Goal: Task Accomplishment & Management: Use online tool/utility

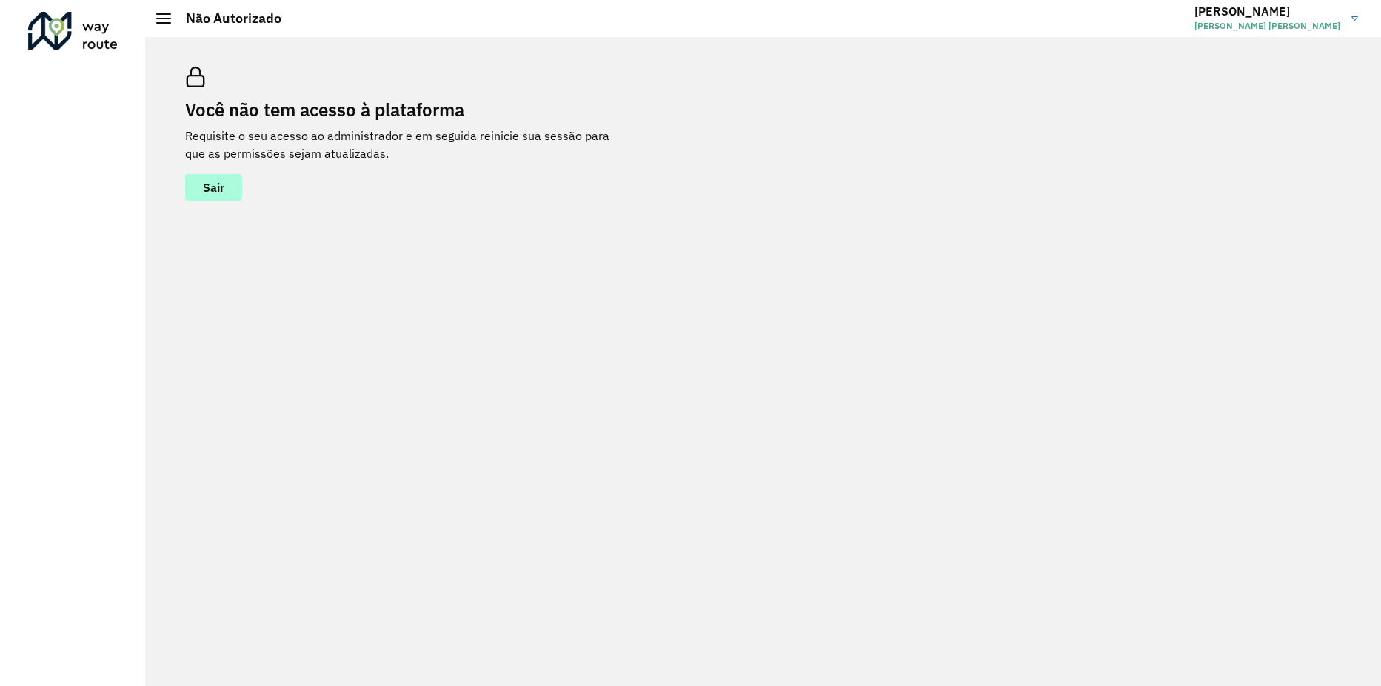
click at [216, 190] on span "Sair" at bounding box center [213, 187] width 21 height 12
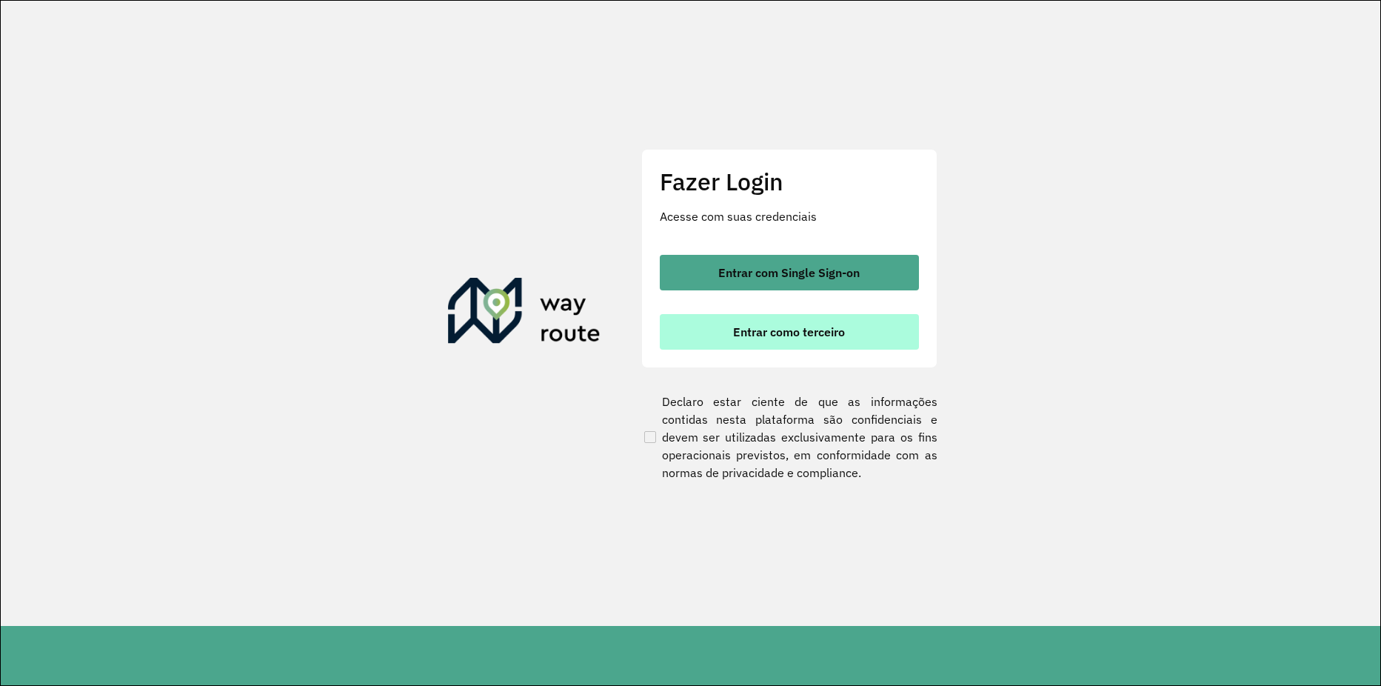
click at [763, 335] on span "Entrar como terceiro" at bounding box center [789, 332] width 112 height 12
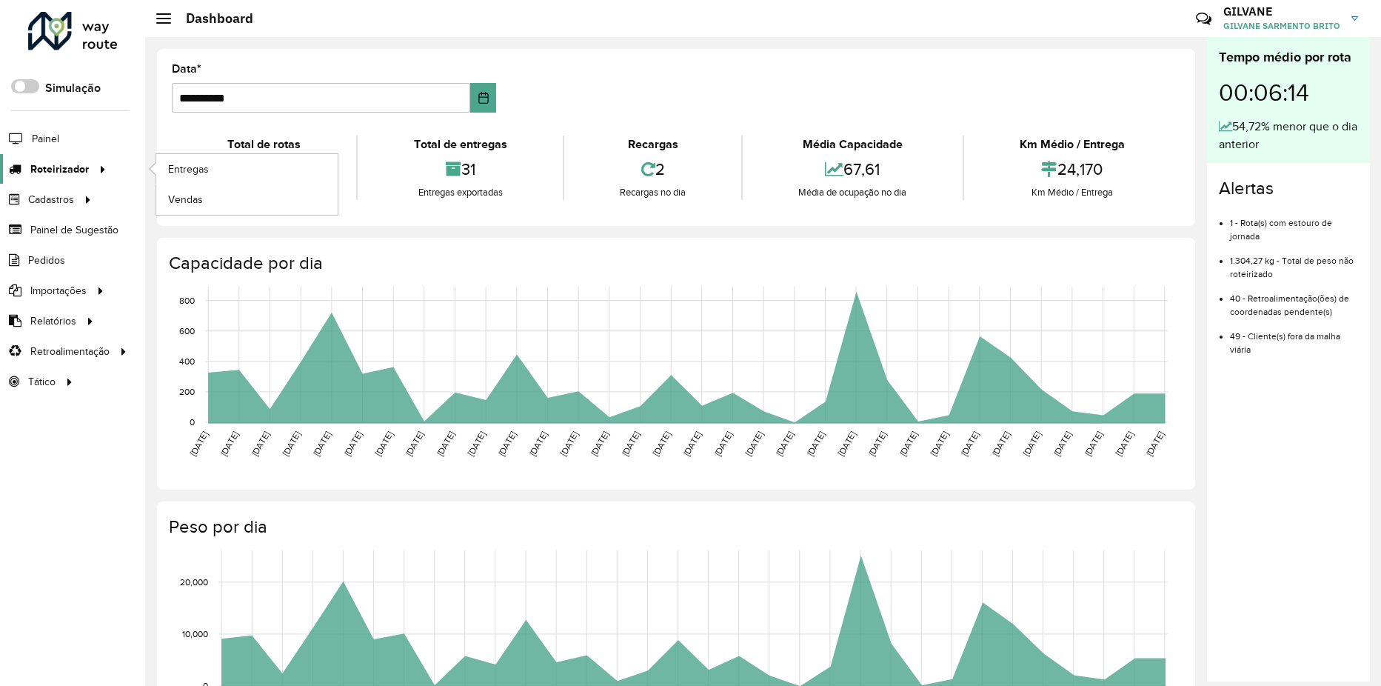
click at [101, 167] on icon at bounding box center [100, 168] width 13 height 22
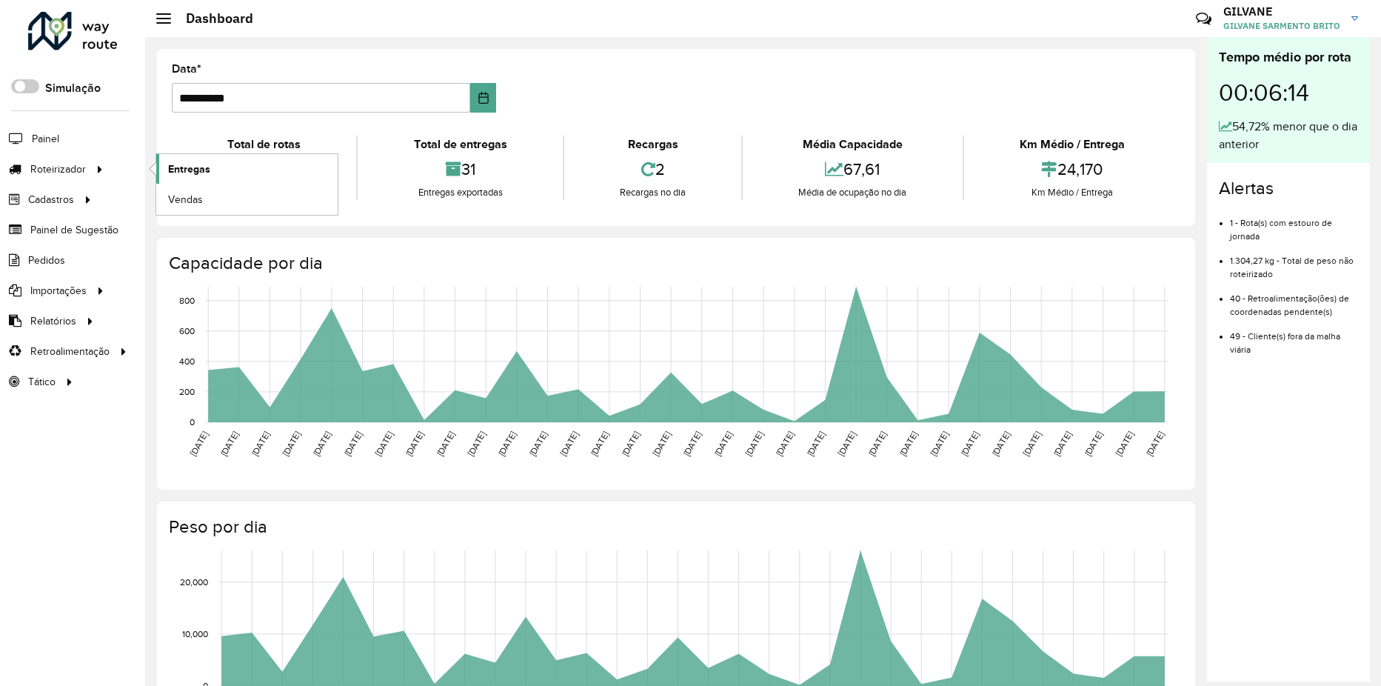
click at [196, 169] on span "Entregas" at bounding box center [189, 169] width 42 height 16
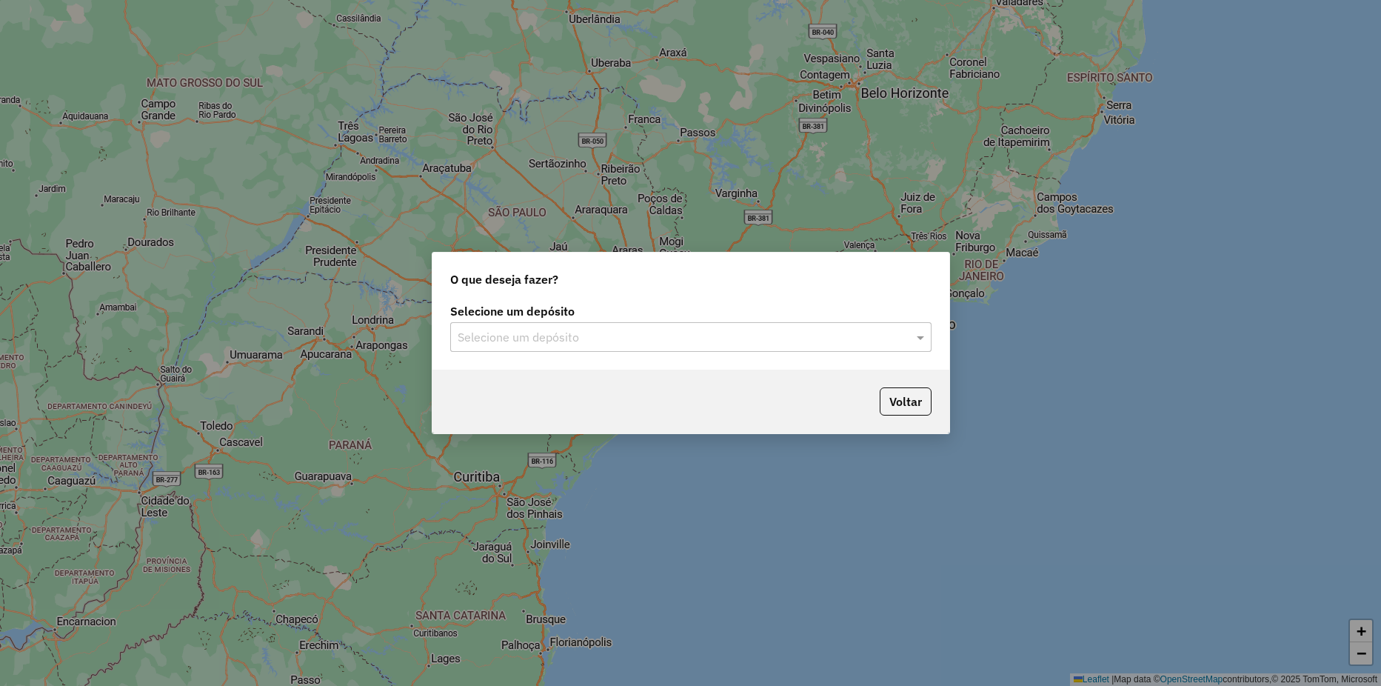
click at [642, 336] on input "text" at bounding box center [676, 338] width 437 height 18
click at [594, 364] on ng-dropdown-panel "HBR ARARI" at bounding box center [690, 380] width 481 height 42
click at [595, 375] on div "HBR ARARI" at bounding box center [691, 379] width 480 height 25
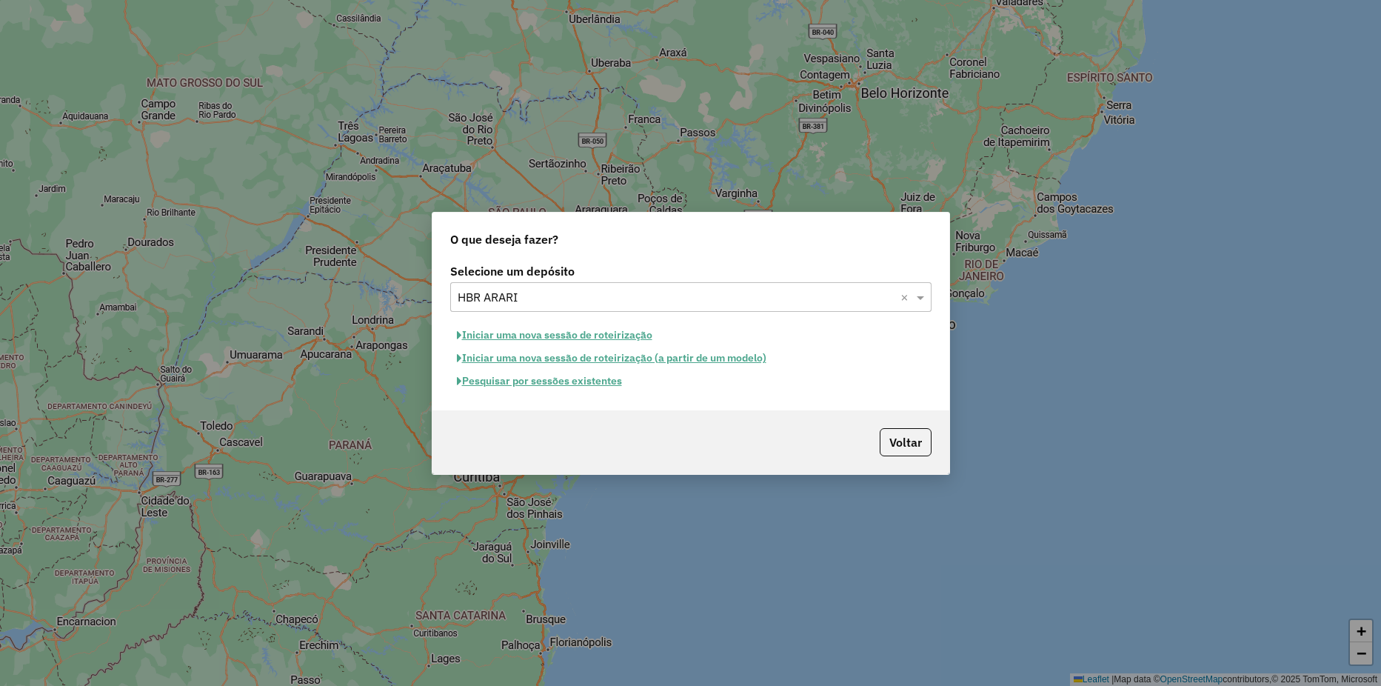
click at [609, 334] on button "Iniciar uma nova sessão de roteirização" at bounding box center [554, 335] width 209 height 23
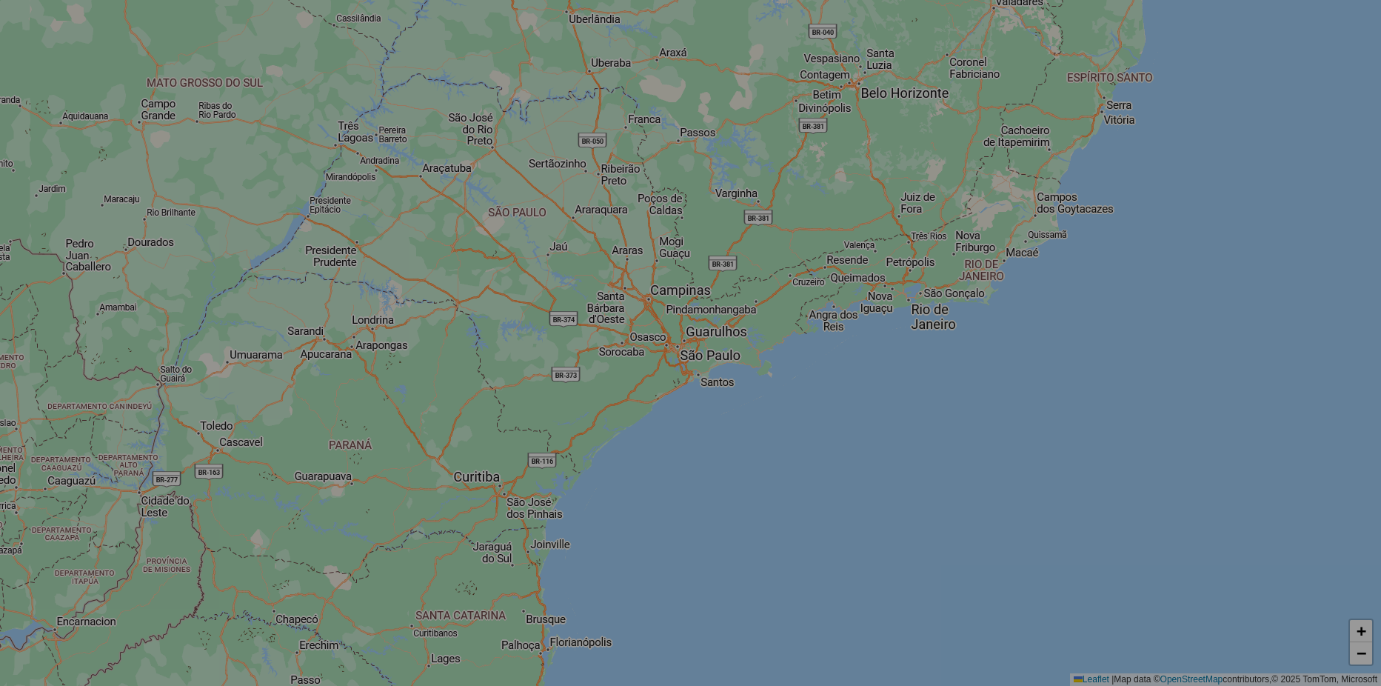
select select "*"
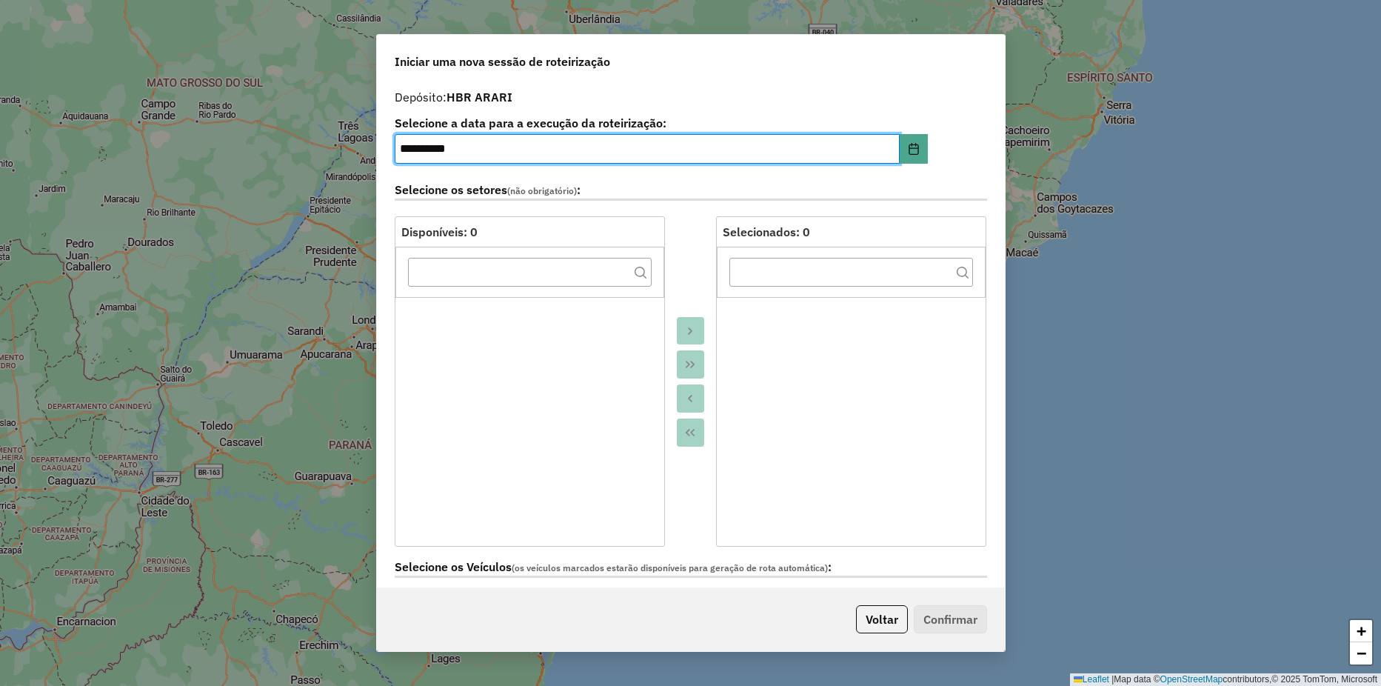
scroll to position [518, 0]
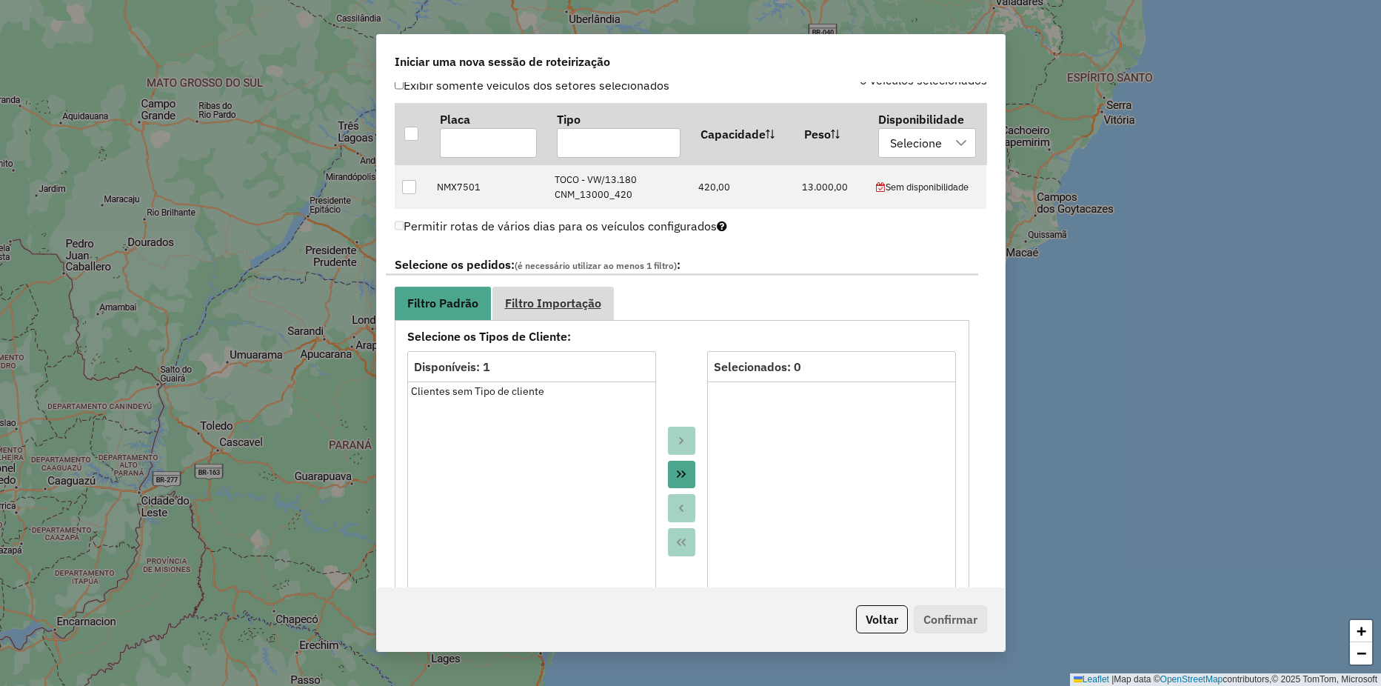
click at [525, 307] on span "Filtro Importação" at bounding box center [553, 303] width 96 height 12
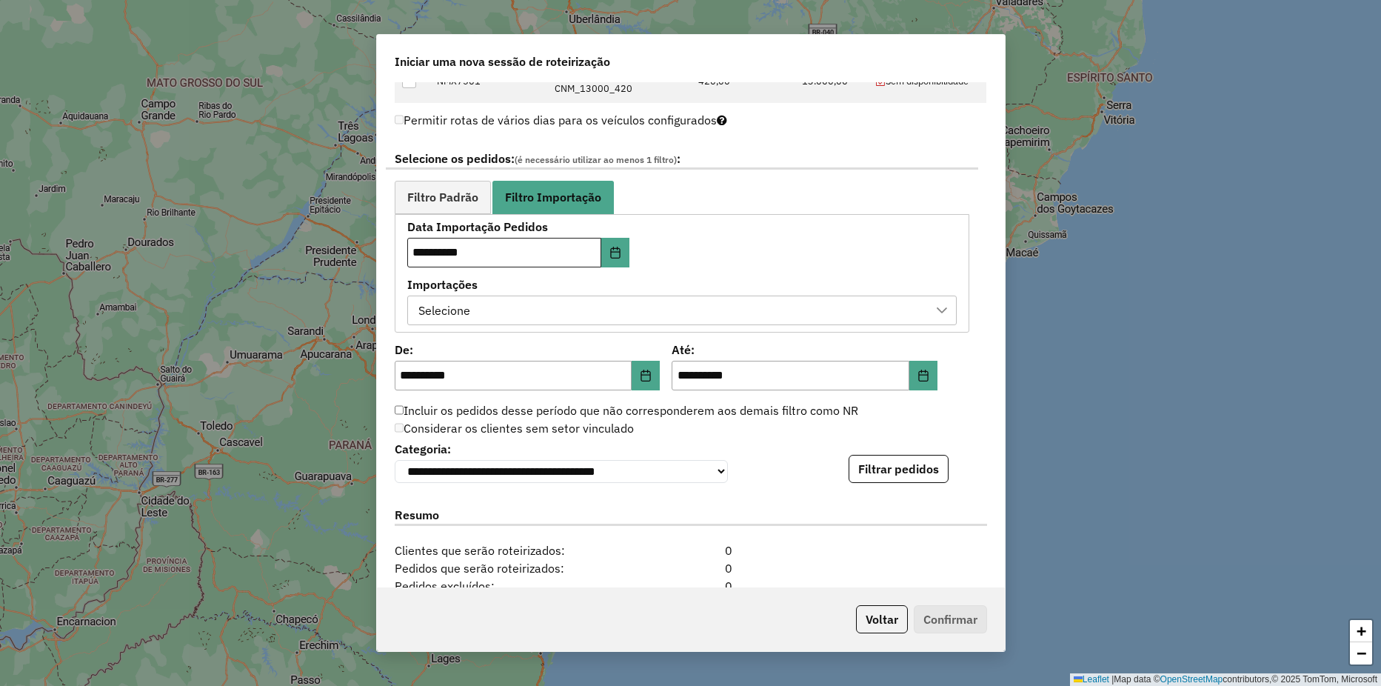
scroll to position [604, 0]
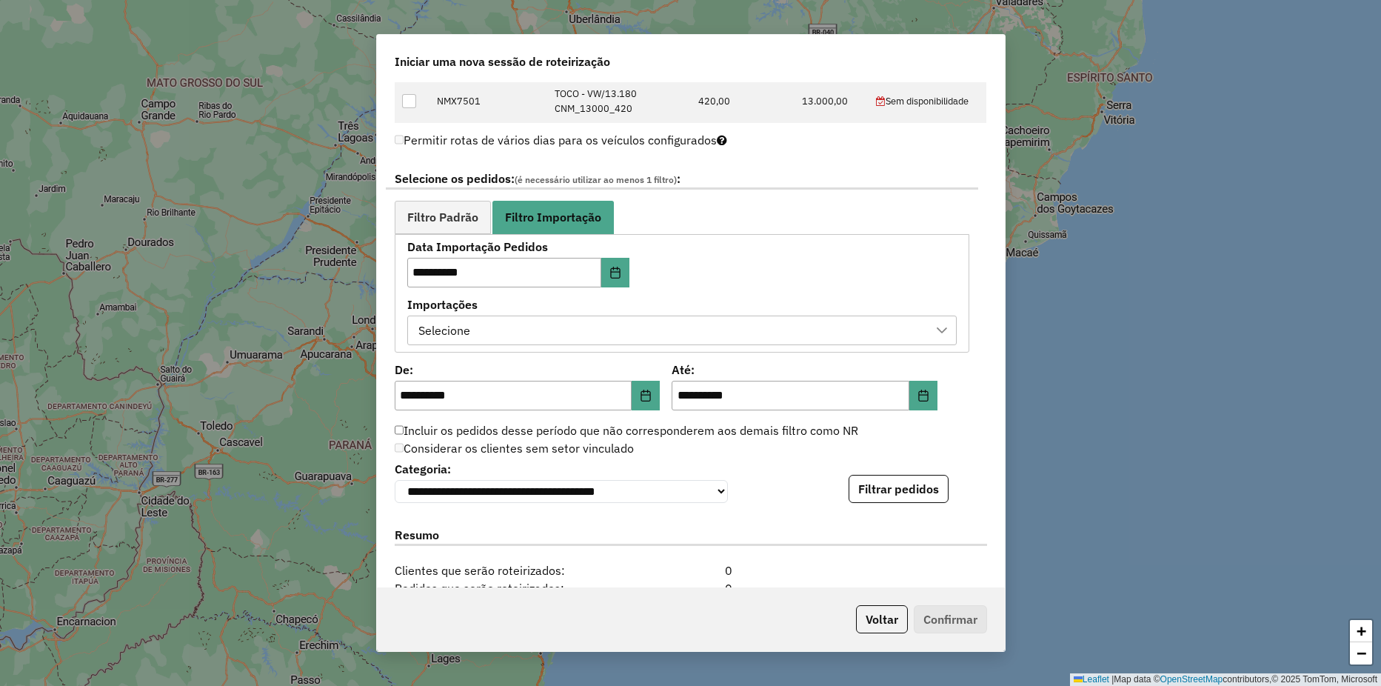
click at [479, 344] on div "Selecione" at bounding box center [682, 330] width 550 height 30
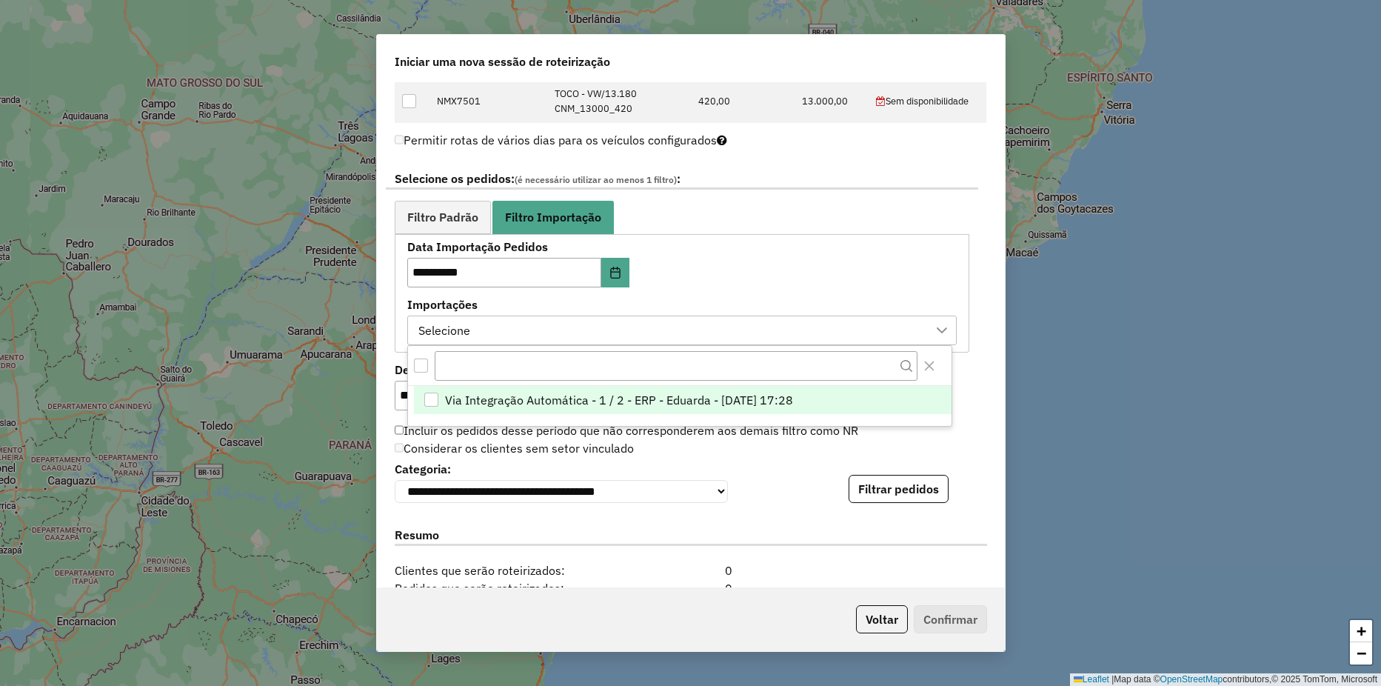
scroll to position [11, 67]
click at [508, 404] on span "Via Integração Automática - 1 / 2 - ERP - Eduarda - 13/08/2025 17:28" at bounding box center [618, 400] width 348 height 18
click at [993, 321] on div "**********" at bounding box center [691, 334] width 628 height 504
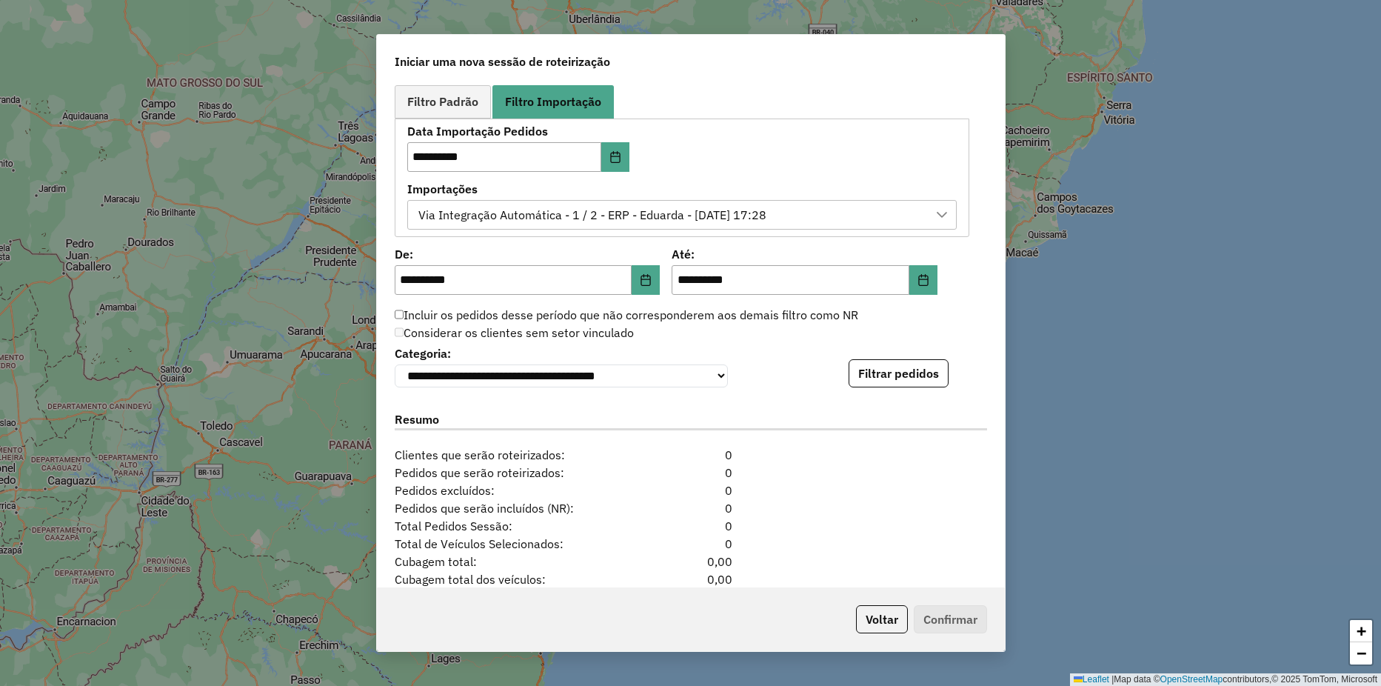
scroll to position [752, 0]
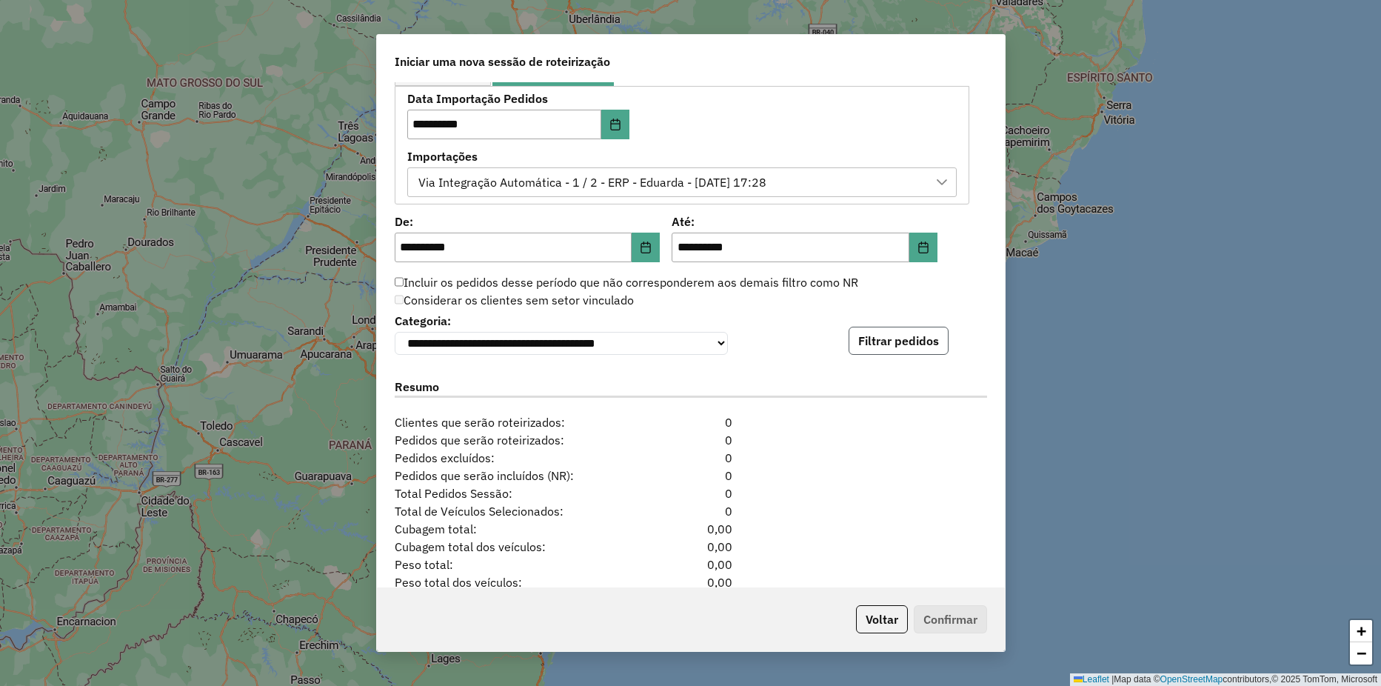
click at [903, 337] on button "Filtrar pedidos" at bounding box center [899, 341] width 100 height 28
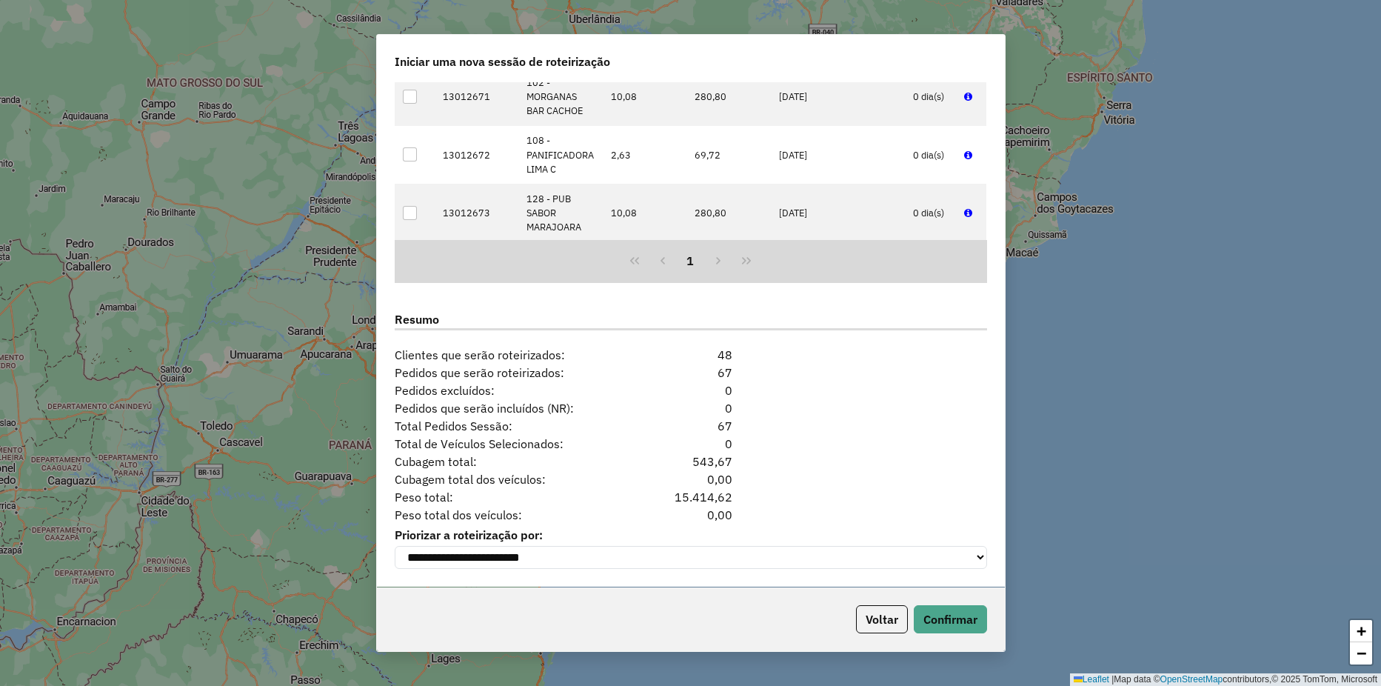
scroll to position [1132, 0]
click at [936, 619] on button "Confirmar" at bounding box center [950, 619] width 73 height 28
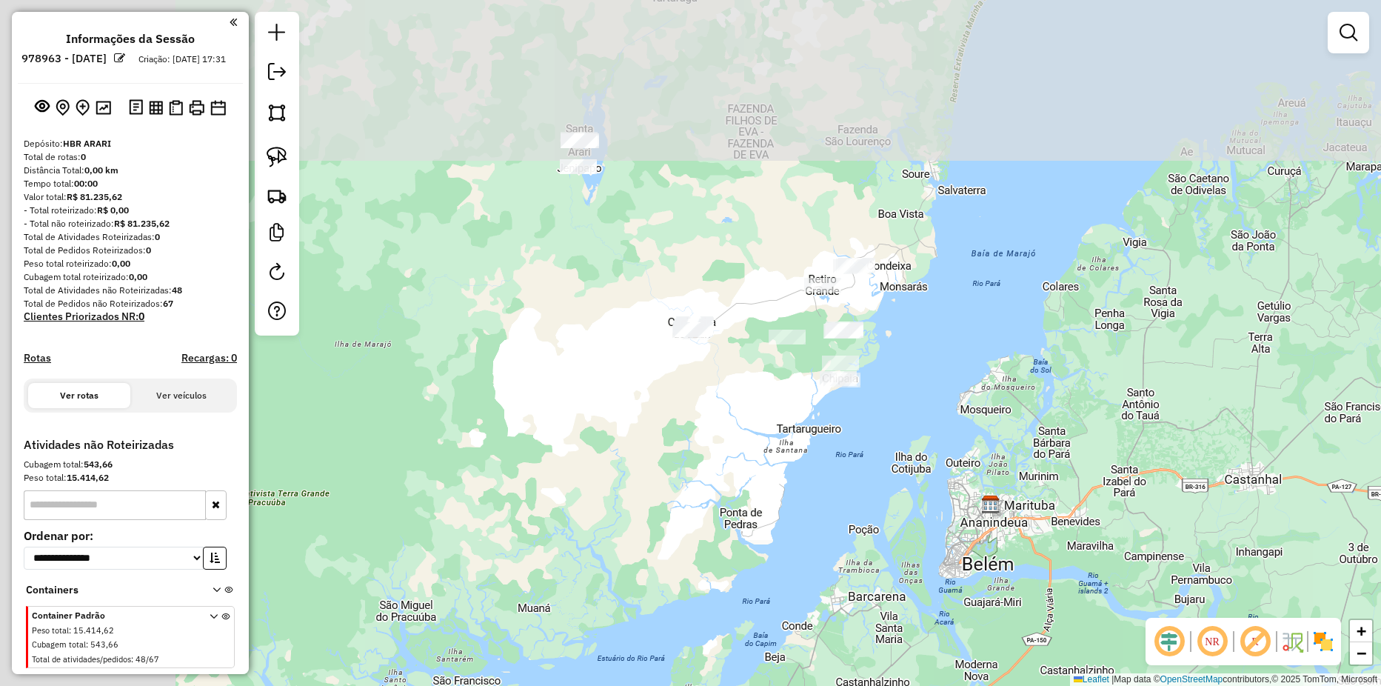
drag, startPoint x: 451, startPoint y: 285, endPoint x: 782, endPoint y: 460, distance: 374.3
click at [782, 460] on div "Janela de atendimento Grade de atendimento Capacidade Transportadoras Veículos …" at bounding box center [690, 343] width 1381 height 686
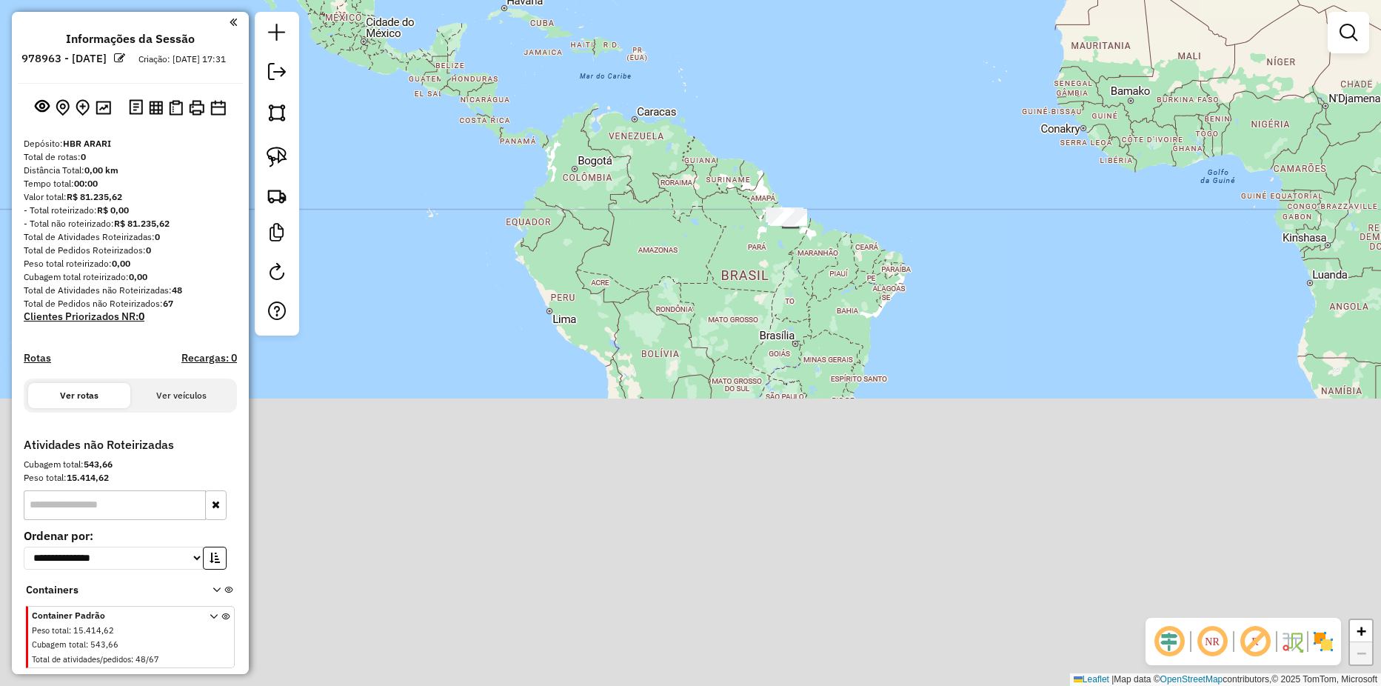
drag, startPoint x: 978, startPoint y: 558, endPoint x: 898, endPoint y: 174, distance: 392.4
click at [898, 181] on div "Janela de atendimento Grade de atendimento Capacidade Transportadoras Veículos …" at bounding box center [690, 343] width 1381 height 686
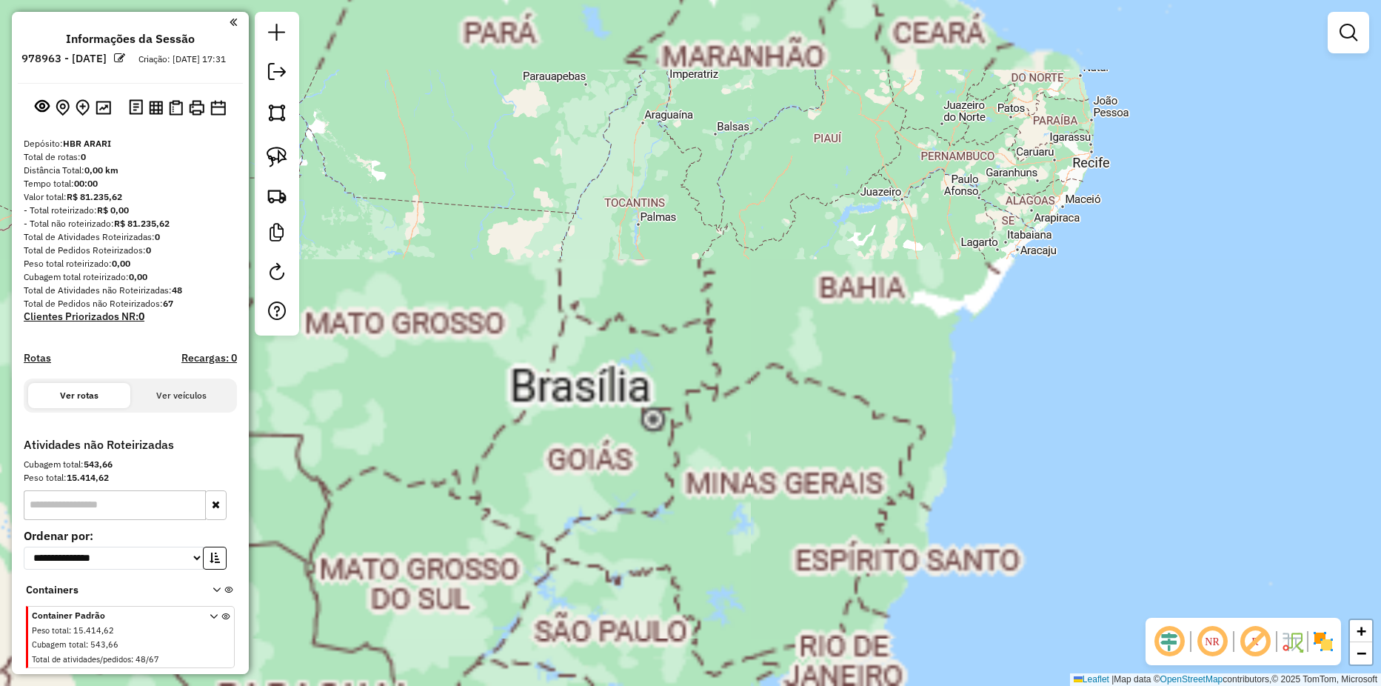
drag, startPoint x: 782, startPoint y: 131, endPoint x: 958, endPoint y: 664, distance: 561.4
click at [984, 685] on html "**********" at bounding box center [690, 343] width 1381 height 686
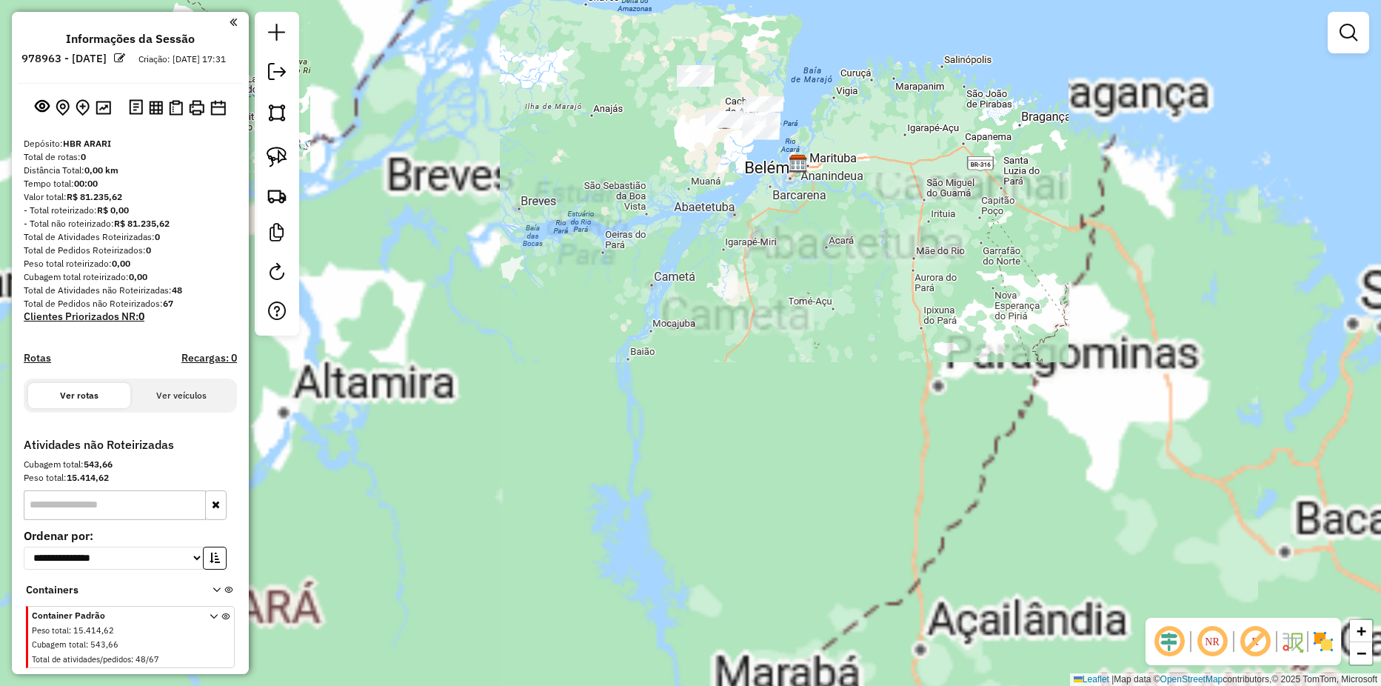
drag, startPoint x: 786, startPoint y: 295, endPoint x: 897, endPoint y: 650, distance: 371.7
click at [898, 655] on div "Janela de atendimento Grade de atendimento Capacidade Transportadoras Veículos …" at bounding box center [690, 343] width 1381 height 686
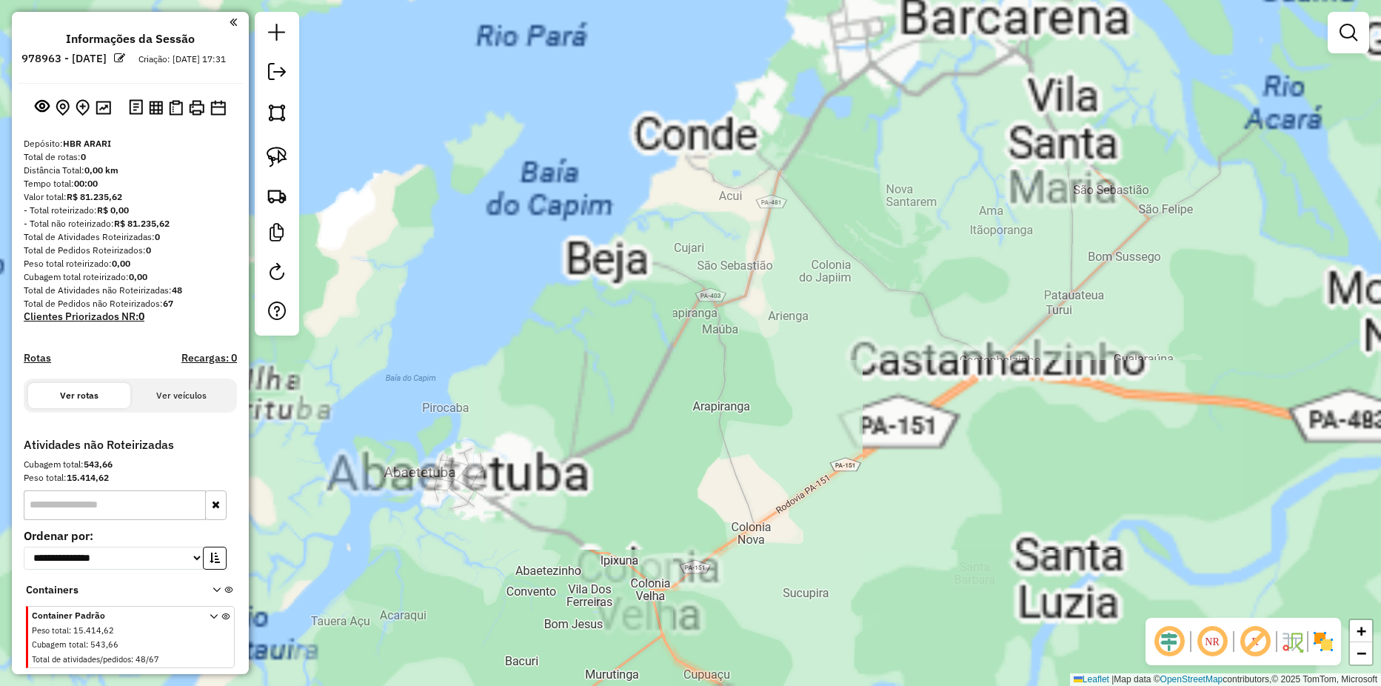
drag, startPoint x: 865, startPoint y: 540, endPoint x: 1019, endPoint y: 724, distance: 239.7
click at [1019, 685] on html "**********" at bounding box center [690, 343] width 1381 height 686
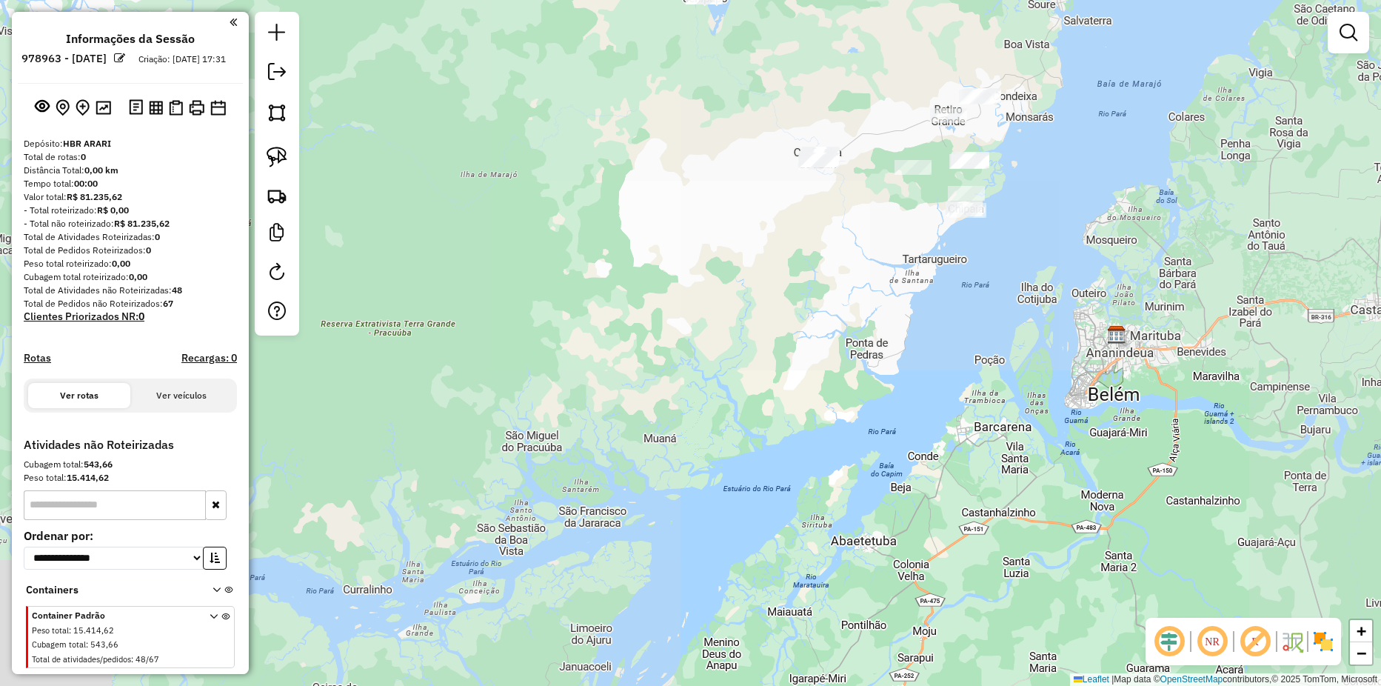
drag, startPoint x: 878, startPoint y: 338, endPoint x: 869, endPoint y: 471, distance: 132.9
click at [874, 478] on div "Janela de atendimento Grade de atendimento Capacidade Transportadoras Veículos …" at bounding box center [690, 343] width 1381 height 686
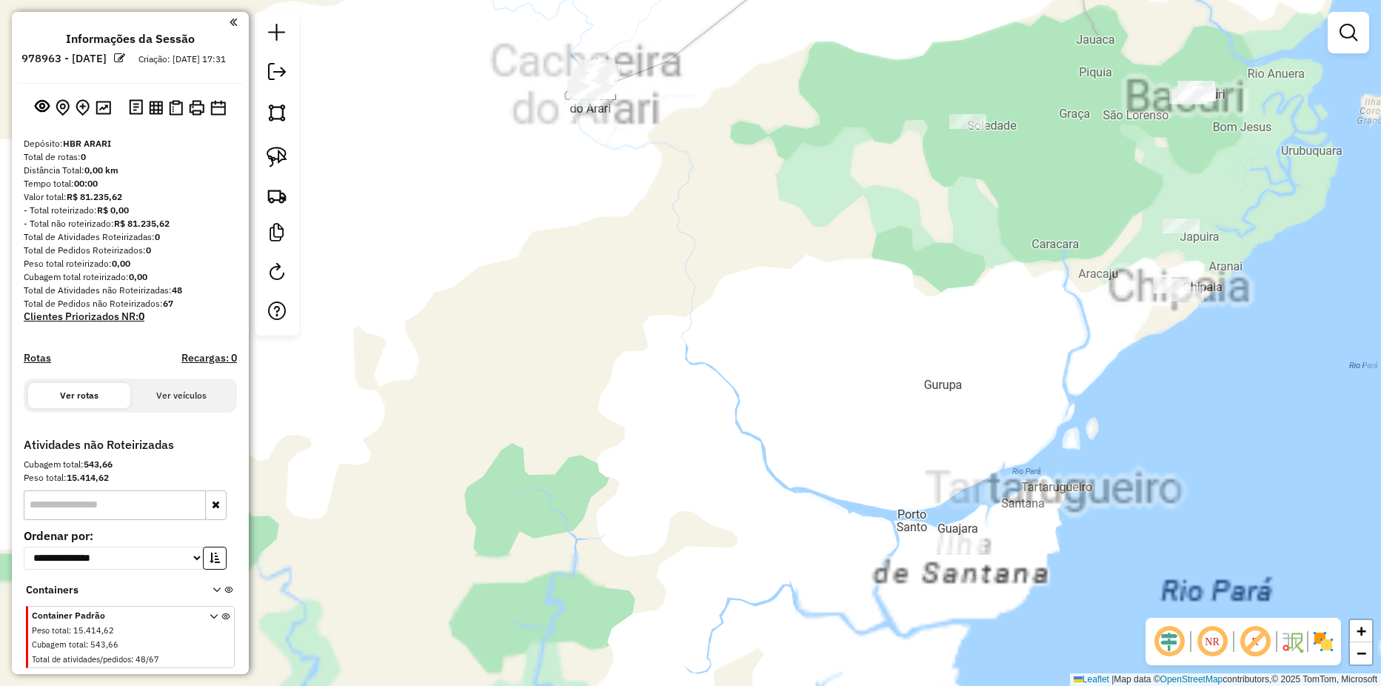
drag, startPoint x: 864, startPoint y: 409, endPoint x: 826, endPoint y: 559, distance: 155.2
click at [826, 559] on div "Janela de atendimento Grade de atendimento Capacidade Transportadoras Veículos …" at bounding box center [690, 343] width 1381 height 686
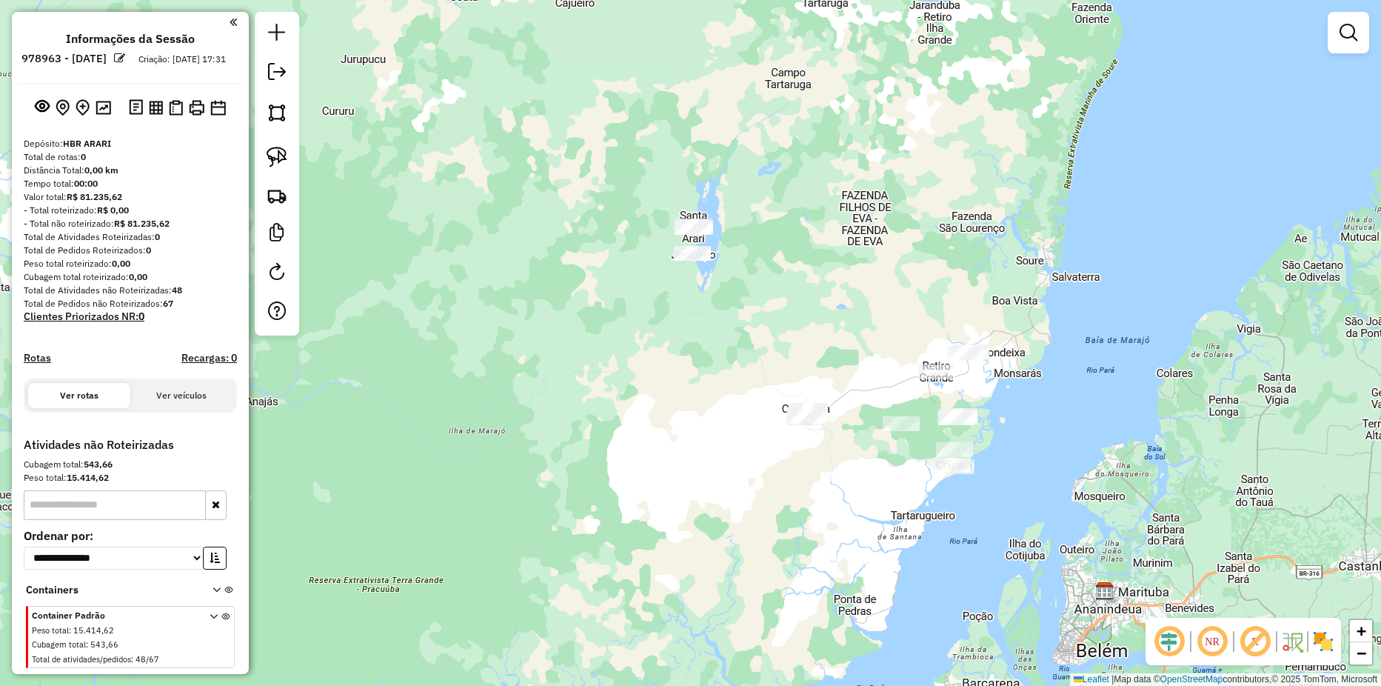
drag, startPoint x: 692, startPoint y: 278, endPoint x: 695, endPoint y: 243, distance: 35.7
click at [701, 245] on div "Janela de atendimento Grade de atendimento Capacidade Transportadoras Veículos …" at bounding box center [690, 343] width 1381 height 686
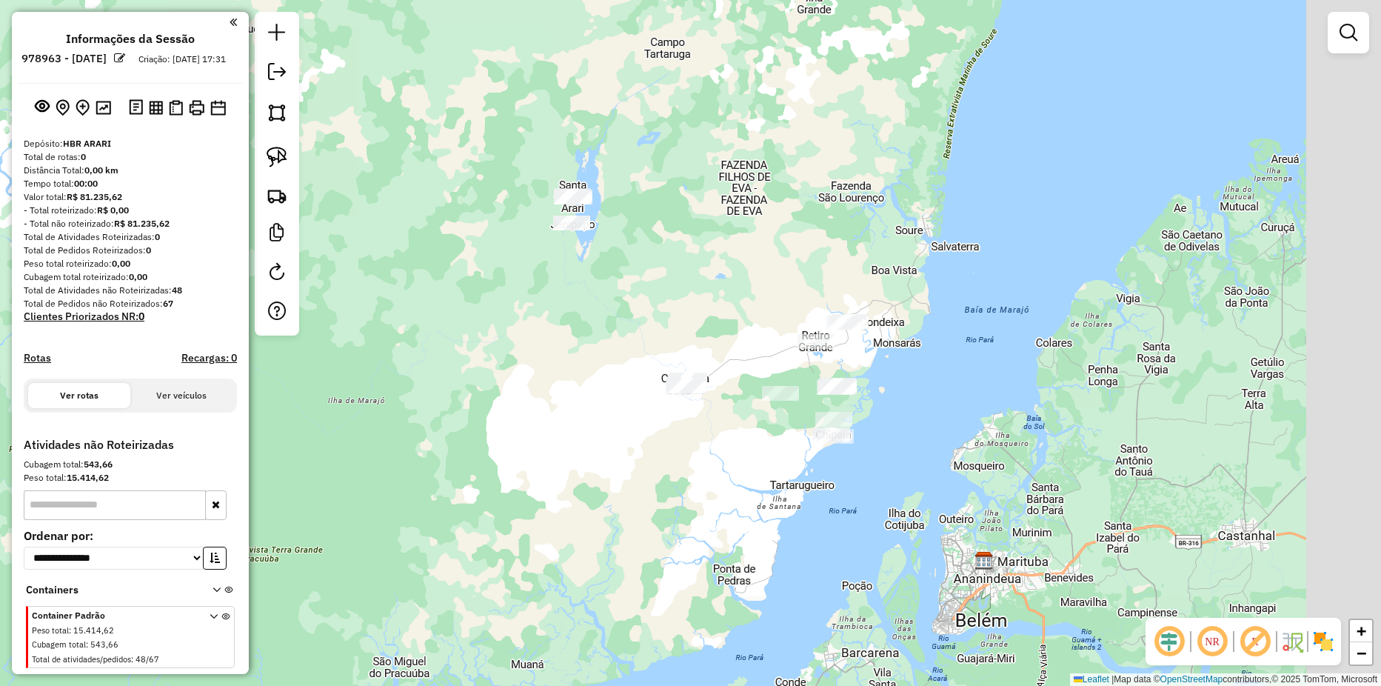
drag, startPoint x: 872, startPoint y: 350, endPoint x: 768, endPoint y: 329, distance: 105.7
click at [768, 329] on div "Janela de atendimento Grade de atendimento Capacidade Transportadoras Veículos …" at bounding box center [690, 343] width 1381 height 686
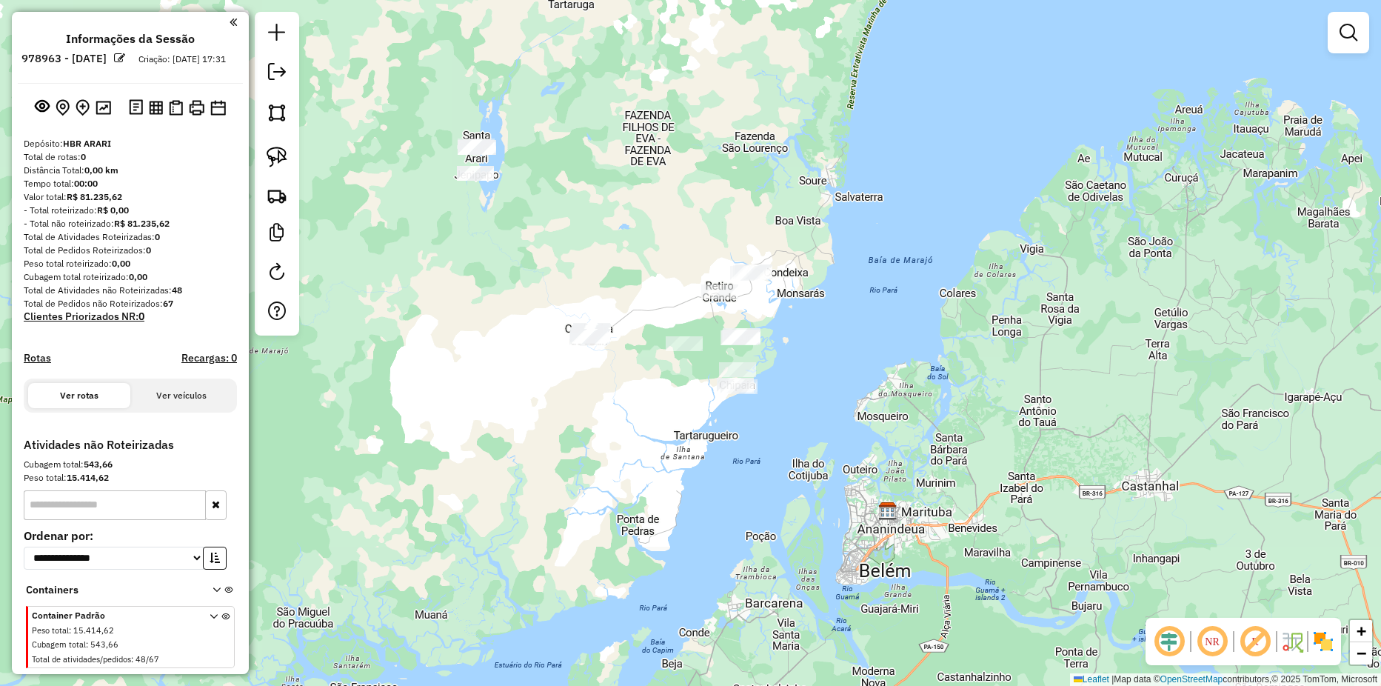
drag, startPoint x: 657, startPoint y: 313, endPoint x: 561, endPoint y: 263, distance: 108.3
click at [561, 263] on div "Janela de atendimento Grade de atendimento Capacidade Transportadoras Veículos …" at bounding box center [690, 343] width 1381 height 686
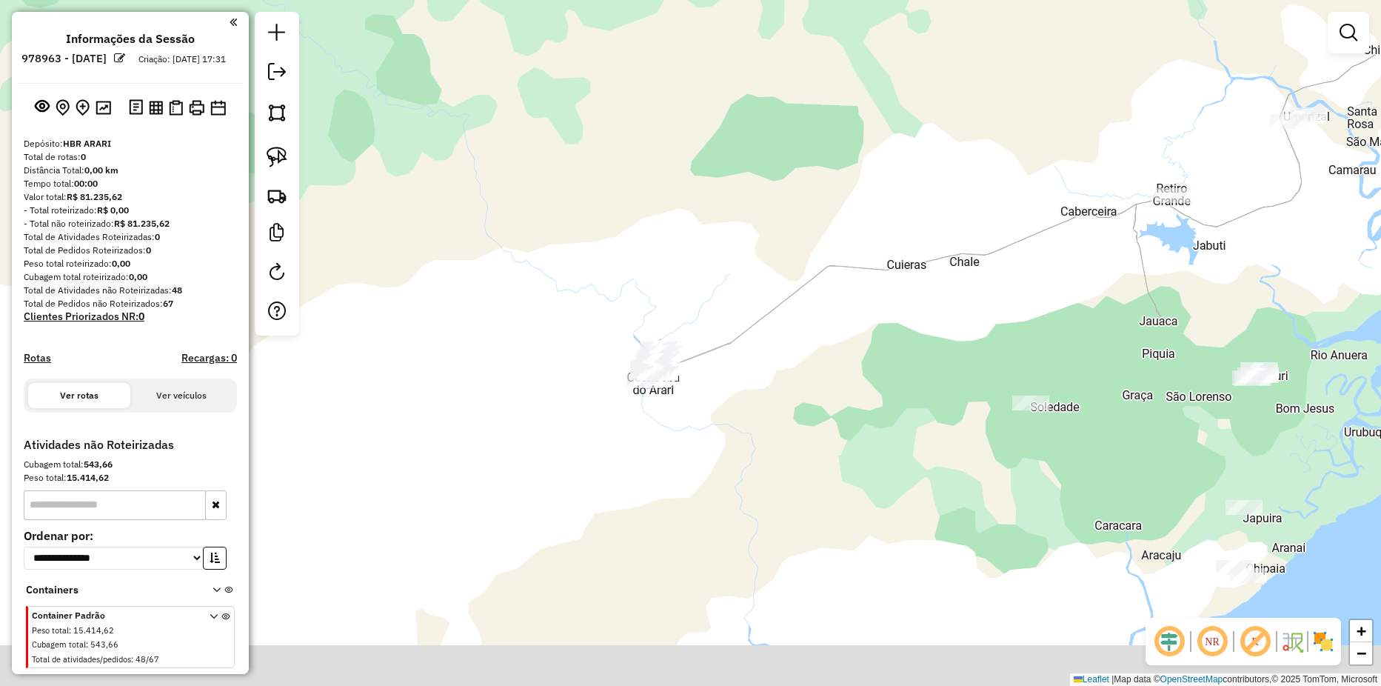
drag, startPoint x: 638, startPoint y: 268, endPoint x: 698, endPoint y: 150, distance: 132.5
click at [713, 128] on div "Janela de atendimento Grade de atendimento Capacidade Transportadoras Veículos …" at bounding box center [690, 343] width 1381 height 686
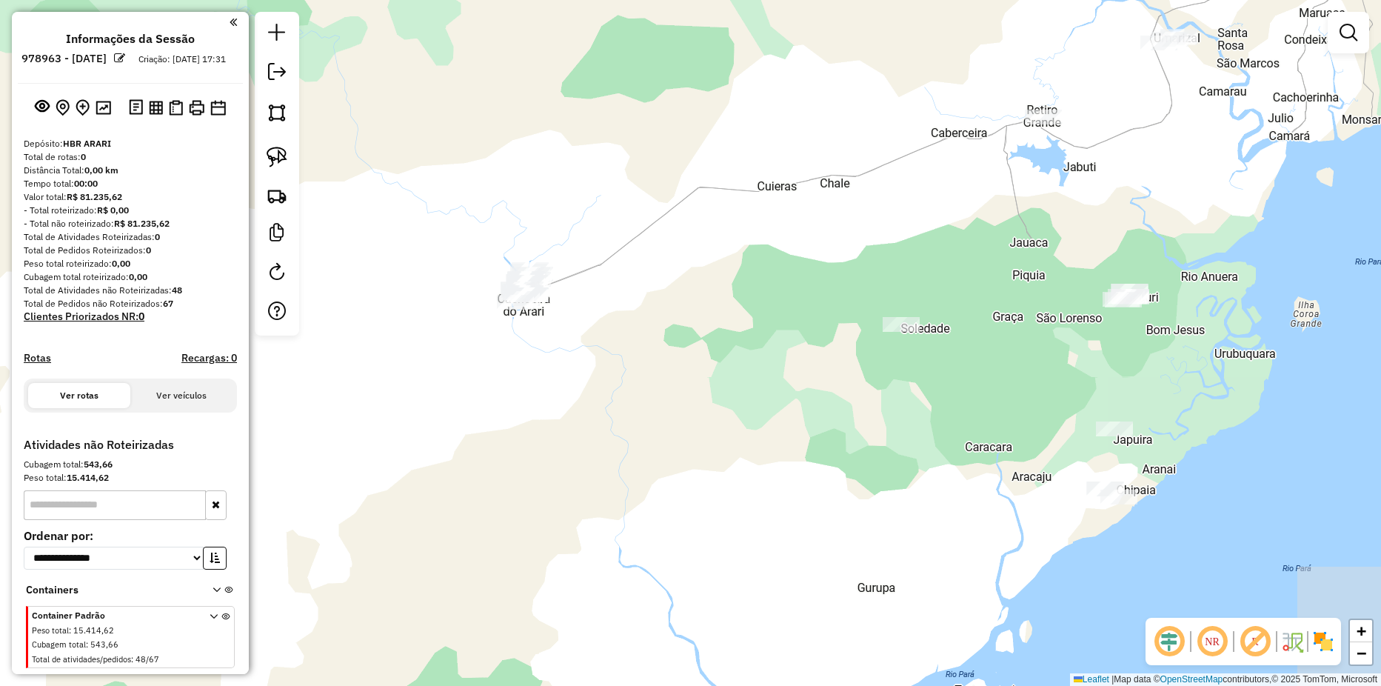
drag, startPoint x: 781, startPoint y: 192, endPoint x: 655, endPoint y: 117, distance: 146.4
click at [655, 117] on div "Janela de atendimento Grade de atendimento Capacidade Transportadoras Veículos …" at bounding box center [690, 343] width 1381 height 686
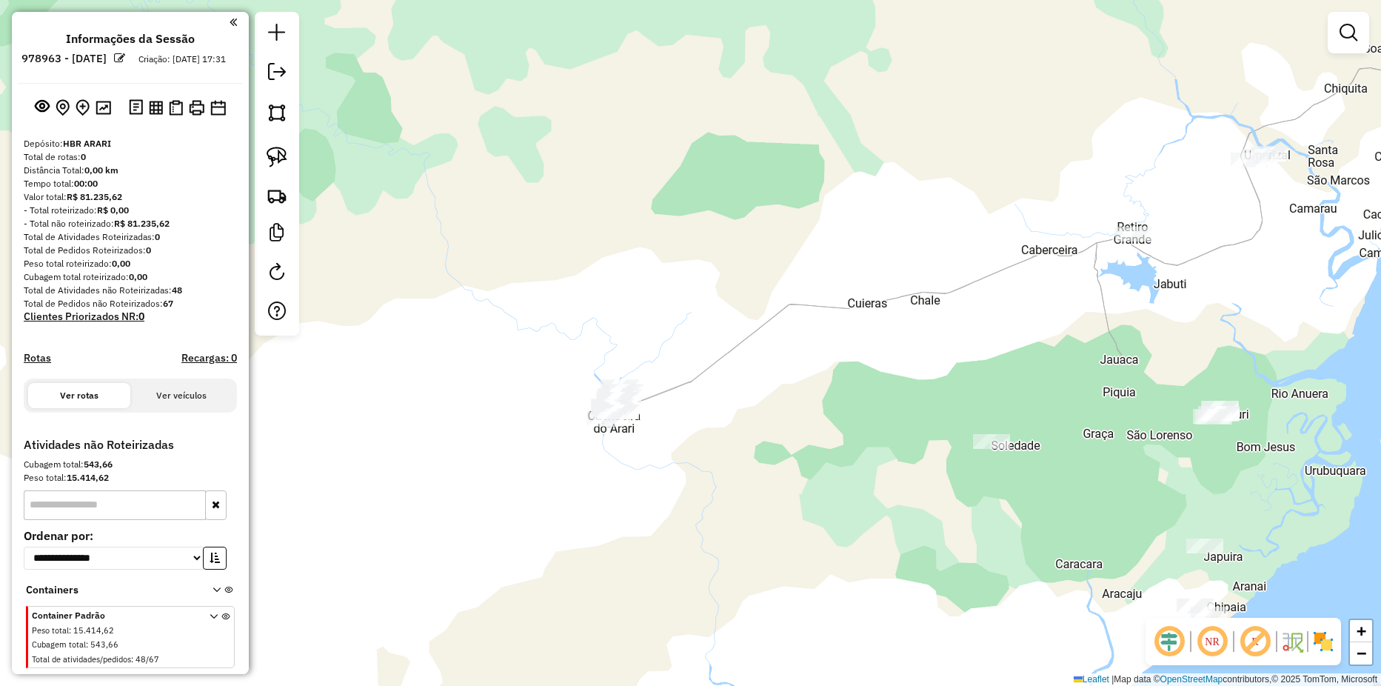
drag, startPoint x: 705, startPoint y: 197, endPoint x: 795, endPoint y: 315, distance: 148.4
click at [795, 315] on div "Janela de atendimento Grade de atendimento Capacidade Transportadoras Veículos …" at bounding box center [690, 343] width 1381 height 686
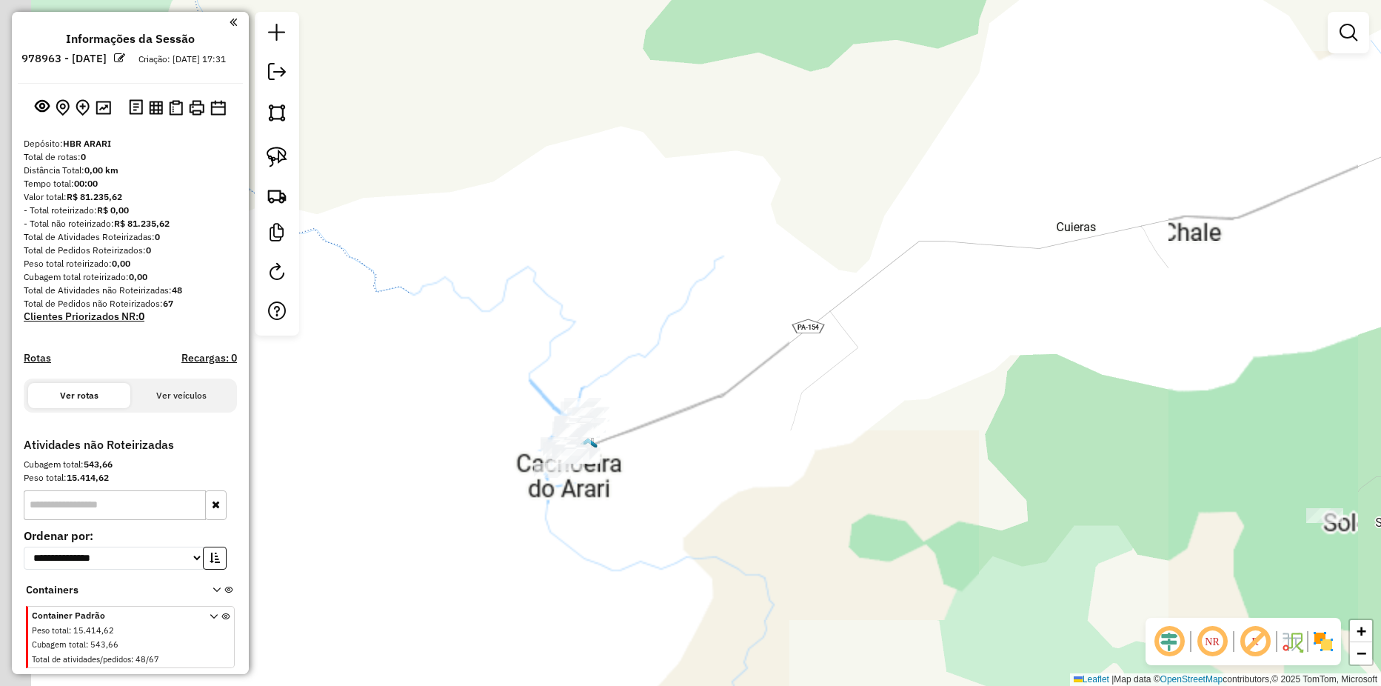
drag, startPoint x: 629, startPoint y: 324, endPoint x: 746, endPoint y: 170, distance: 192.9
click at [745, 171] on div "Janela de atendimento Grade de atendimento Capacidade Transportadoras Veículos …" at bounding box center [690, 343] width 1381 height 686
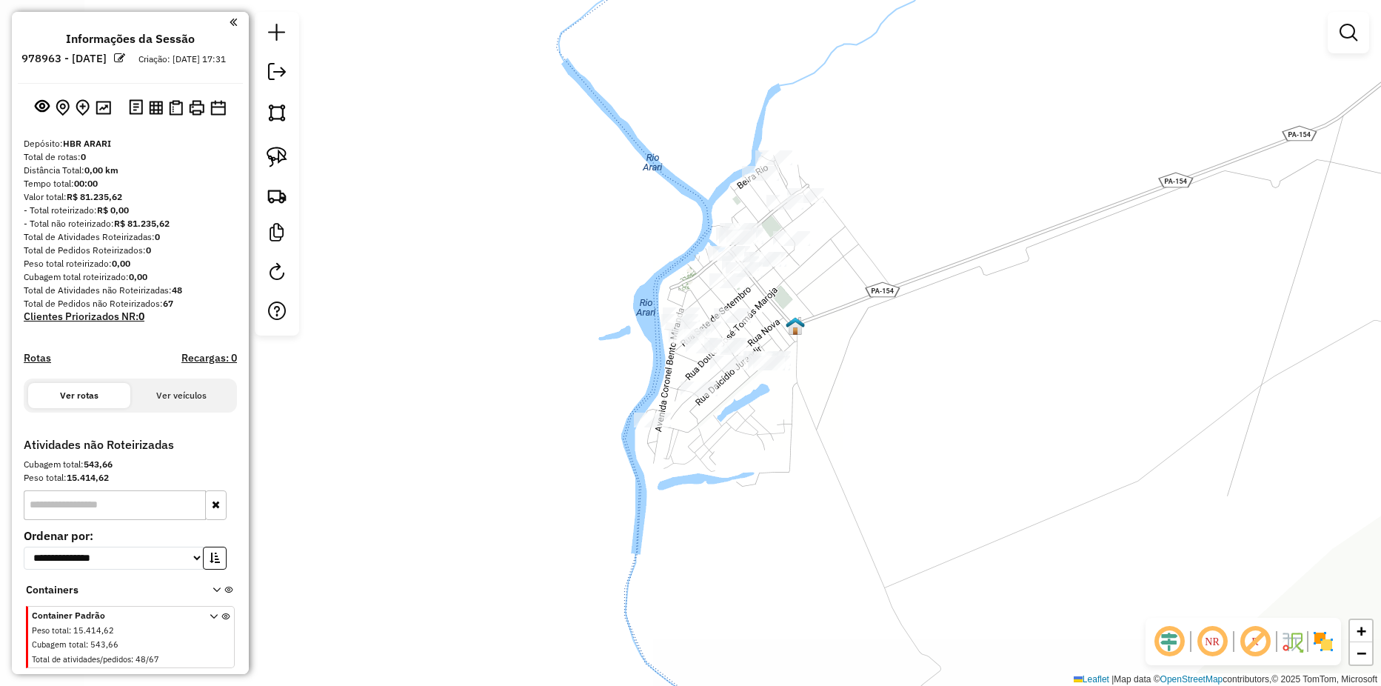
drag, startPoint x: 721, startPoint y: 233, endPoint x: 794, endPoint y: 144, distance: 115.2
click at [794, 144] on div "Janela de atendimento Grade de atendimento Capacidade Transportadoras Veículos …" at bounding box center [690, 343] width 1381 height 686
click at [272, 158] on img at bounding box center [277, 157] width 21 height 21
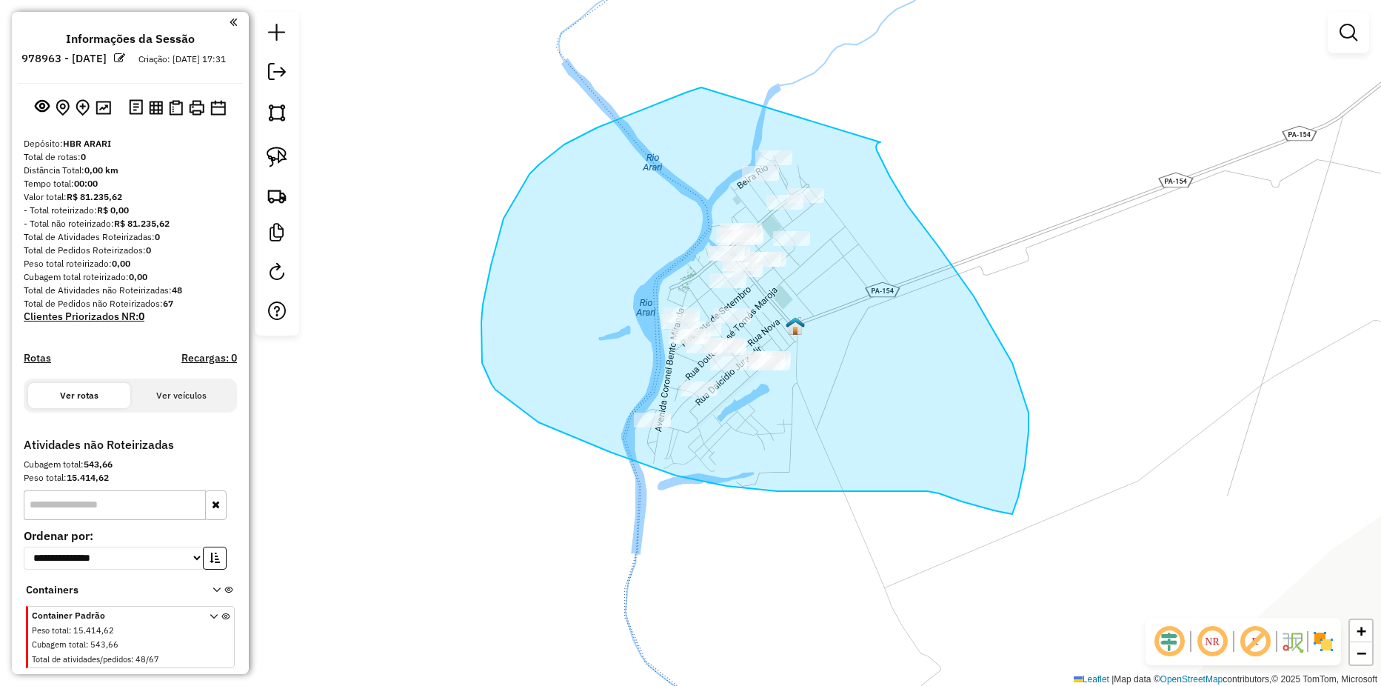
drag, startPoint x: 701, startPoint y: 87, endPoint x: 881, endPoint y: 142, distance: 187.4
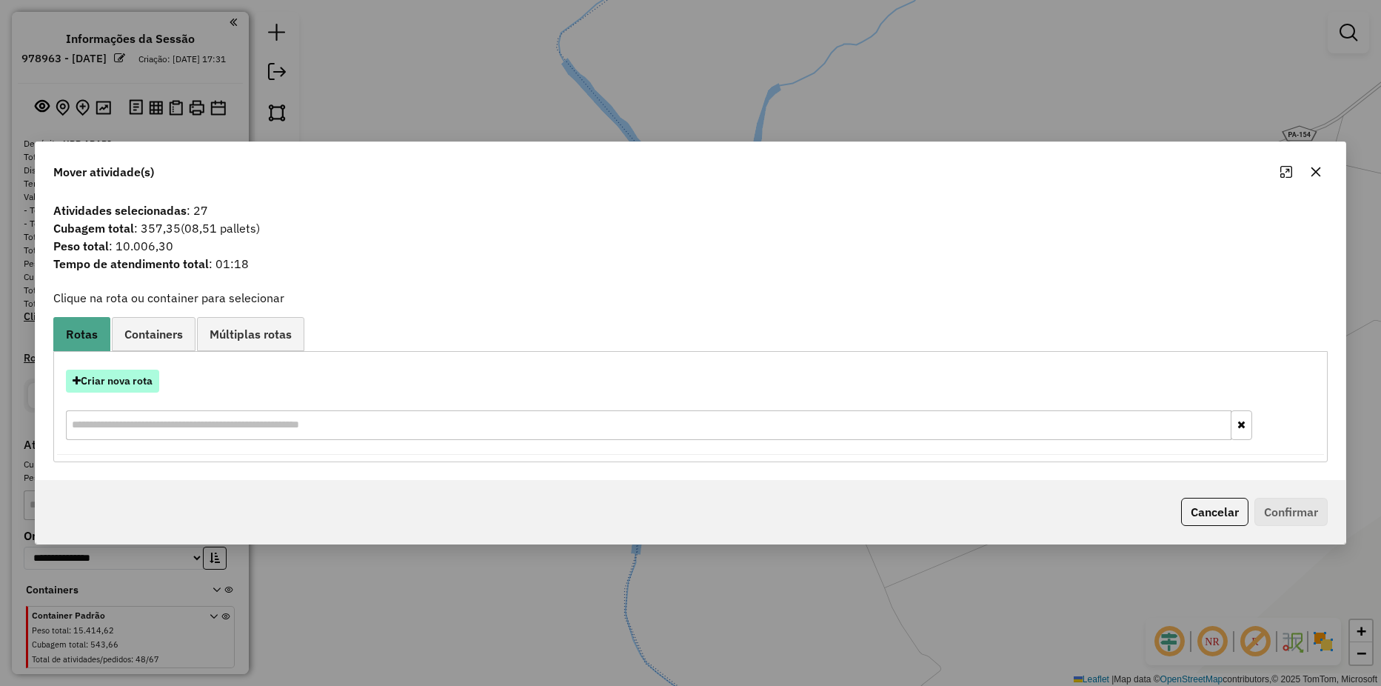
click at [100, 383] on button "Criar nova rota" at bounding box center [112, 381] width 93 height 23
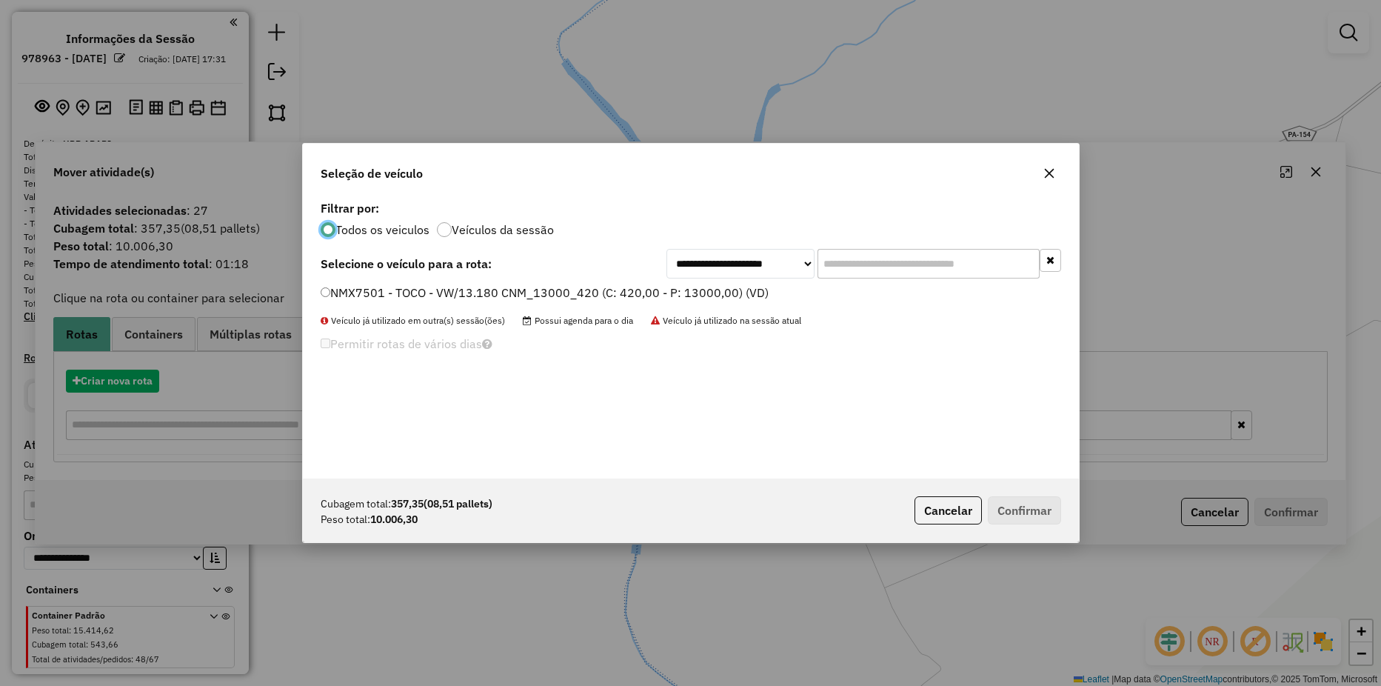
scroll to position [8, 4]
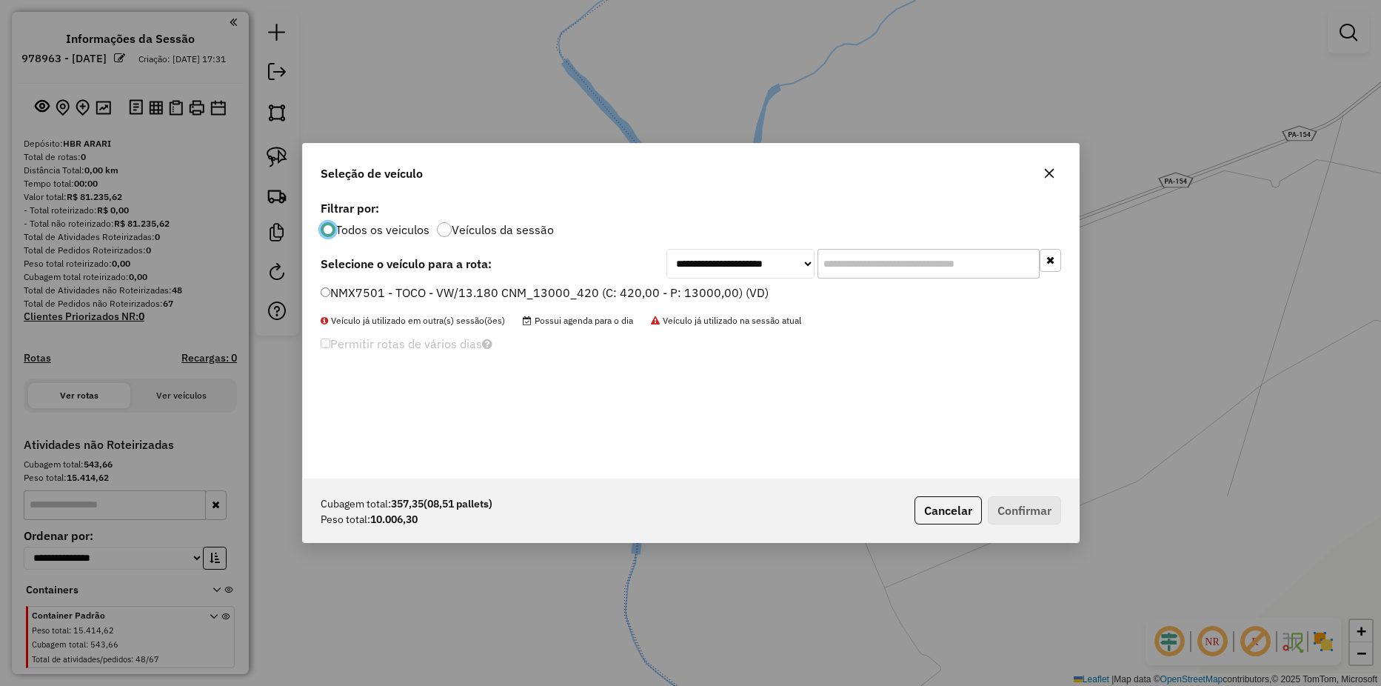
click at [332, 291] on label "NMX7501 - TOCO - VW/13.180 CNM_13000_420 (C: 420,00 - P: 13000,00) (VD)" at bounding box center [545, 293] width 448 height 18
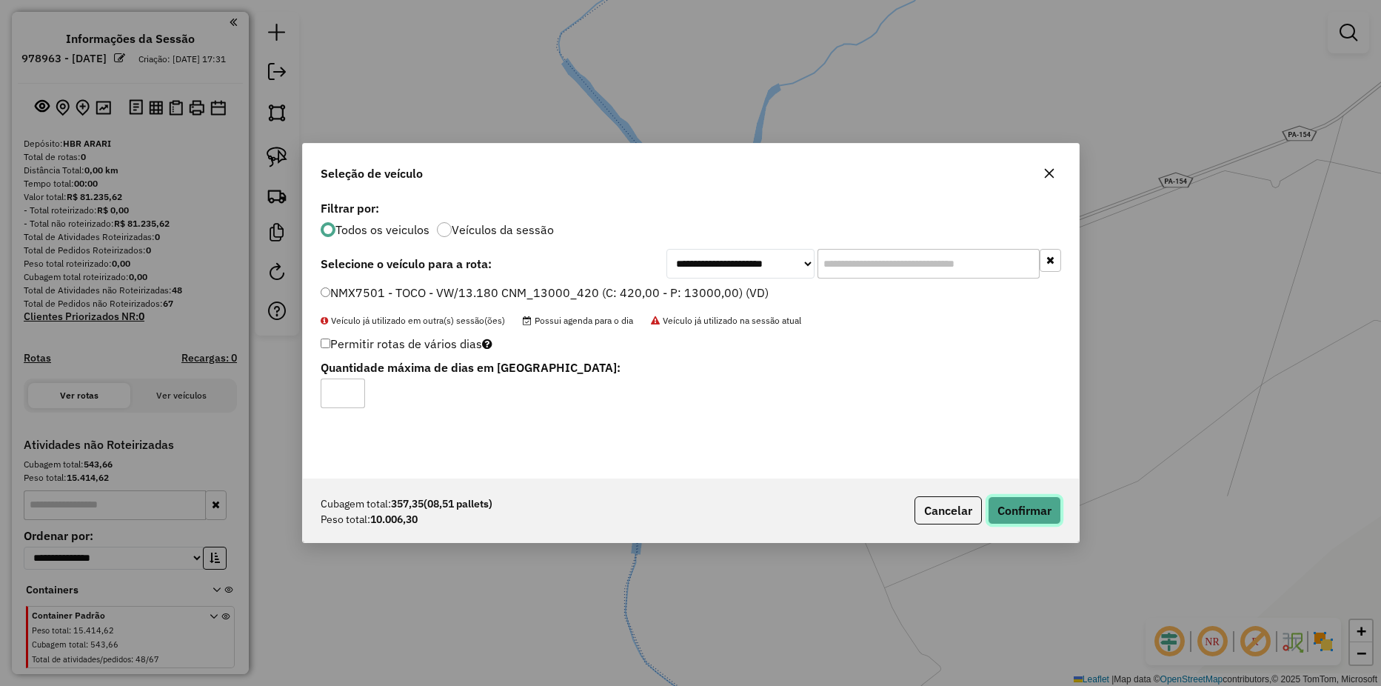
click at [1005, 507] on button "Confirmar" at bounding box center [1024, 510] width 73 height 28
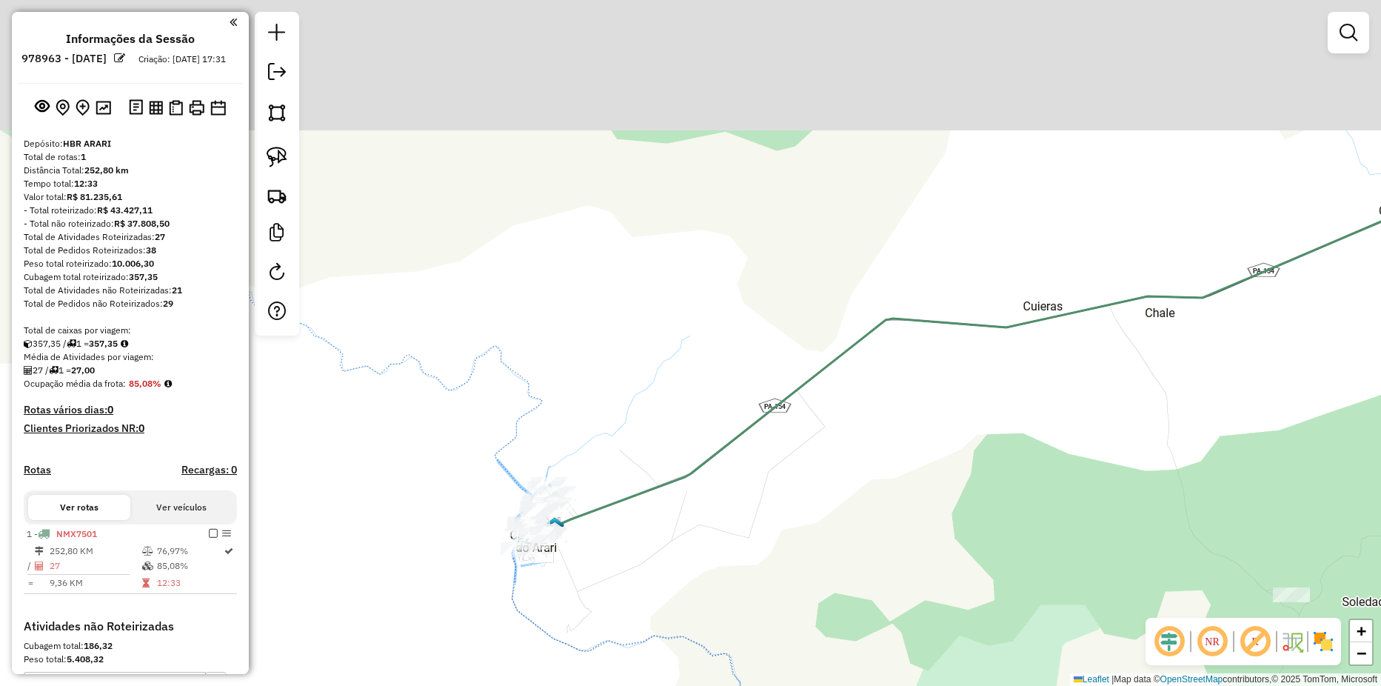
drag, startPoint x: 605, startPoint y: 370, endPoint x: 582, endPoint y: 538, distance: 168.9
click at [587, 549] on div "Janela de atendimento Grade de atendimento Capacidade Transportadoras Veículos …" at bounding box center [690, 343] width 1381 height 686
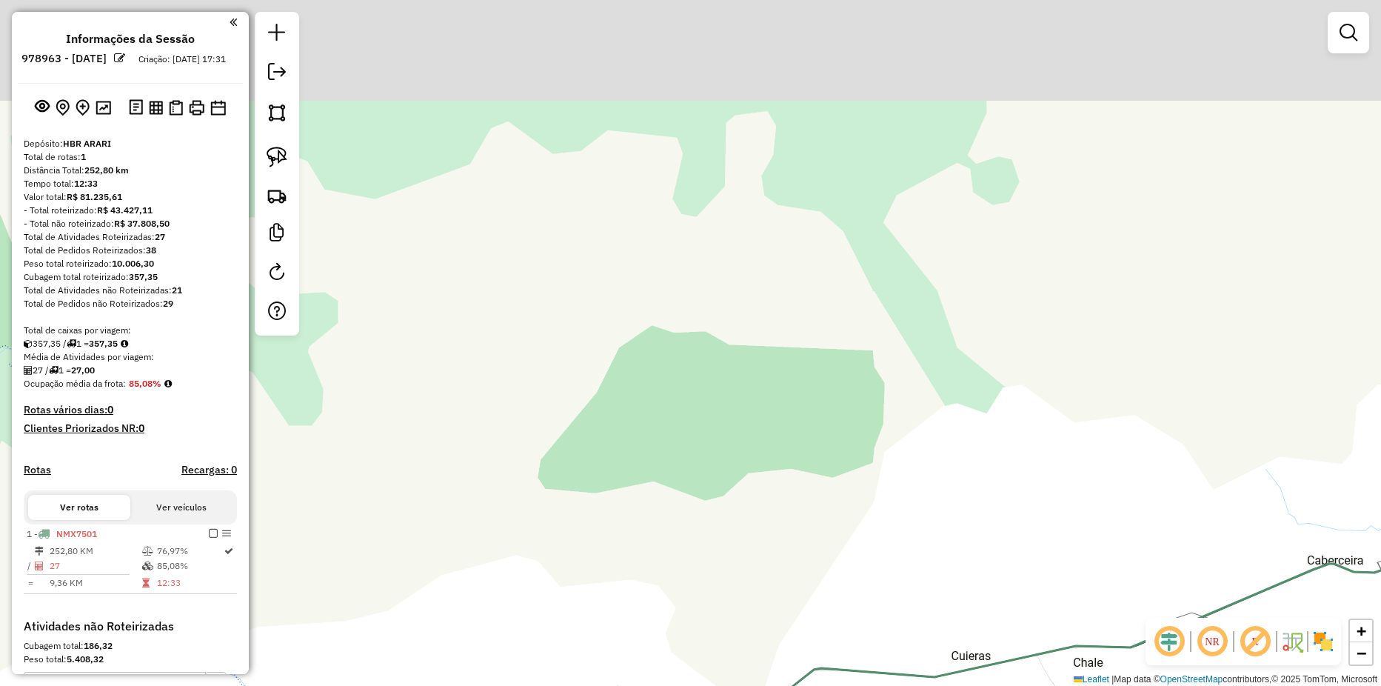
drag, startPoint x: 678, startPoint y: 294, endPoint x: 621, endPoint y: 496, distance: 210.3
click at [621, 496] on div "Janela de atendimento Grade de atendimento Capacidade Transportadoras Veículos …" at bounding box center [690, 343] width 1381 height 686
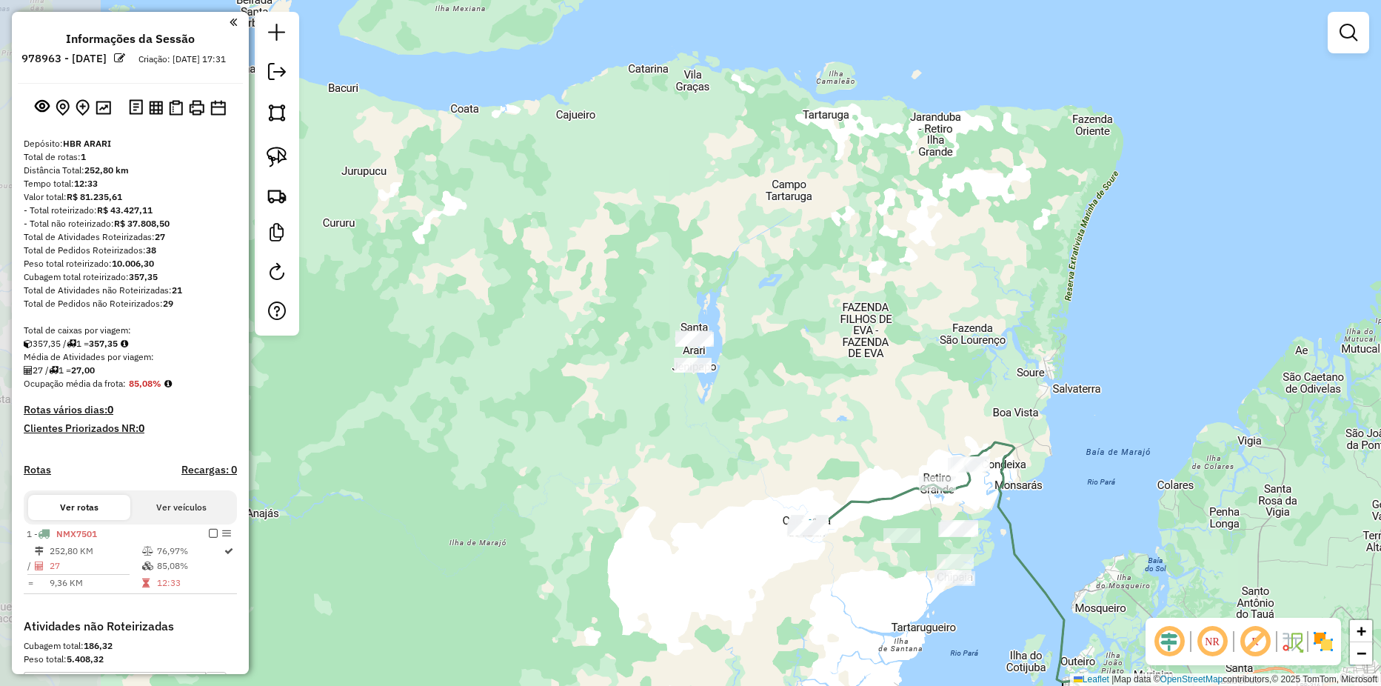
drag, startPoint x: 598, startPoint y: 321, endPoint x: 772, endPoint y: 400, distance: 191.2
click at [774, 399] on div "Janela de atendimento Grade de atendimento Capacidade Transportadoras Veículos …" at bounding box center [690, 343] width 1381 height 686
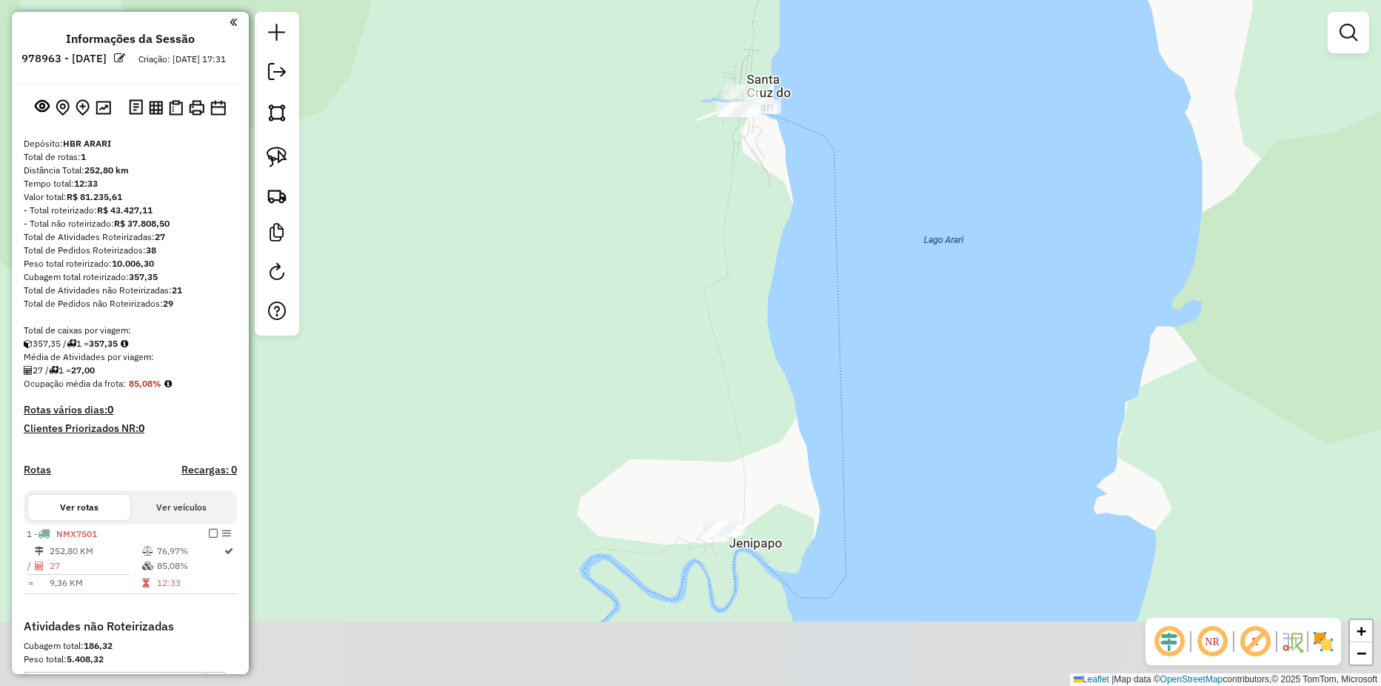
drag, startPoint x: 682, startPoint y: 256, endPoint x: 1002, endPoint y: 121, distance: 347.2
click at [1002, 121] on div "Janela de atendimento Grade de atendimento Capacidade Transportadoras Veículos …" at bounding box center [690, 343] width 1381 height 686
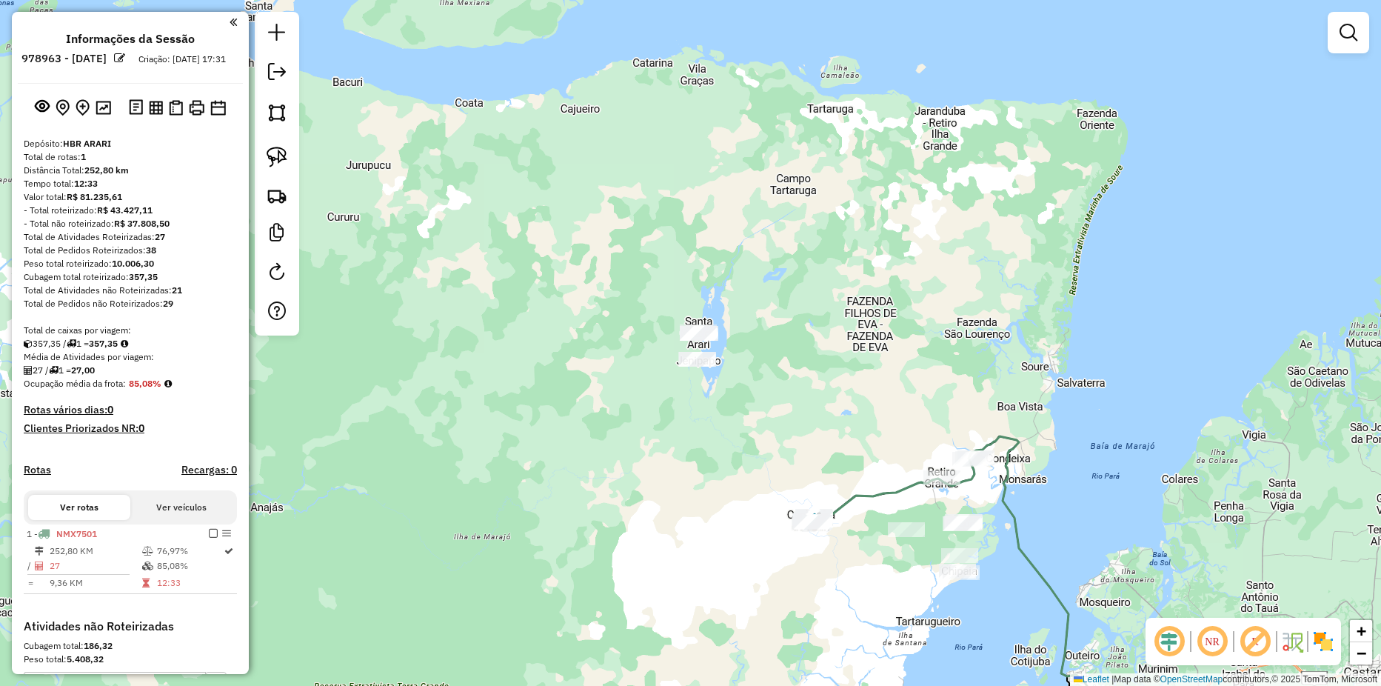
drag, startPoint x: 862, startPoint y: 358, endPoint x: 766, endPoint y: 358, distance: 95.5
click at [766, 358] on div "Janela de atendimento Grade de atendimento Capacidade Transportadoras Veículos …" at bounding box center [690, 343] width 1381 height 686
click at [270, 153] on img at bounding box center [277, 157] width 21 height 21
drag, startPoint x: 648, startPoint y: 292, endPoint x: 767, endPoint y: 321, distance: 122.9
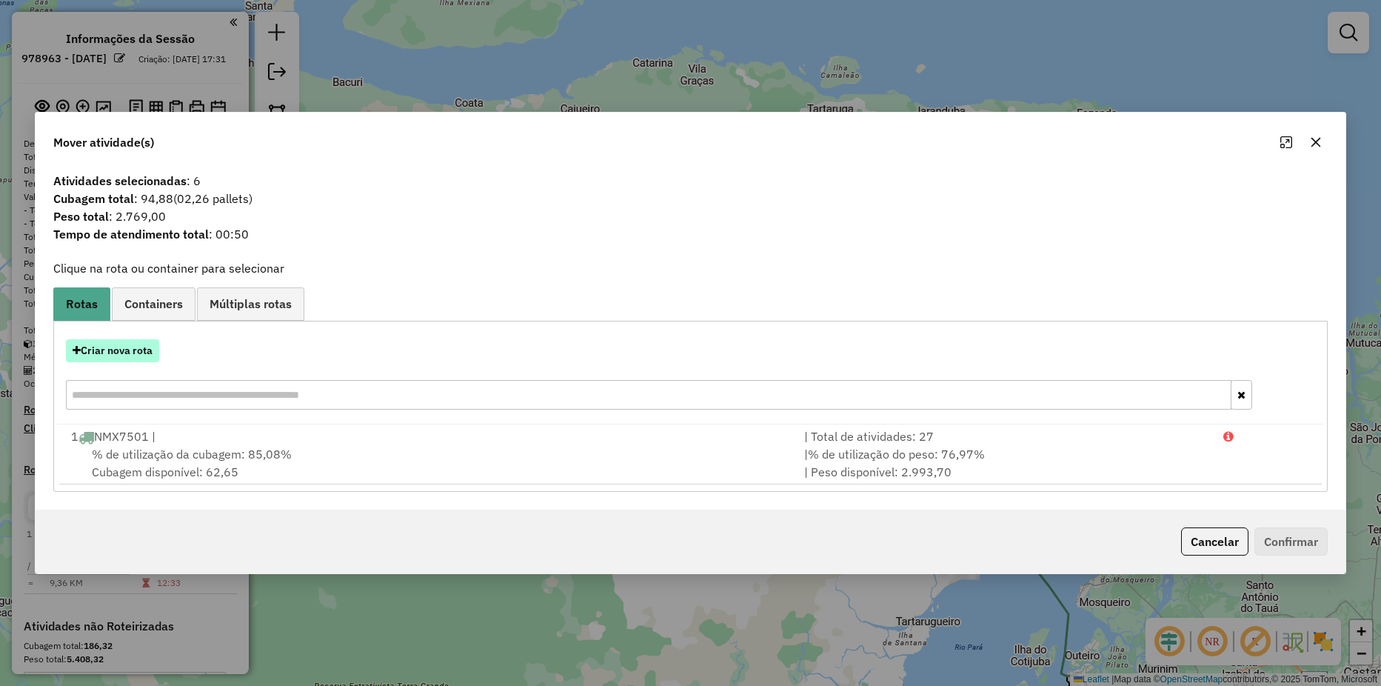
click at [146, 344] on button "Criar nova rota" at bounding box center [112, 350] width 93 height 23
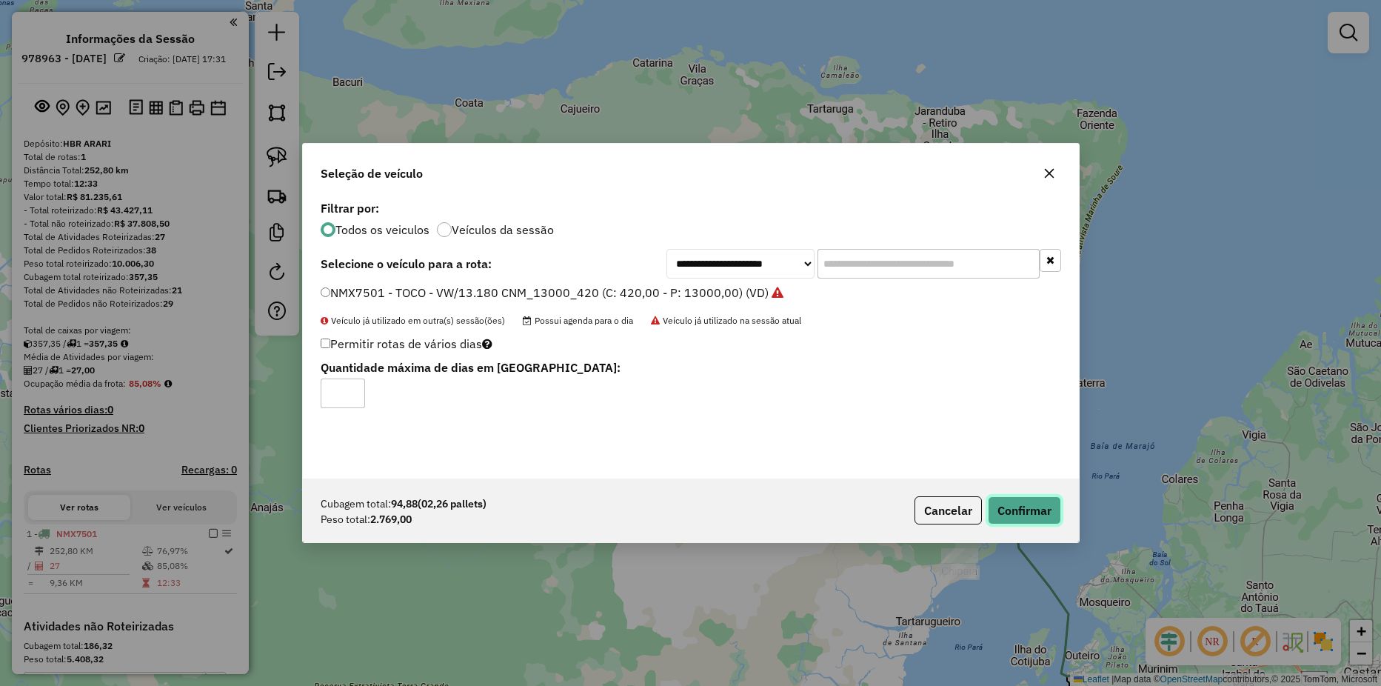
click at [1025, 518] on button "Confirmar" at bounding box center [1024, 510] width 73 height 28
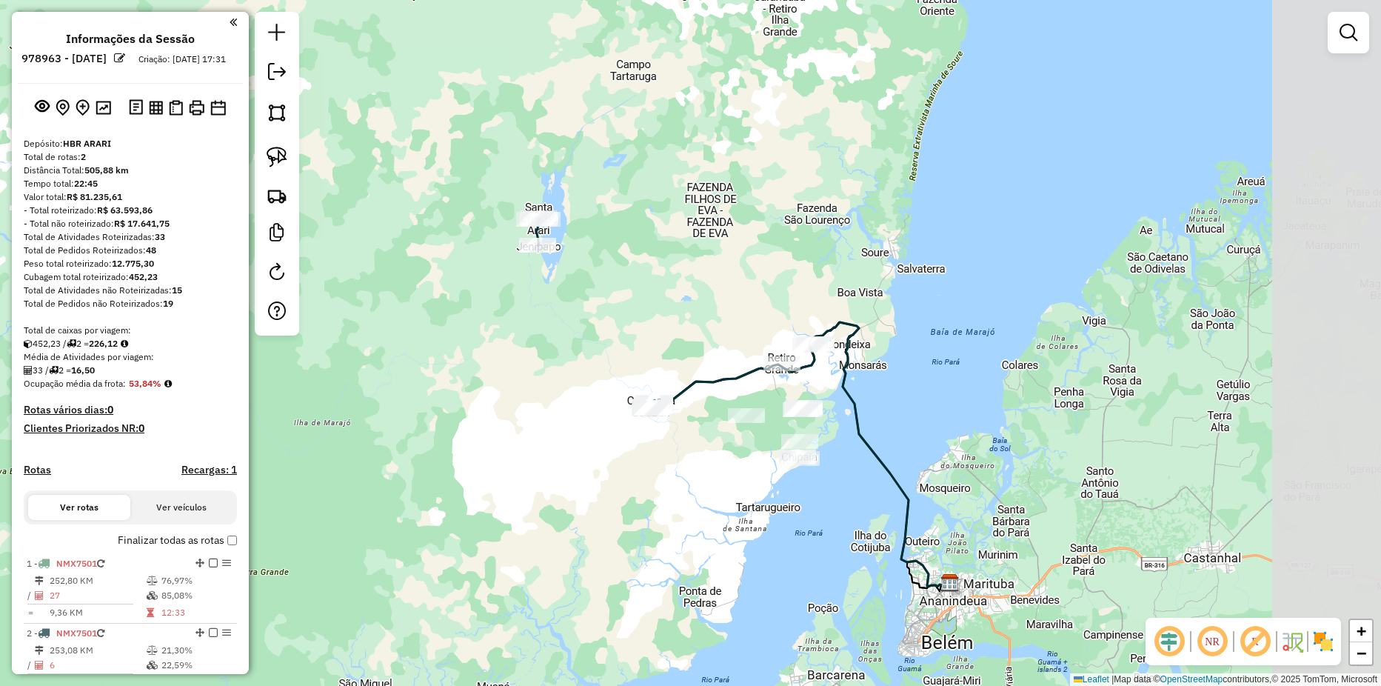
drag, startPoint x: 827, startPoint y: 367, endPoint x: 672, endPoint y: 252, distance: 193.1
click at [674, 252] on div "Janela de atendimento Grade de atendimento Capacidade Transportadoras Veículos …" at bounding box center [690, 343] width 1381 height 686
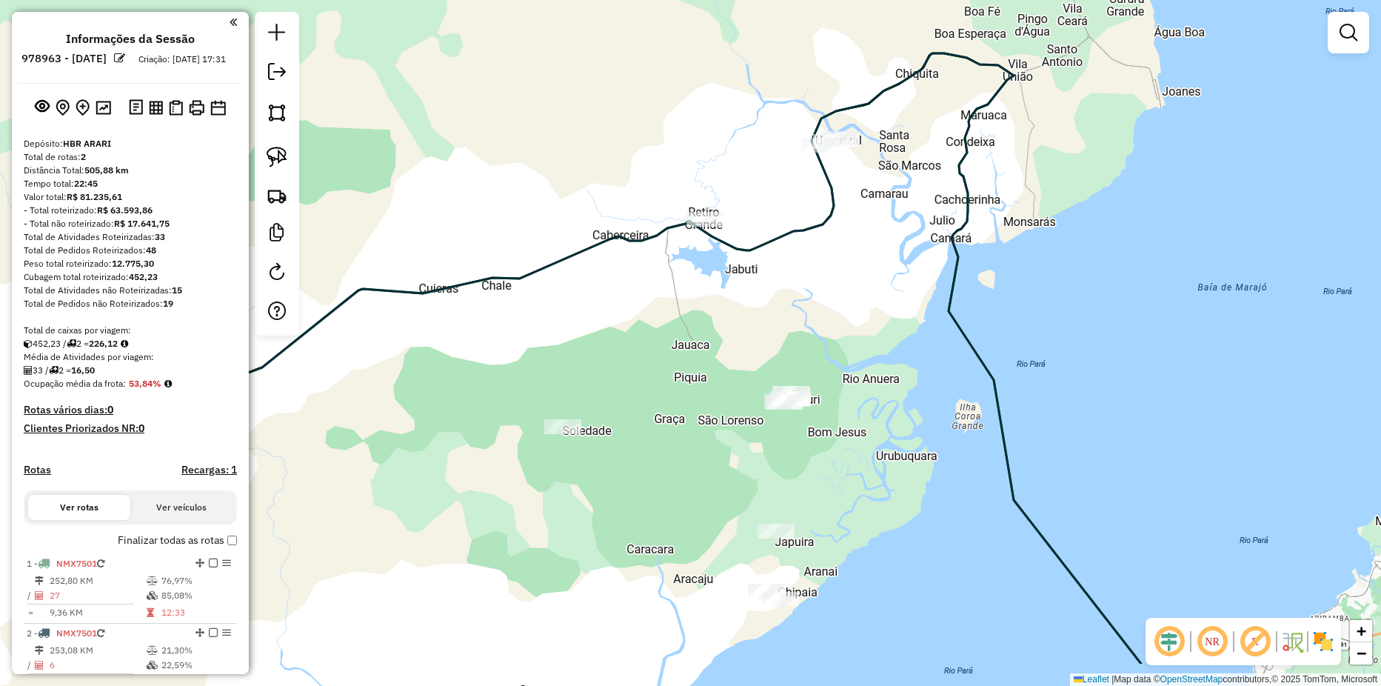
drag, startPoint x: 834, startPoint y: 340, endPoint x: 869, endPoint y: 302, distance: 51.9
click at [869, 302] on div "Janela de atendimento Grade de atendimento Capacidade Transportadoras Veículos …" at bounding box center [690, 343] width 1381 height 686
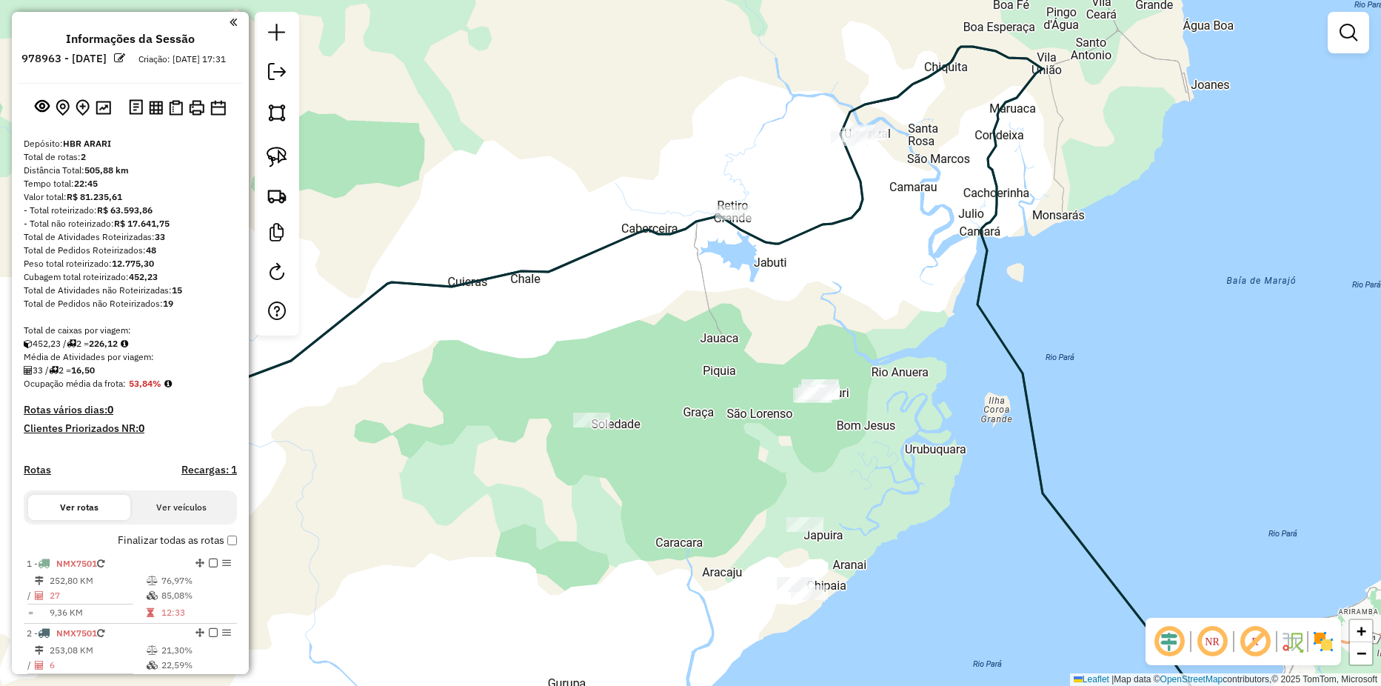
drag, startPoint x: 801, startPoint y: 436, endPoint x: 818, endPoint y: 435, distance: 17.8
click at [818, 435] on div "Janela de atendimento Grade de atendimento Capacidade Transportadoras Veículos …" at bounding box center [690, 343] width 1381 height 686
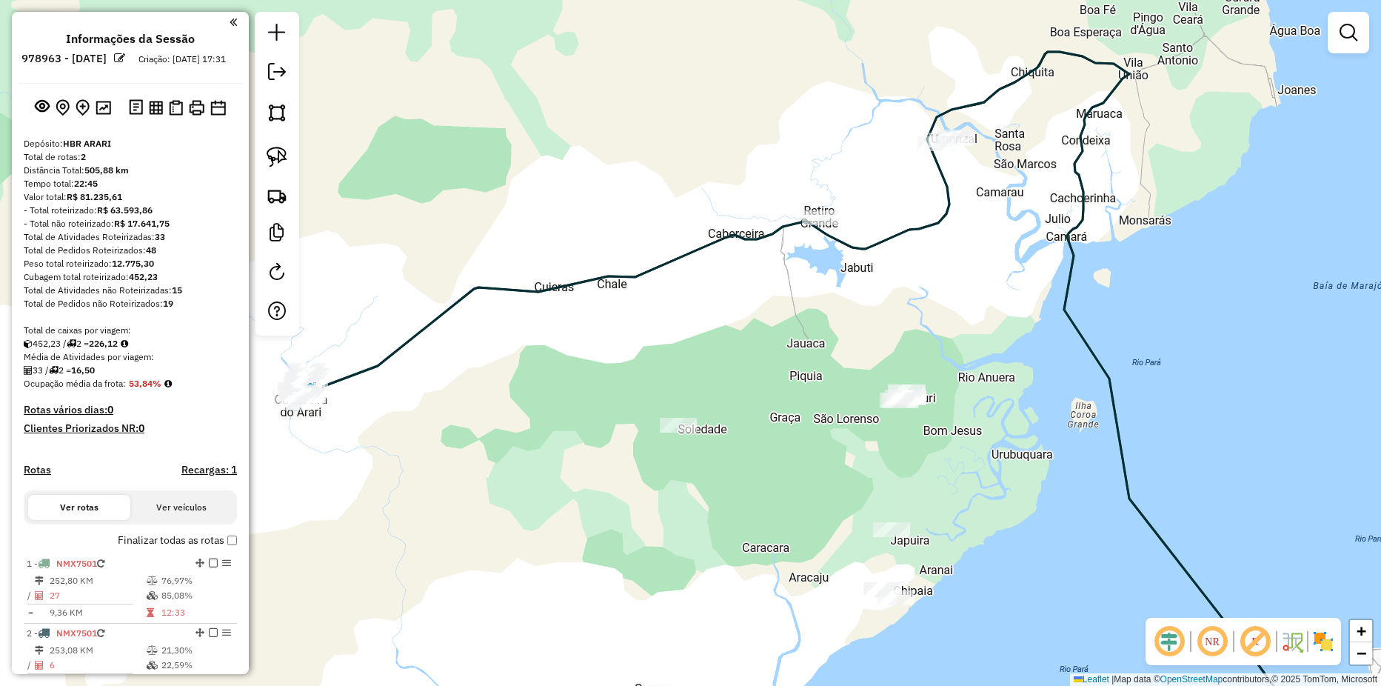
drag, startPoint x: 673, startPoint y: 278, endPoint x: 746, endPoint y: 287, distance: 73.1
click at [746, 287] on div "Janela de atendimento Grade de atendimento Capacidade Transportadoras Veículos …" at bounding box center [690, 343] width 1381 height 686
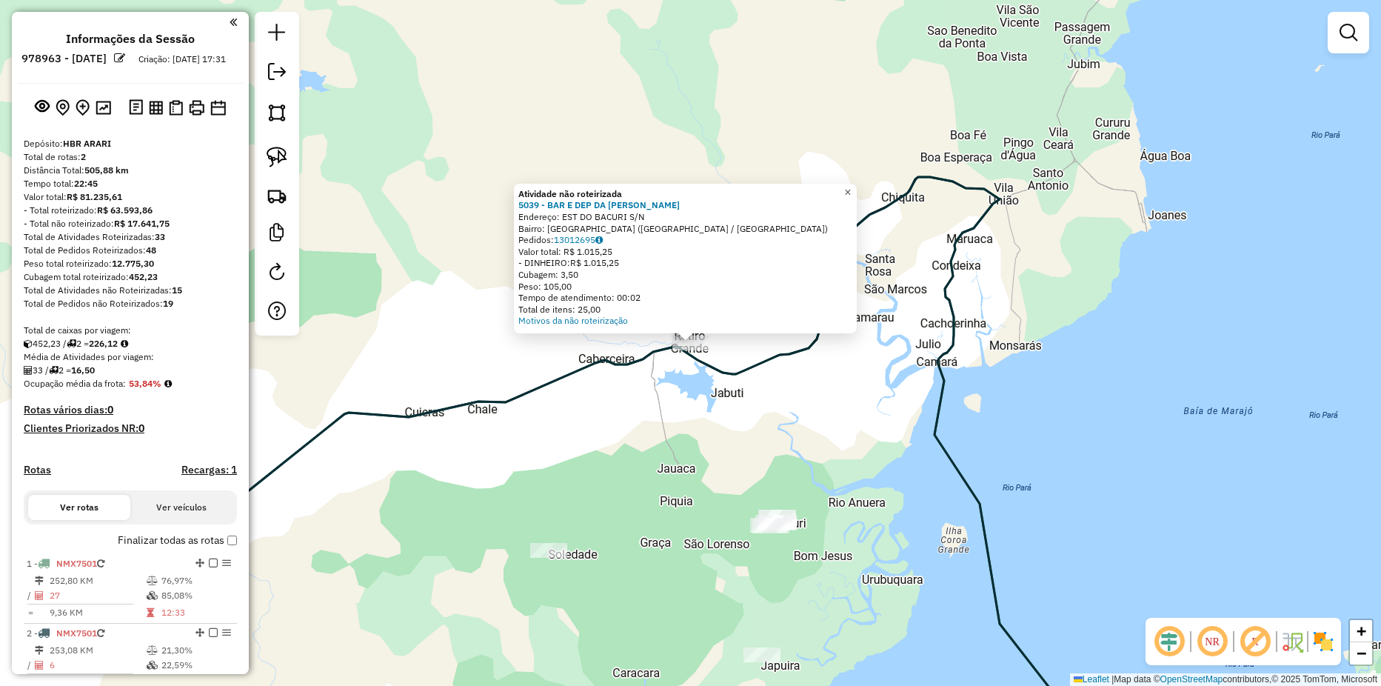
click at [851, 186] on span "×" at bounding box center [847, 192] width 7 height 13
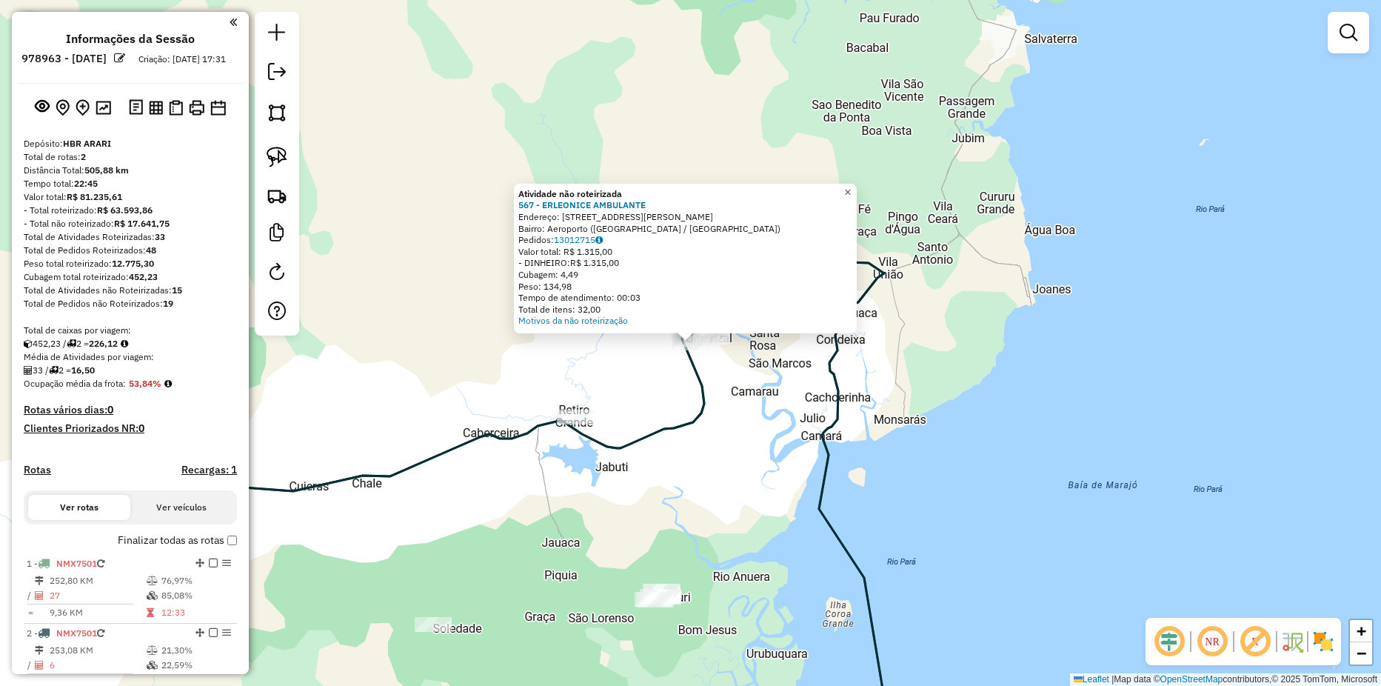
click at [851, 187] on span "×" at bounding box center [847, 192] width 7 height 13
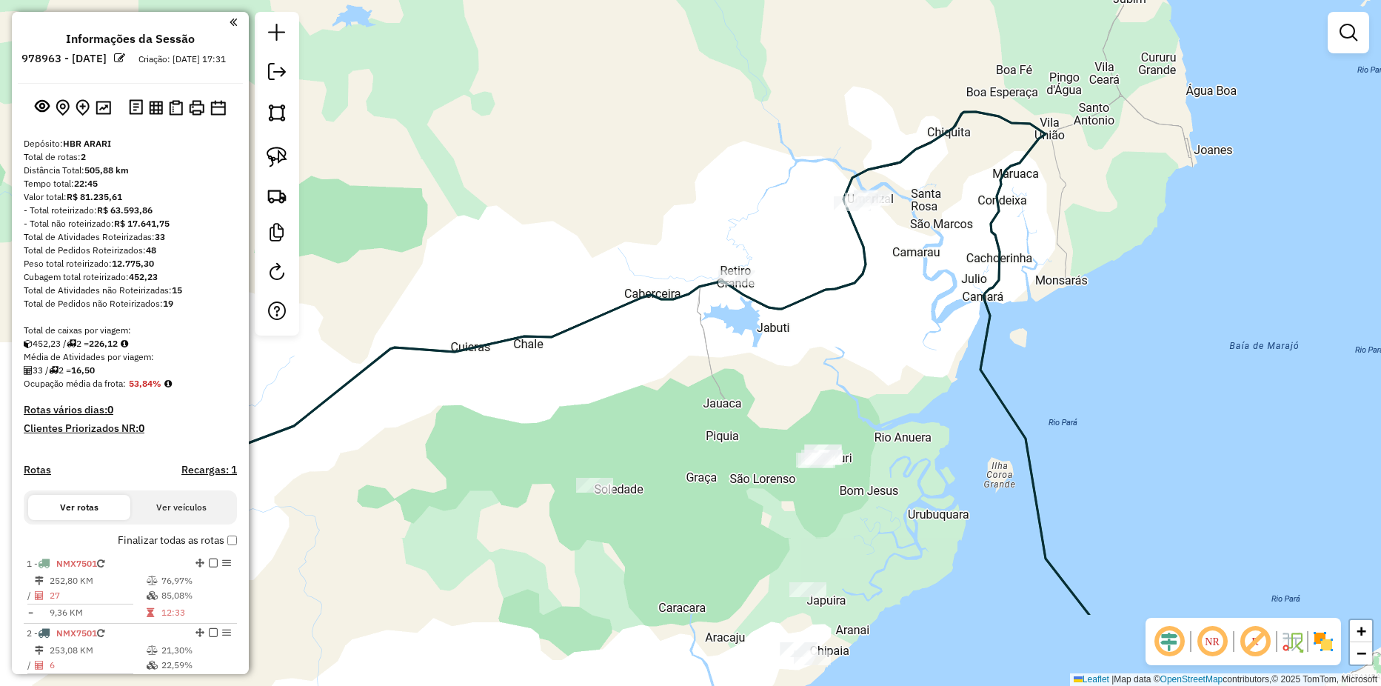
drag, startPoint x: 667, startPoint y: 289, endPoint x: 767, endPoint y: 232, distance: 115.7
click at [767, 232] on div "Janela de atendimento Grade de atendimento Capacidade Transportadoras Veículos …" at bounding box center [690, 343] width 1381 height 686
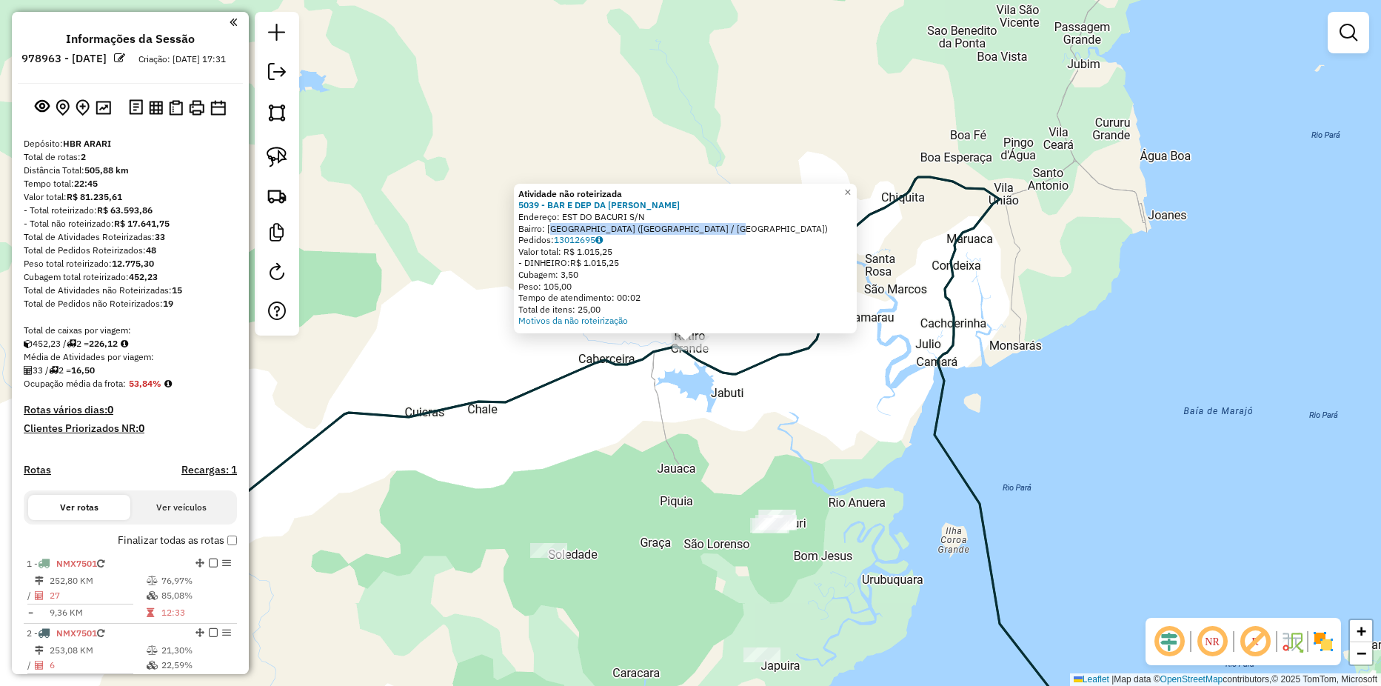
drag, startPoint x: 554, startPoint y: 227, endPoint x: 775, endPoint y: 225, distance: 221.4
click at [775, 225] on div "Bairro: Vila De Camara (CACHOEIRA DO ARARI / PA)" at bounding box center [685, 229] width 334 height 12
drag, startPoint x: 775, startPoint y: 225, endPoint x: 761, endPoint y: 228, distance: 14.4
click at [761, 228] on div "Bairro: Vila De Camara (CACHOEIRA DO ARARI / PA)" at bounding box center [685, 229] width 334 height 12
click at [851, 186] on span "×" at bounding box center [847, 192] width 7 height 13
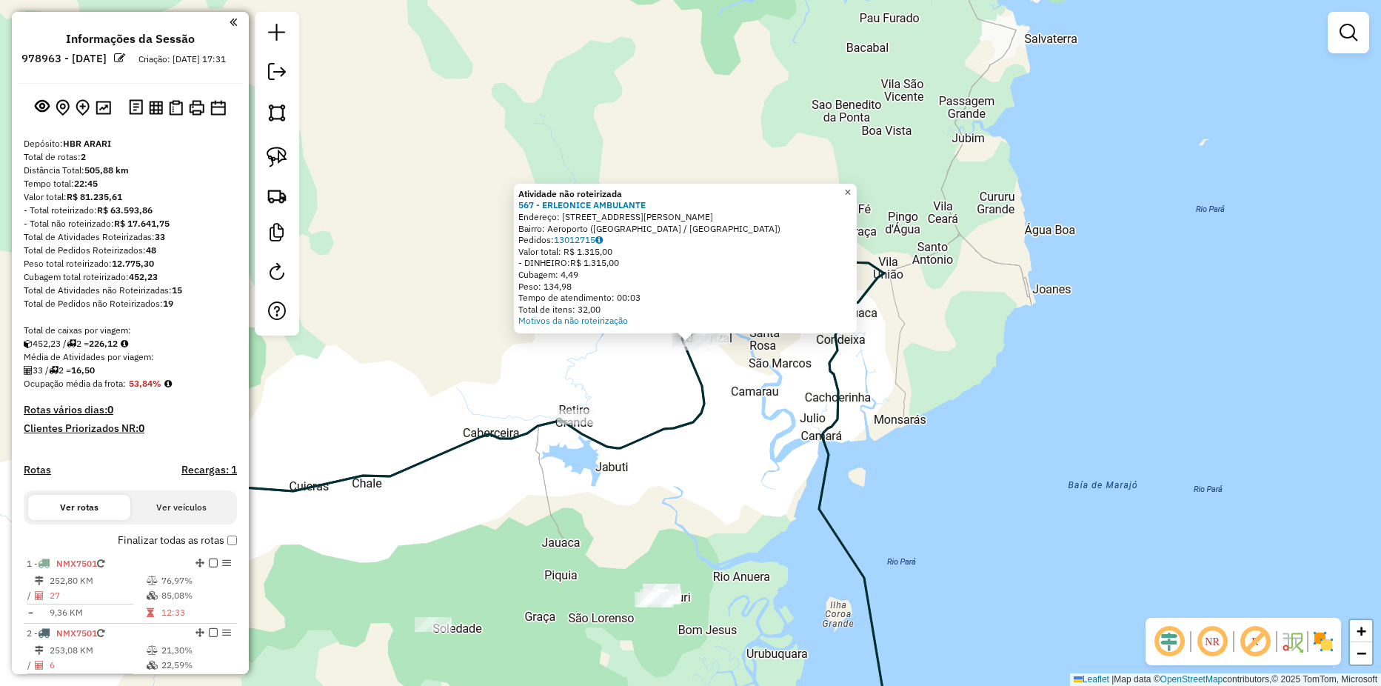
click at [852, 186] on link "×" at bounding box center [848, 193] width 18 height 18
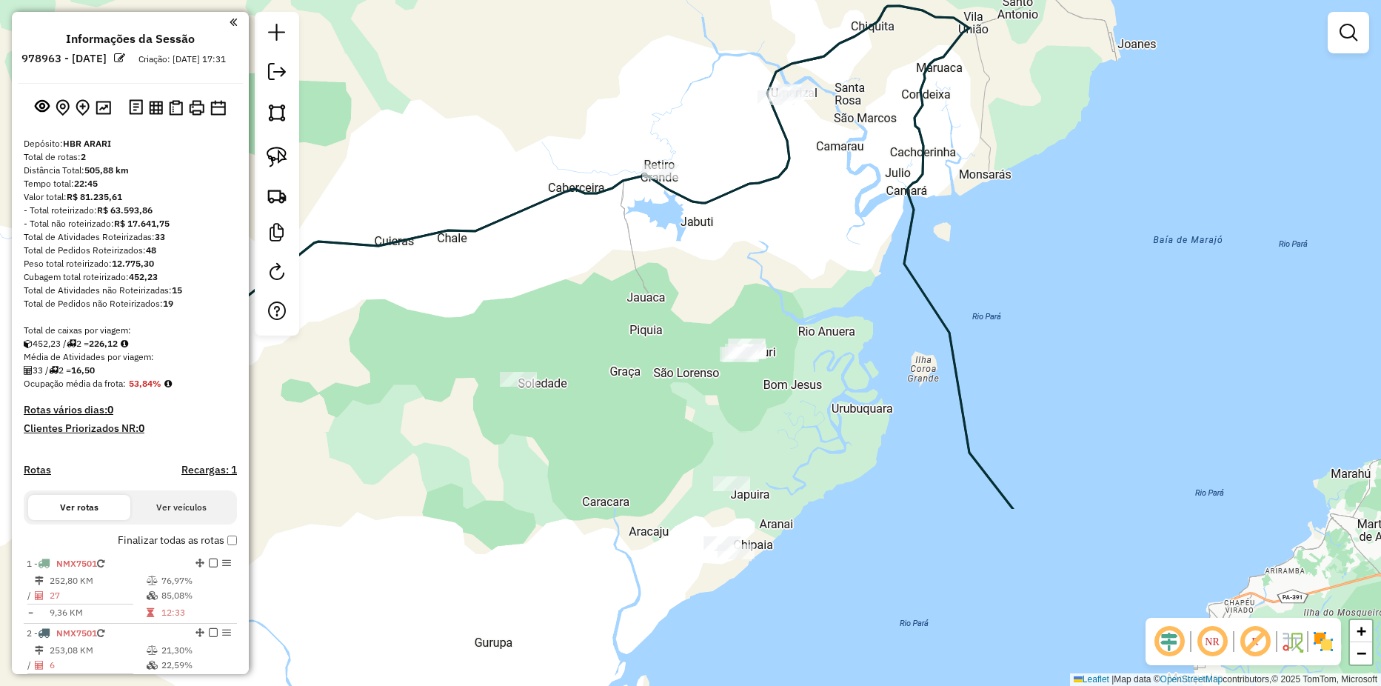
drag, startPoint x: 793, startPoint y: 214, endPoint x: 800, endPoint y: 192, distance: 23.2
click at [800, 192] on div "Janela de atendimento Grade de atendimento Capacidade Transportadoras Veículos …" at bounding box center [690, 343] width 1381 height 686
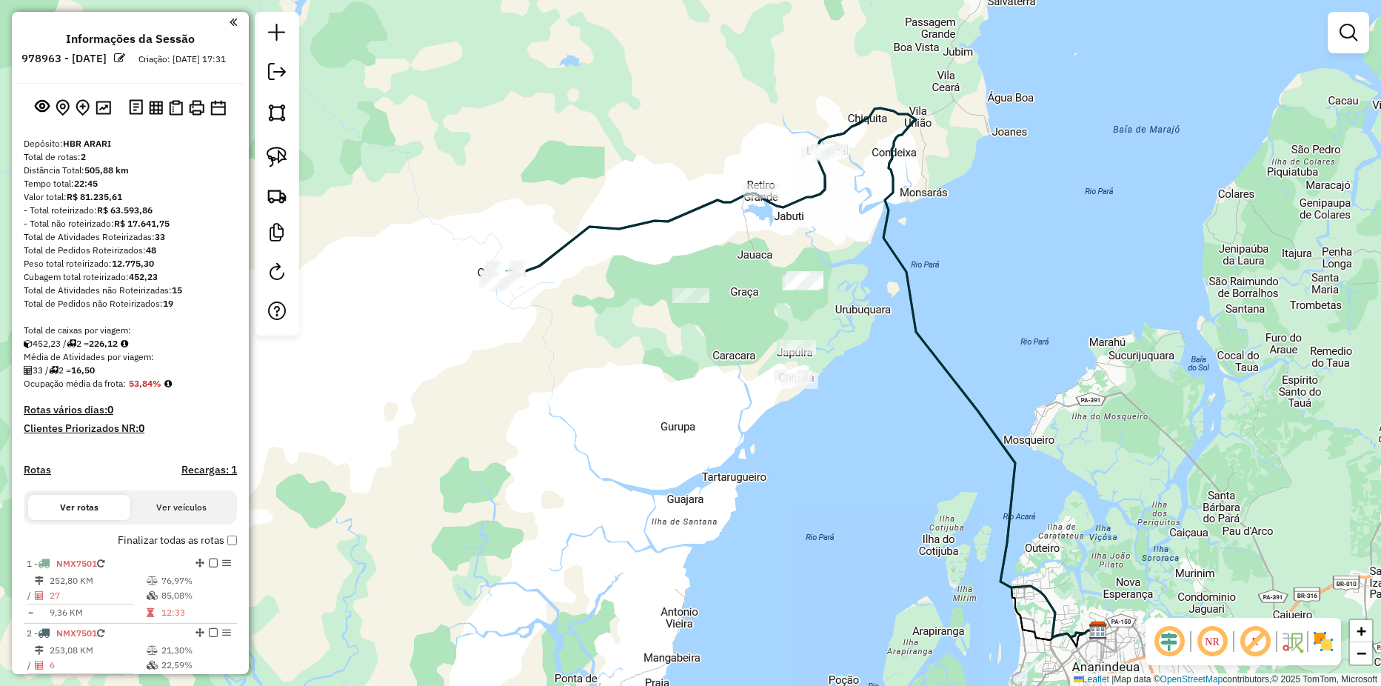
drag, startPoint x: 763, startPoint y: 270, endPoint x: 790, endPoint y: 250, distance: 33.9
click at [794, 250] on div "Janela de atendimento Grade de atendimento Capacidade Transportadoras Veículos …" at bounding box center [690, 343] width 1381 height 686
click at [277, 156] on img at bounding box center [277, 157] width 21 height 21
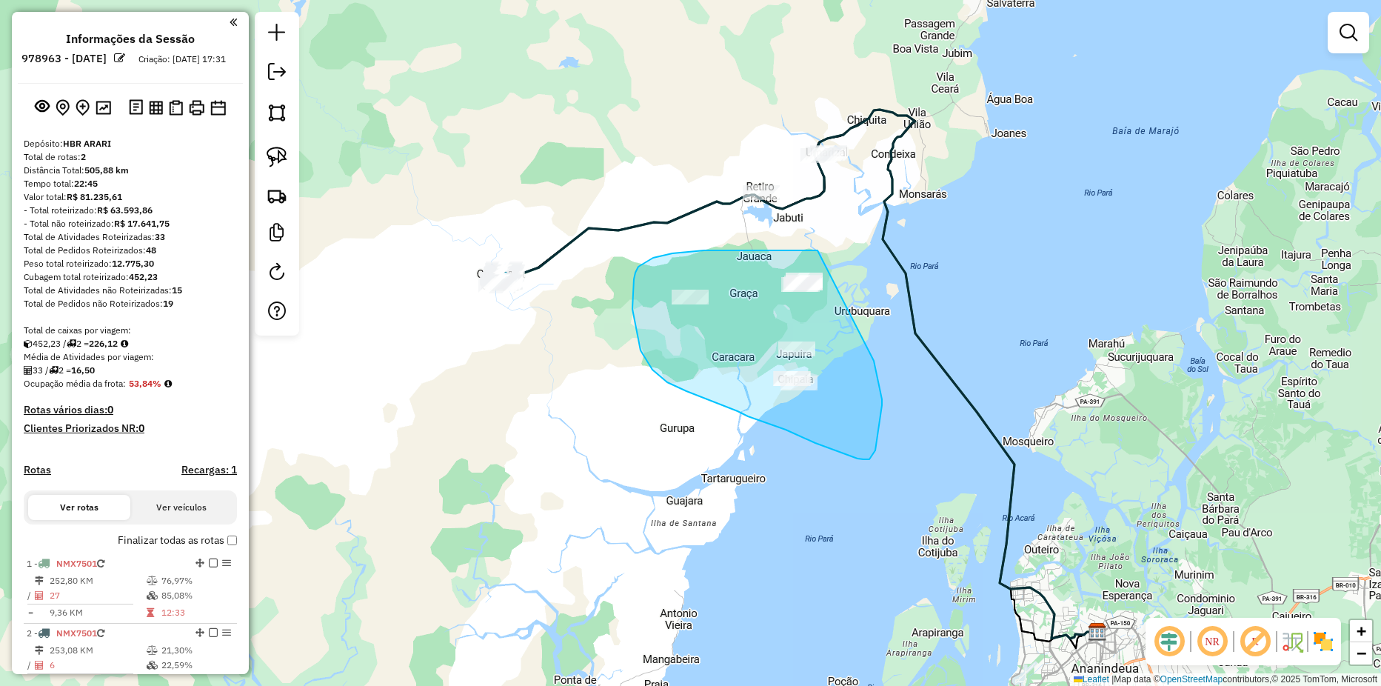
drag, startPoint x: 804, startPoint y: 250, endPoint x: 874, endPoint y: 361, distance: 130.9
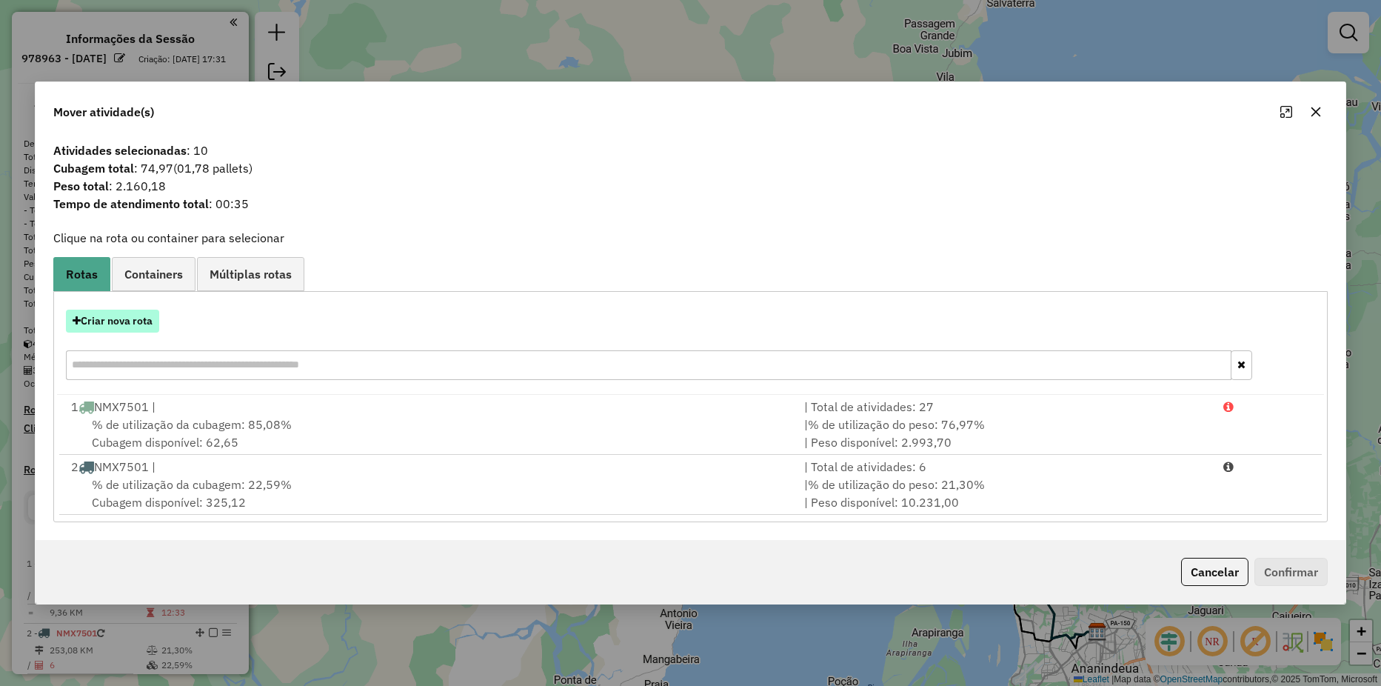
click at [154, 316] on button "Criar nova rota" at bounding box center [112, 321] width 93 height 23
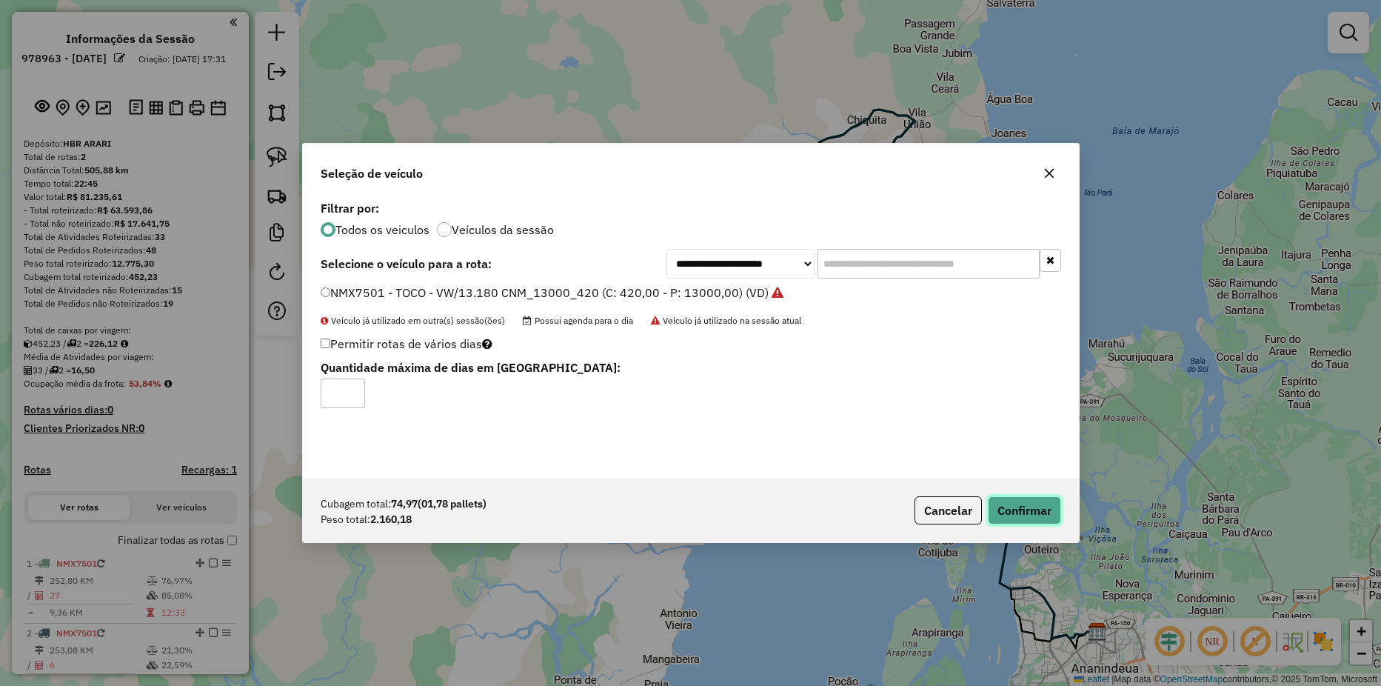
click at [1026, 510] on button "Confirmar" at bounding box center [1024, 510] width 73 height 28
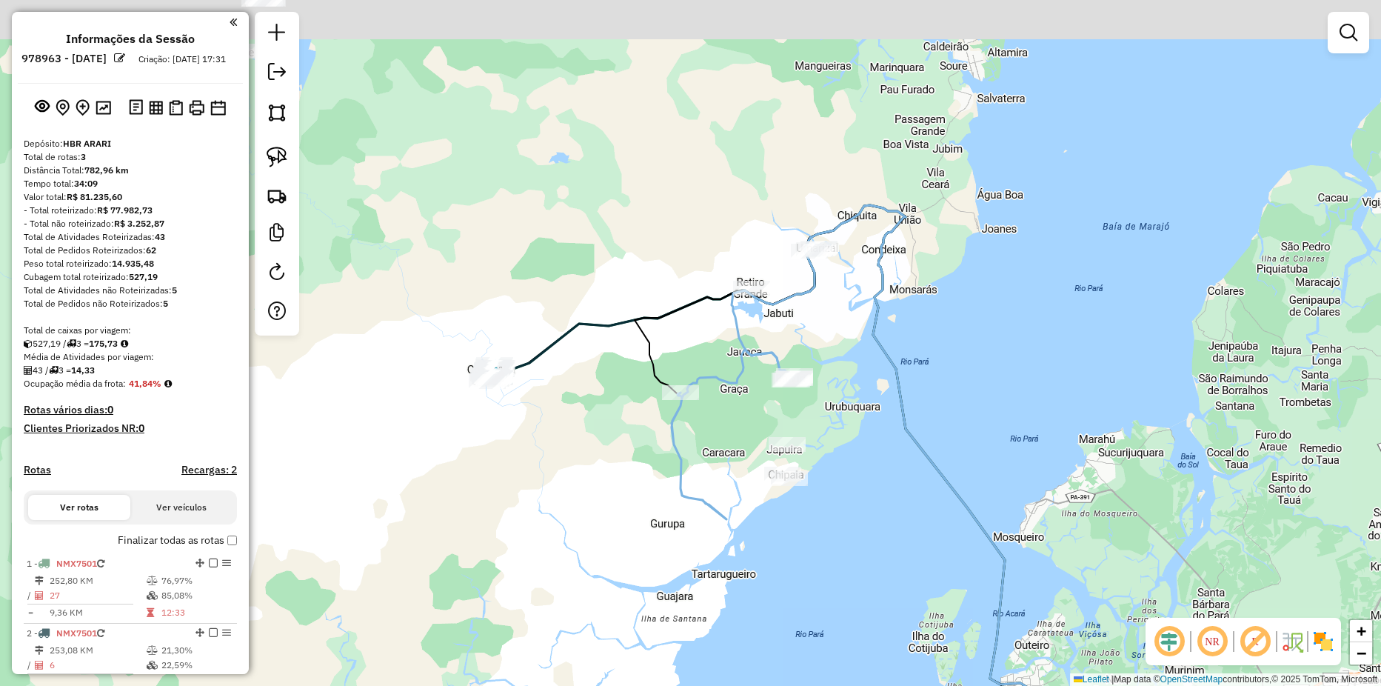
drag, startPoint x: 841, startPoint y: 228, endPoint x: 842, endPoint y: 266, distance: 37.8
click at [842, 266] on div "Janela de atendimento Grade de atendimento Capacidade Transportadoras Veículos …" at bounding box center [690, 343] width 1381 height 686
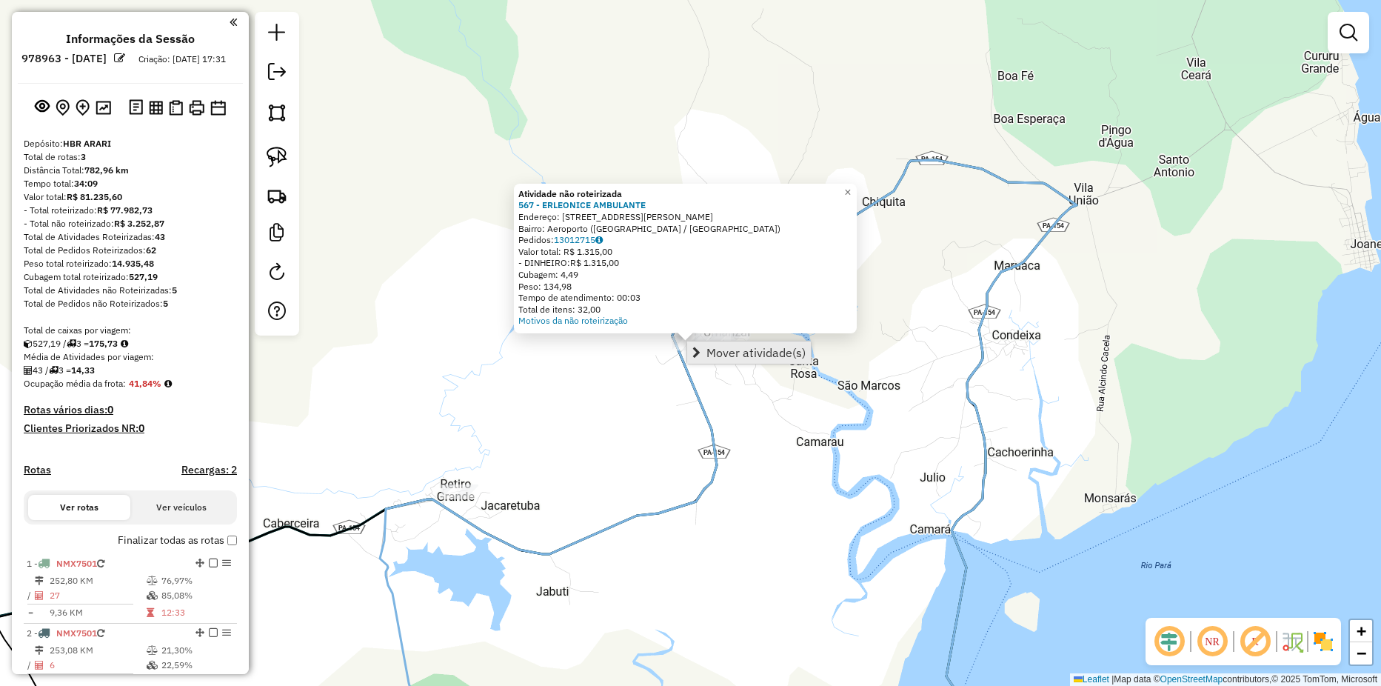
click at [719, 352] on span "Mover atividade(s)" at bounding box center [756, 353] width 99 height 12
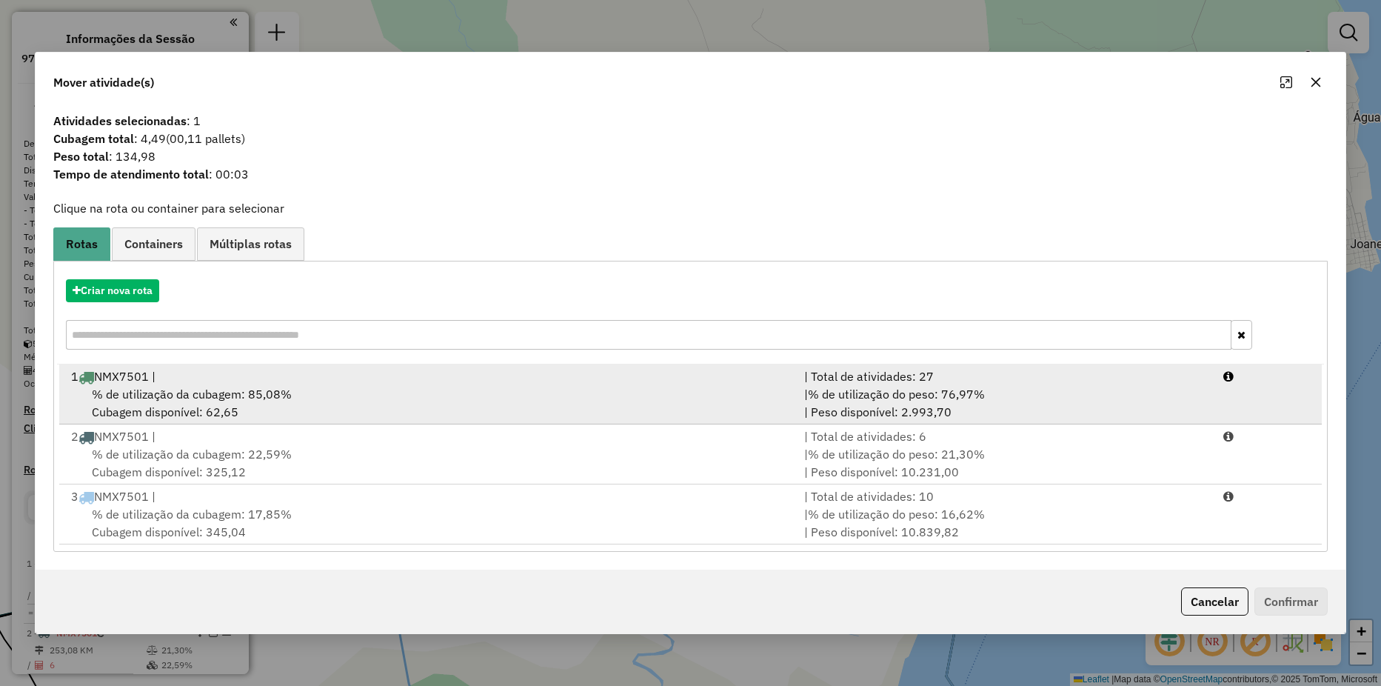
click at [292, 380] on div "1 NMX7501 |" at bounding box center [428, 376] width 733 height 18
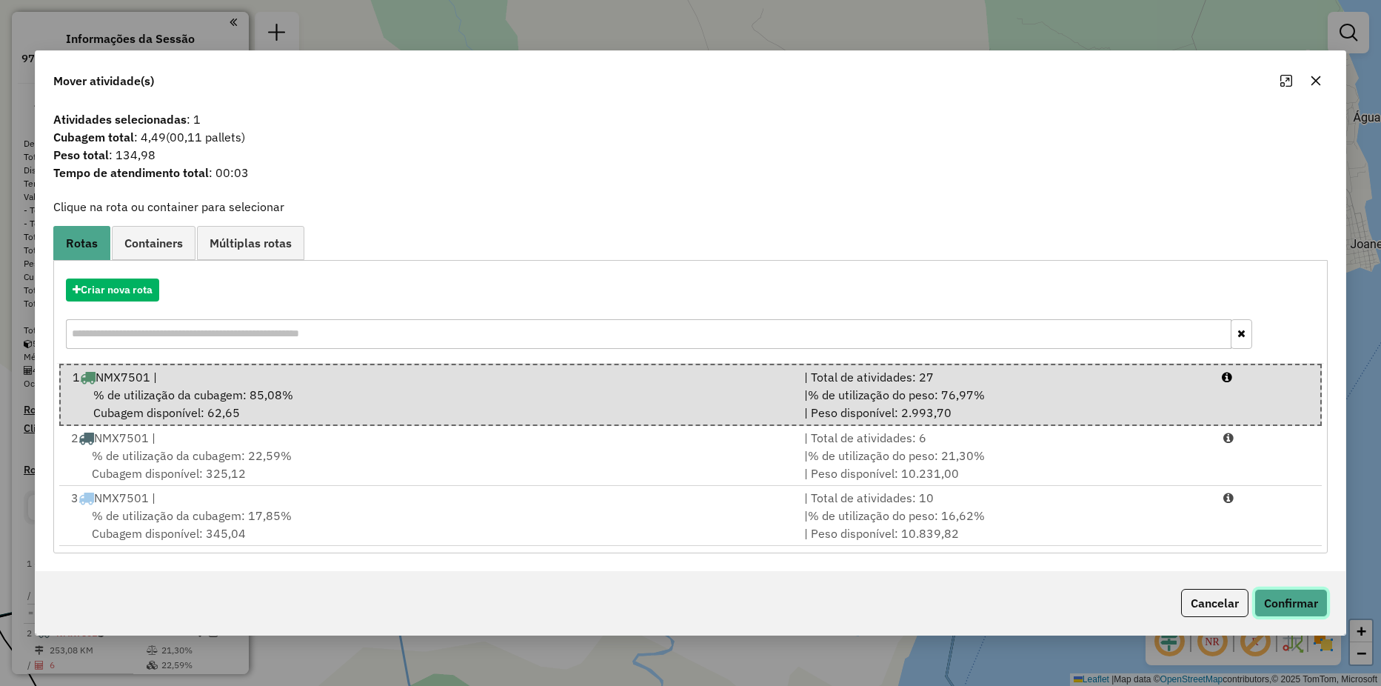
click at [1283, 594] on button "Confirmar" at bounding box center [1291, 603] width 73 height 28
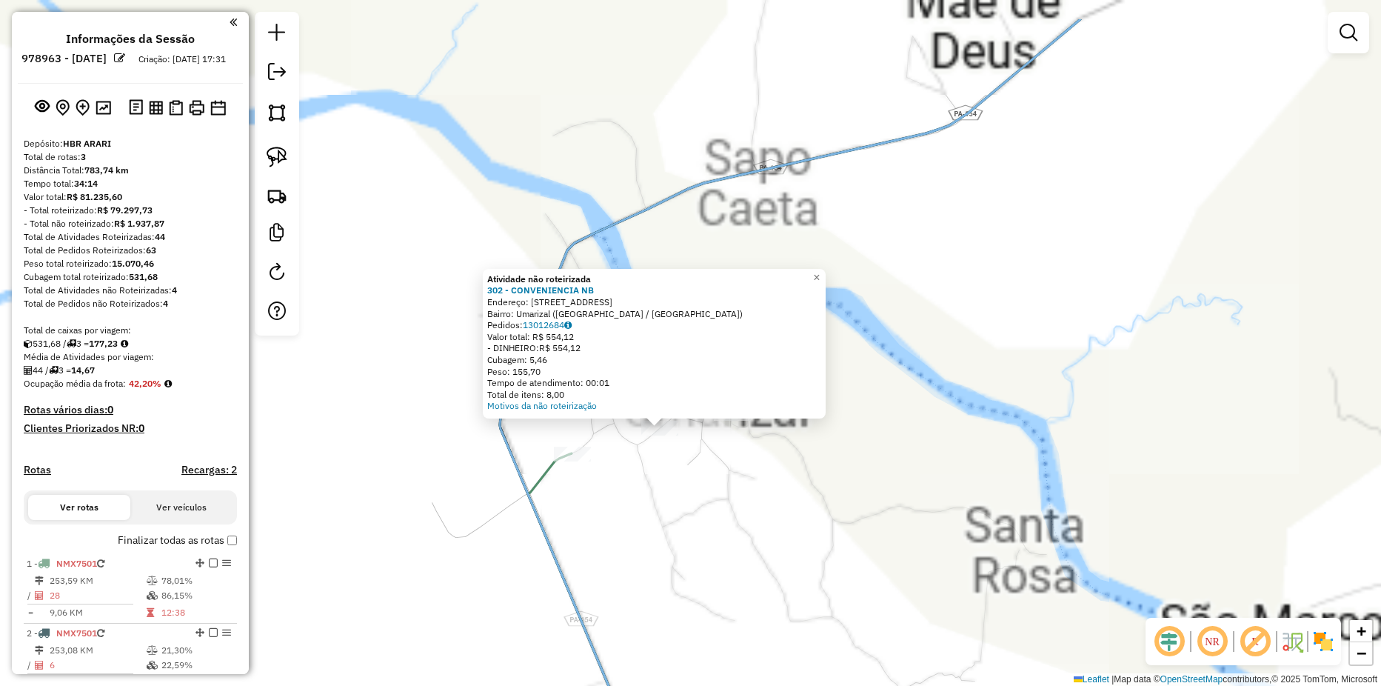
drag, startPoint x: 755, startPoint y: 443, endPoint x: 760, endPoint y: 452, distance: 10.3
click at [759, 452] on div "Atividade não roteirizada 302 - CONVENIENCIA NB Endereço: RUA SAO SEBASTIAO 47 …" at bounding box center [690, 343] width 1381 height 686
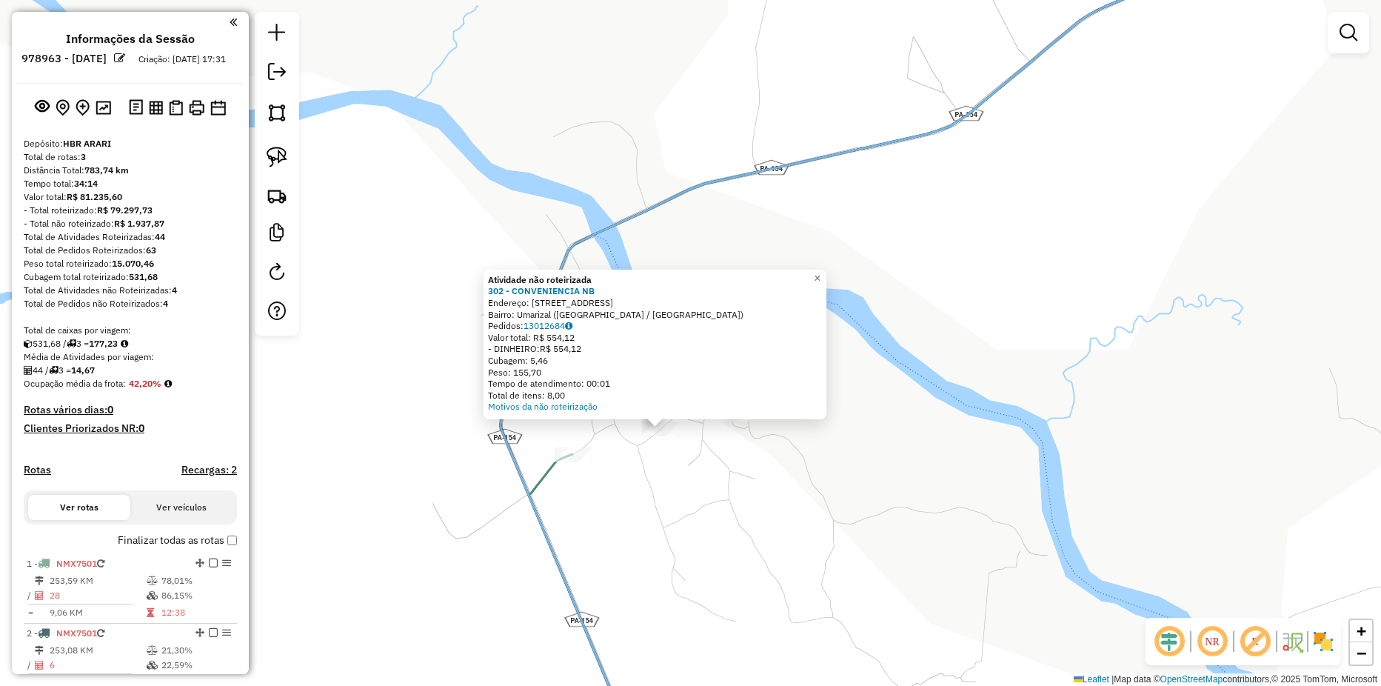
click at [722, 421] on div at bounding box center [733, 414] width 37 height 15
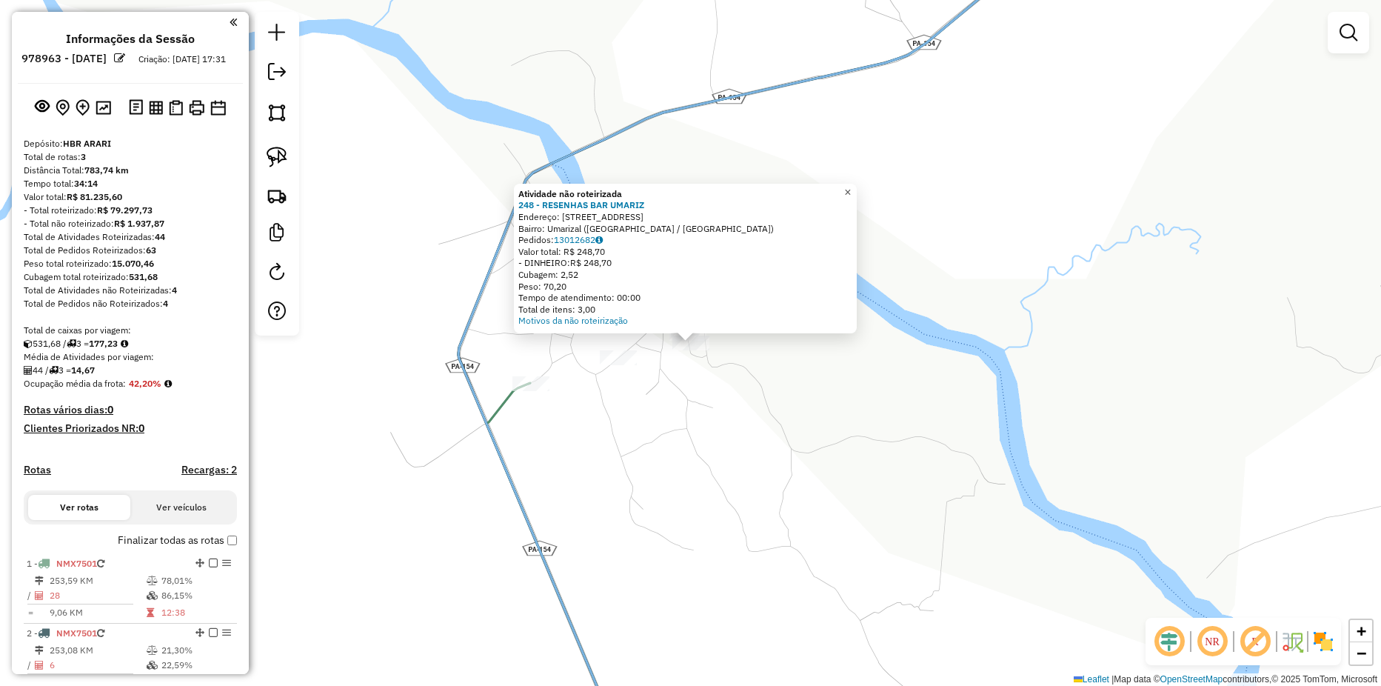
click at [851, 187] on span "×" at bounding box center [847, 192] width 7 height 13
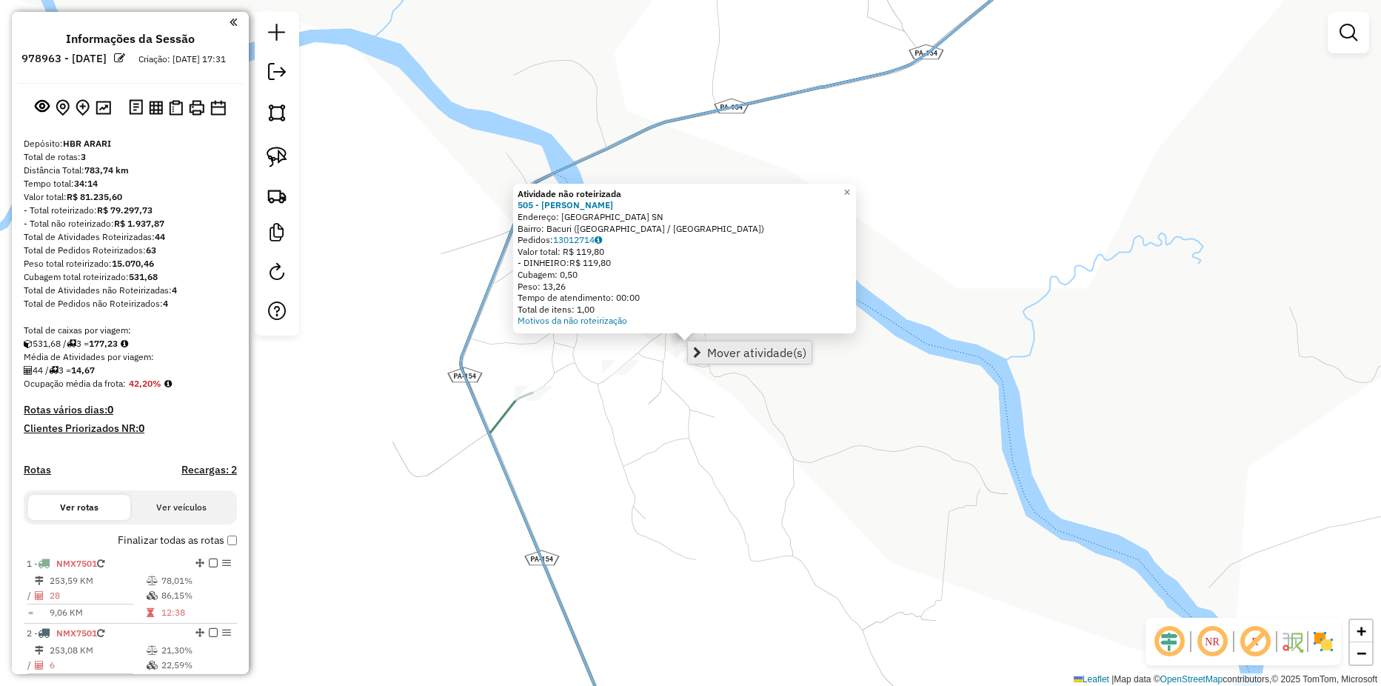
click at [720, 352] on span "Mover atividade(s)" at bounding box center [756, 353] width 99 height 12
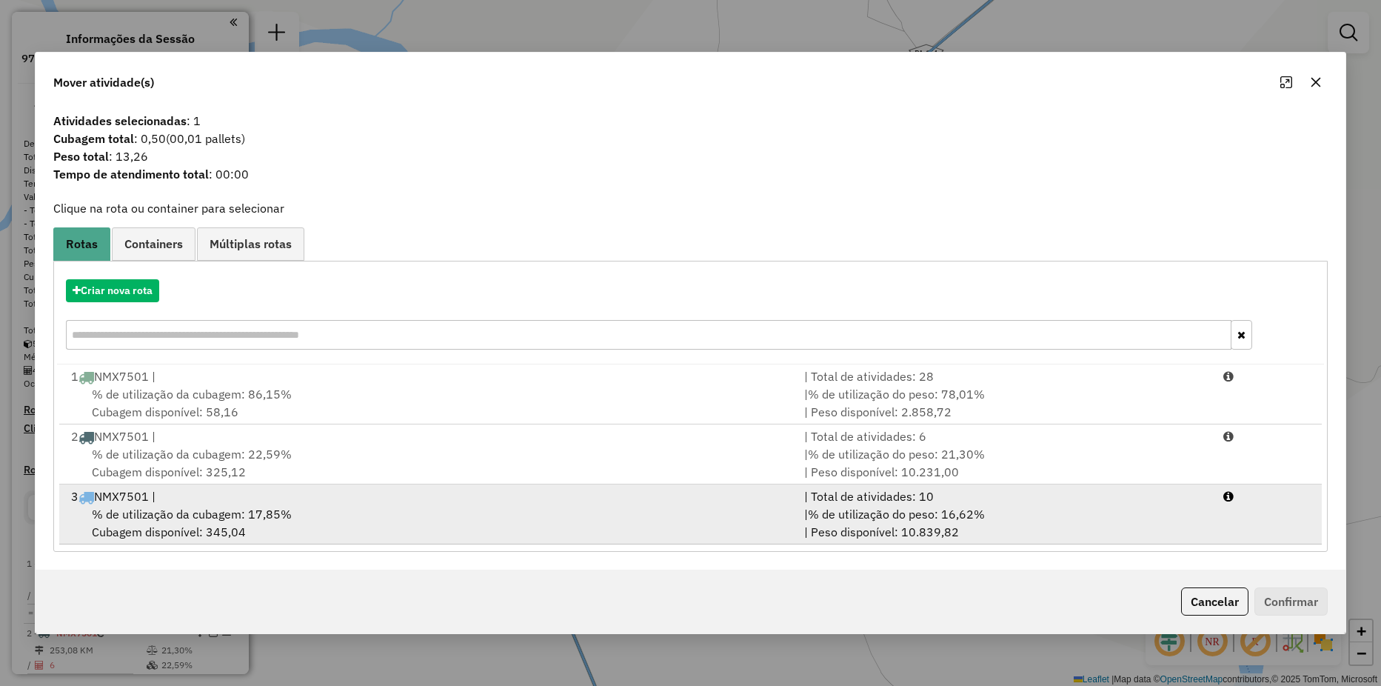
click at [295, 501] on div "3 NMX7501 |" at bounding box center [428, 496] width 733 height 18
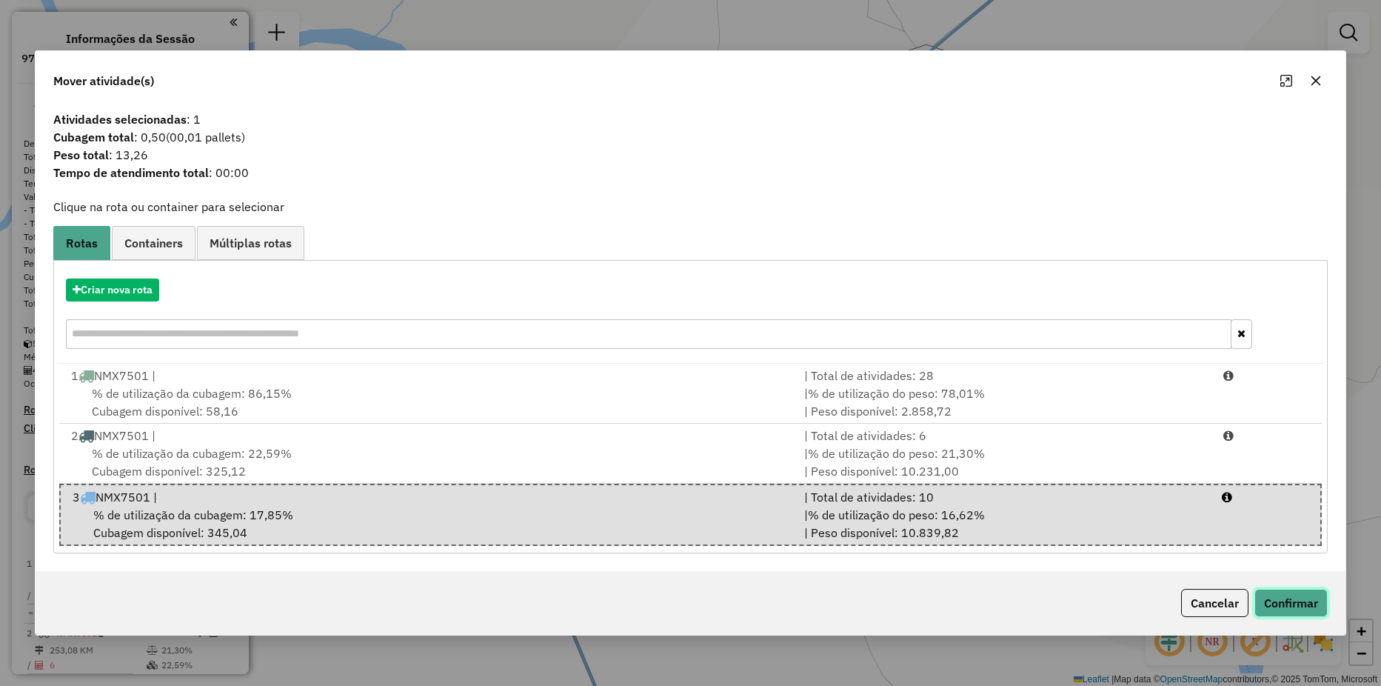
click at [1269, 606] on button "Confirmar" at bounding box center [1291, 603] width 73 height 28
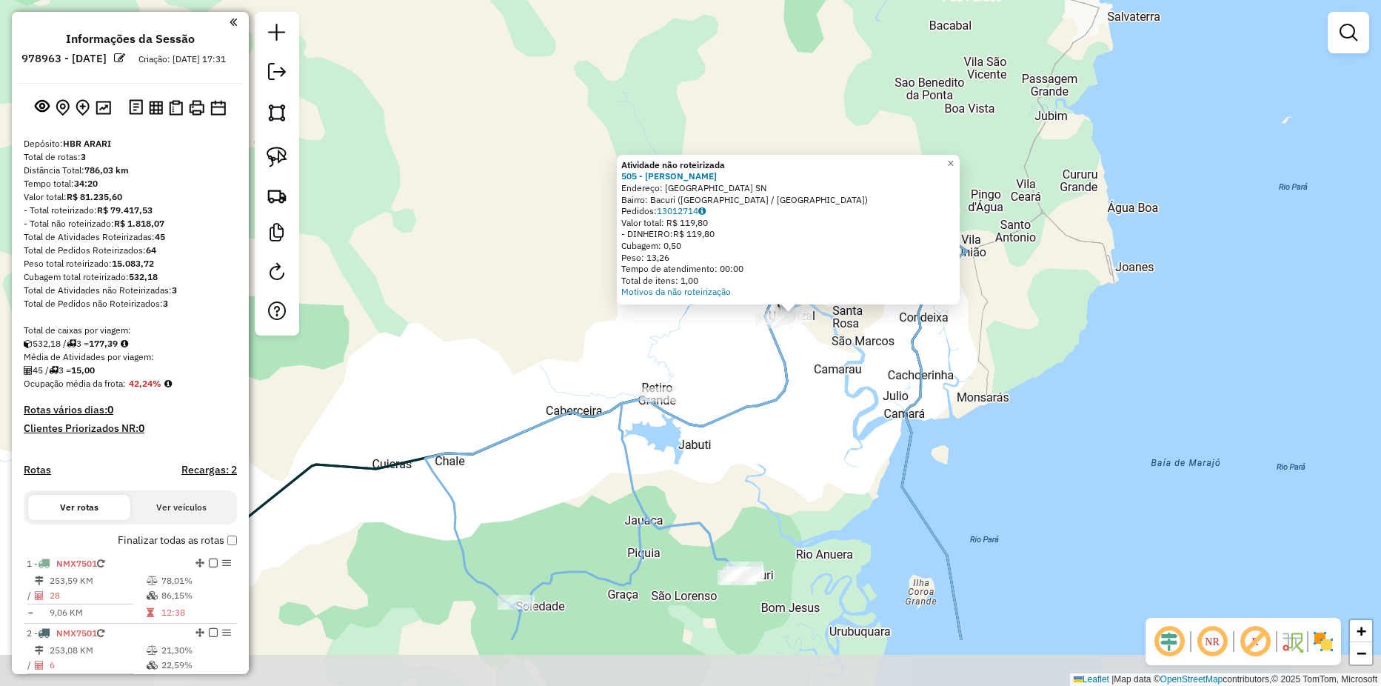
drag, startPoint x: 744, startPoint y: 501, endPoint x: 821, endPoint y: 387, distance: 137.6
click at [826, 389] on div "Atividade não roteirizada 505 - CAROLINA SANTOS Endereço: VILA DO BACURI SN Bai…" at bounding box center [690, 343] width 1381 height 686
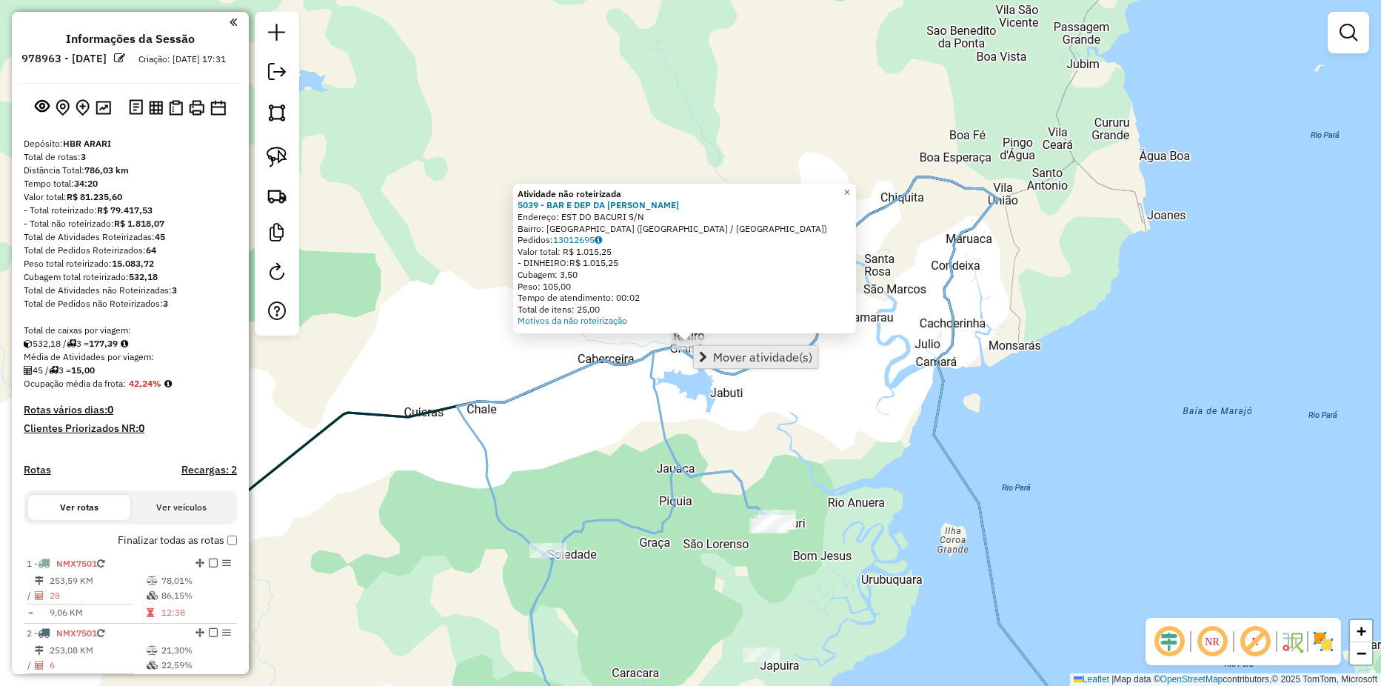
click at [747, 359] on span "Mover atividade(s)" at bounding box center [762, 357] width 99 height 12
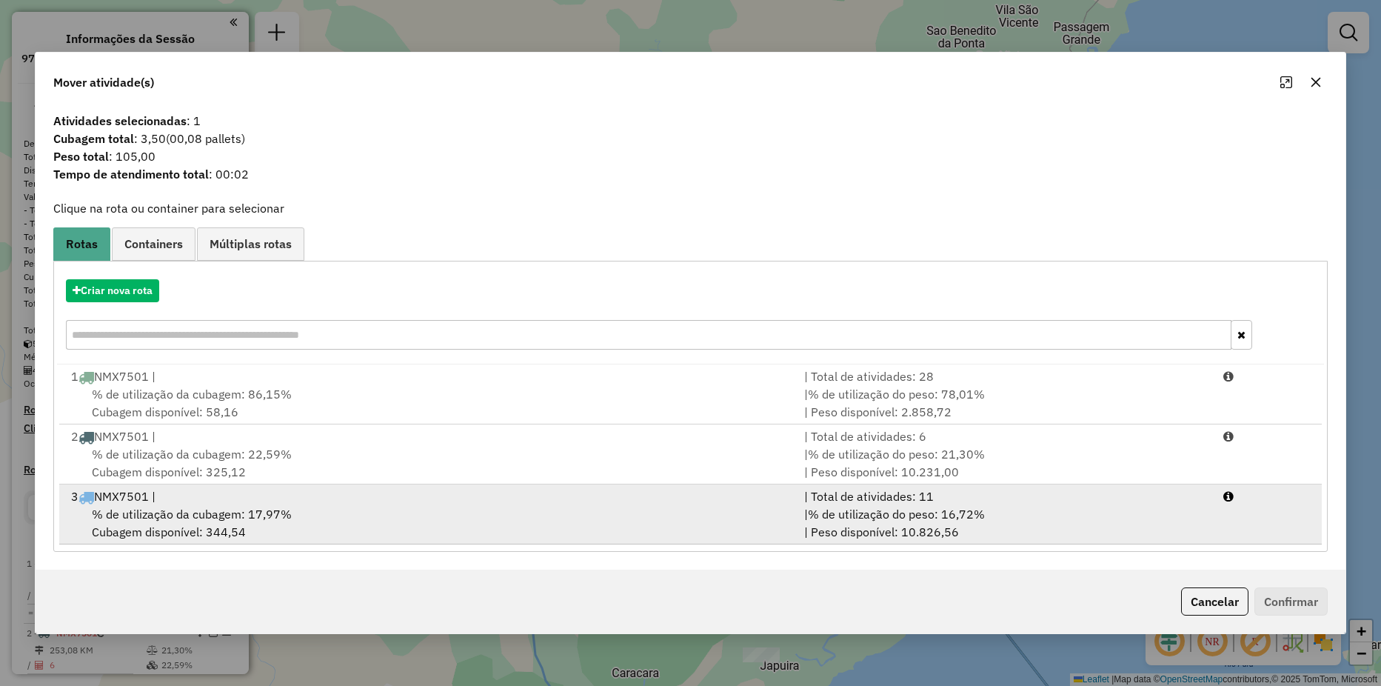
click at [593, 535] on div "% de utilização da cubagem: 17,97% Cubagem disponível: 344,54" at bounding box center [428, 523] width 733 height 36
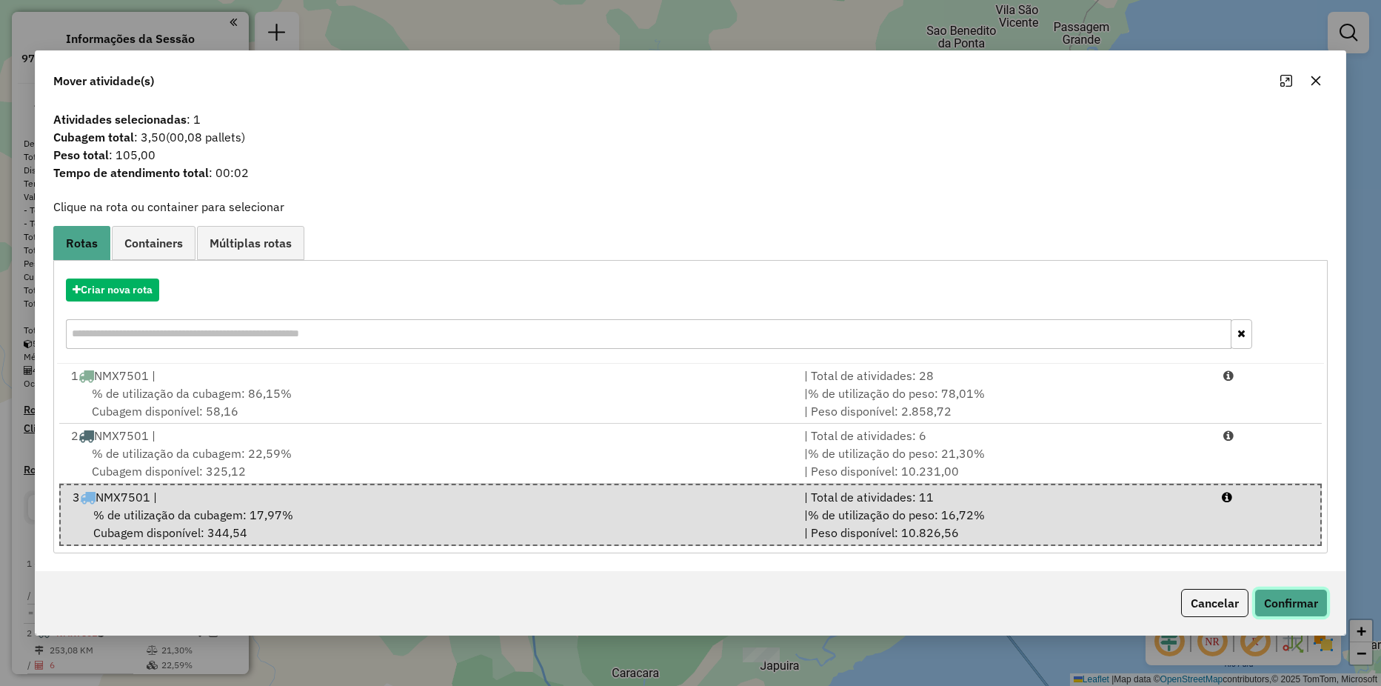
click at [1304, 607] on button "Confirmar" at bounding box center [1291, 603] width 73 height 28
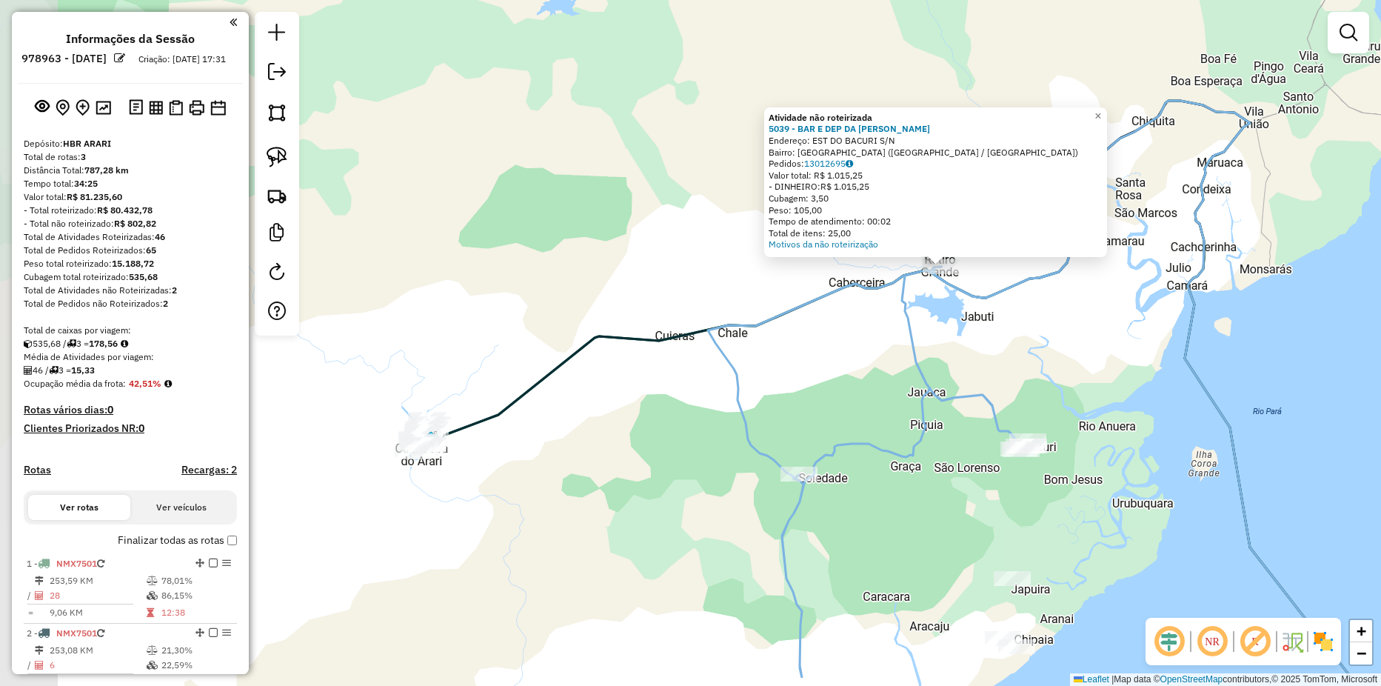
drag, startPoint x: 609, startPoint y: 466, endPoint x: 869, endPoint y: 384, distance: 272.4
click at [869, 384] on div "Atividade não roteirizada 5039 - BAR E DEP DA HELENA Endereço: EST DO BACURI S/…" at bounding box center [690, 343] width 1381 height 686
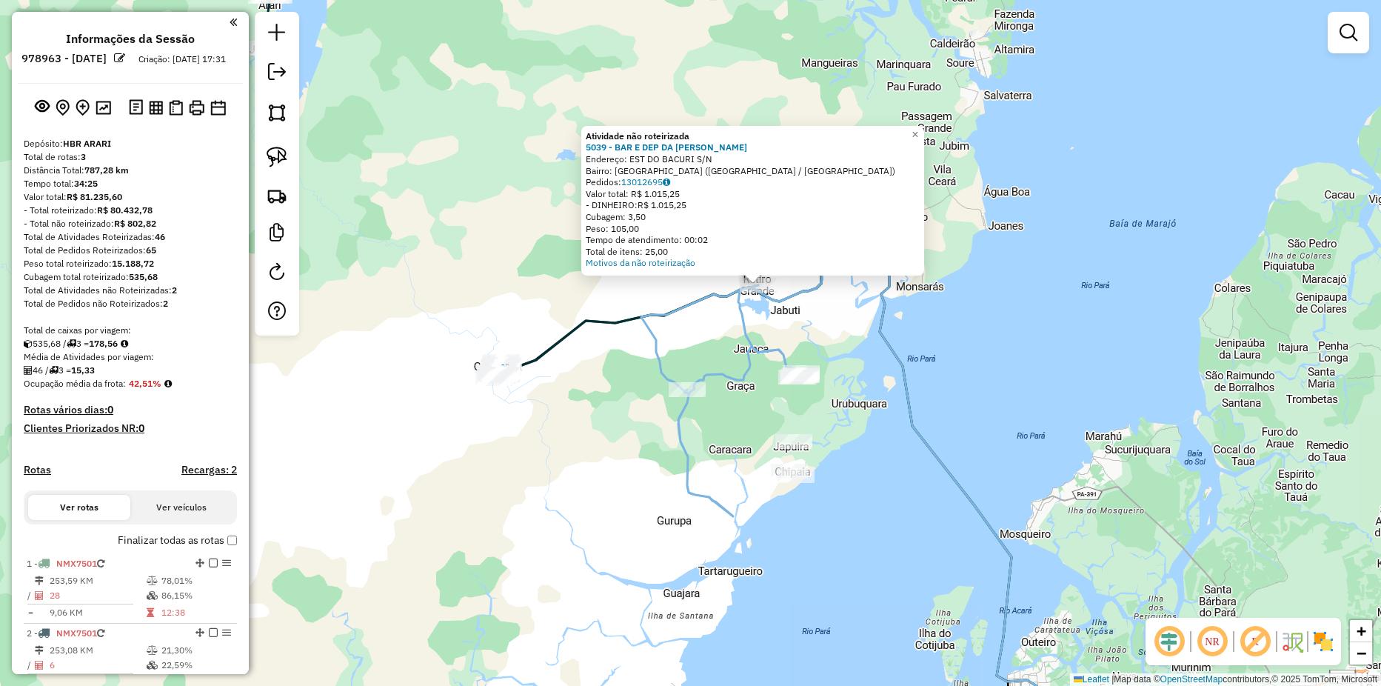
click at [992, 275] on div "Atividade não roteirizada 5039 - BAR E DEP DA HELENA Endereço: EST DO BACURI S/…" at bounding box center [690, 343] width 1381 height 686
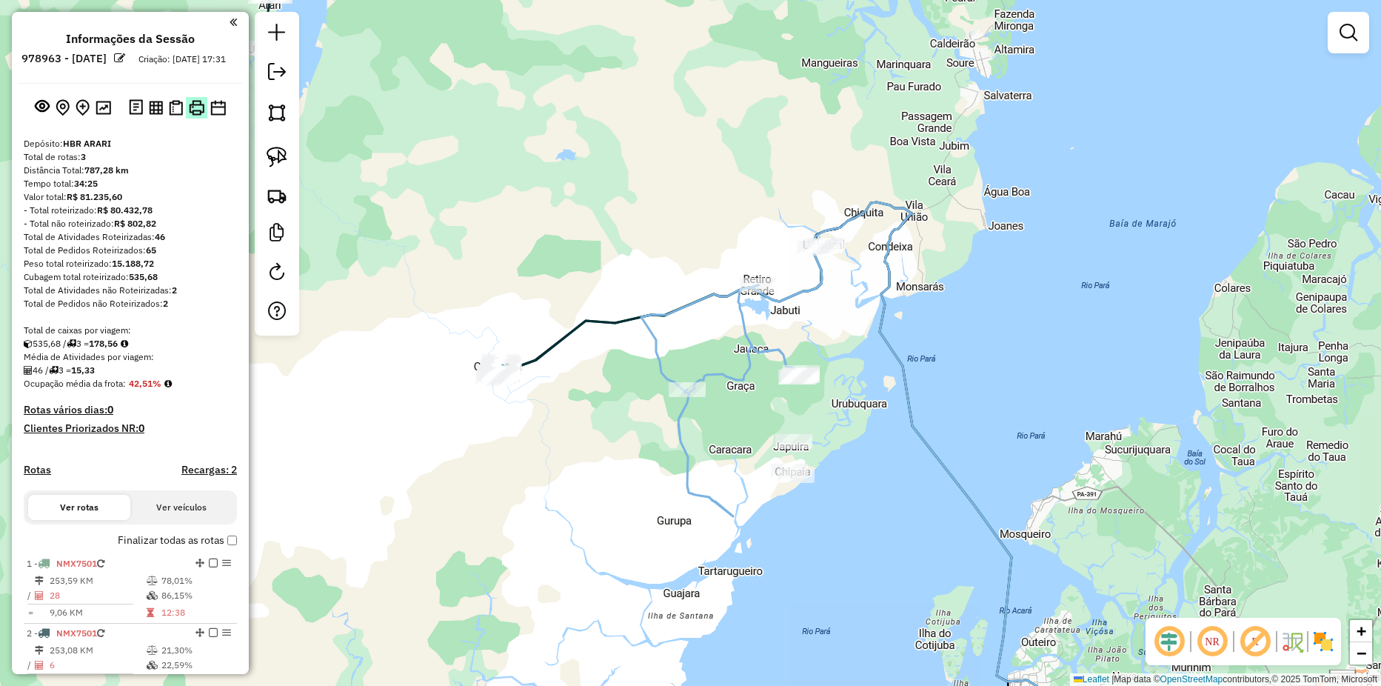
click at [191, 116] on img at bounding box center [197, 108] width 16 height 16
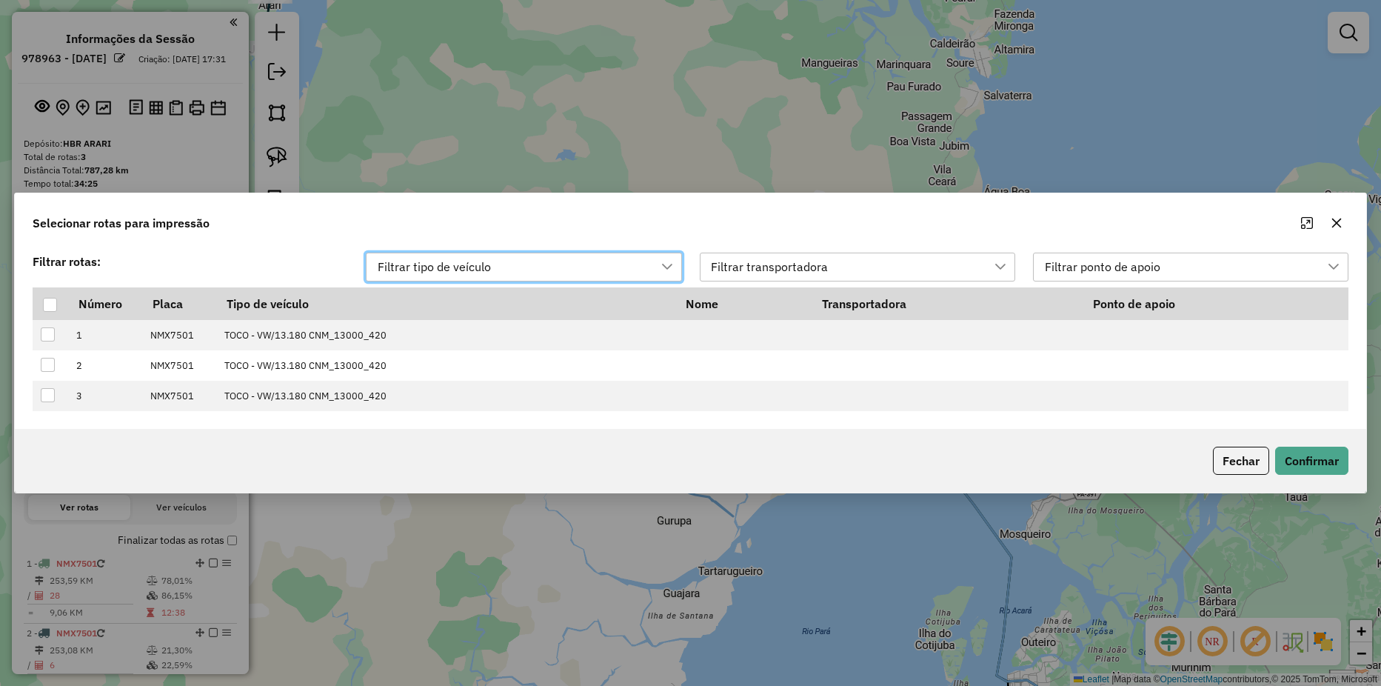
scroll to position [11, 67]
click at [50, 299] on div at bounding box center [50, 305] width 14 height 14
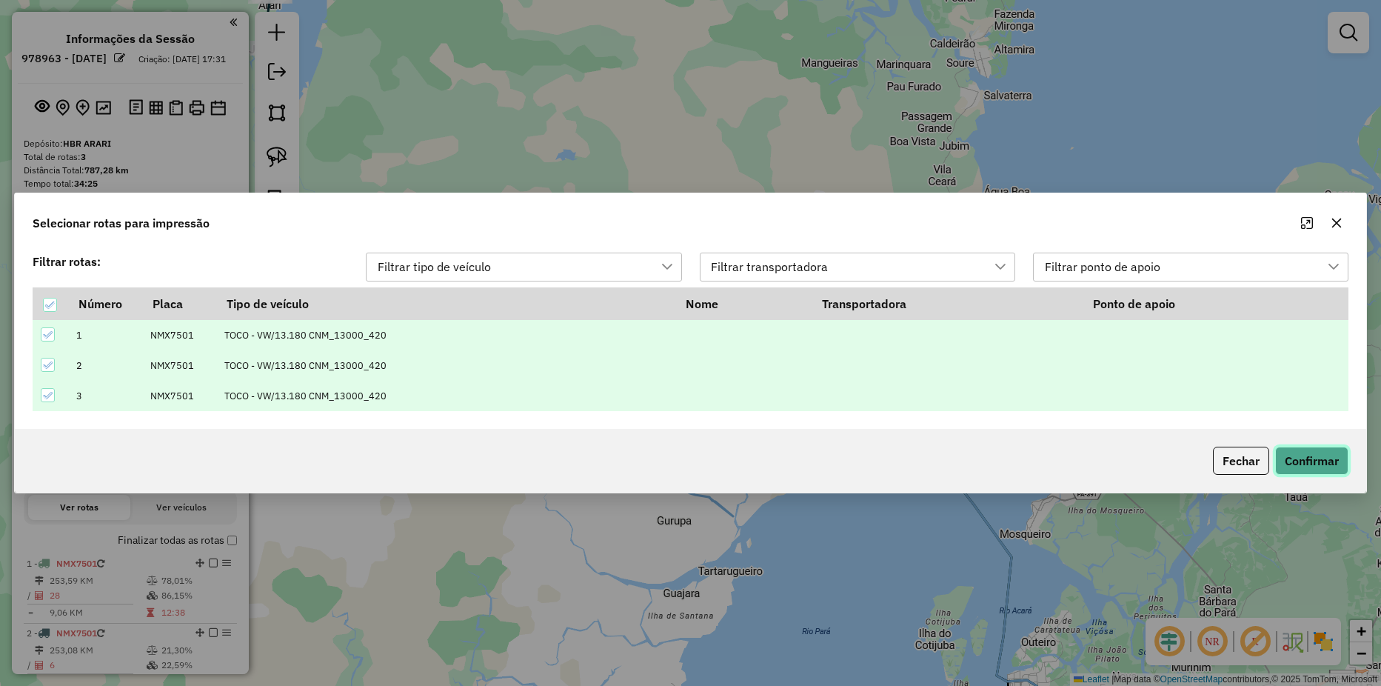
click at [1341, 453] on button "Confirmar" at bounding box center [1311, 461] width 73 height 28
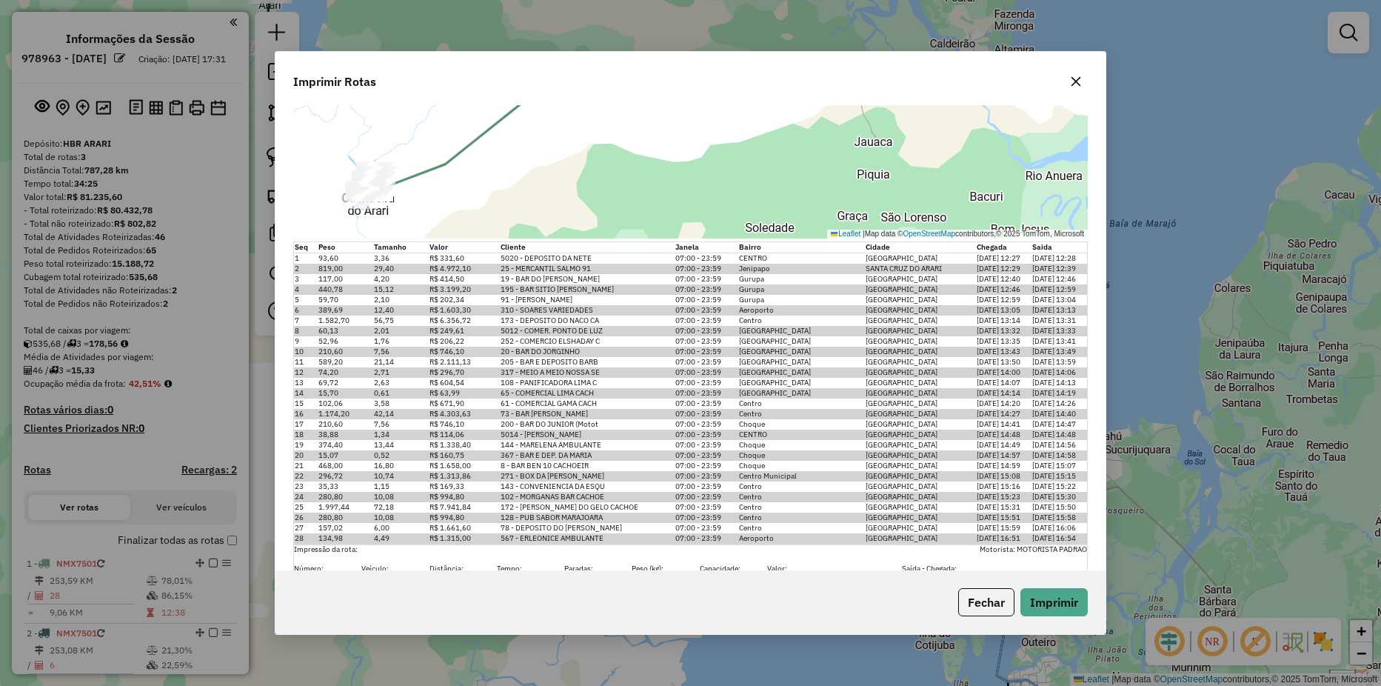
scroll to position [296, 0]
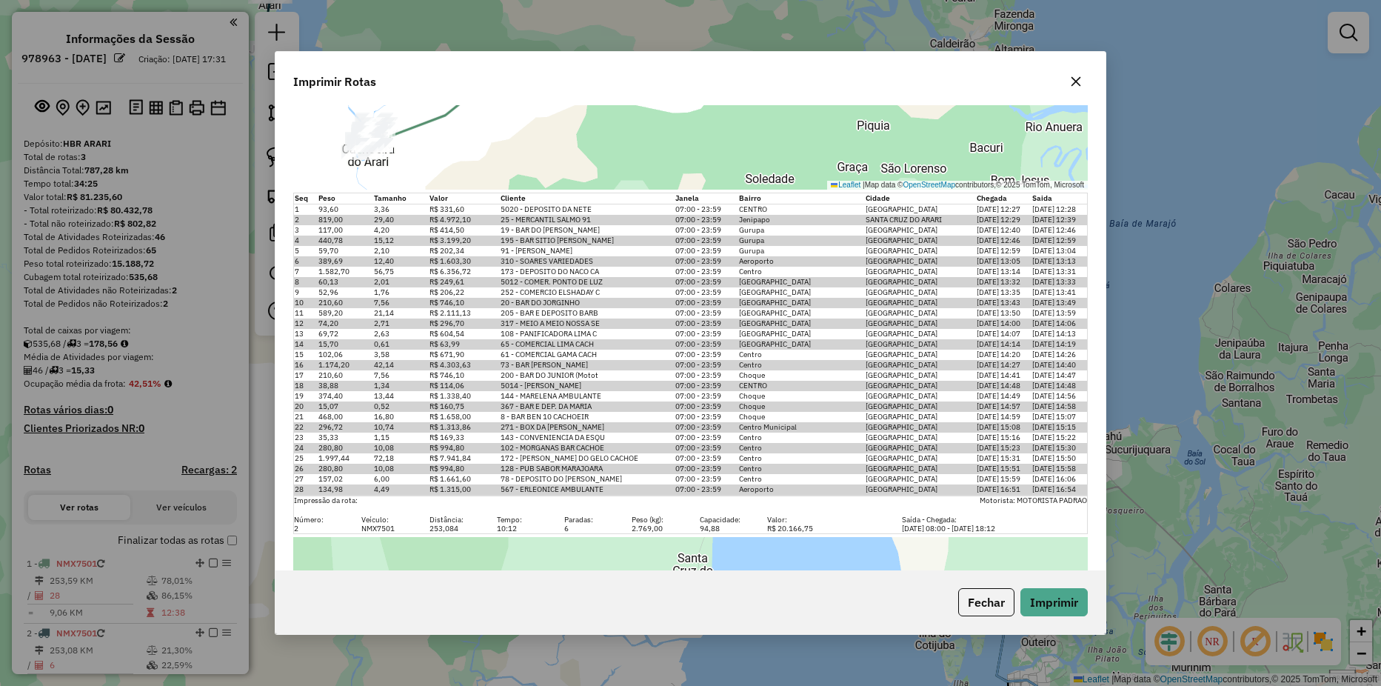
drag, startPoint x: 955, startPoint y: 215, endPoint x: 732, endPoint y: 217, distance: 222.9
click at [732, 217] on tr "2 819,00 29,40 R$ 4.972,10 25 - MERCANTIL SALMO 91 07:00 - 23:59 Jenipapo SANTA…" at bounding box center [691, 220] width 794 height 10
drag, startPoint x: 732, startPoint y: 217, endPoint x: 857, endPoint y: 243, distance: 127.8
click at [857, 243] on td "Gurupa" at bounding box center [801, 241] width 127 height 10
click at [1085, 87] on button "button" at bounding box center [1076, 82] width 24 height 24
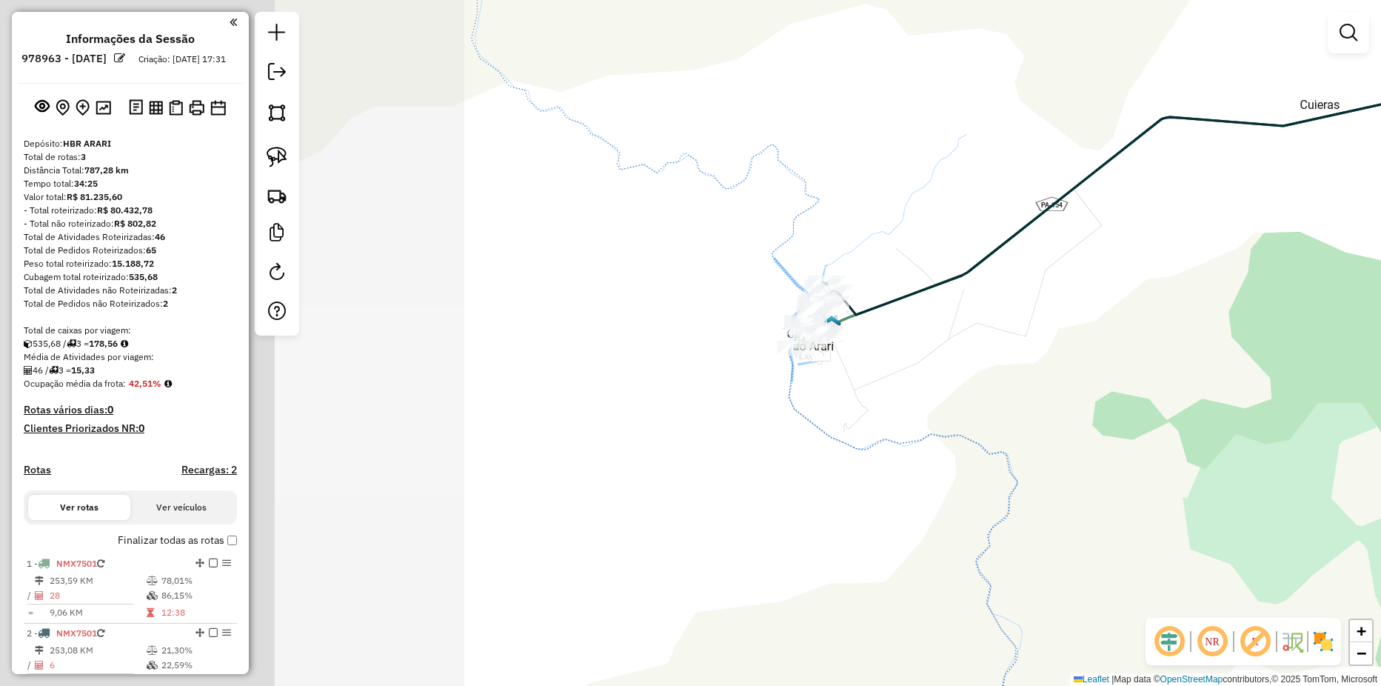
drag, startPoint x: 1001, startPoint y: 429, endPoint x: 1023, endPoint y: 433, distance: 21.9
click at [1023, 433] on div "Janela de atendimento Grade de atendimento Capacidade Transportadoras Veículos …" at bounding box center [690, 343] width 1381 height 686
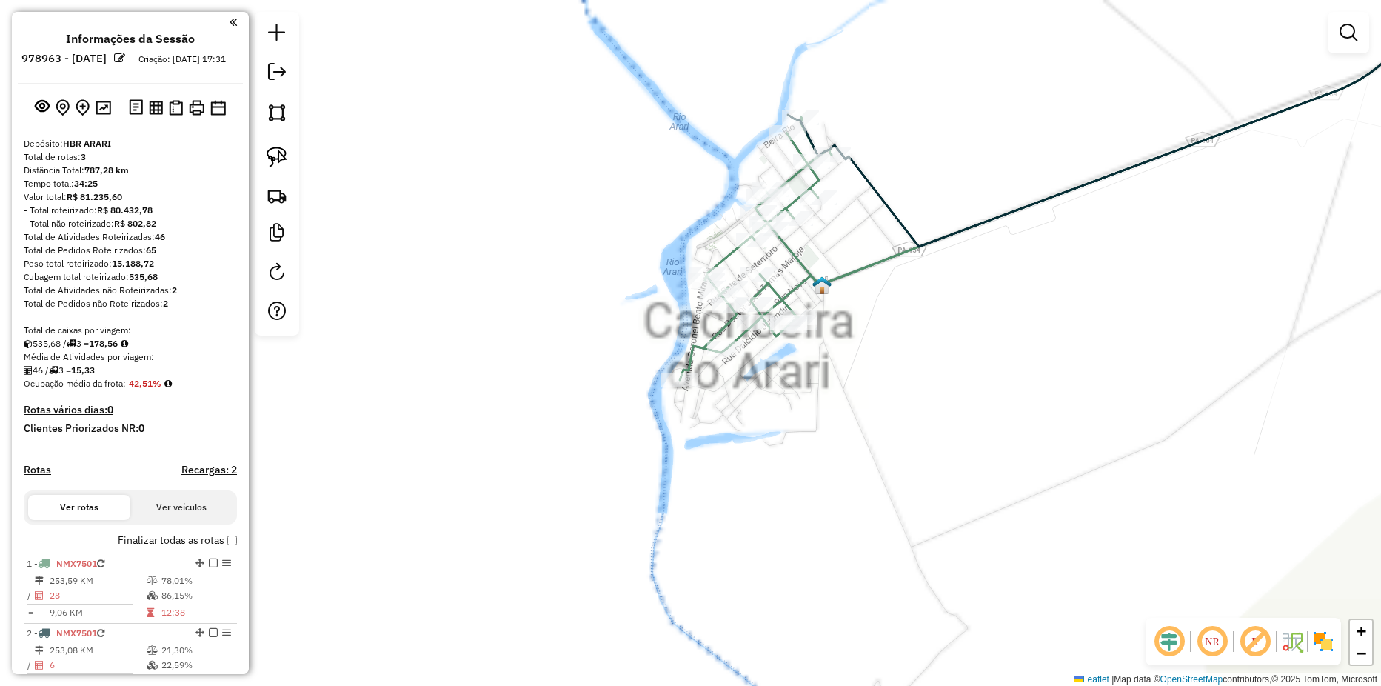
drag, startPoint x: 864, startPoint y: 339, endPoint x: 818, endPoint y: 424, distance: 95.8
click at [844, 438] on div "Janela de atendimento Grade de atendimento Capacidade Transportadoras Veículos …" at bounding box center [690, 343] width 1381 height 686
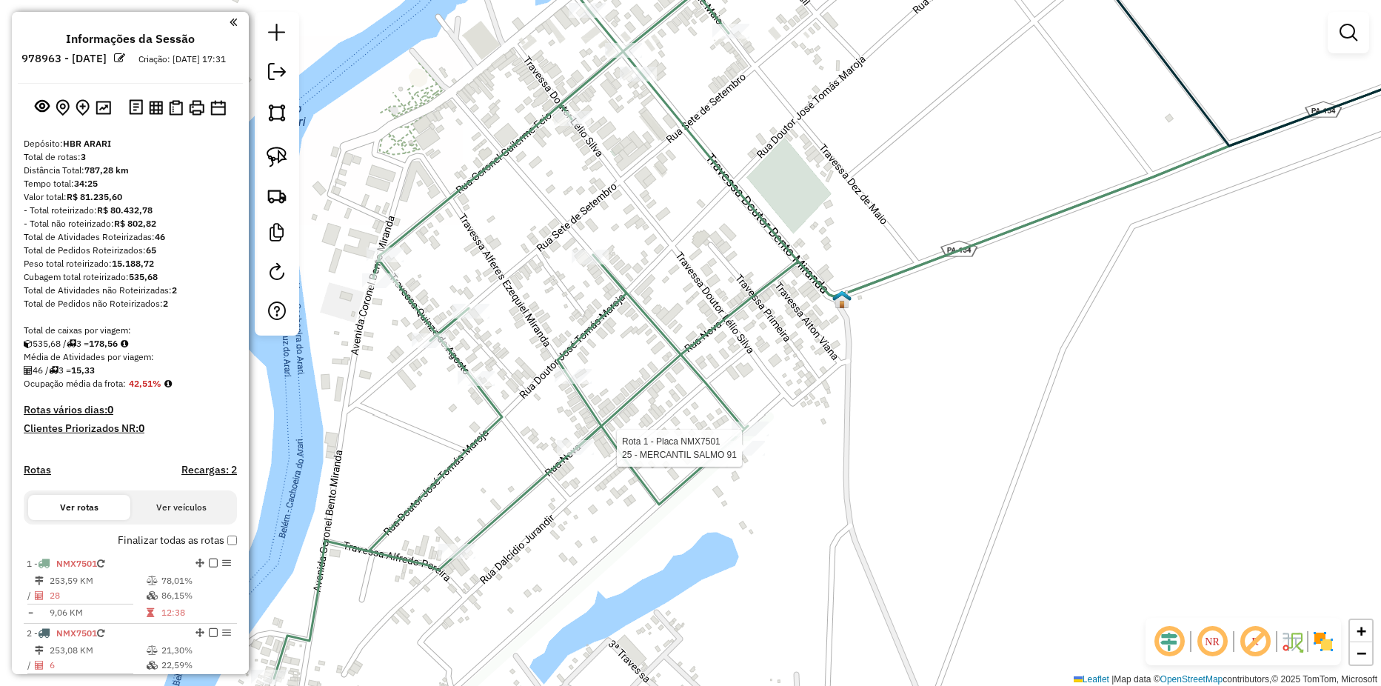
select select "**********"
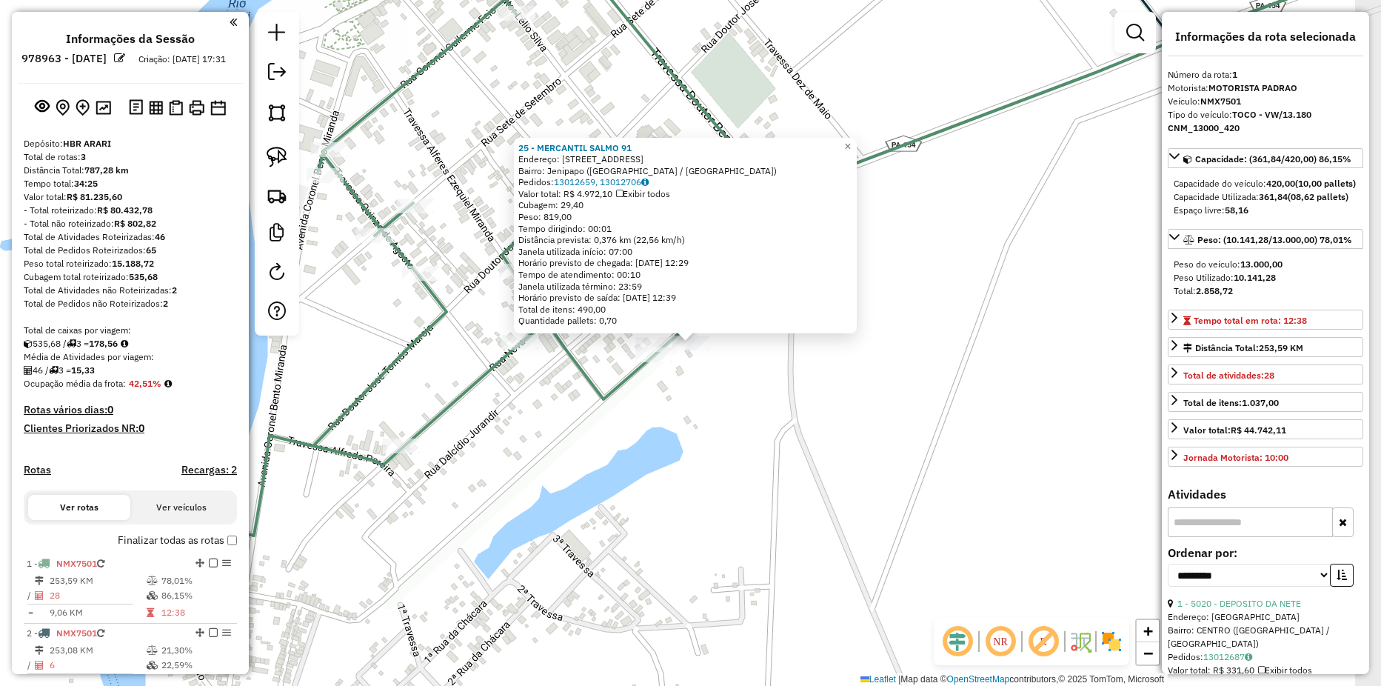
scroll to position [393, 0]
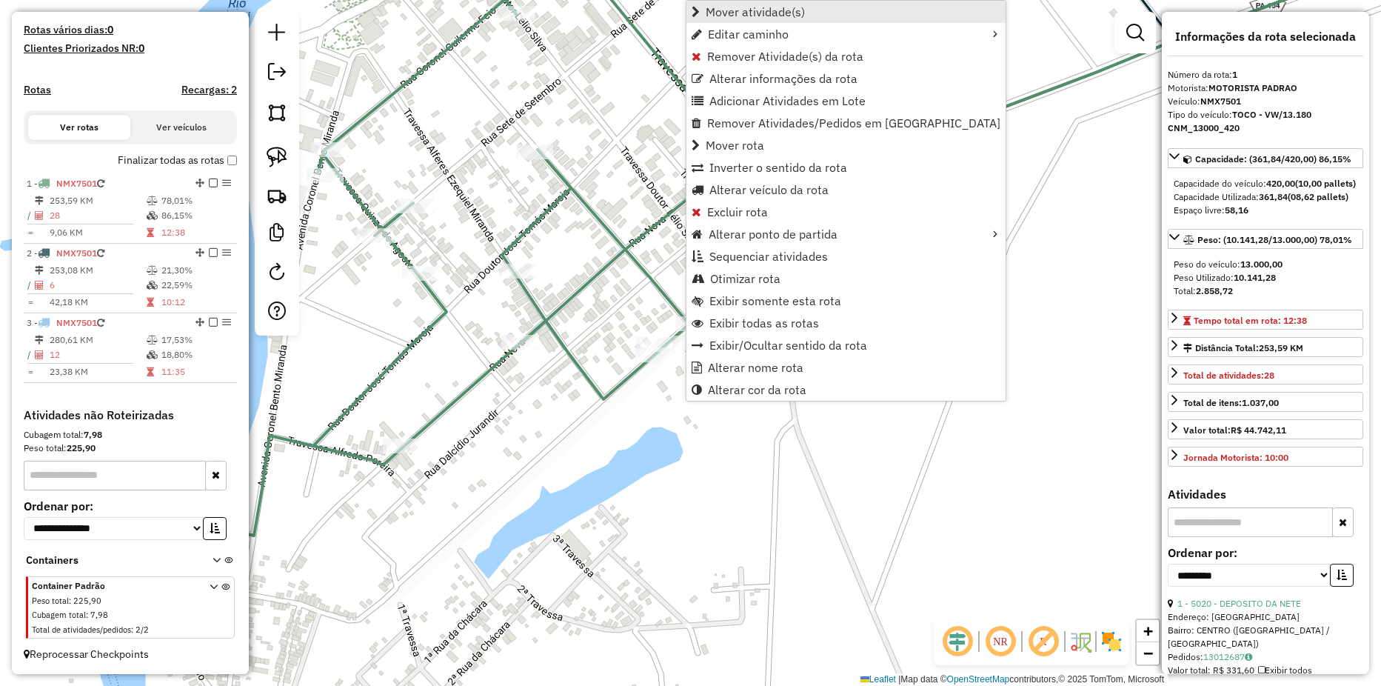
click at [744, 14] on span "Mover atividade(s)" at bounding box center [755, 12] width 99 height 12
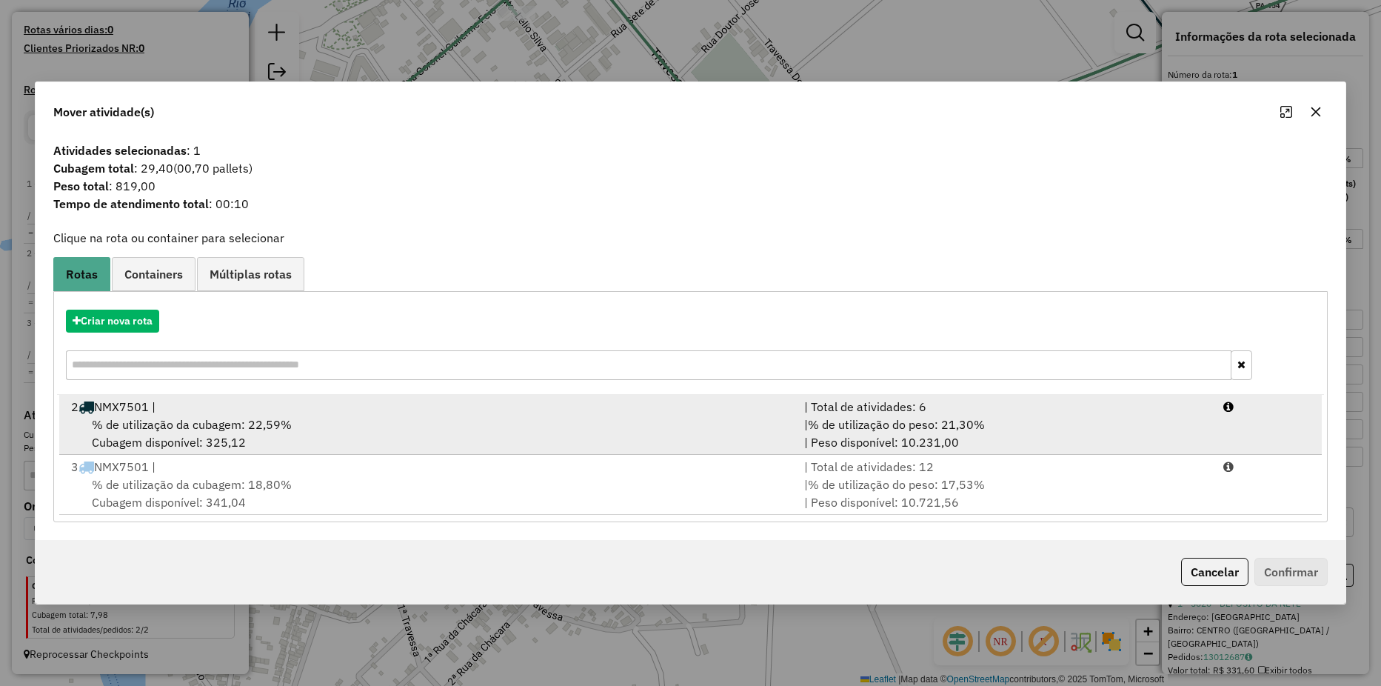
click at [307, 432] on div "% de utilização da cubagem: 22,59% Cubagem disponível: 325,12" at bounding box center [428, 433] width 733 height 36
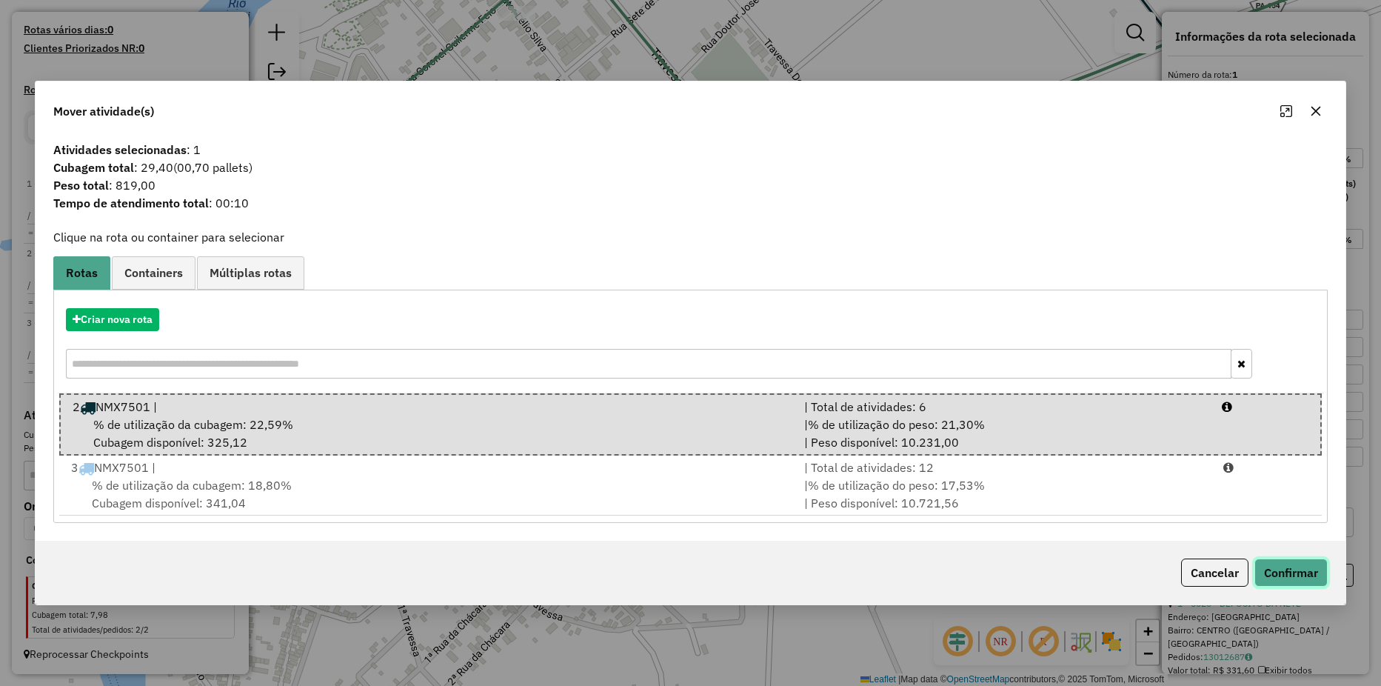
click at [1285, 574] on button "Confirmar" at bounding box center [1291, 572] width 73 height 28
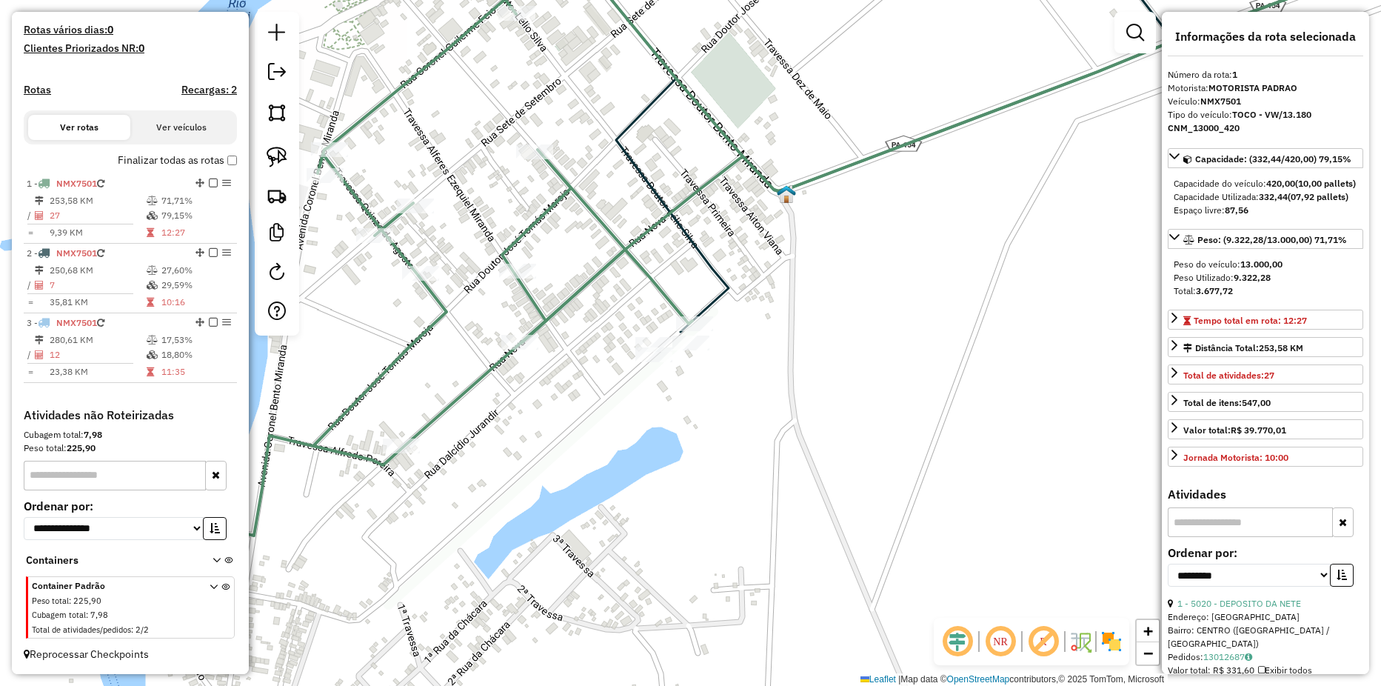
click at [210, 584] on icon at bounding box center [214, 611] width 8 height 56
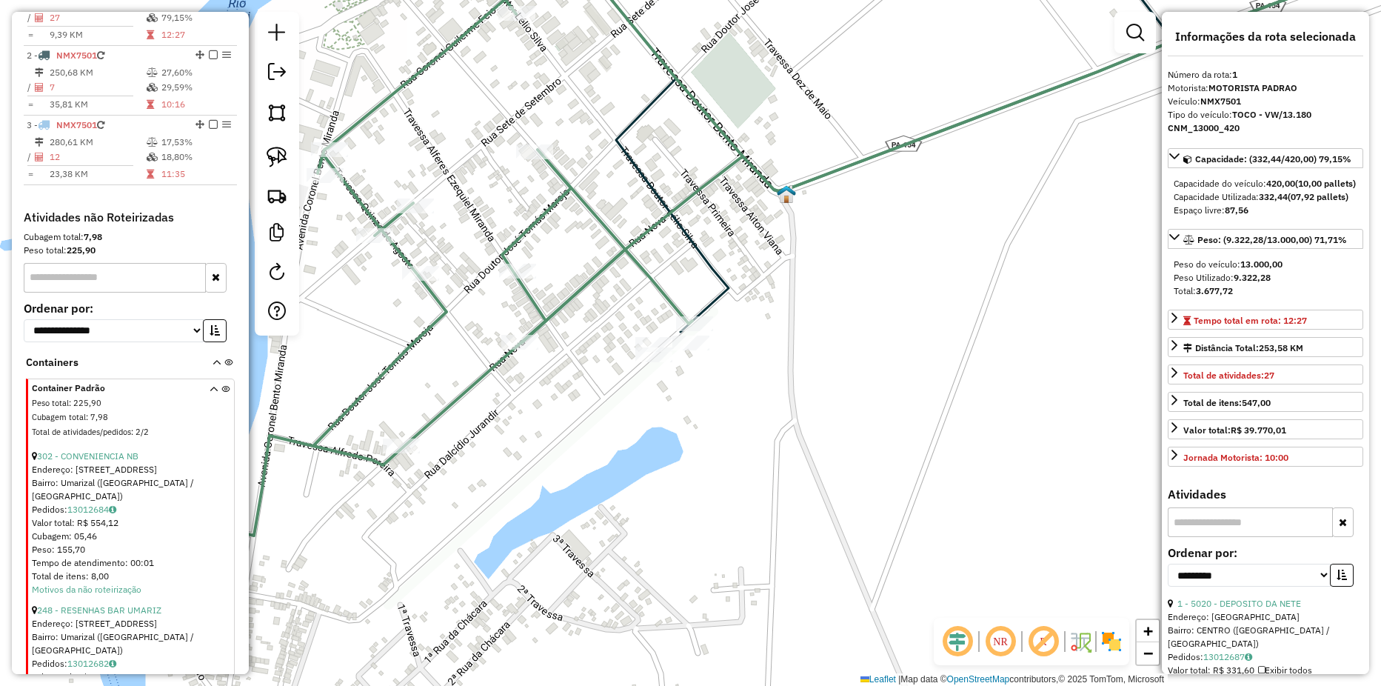
scroll to position [679, 0]
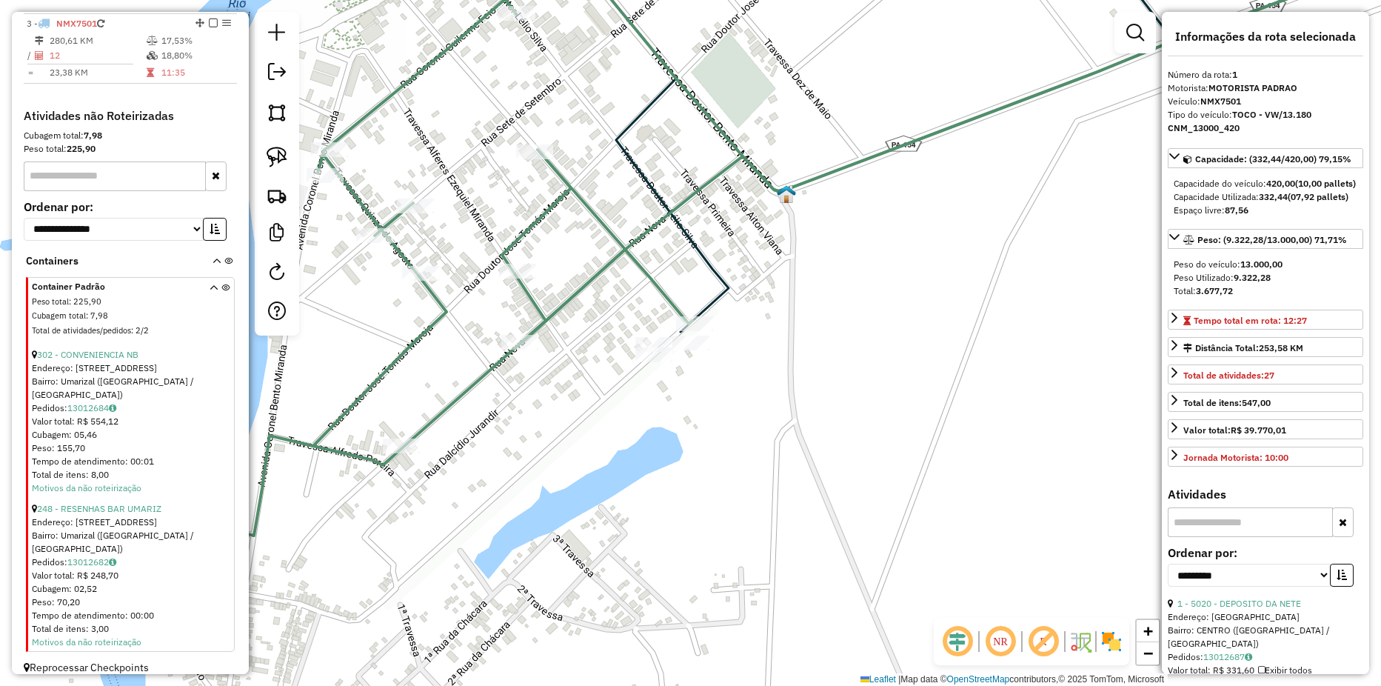
click at [210, 304] on icon at bounding box center [214, 312] width 8 height 56
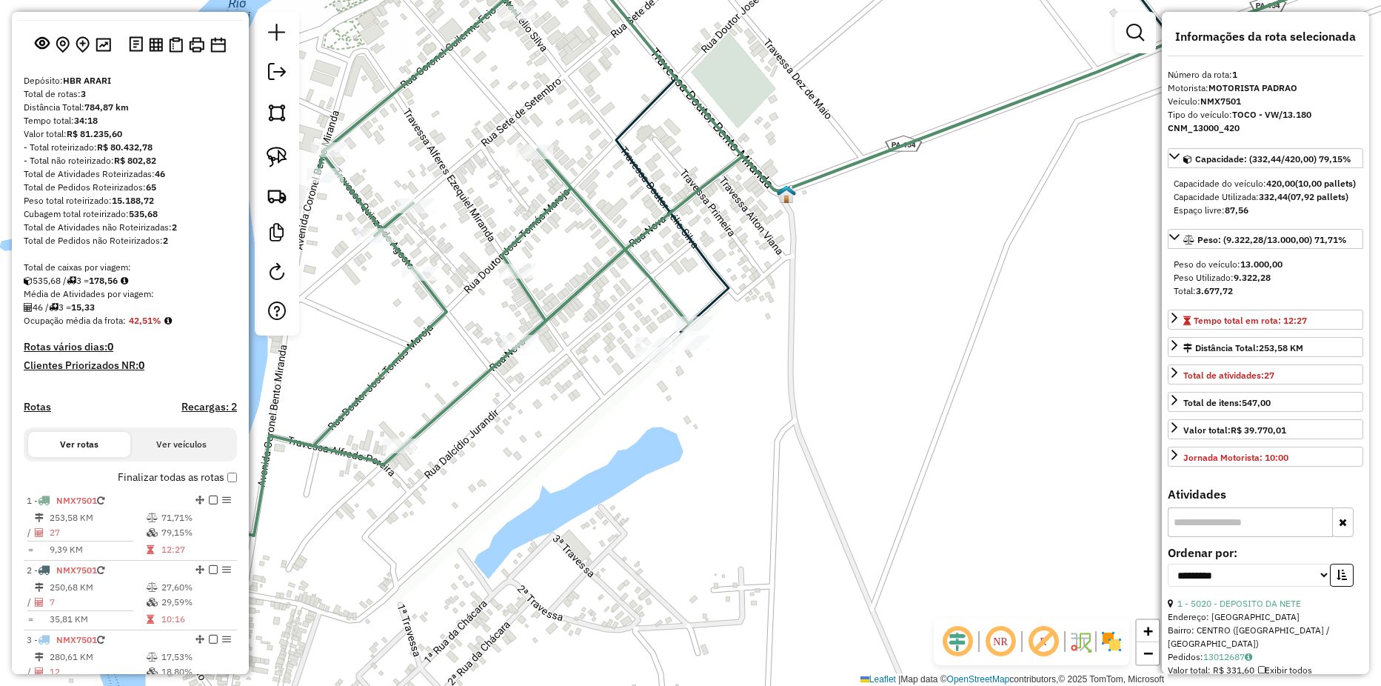
scroll to position [0, 0]
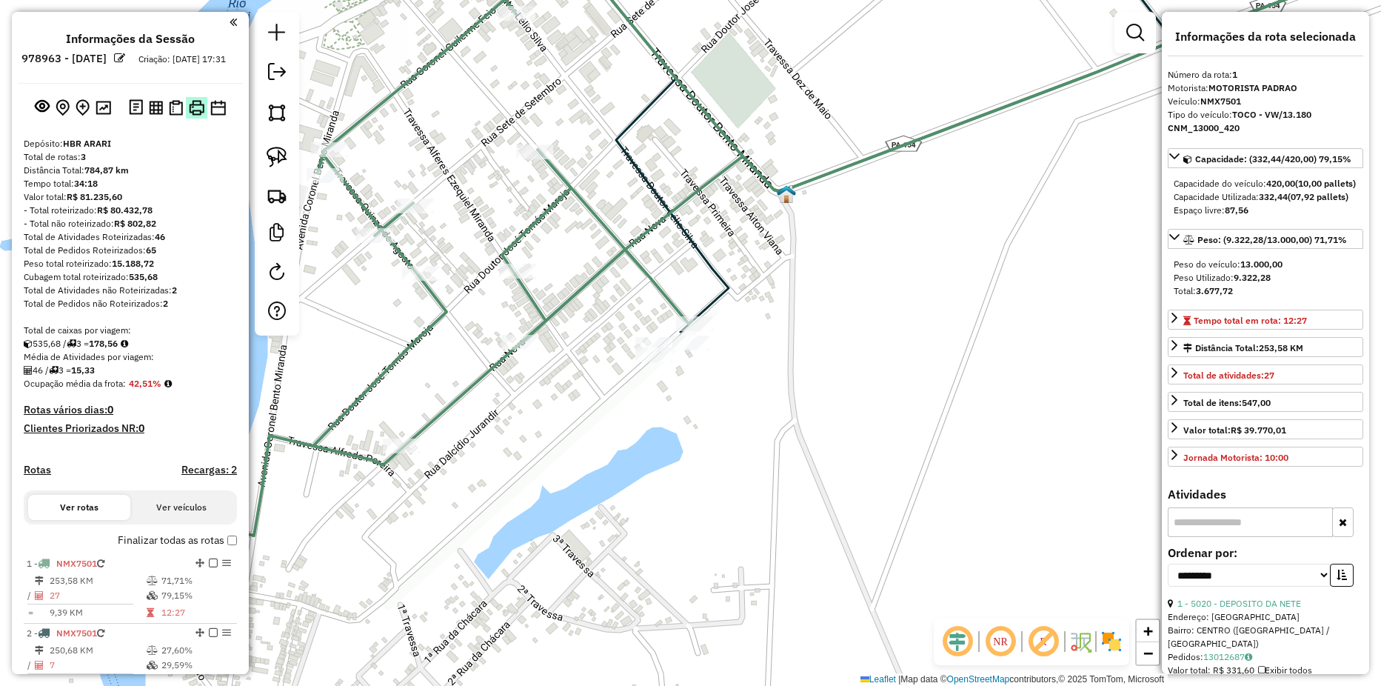
click at [190, 116] on img at bounding box center [197, 108] width 16 height 16
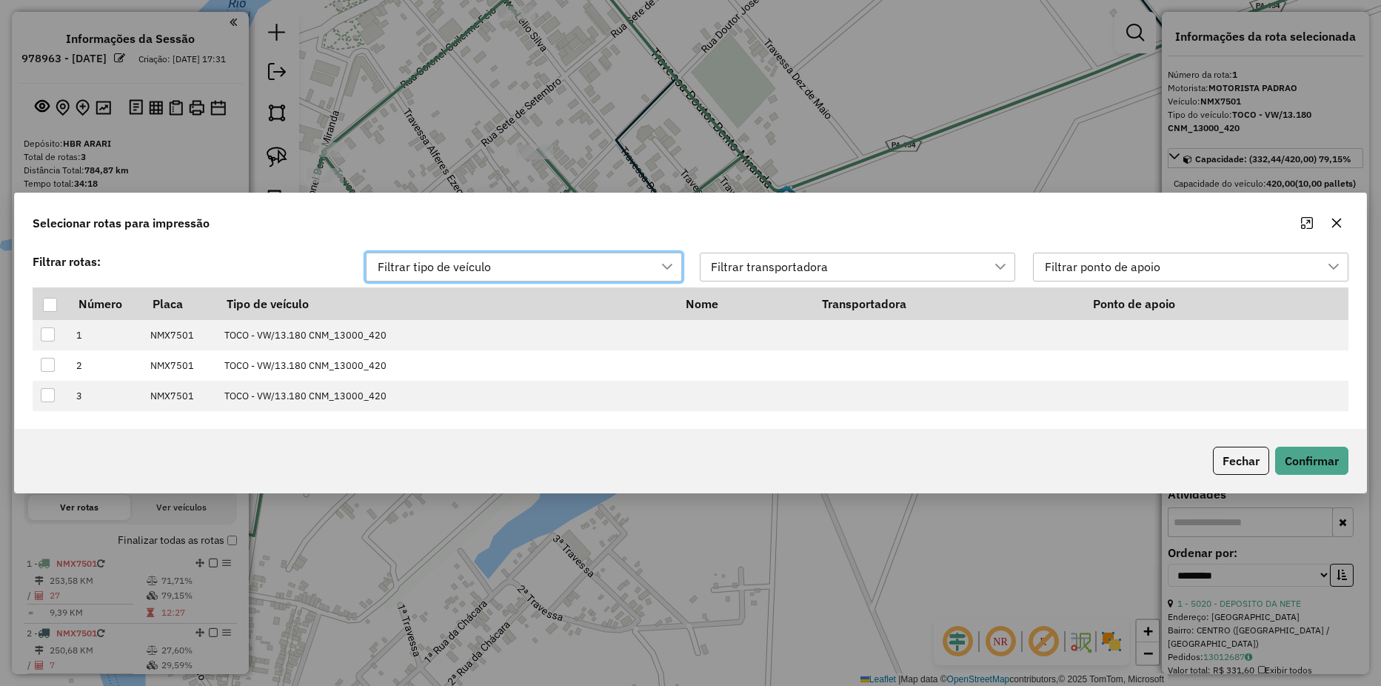
scroll to position [11, 67]
click at [41, 300] on th at bounding box center [51, 304] width 36 height 32
click at [55, 302] on div at bounding box center [50, 305] width 14 height 14
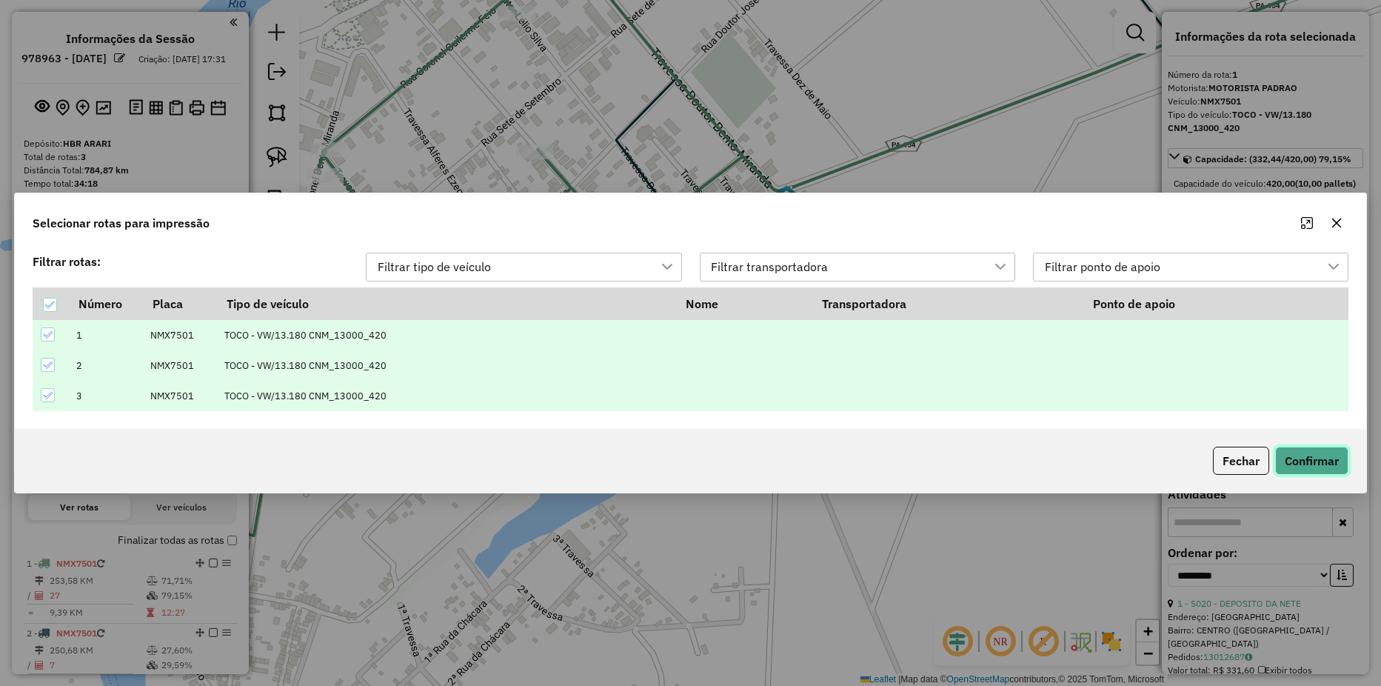
click at [1316, 465] on button "Confirmar" at bounding box center [1311, 461] width 73 height 28
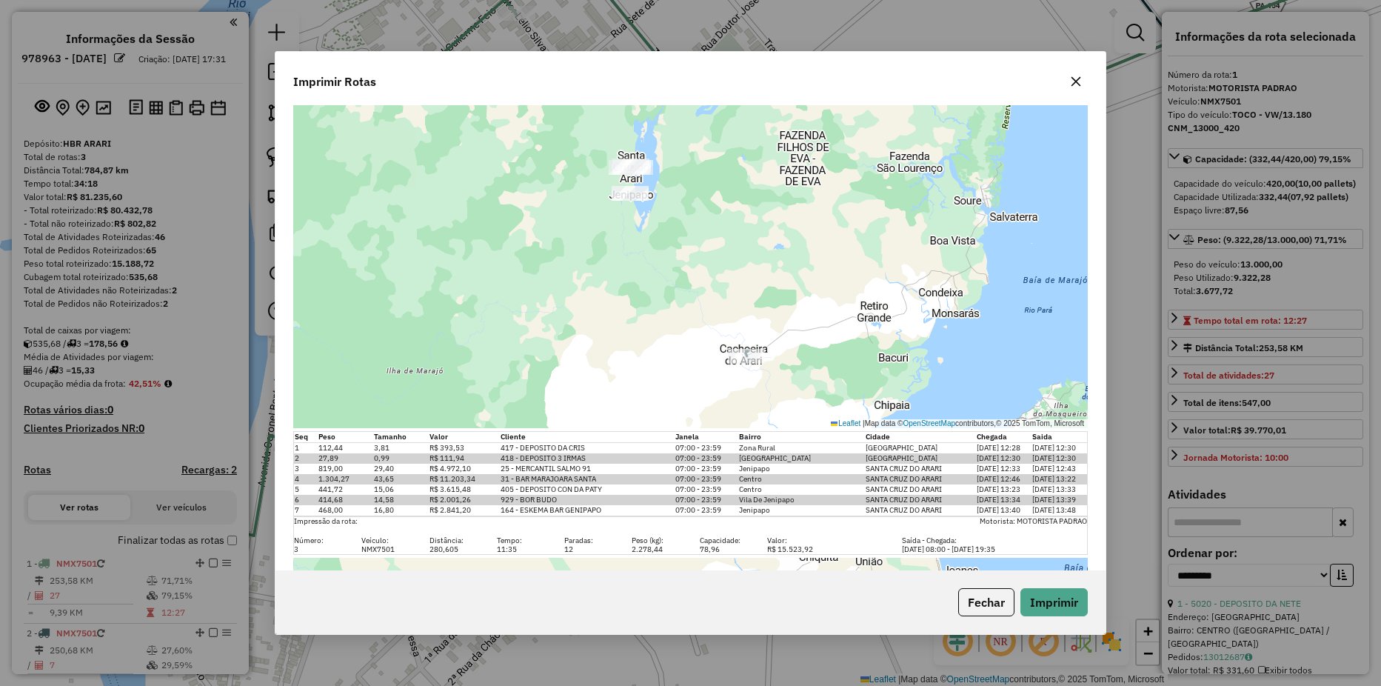
scroll to position [836, 0]
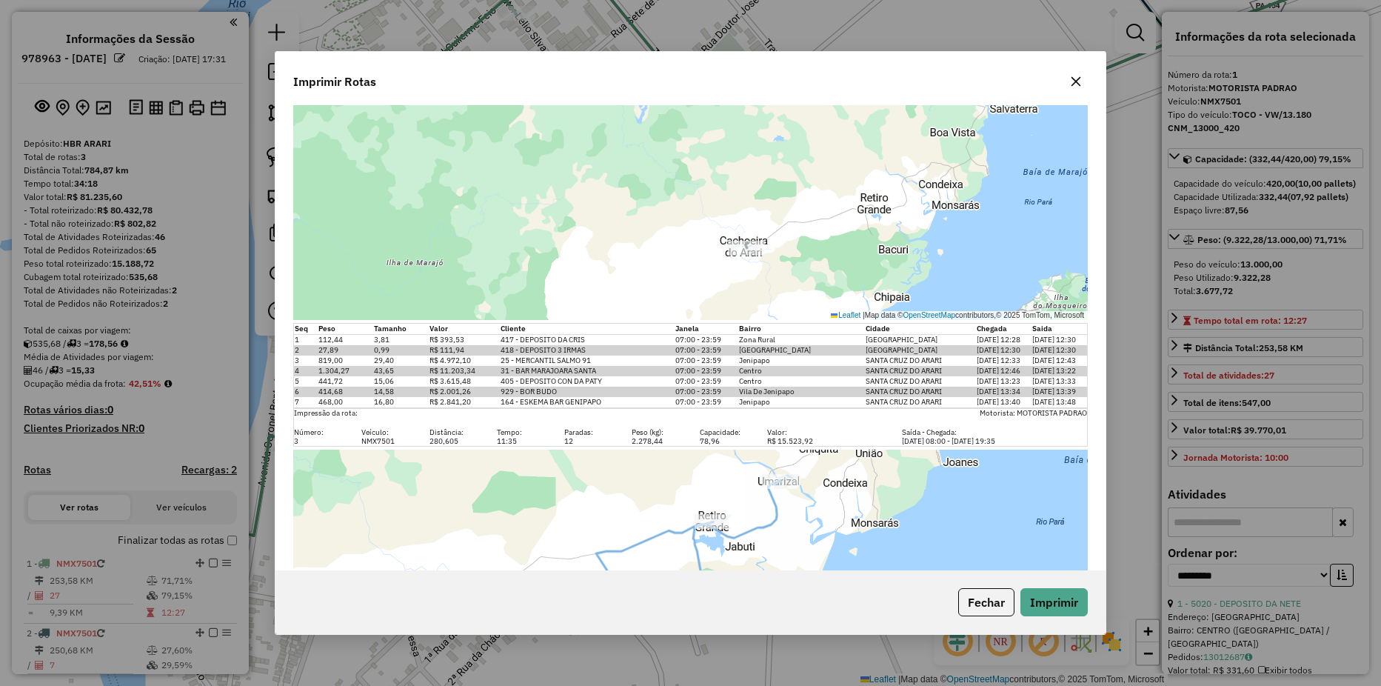
click at [1081, 77] on icon "button" at bounding box center [1076, 82] width 12 height 12
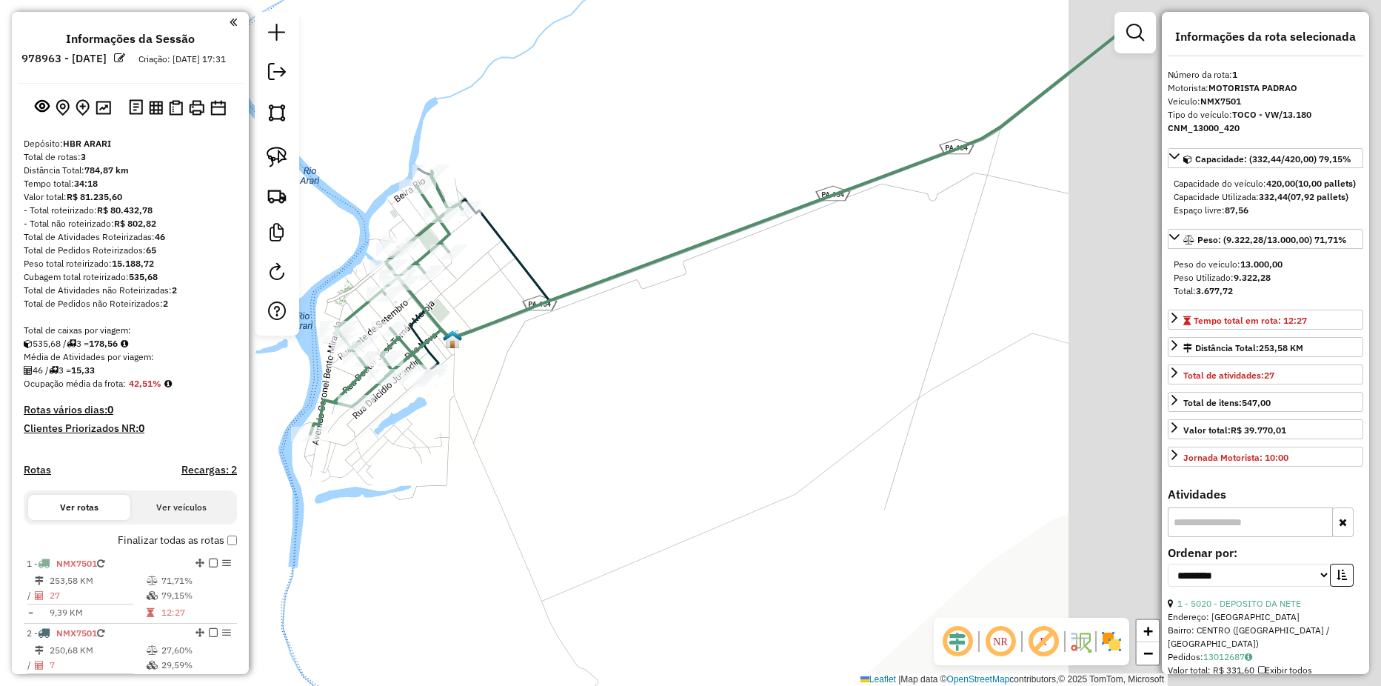
drag, startPoint x: 989, startPoint y: 324, endPoint x: 632, endPoint y: 358, distance: 358.6
click at [613, 404] on div "Janela de atendimento Grade de atendimento Capacidade Transportadoras Veículos …" at bounding box center [690, 343] width 1381 height 686
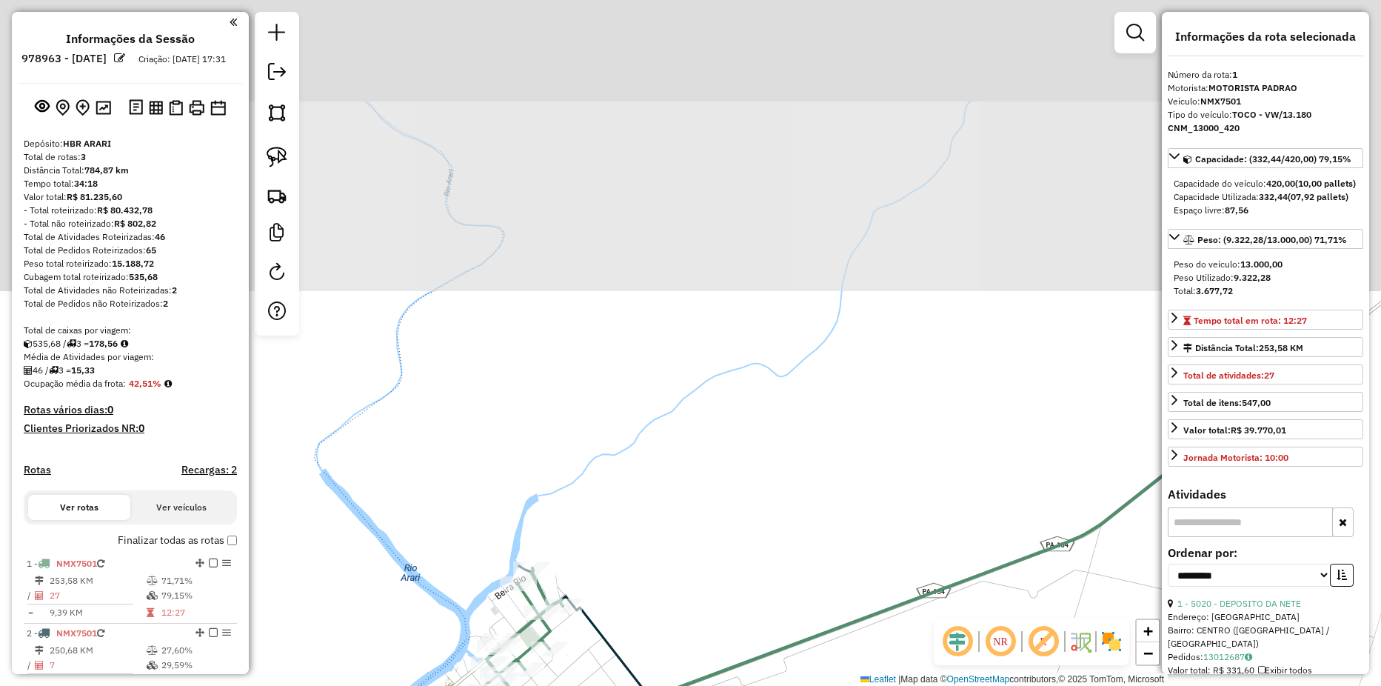
drag, startPoint x: 741, startPoint y: 385, endPoint x: 763, endPoint y: 439, distance: 58.2
click at [763, 439] on div "Janela de atendimento Grade de atendimento Capacidade Transportadoras Veículos …" at bounding box center [690, 343] width 1381 height 686
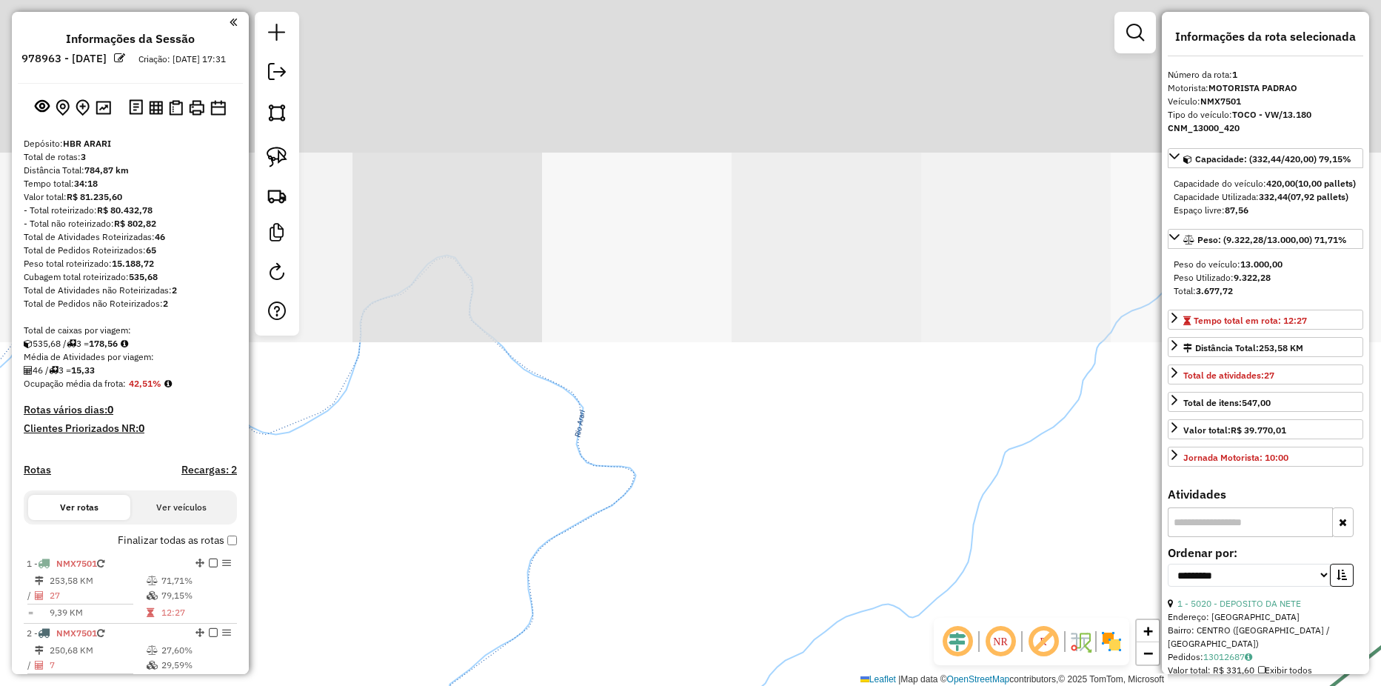
drag, startPoint x: 647, startPoint y: 331, endPoint x: 730, endPoint y: 496, distance: 185.1
click at [730, 496] on div "Janela de atendimento Grade de atendimento Capacidade Transportadoras Veículos …" at bounding box center [690, 343] width 1381 height 686
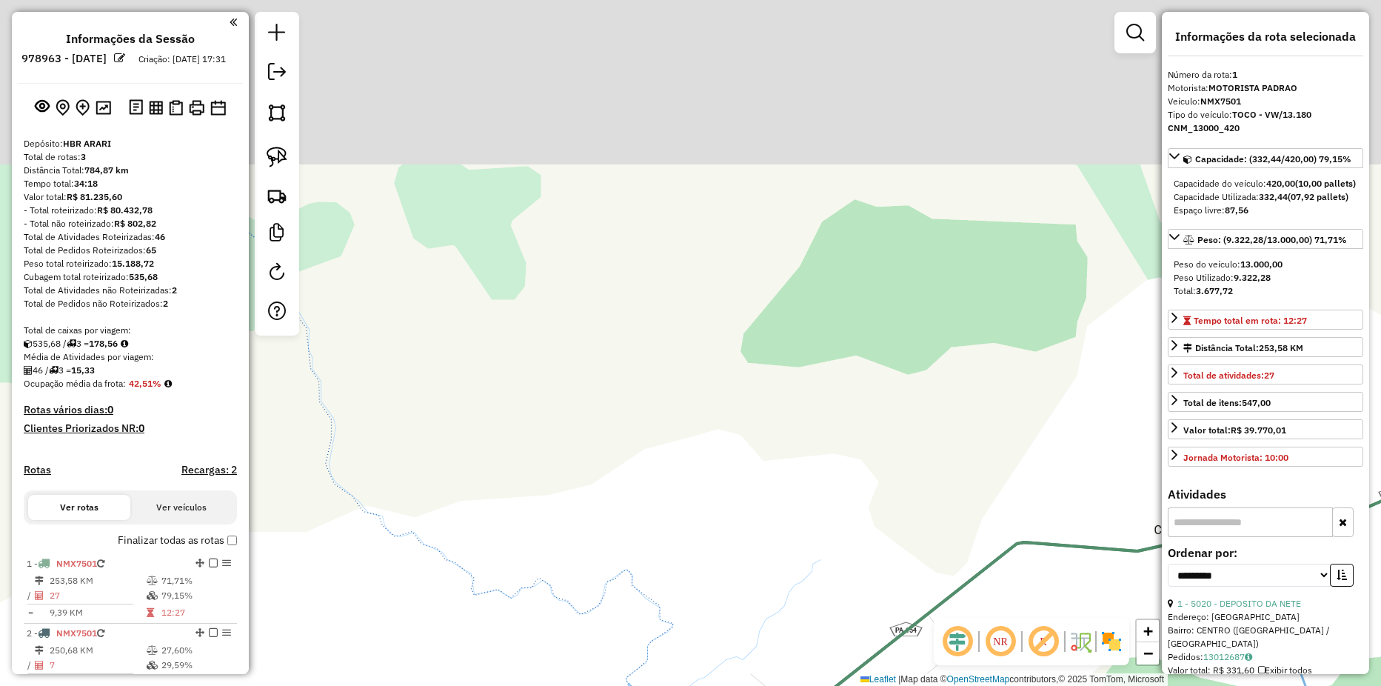
drag, startPoint x: 646, startPoint y: 250, endPoint x: 613, endPoint y: 347, distance: 101.6
click at [635, 504] on div "Janela de atendimento Grade de atendimento Capacidade Transportadoras Veículos …" at bounding box center [690, 343] width 1381 height 686
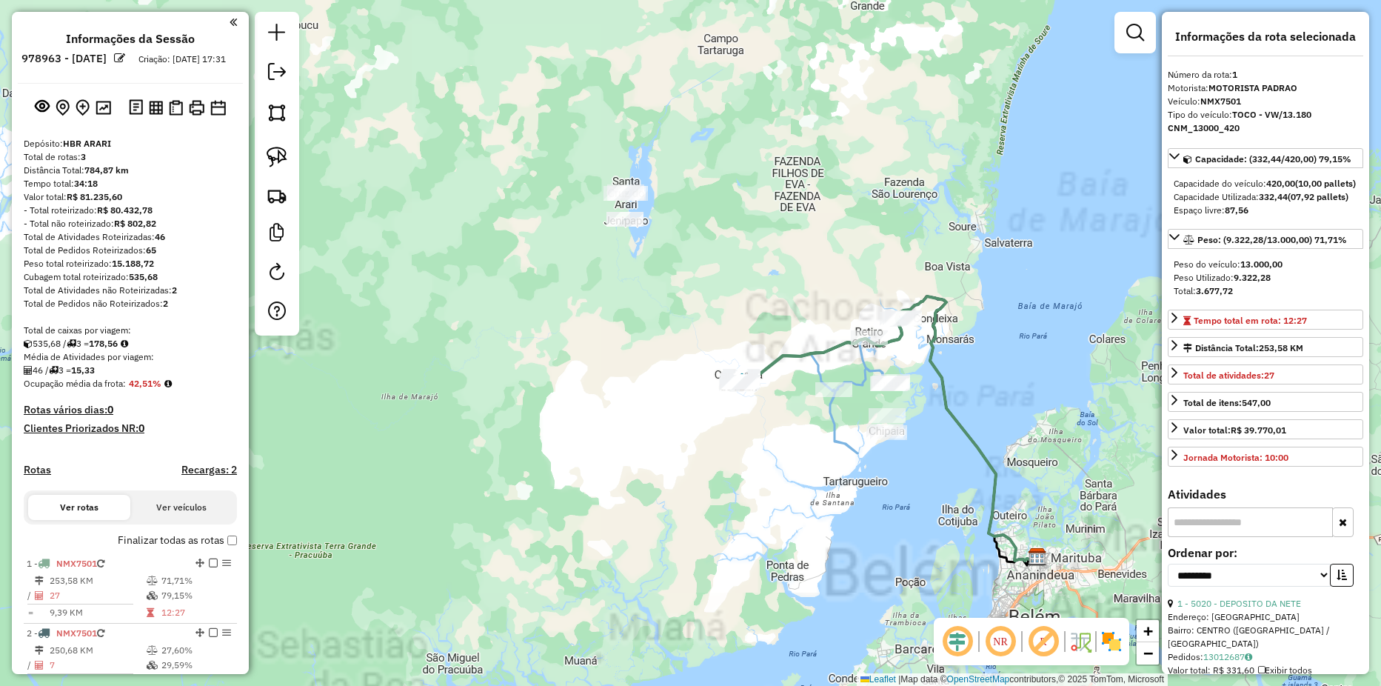
click at [705, 450] on div "Janela de atendimento Grade de atendimento Capacidade Transportadoras Veículos …" at bounding box center [690, 343] width 1381 height 686
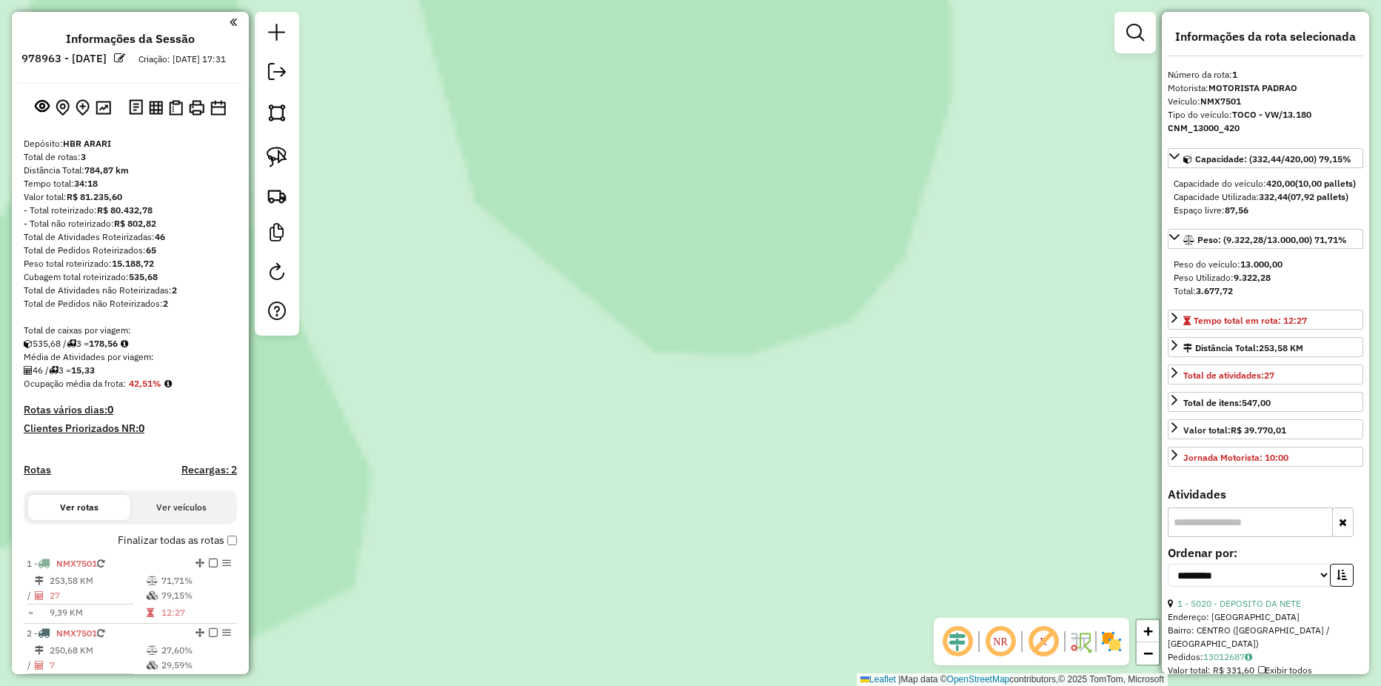
drag, startPoint x: 661, startPoint y: 349, endPoint x: 452, endPoint y: 191, distance: 262.3
click at [452, 191] on div "Janela de atendimento Grade de atendimento Capacidade Transportadoras Veículos …" at bounding box center [690, 343] width 1381 height 686
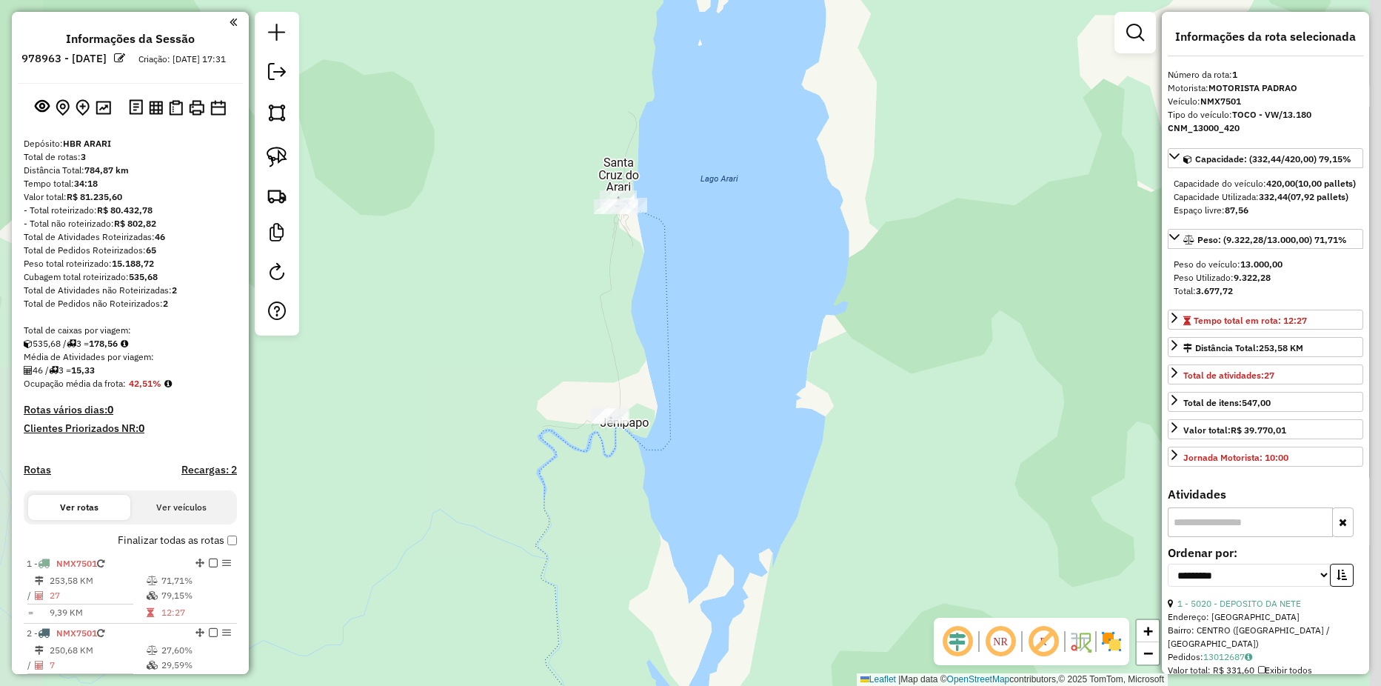
drag, startPoint x: 655, startPoint y: 273, endPoint x: 525, endPoint y: 241, distance: 133.3
click at [518, 239] on div "Janela de atendimento Grade de atendimento Capacidade Transportadoras Veículos …" at bounding box center [690, 343] width 1381 height 686
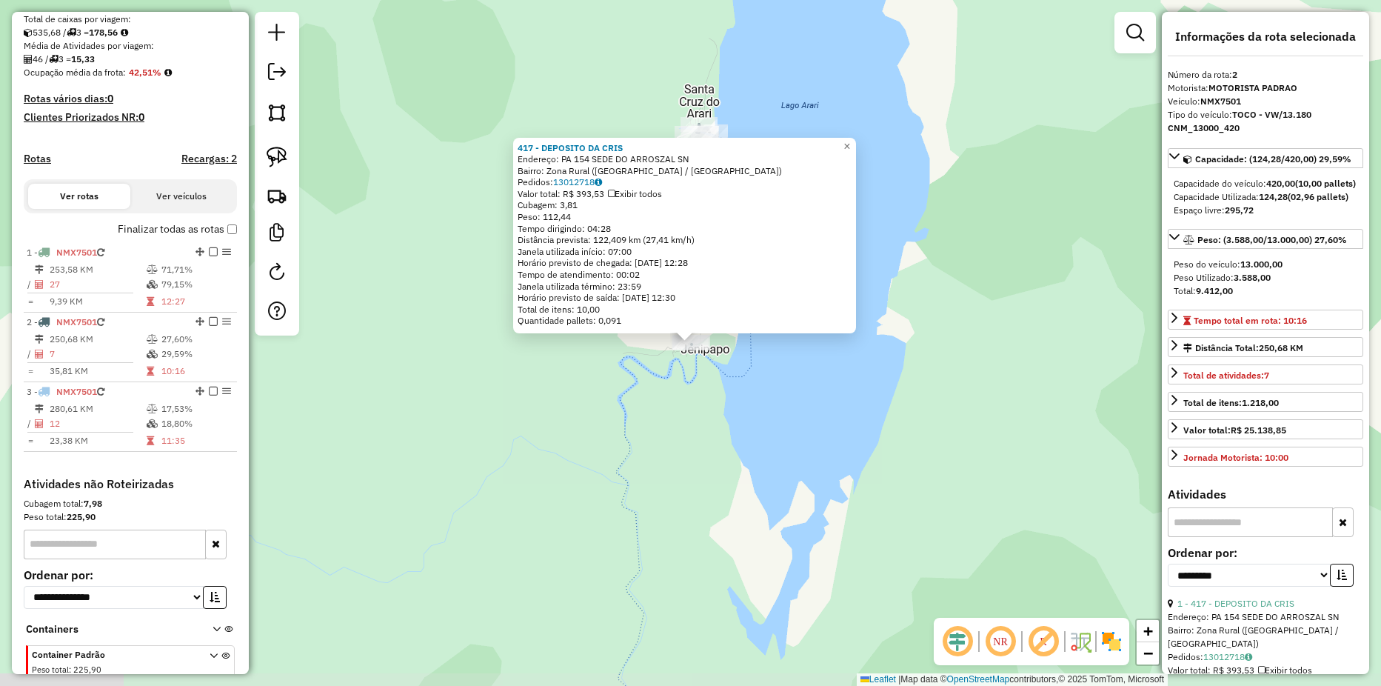
scroll to position [393, 0]
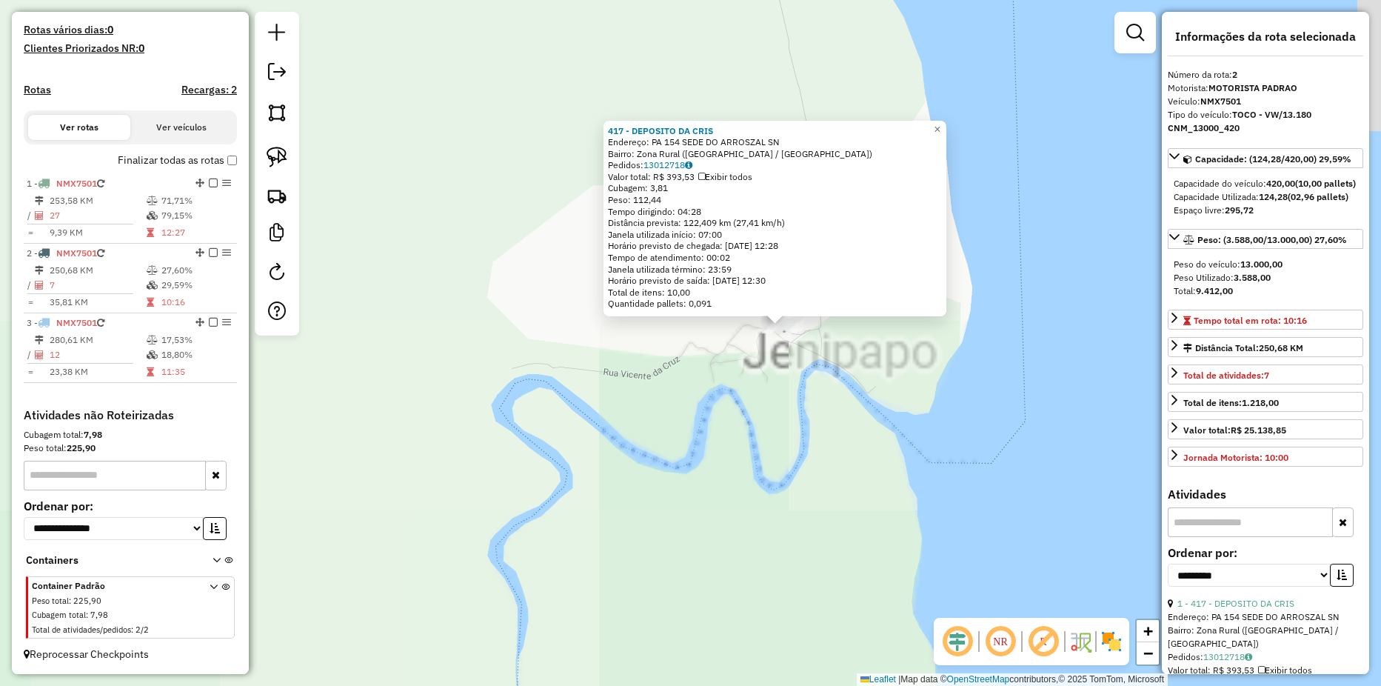
drag, startPoint x: 933, startPoint y: 318, endPoint x: 829, endPoint y: 419, distance: 145.1
click at [829, 419] on div "417 - DEPOSITO DA CRIS Endereço: PA 154 SEDE DO ARROSZAL SN Bairro: Zona Rural …" at bounding box center [690, 343] width 1381 height 686
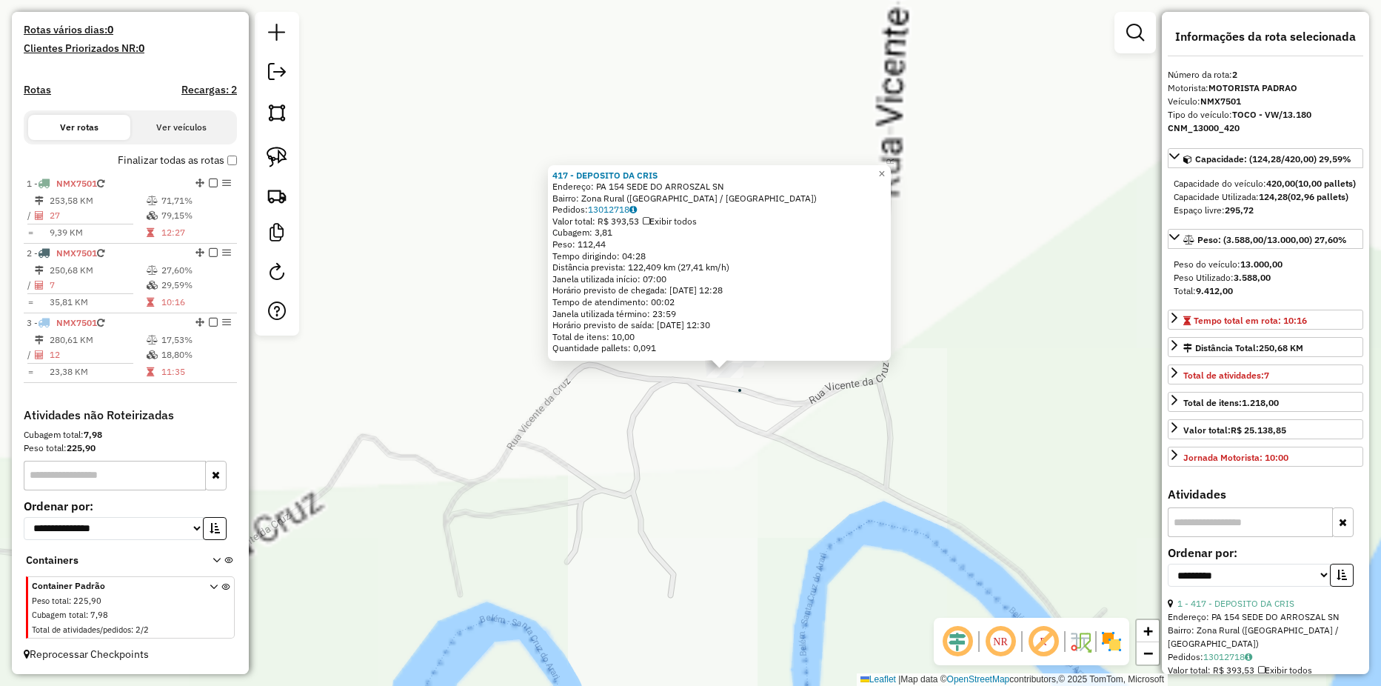
drag, startPoint x: 775, startPoint y: 325, endPoint x: 721, endPoint y: 520, distance: 202.1
click at [732, 611] on div "417 - DEPOSITO DA CRIS Endereço: PA 154 SEDE DO ARROSZAL SN Bairro: Zona Rural …" at bounding box center [690, 343] width 1381 height 686
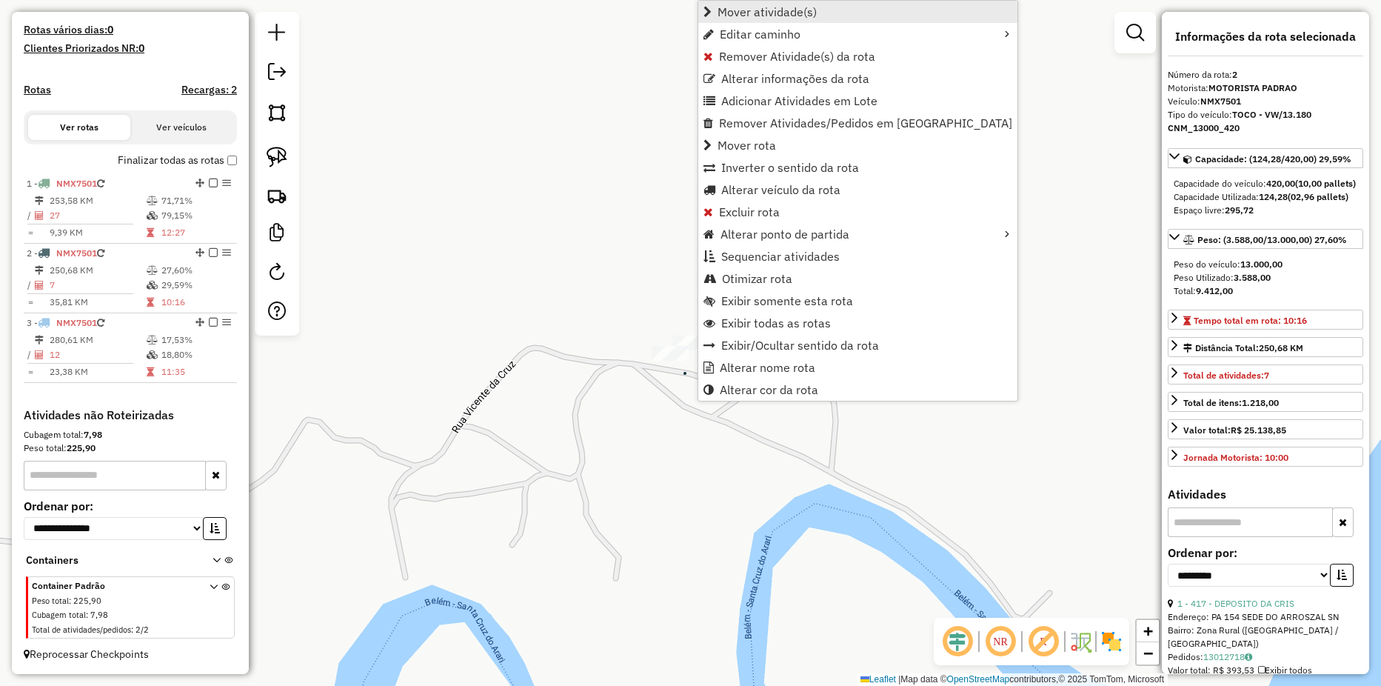
click at [768, 17] on span "Mover atividade(s)" at bounding box center [767, 12] width 99 height 12
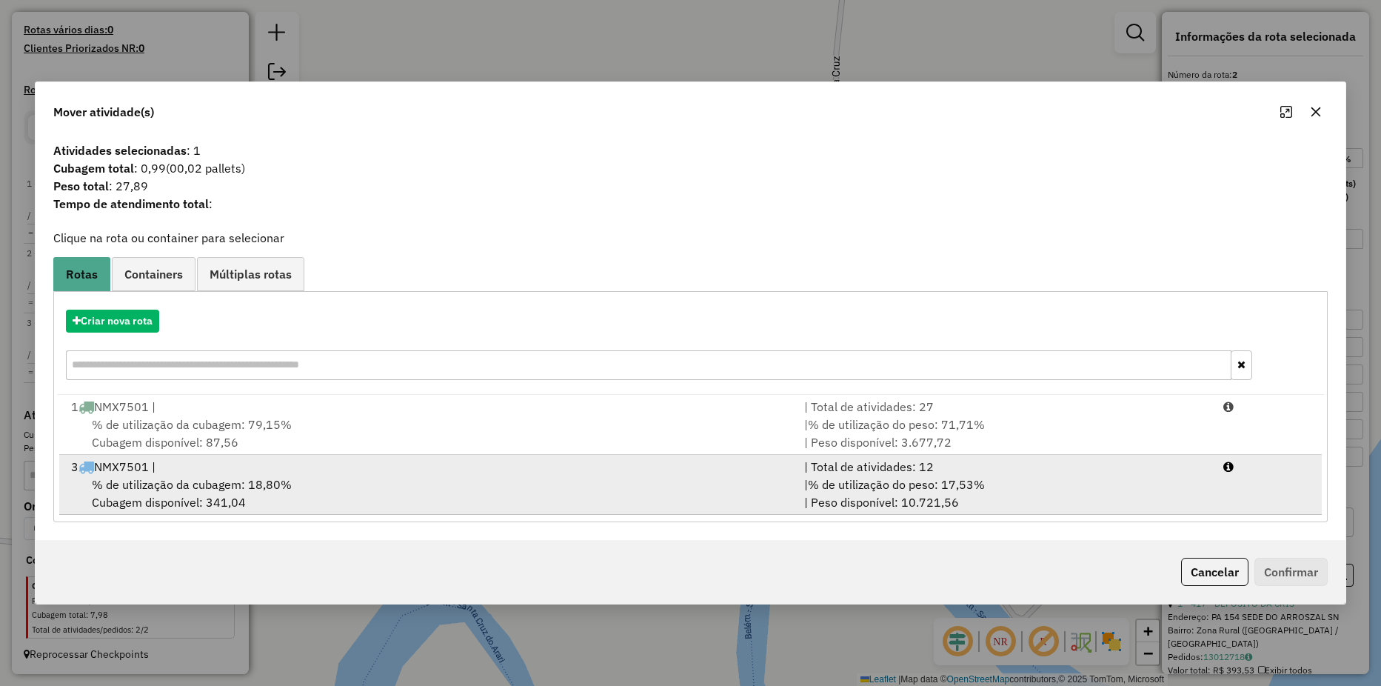
click at [295, 463] on div "3 NMX7501 |" at bounding box center [428, 467] width 733 height 18
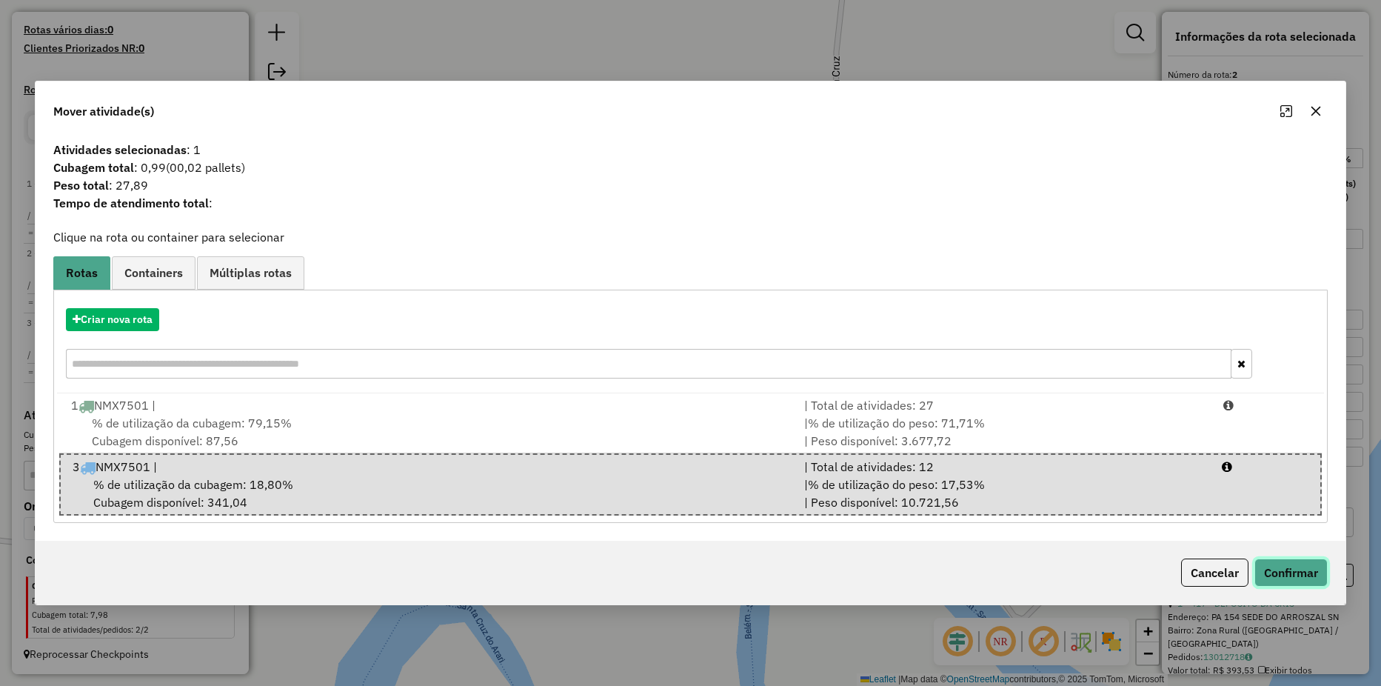
click at [1305, 568] on button "Confirmar" at bounding box center [1291, 572] width 73 height 28
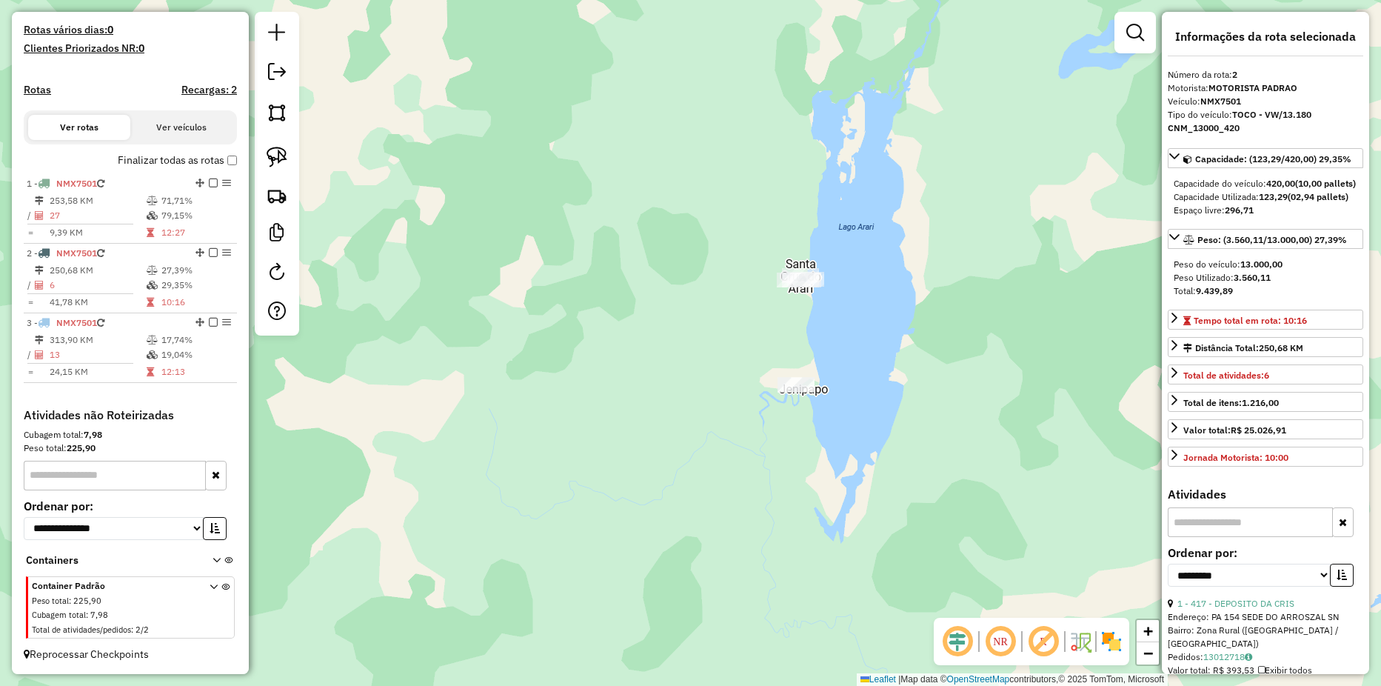
drag, startPoint x: 831, startPoint y: 198, endPoint x: 815, endPoint y: 316, distance: 119.5
click at [818, 321] on div "Janela de atendimento Grade de atendimento Capacidade Transportadoras Veículos …" at bounding box center [690, 343] width 1381 height 686
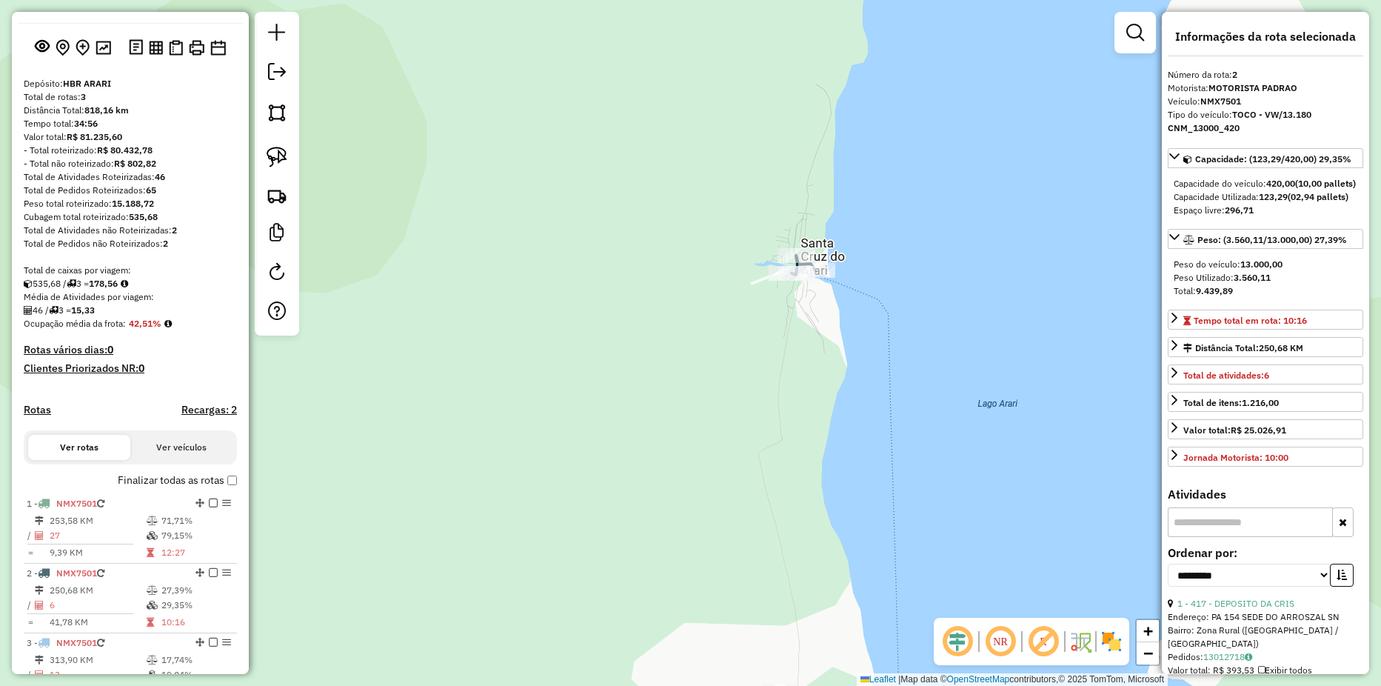
scroll to position [0, 0]
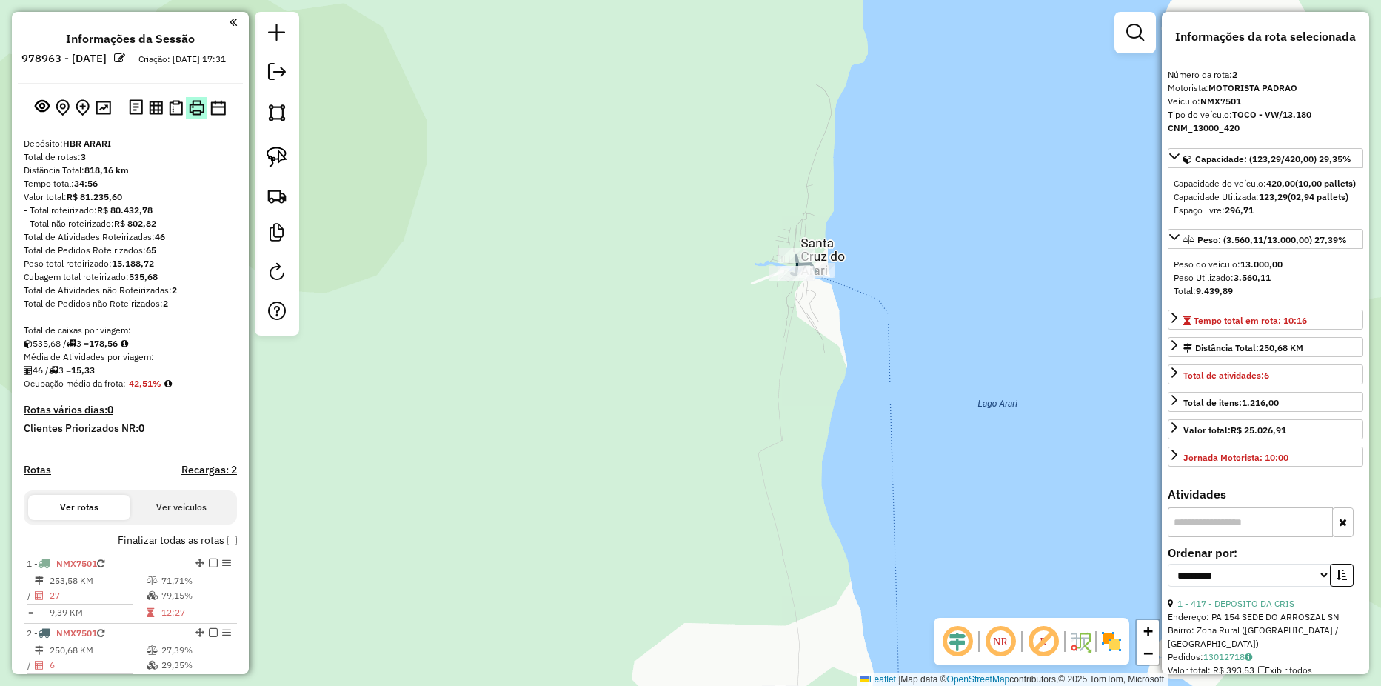
click at [196, 116] on img at bounding box center [197, 108] width 16 height 16
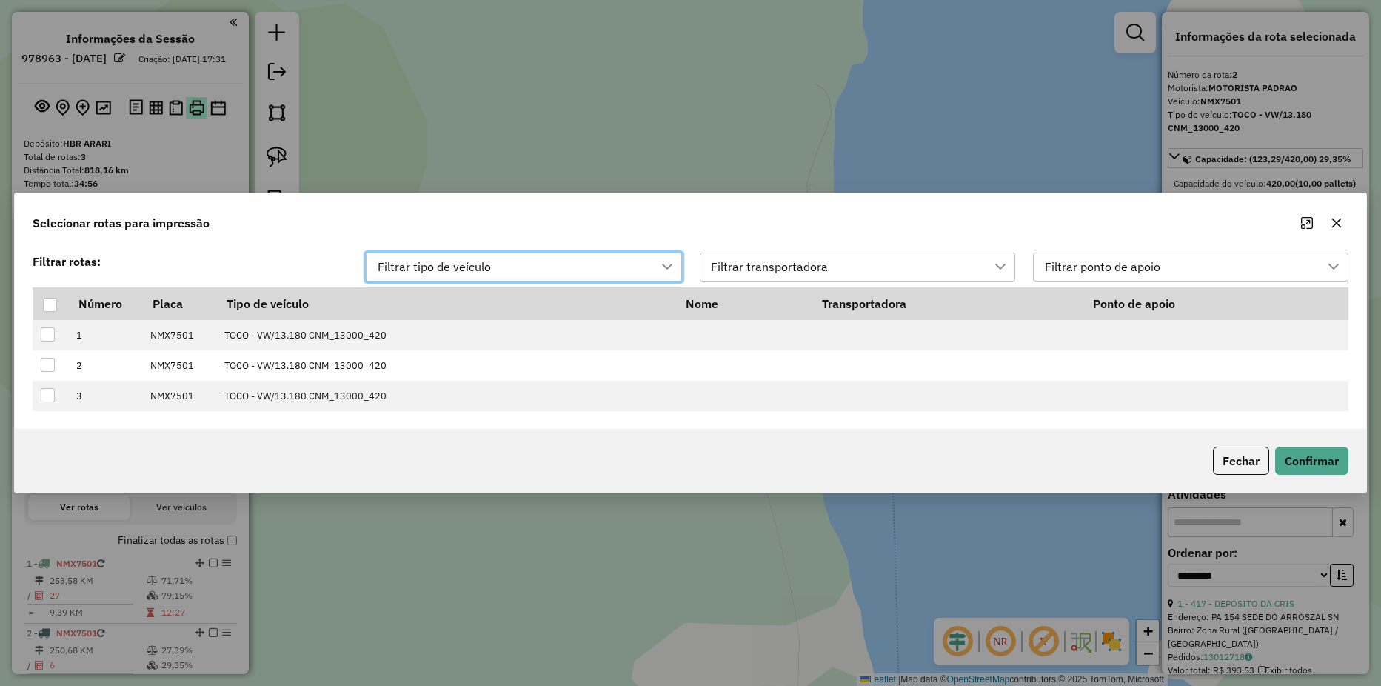
scroll to position [11, 67]
click at [51, 307] on div at bounding box center [50, 305] width 14 height 14
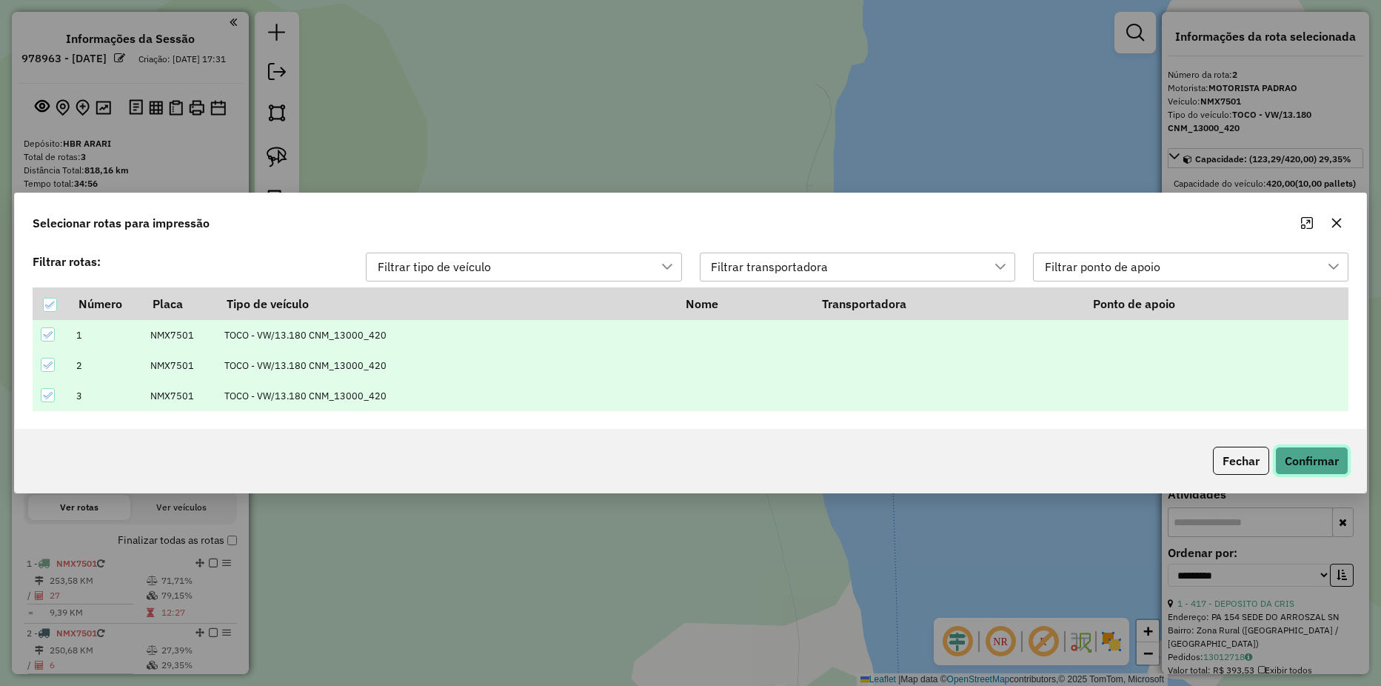
click at [1323, 461] on button "Confirmar" at bounding box center [1311, 461] width 73 height 28
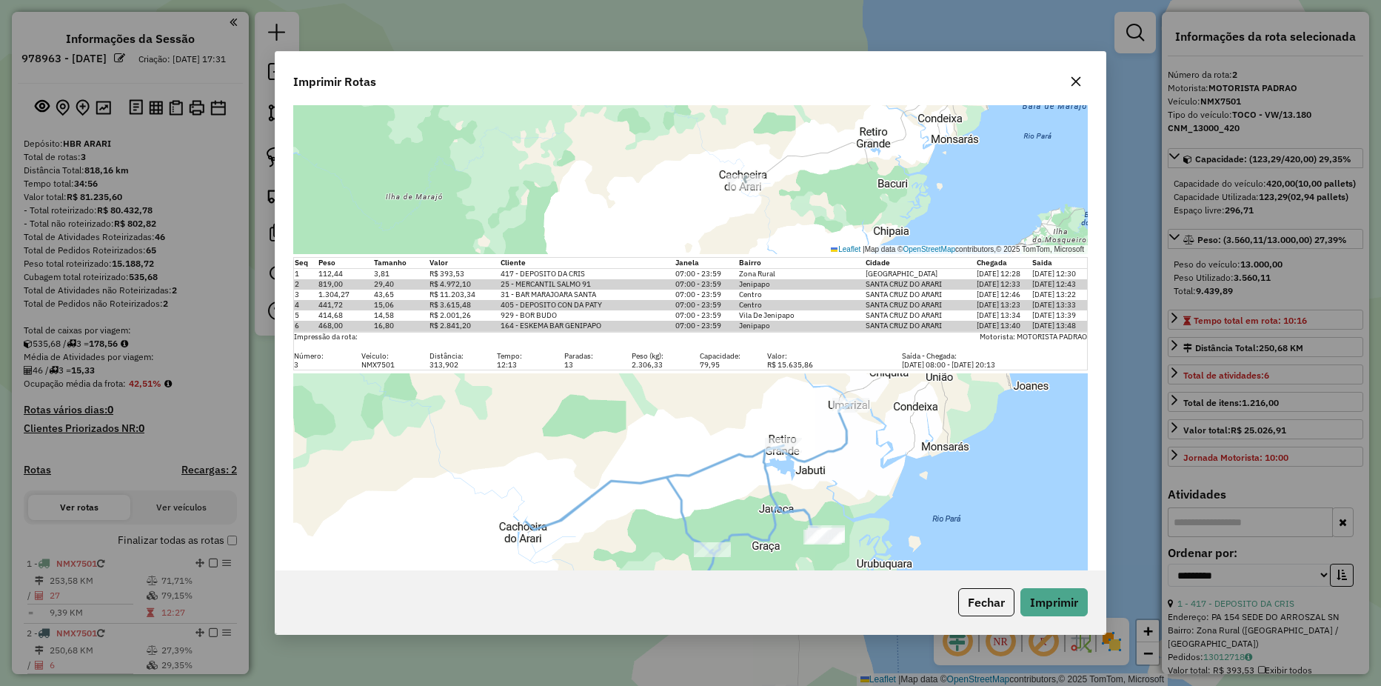
scroll to position [889, 0]
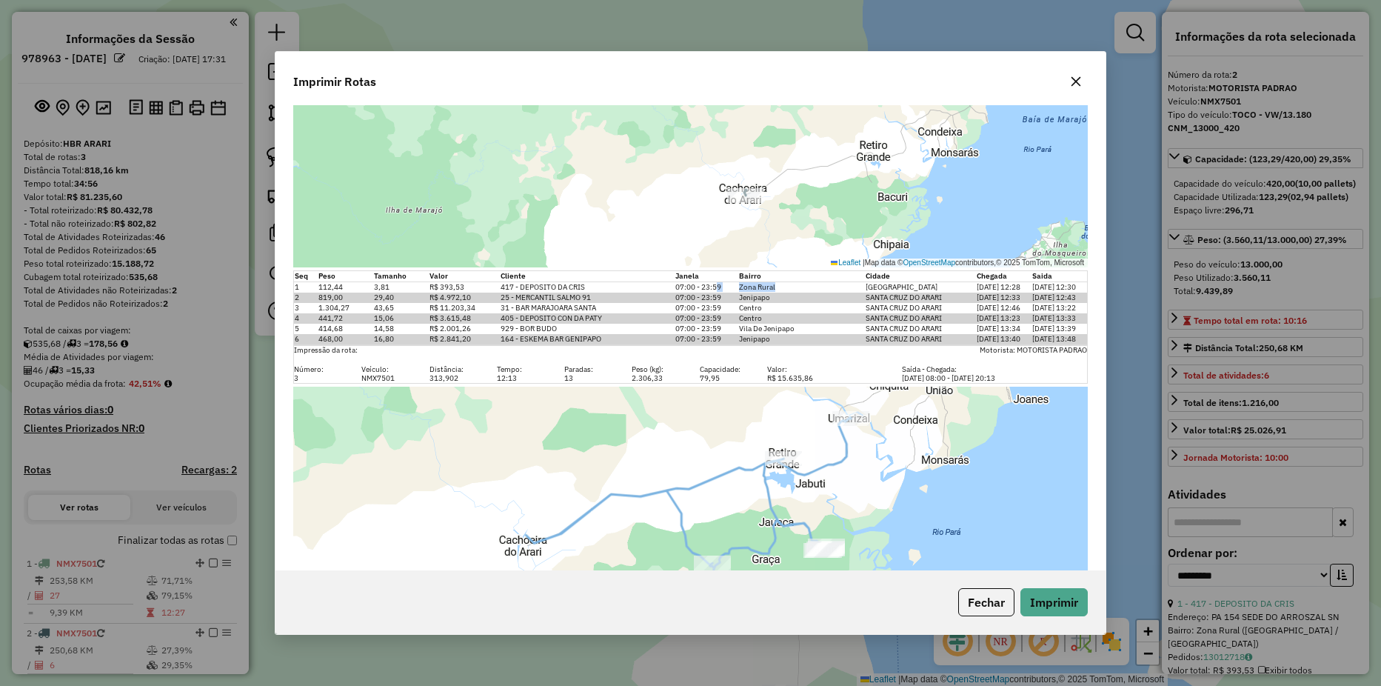
drag, startPoint x: 784, startPoint y: 289, endPoint x: 710, endPoint y: 289, distance: 74.1
click at [710, 289] on tr "1 112,44 3,81 R$ 393,53 417 - DEPOSITO DA CRIS 07:00 - 23:59 Zona Rural CACHOEI…" at bounding box center [691, 287] width 794 height 11
drag, startPoint x: 710, startPoint y: 289, endPoint x: 758, endPoint y: 301, distance: 49.0
click at [758, 301] on td "Jenipapo" at bounding box center [801, 298] width 127 height 10
drag, startPoint x: 598, startPoint y: 284, endPoint x: 398, endPoint y: 285, distance: 199.2
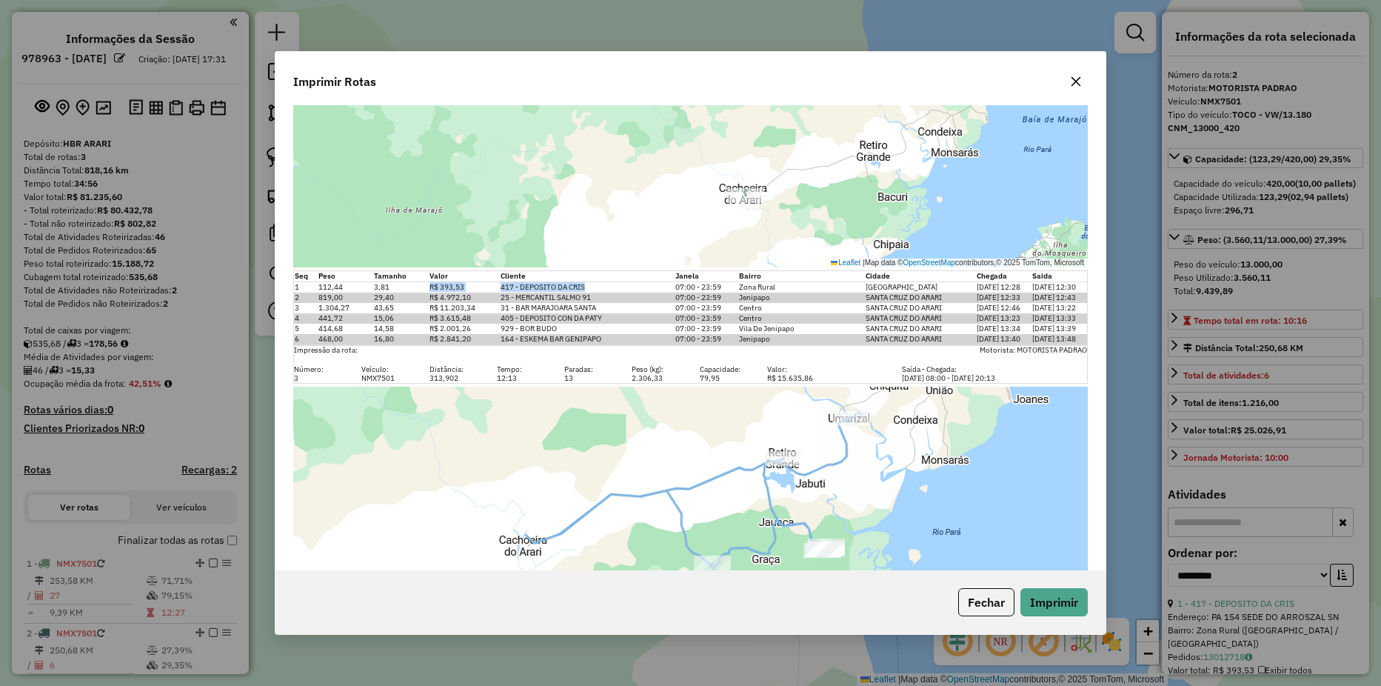
click at [398, 285] on tr "1 112,44 3,81 R$ 393,53 417 - DEPOSITO DA CRIS 07:00 - 23:59 Zona Rural CACHOEI…" at bounding box center [691, 287] width 794 height 11
click at [688, 322] on td "07:00 - 23:59" at bounding box center [707, 318] width 64 height 10
drag, startPoint x: 933, startPoint y: 288, endPoint x: 863, endPoint y: 288, distance: 70.4
click at [865, 288] on td "CACHOEIRA DO ARARI" at bounding box center [920, 287] width 111 height 11
drag, startPoint x: 863, startPoint y: 288, endPoint x: 846, endPoint y: 299, distance: 20.3
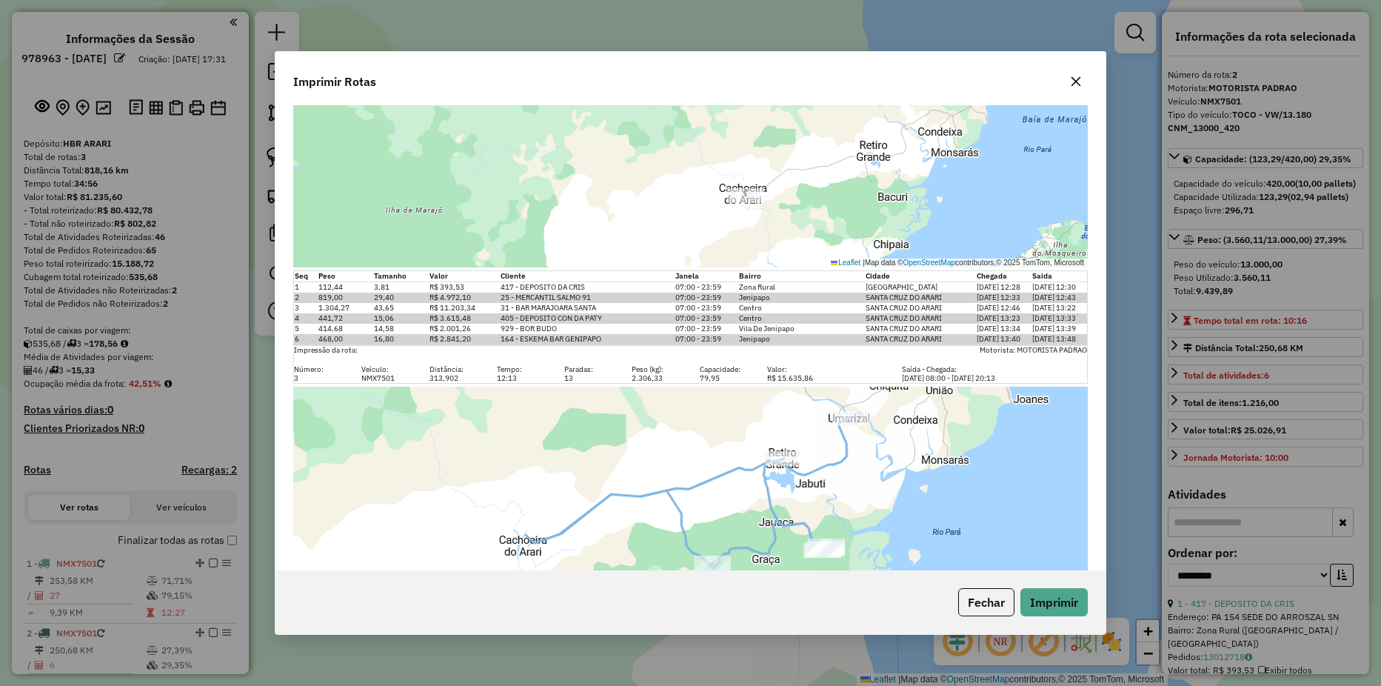
click at [846, 299] on td "Jenipapo" at bounding box center [801, 298] width 127 height 10
click at [1083, 84] on button "button" at bounding box center [1076, 82] width 24 height 24
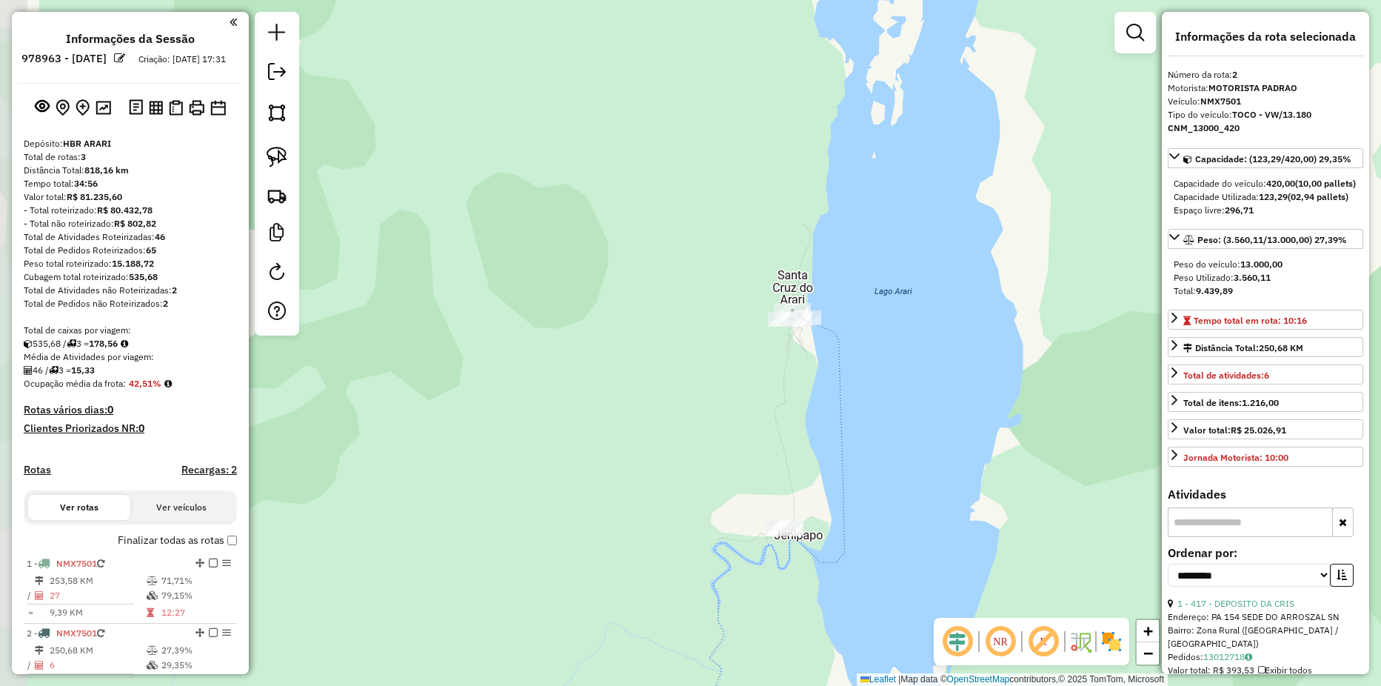
drag, startPoint x: 755, startPoint y: 430, endPoint x: 693, endPoint y: 276, distance: 165.9
click at [693, 276] on div "Janela de atendimento Grade de atendimento Capacidade Transportadoras Veículos …" at bounding box center [690, 343] width 1381 height 686
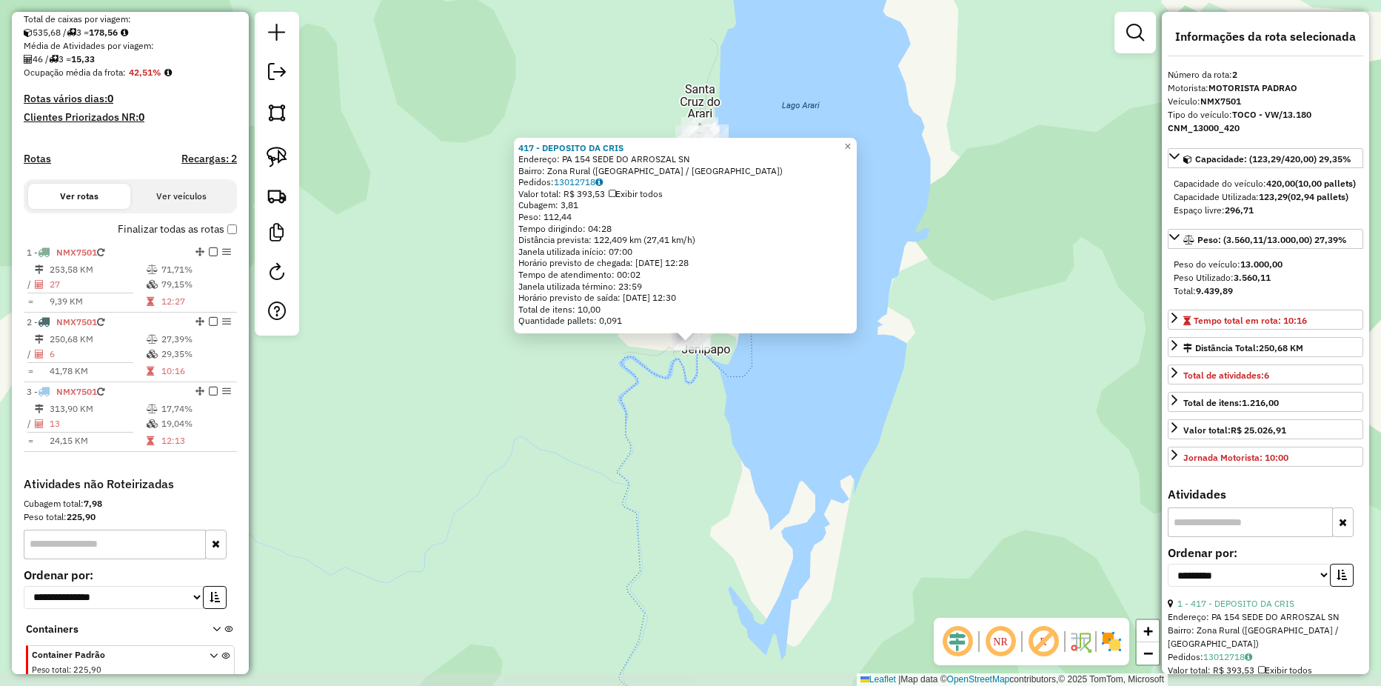
scroll to position [393, 0]
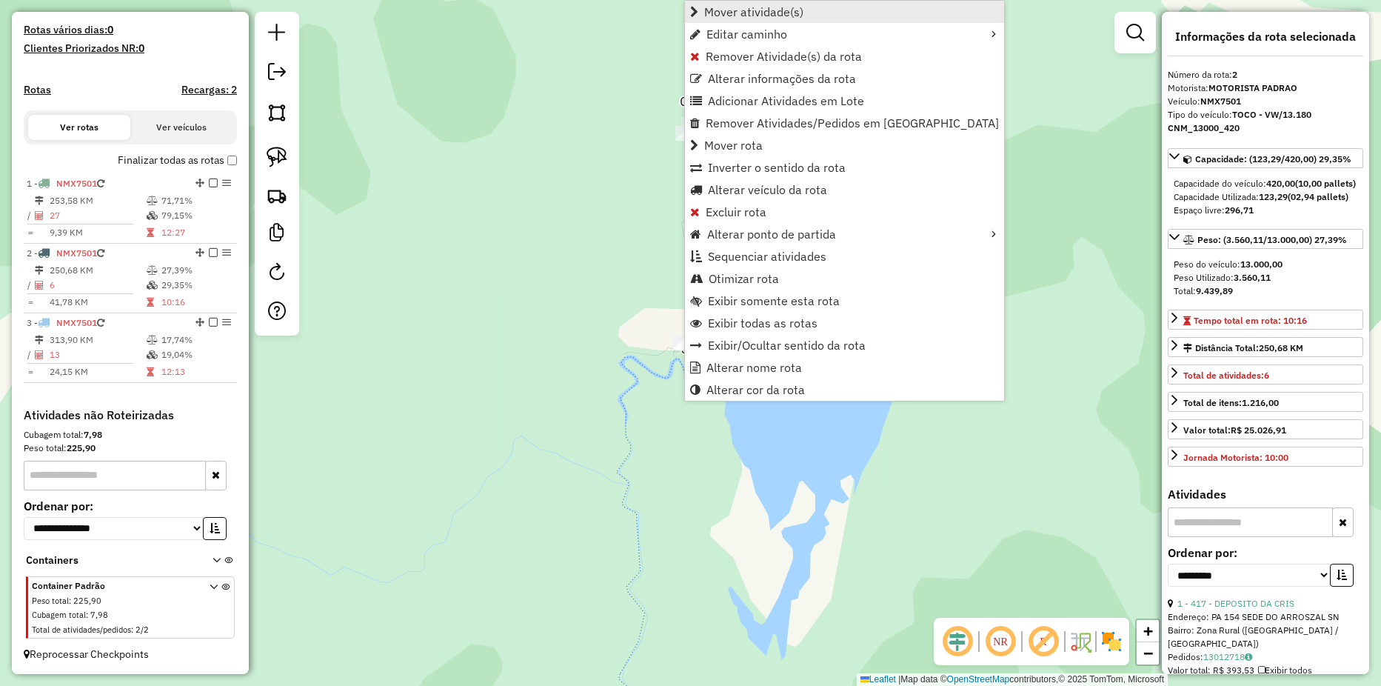
click at [712, 11] on span "Mover atividade(s)" at bounding box center [753, 12] width 99 height 12
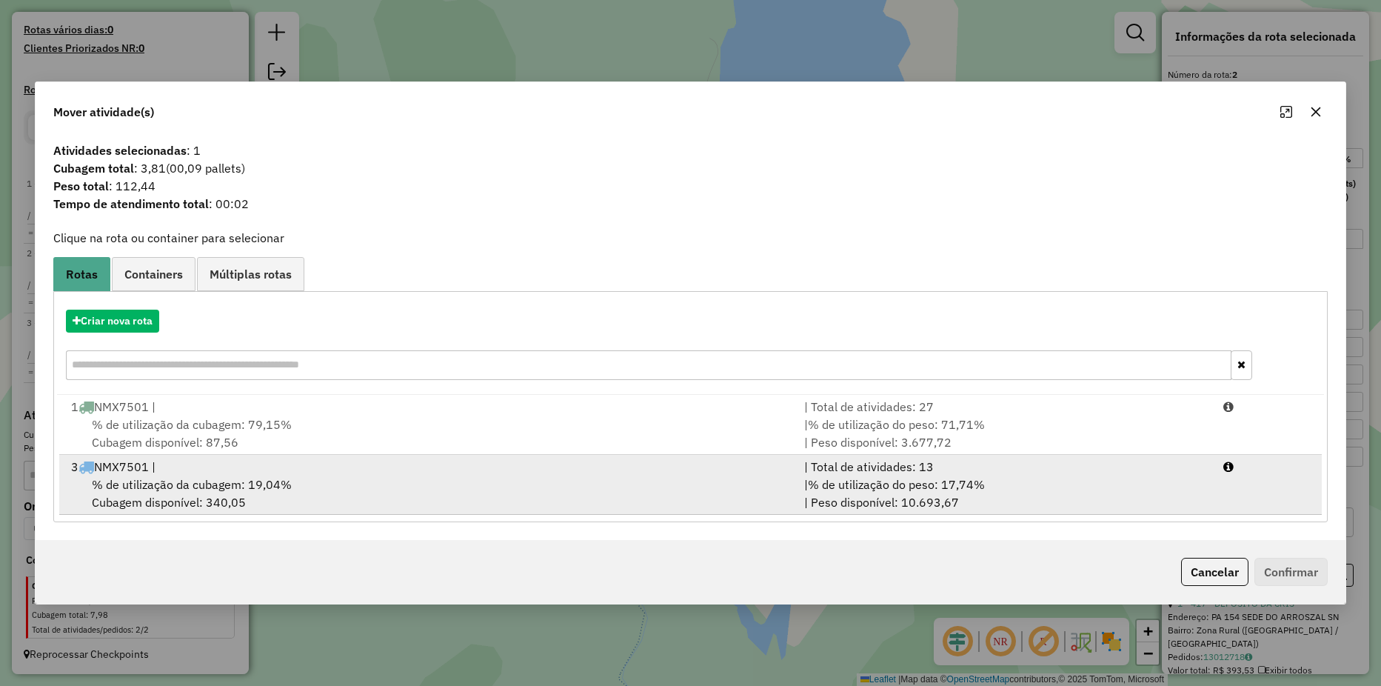
click at [781, 507] on div "% de utilização da cubagem: 19,04% Cubagem disponível: 340,05" at bounding box center [428, 493] width 733 height 36
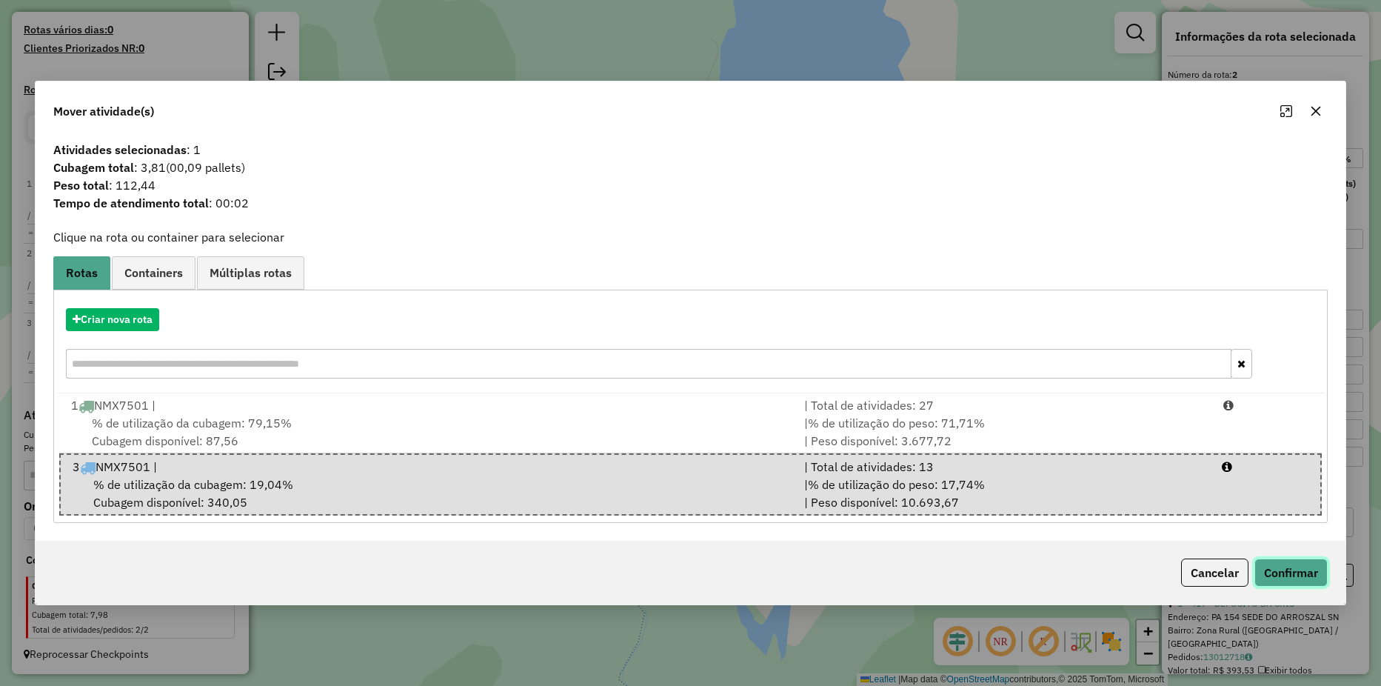
click at [1277, 575] on button "Confirmar" at bounding box center [1291, 572] width 73 height 28
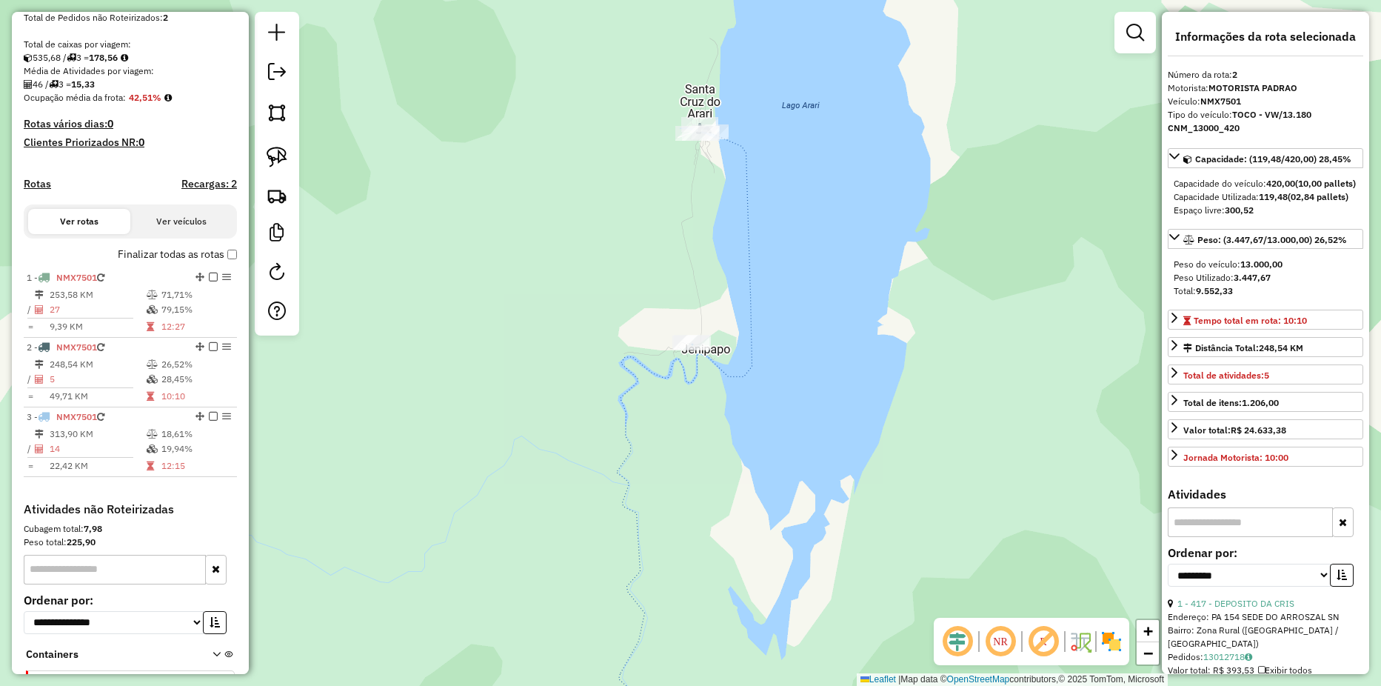
scroll to position [0, 0]
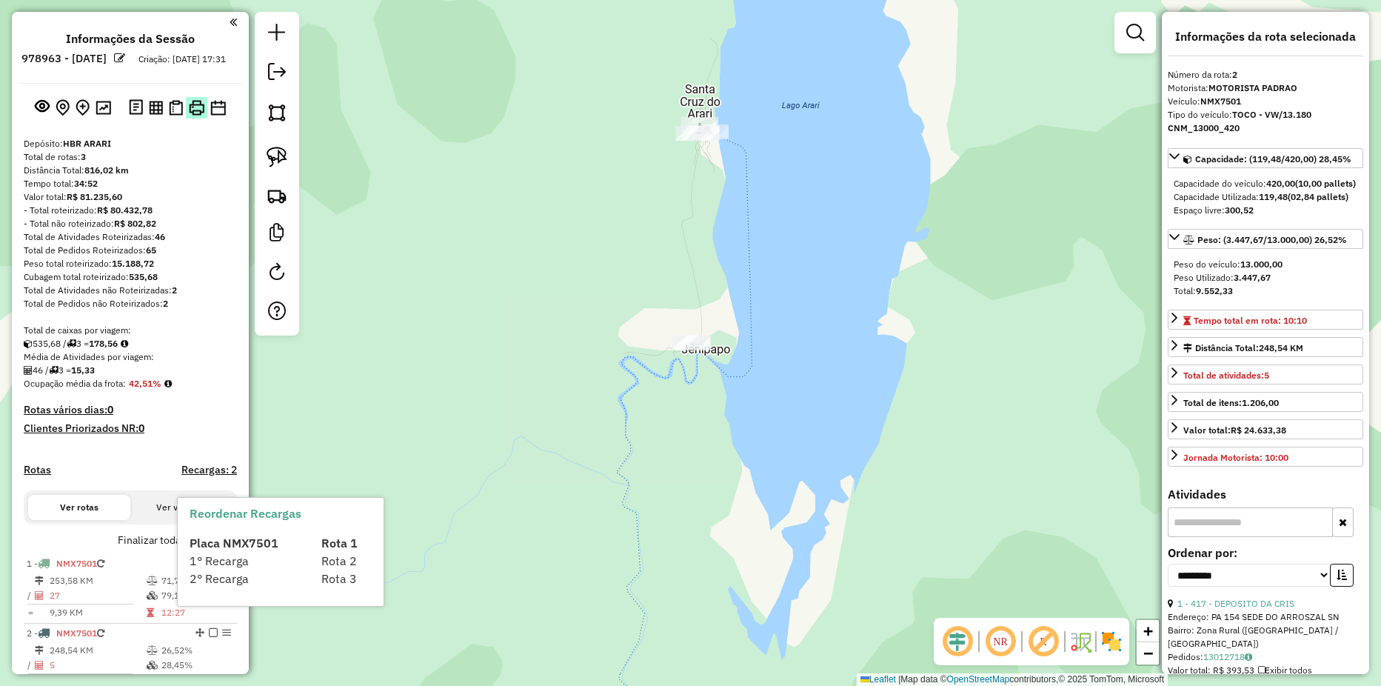
click at [190, 116] on img at bounding box center [197, 108] width 16 height 16
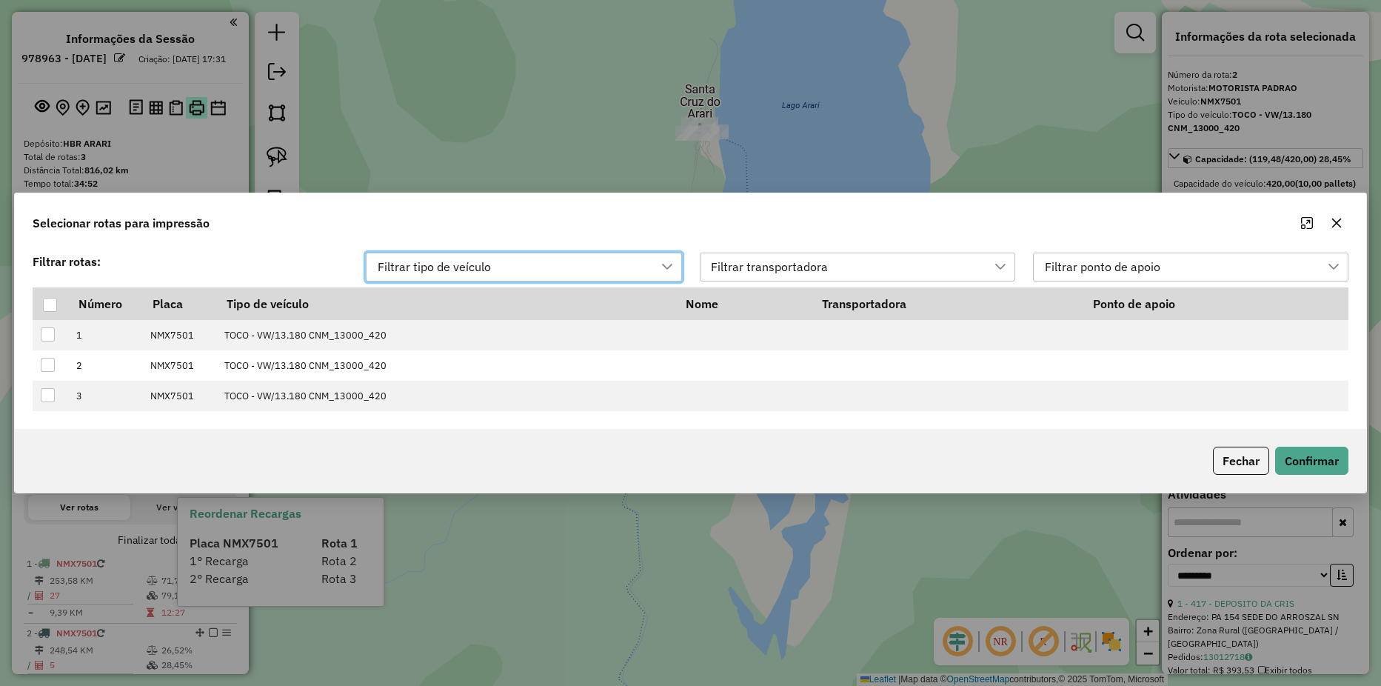
scroll to position [11, 67]
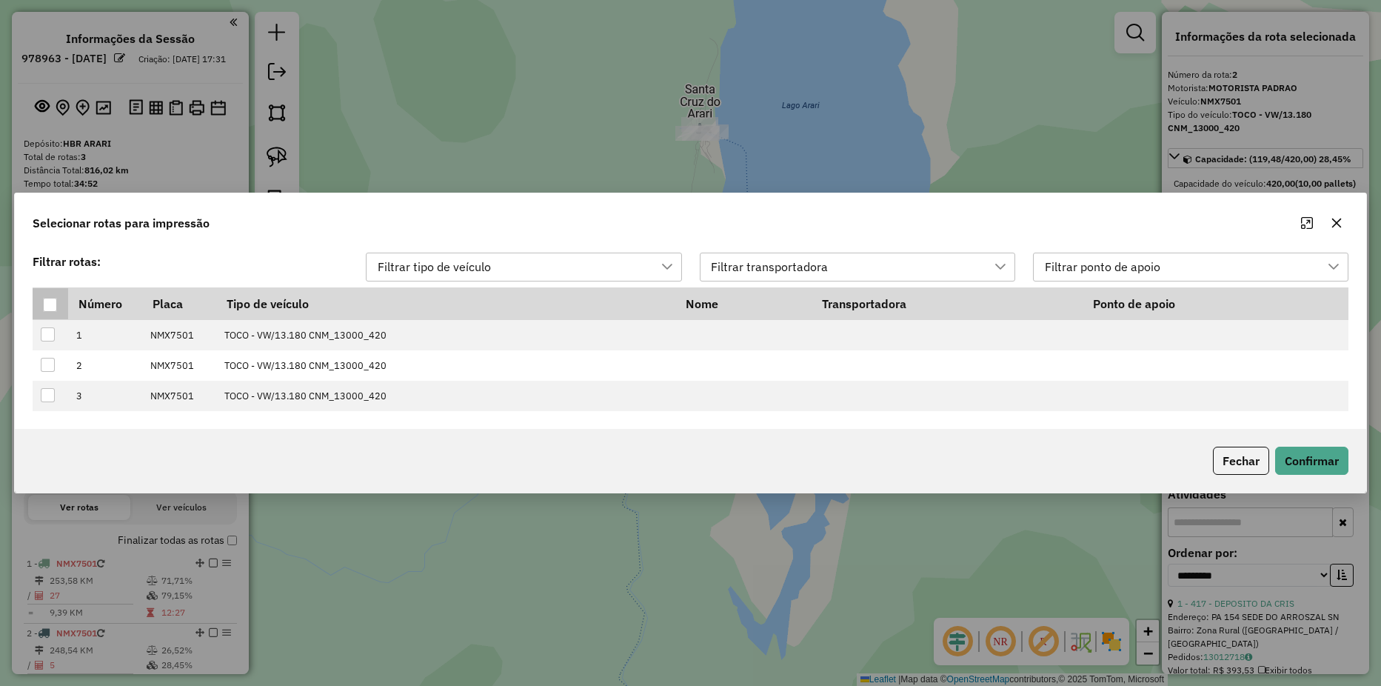
click at [46, 302] on div at bounding box center [50, 305] width 14 height 14
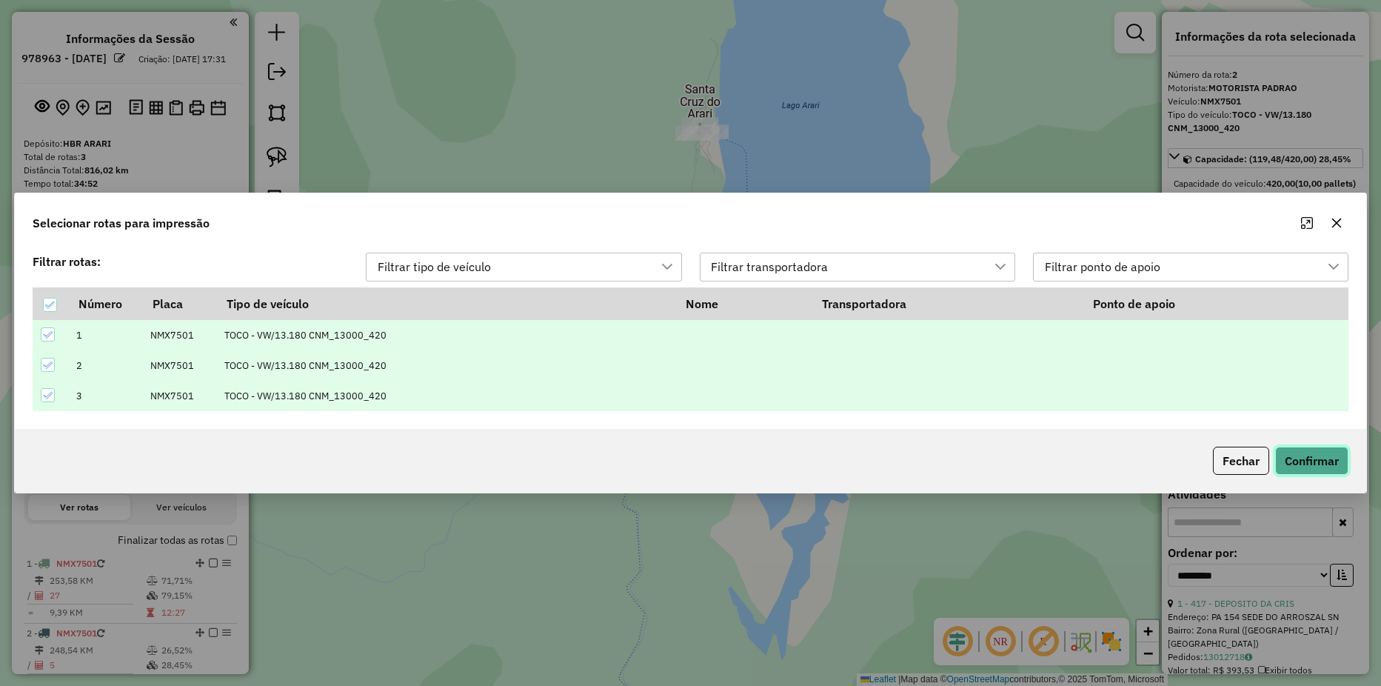
click at [1329, 461] on button "Confirmar" at bounding box center [1311, 461] width 73 height 28
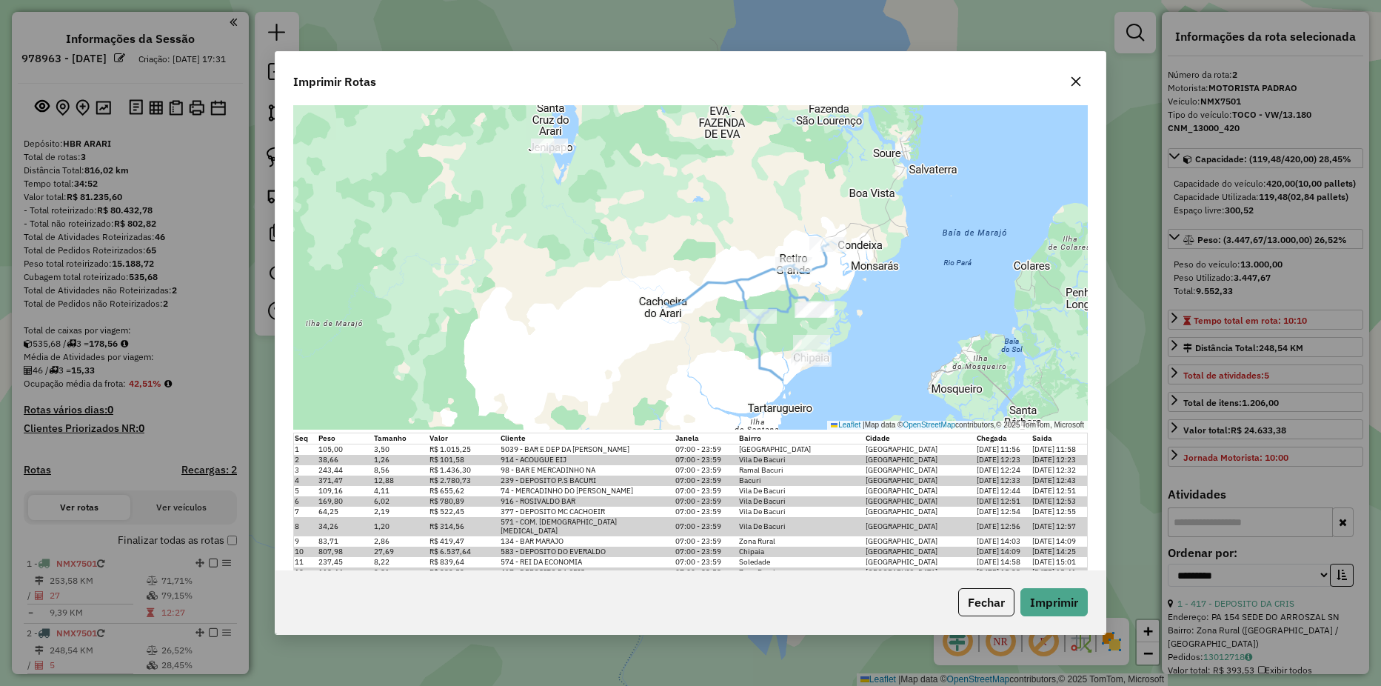
scroll to position [1206, 0]
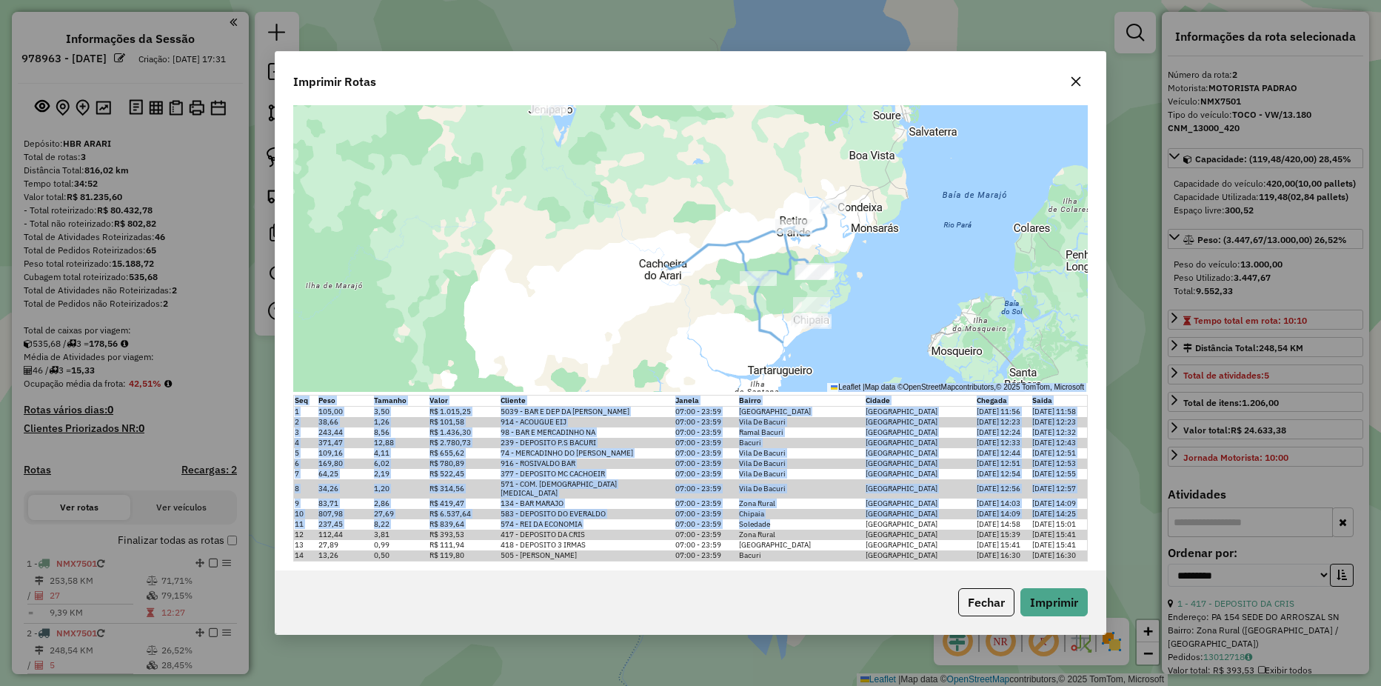
drag, startPoint x: 775, startPoint y: 517, endPoint x: 286, endPoint y: 517, distance: 489.5
click at [286, 517] on div "Impressão da rota: Motorista: MOTORISTA PADRAO Número: Veículo: Distância: Temp…" at bounding box center [690, 337] width 830 height 464
drag, startPoint x: 759, startPoint y: 507, endPoint x: 773, endPoint y: 426, distance: 82.7
click at [760, 509] on td "Chipaia" at bounding box center [801, 514] width 127 height 10
click at [787, 407] on td "Vila De Camara" at bounding box center [801, 412] width 127 height 11
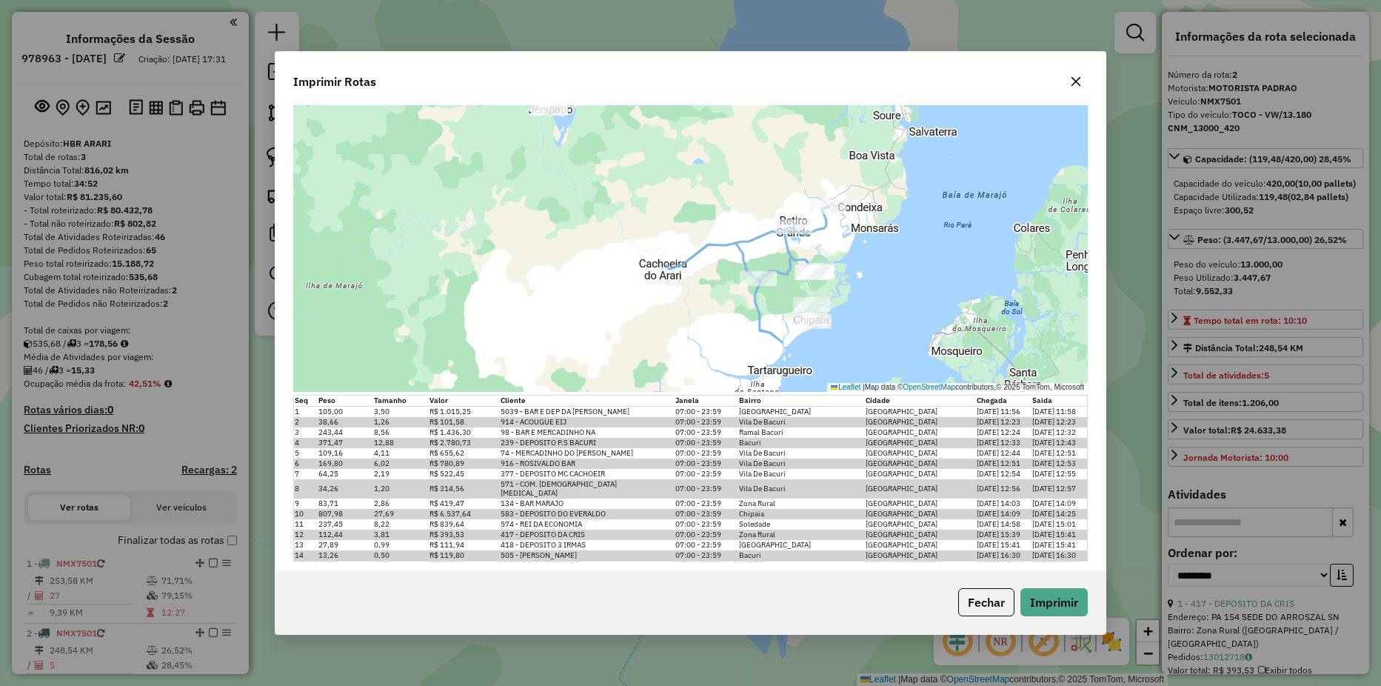
click at [1078, 88] on button "button" at bounding box center [1076, 82] width 24 height 24
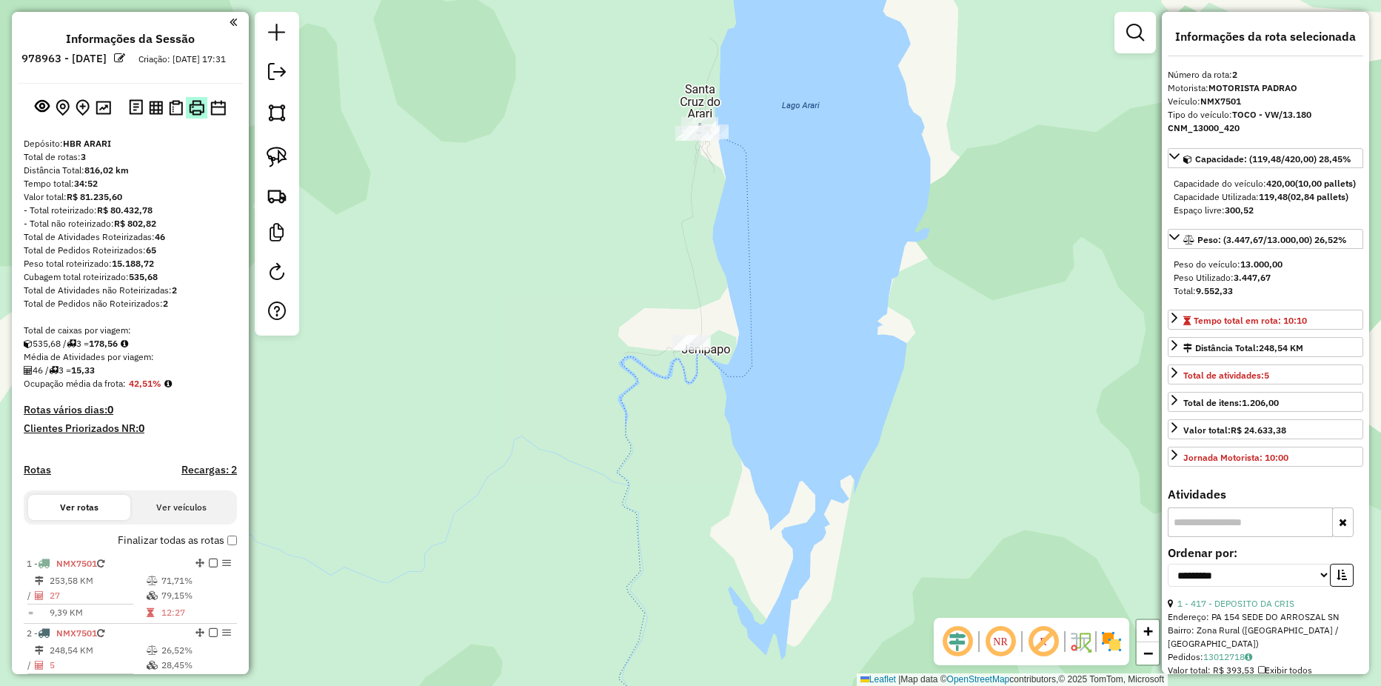
click at [194, 116] on img at bounding box center [197, 108] width 16 height 16
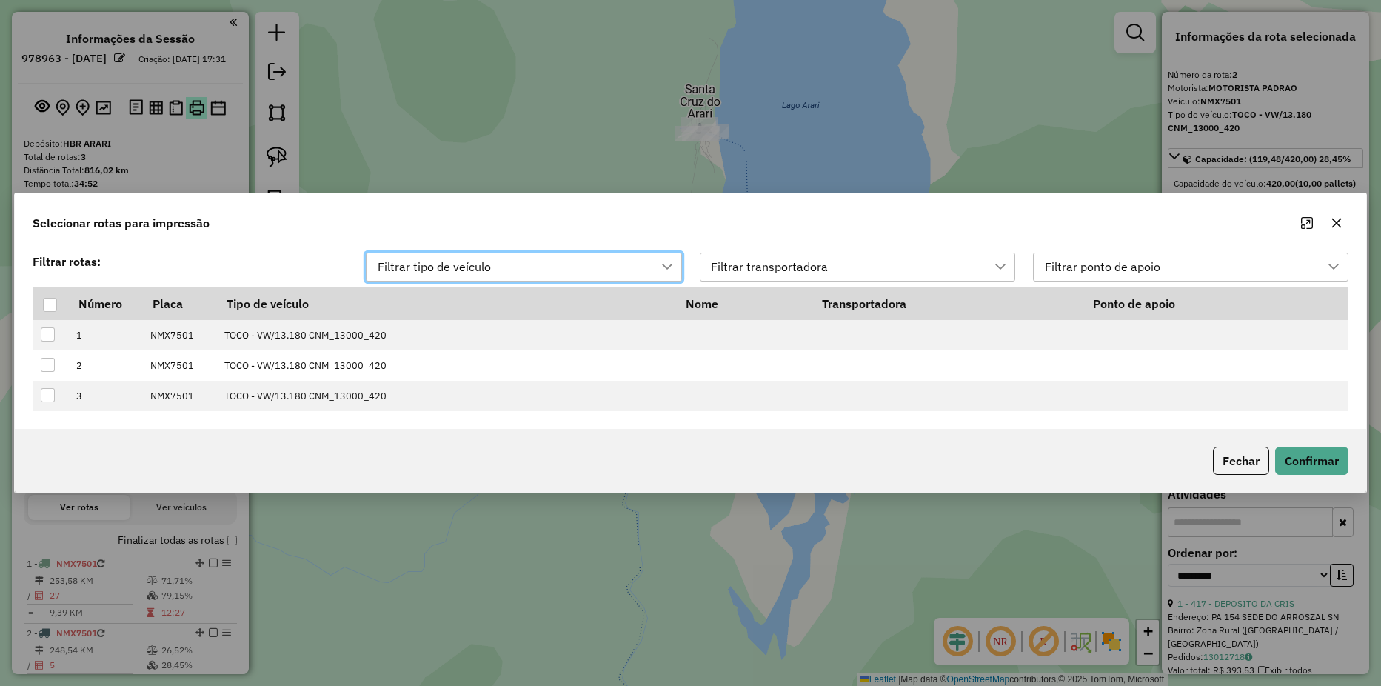
scroll to position [11, 67]
click at [45, 298] on div at bounding box center [50, 305] width 14 height 14
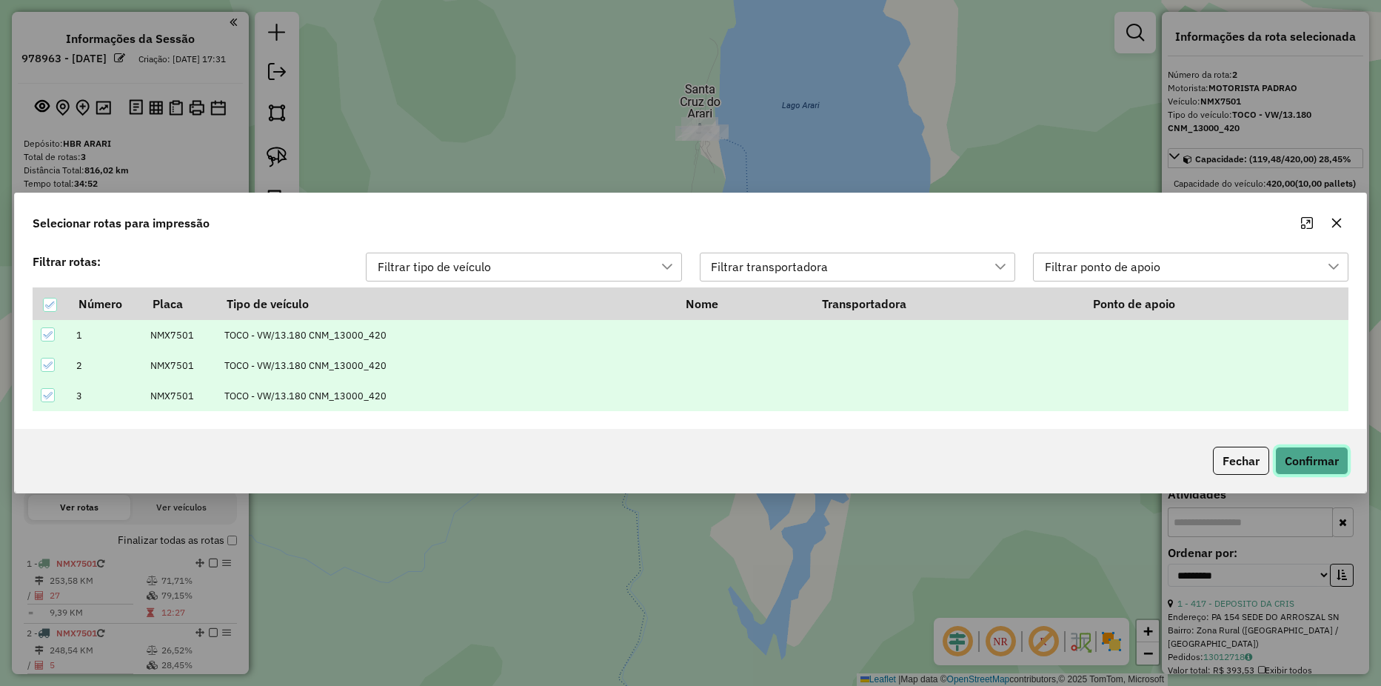
click at [1301, 463] on button "Confirmar" at bounding box center [1311, 461] width 73 height 28
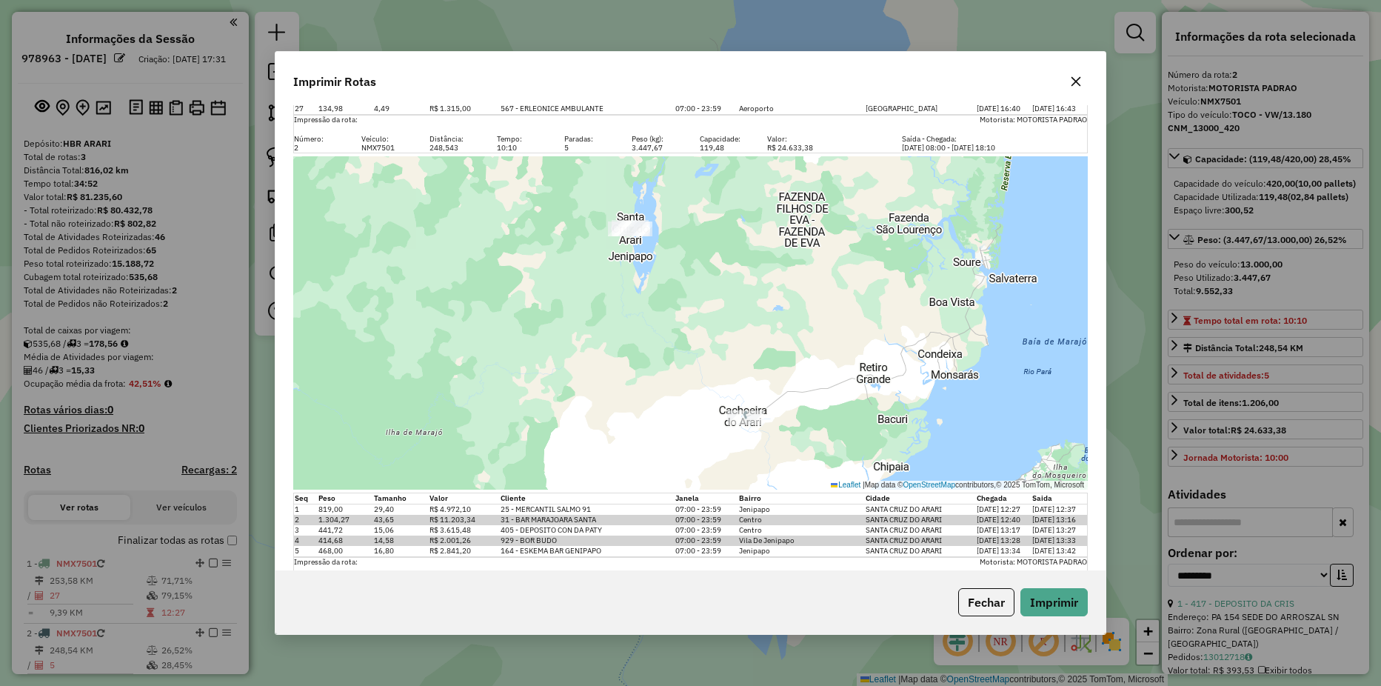
scroll to position [1206, 0]
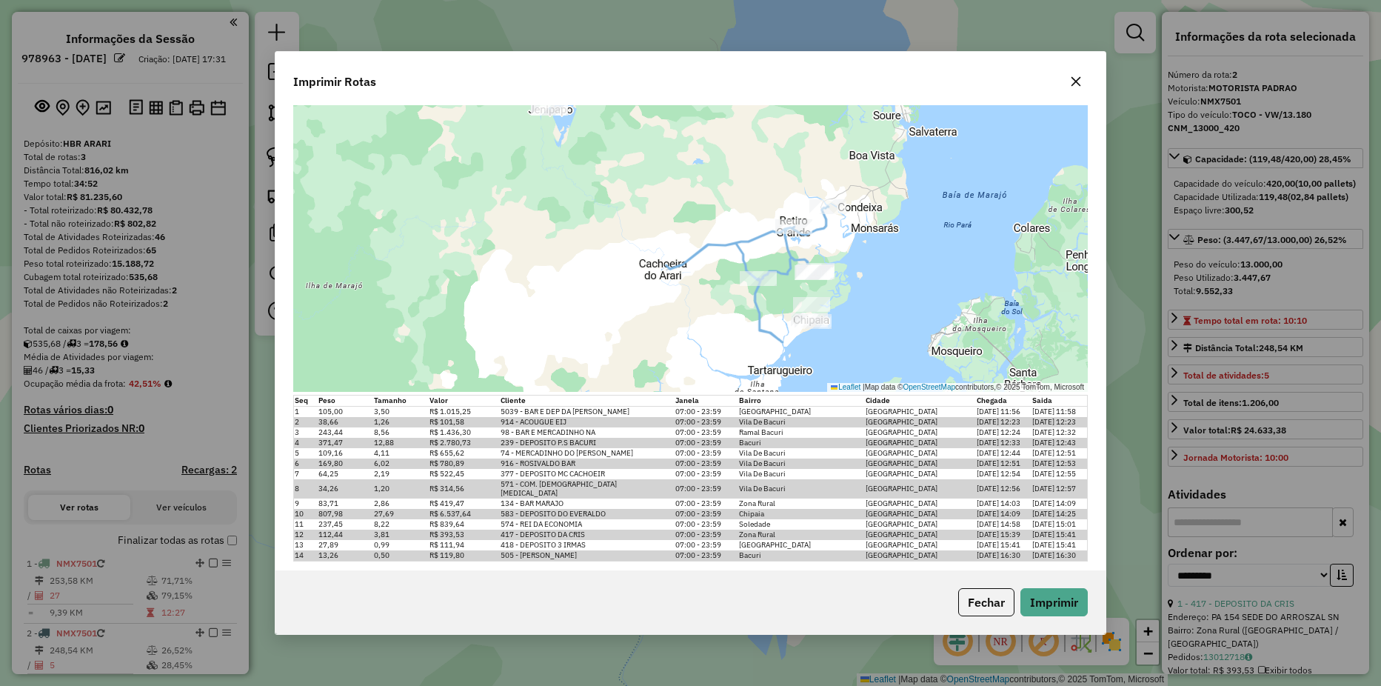
click at [1074, 81] on icon "button" at bounding box center [1076, 82] width 12 height 12
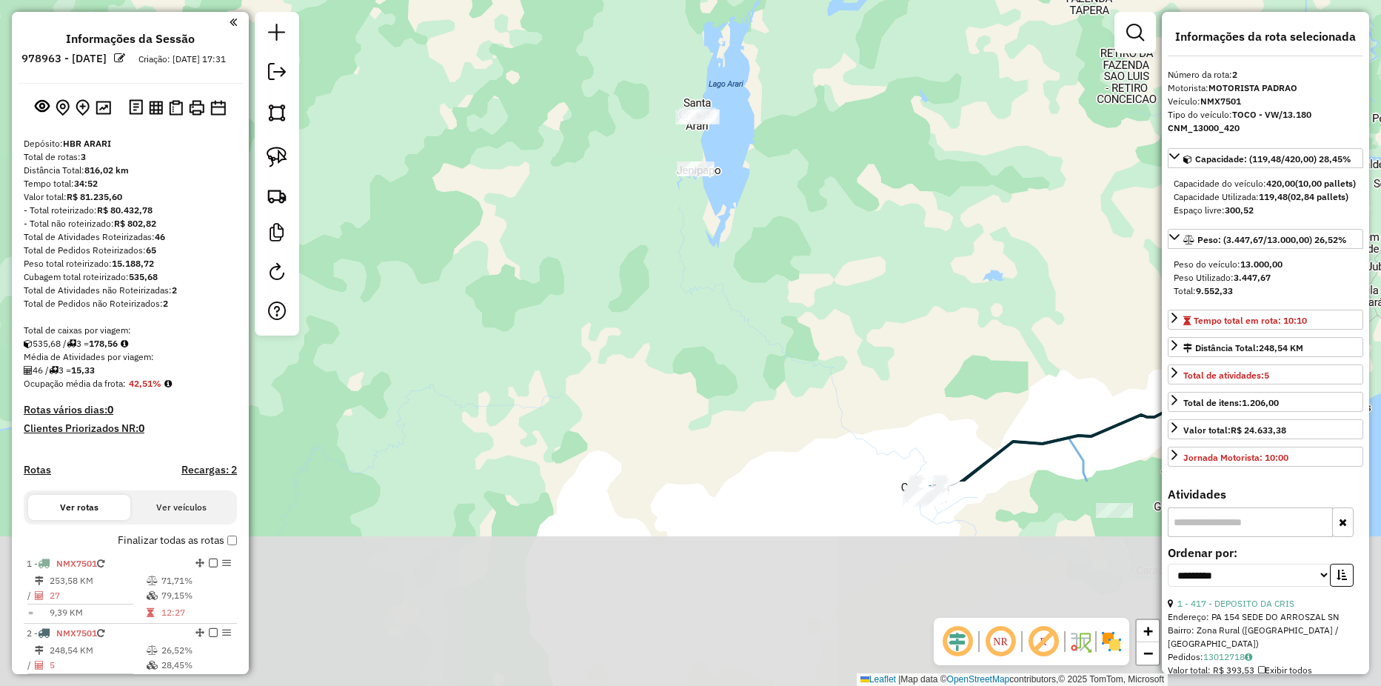
drag, startPoint x: 823, startPoint y: 495, endPoint x: 819, endPoint y: 424, distance: 71.2
click at [775, 206] on div "Janela de atendimento Grade de atendimento Capacidade Transportadoras Veículos …" at bounding box center [690, 343] width 1381 height 686
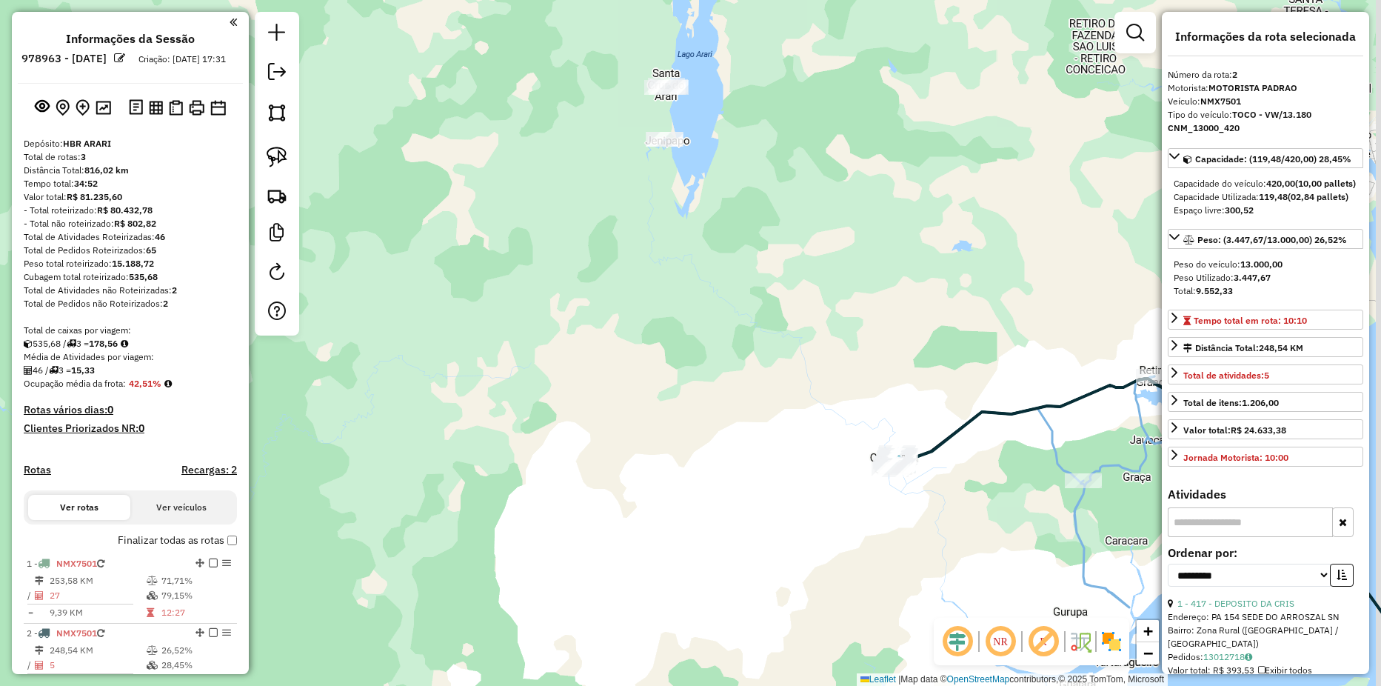
drag, startPoint x: 988, startPoint y: 362, endPoint x: 618, endPoint y: 295, distance: 375.5
click at [622, 296] on div "Janela de atendimento Grade de atendimento Capacidade Transportadoras Veículos …" at bounding box center [690, 343] width 1381 height 686
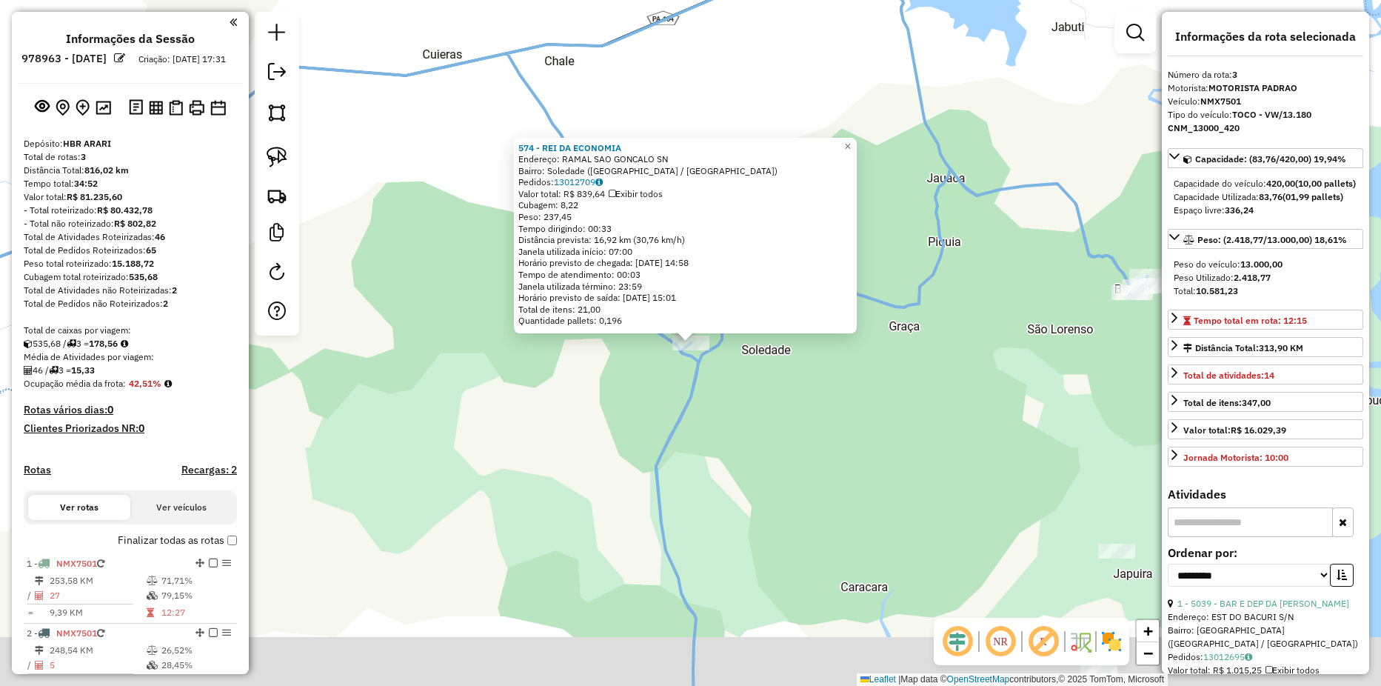
scroll to position [393, 0]
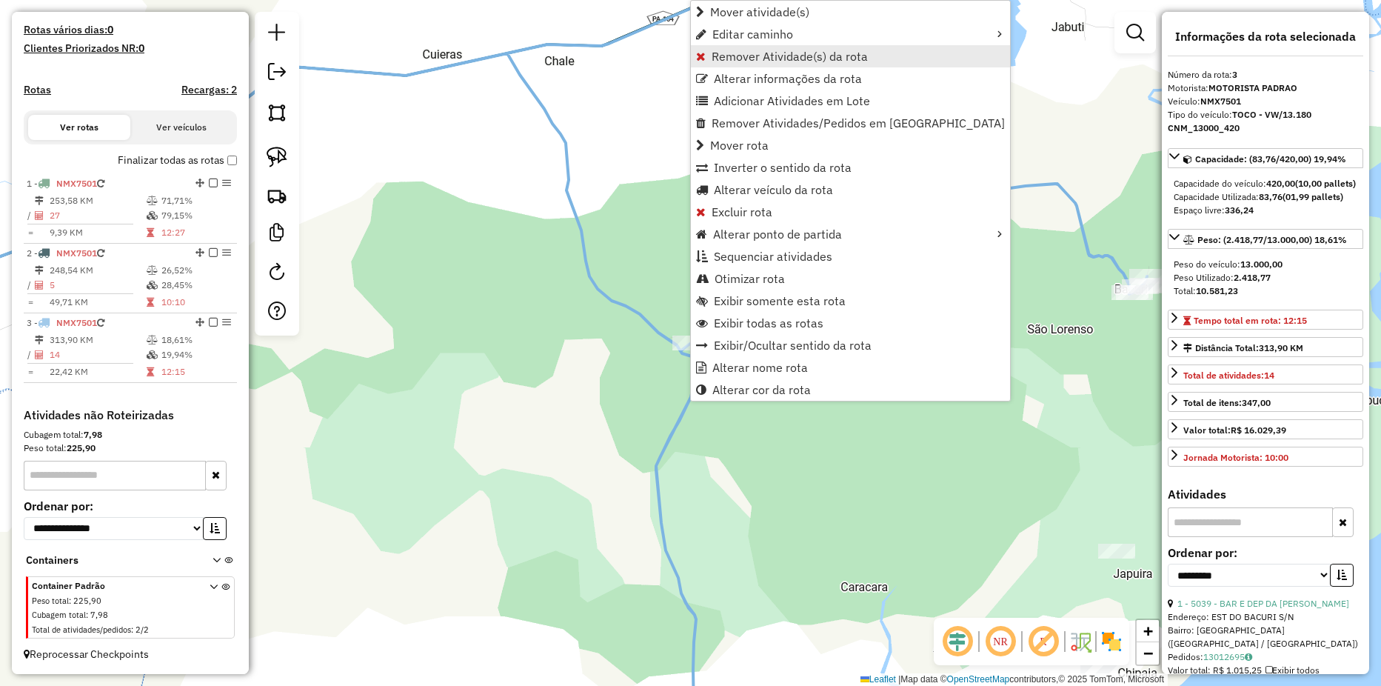
click at [792, 55] on span "Remover Atividade(s) da rota" at bounding box center [790, 56] width 156 height 12
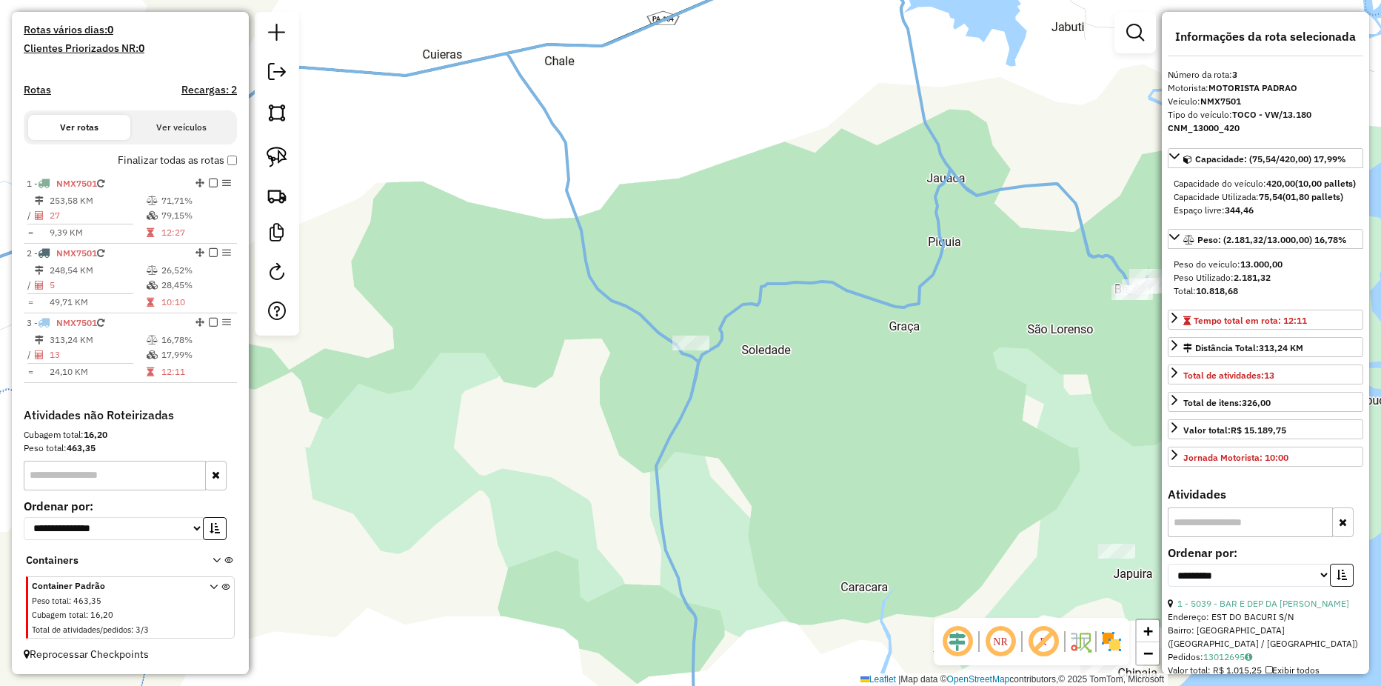
click at [210, 585] on icon at bounding box center [214, 611] width 8 height 56
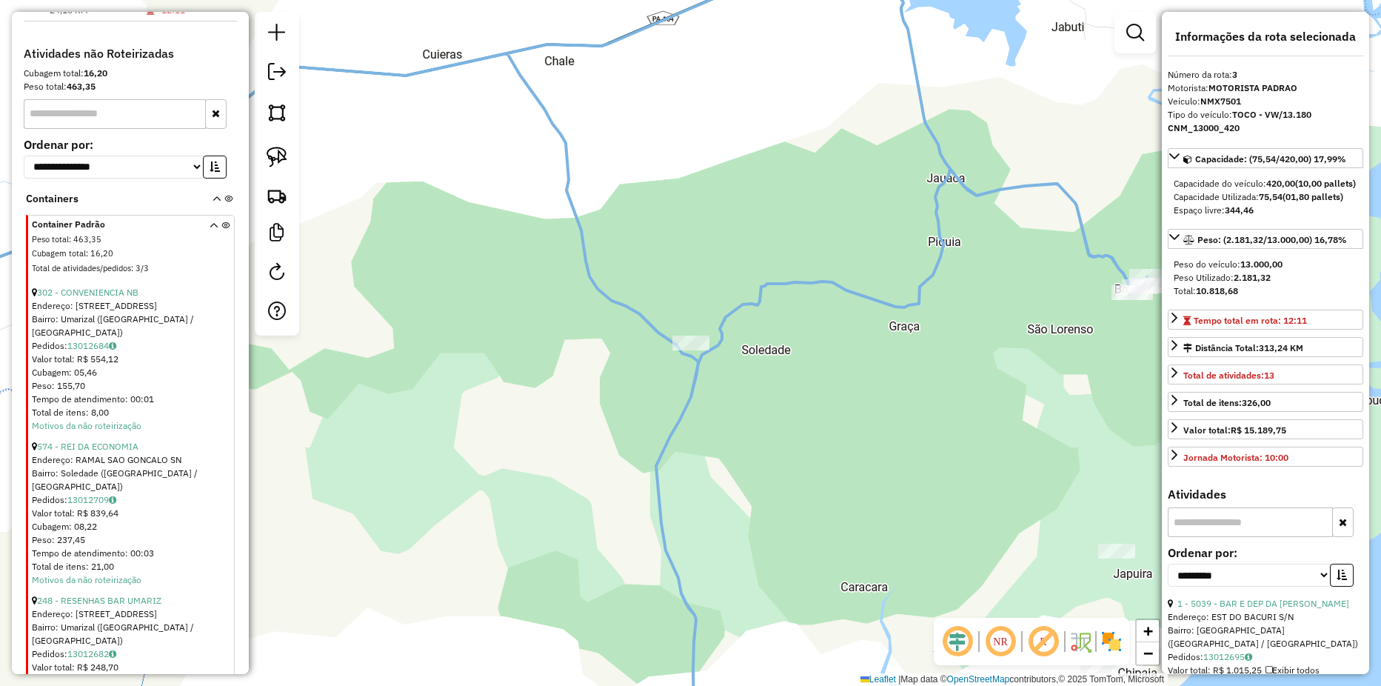
scroll to position [820, 0]
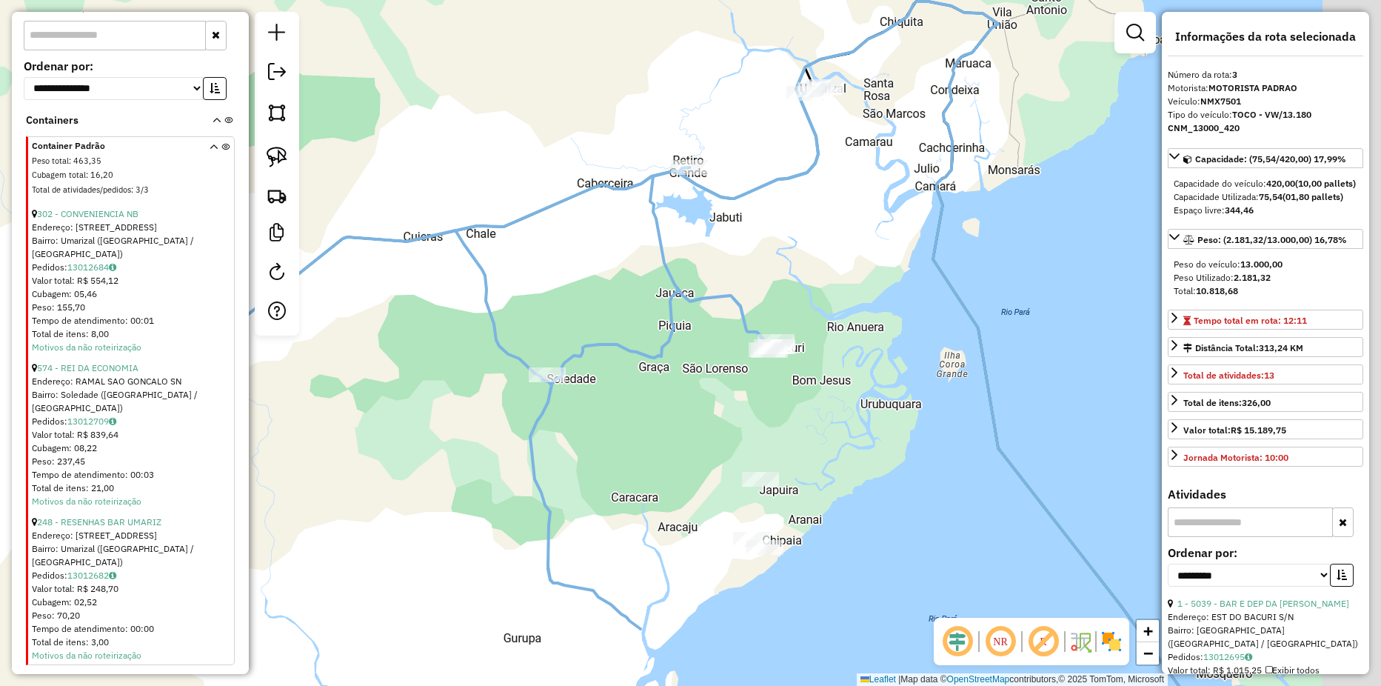
drag, startPoint x: 861, startPoint y: 395, endPoint x: 759, endPoint y: 409, distance: 103.2
click at [759, 409] on div "Janela de atendimento Grade de atendimento Capacidade Transportadoras Veículos …" at bounding box center [690, 343] width 1381 height 686
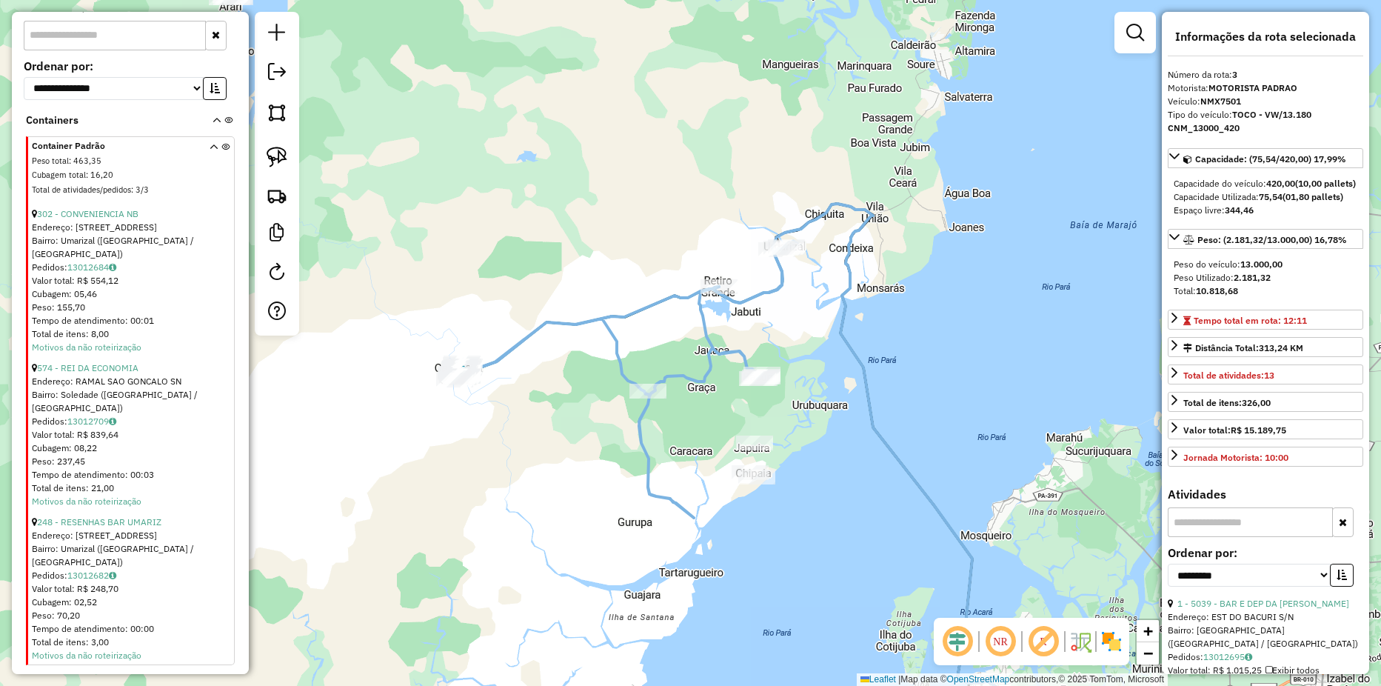
click at [210, 161] on icon at bounding box center [214, 171] width 8 height 56
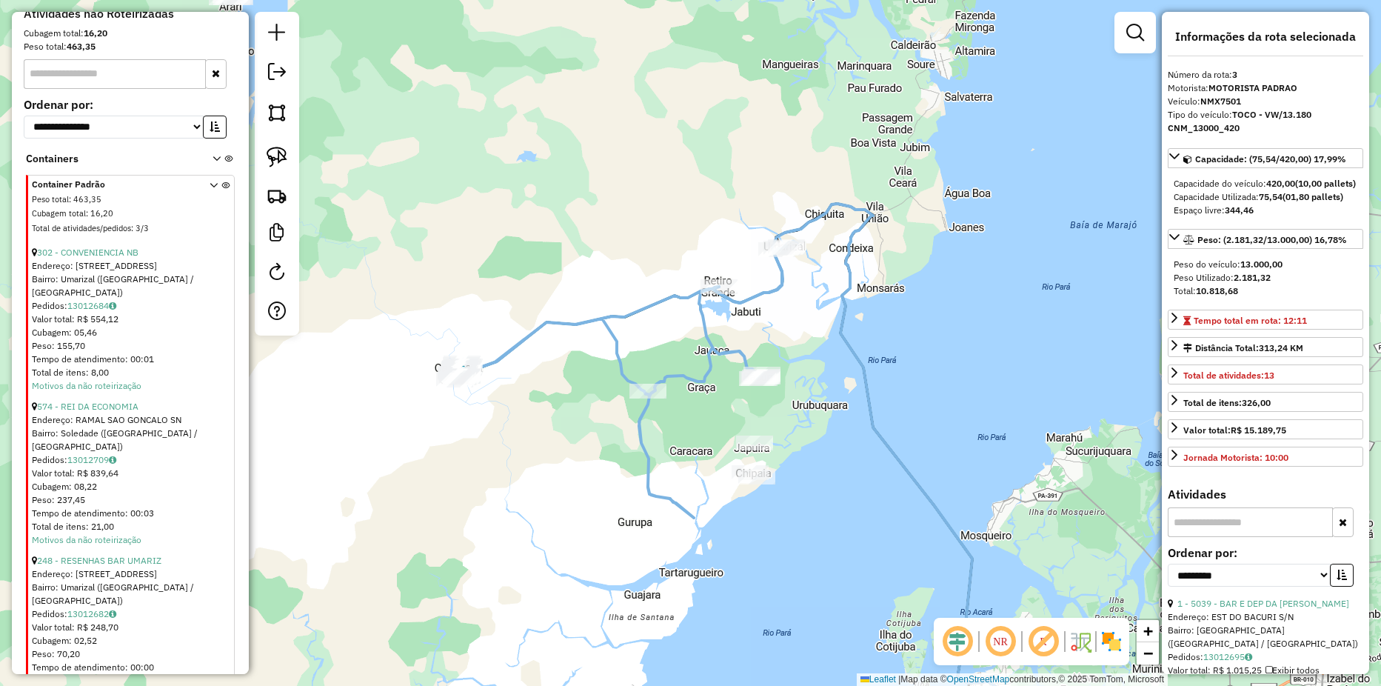
scroll to position [393, 0]
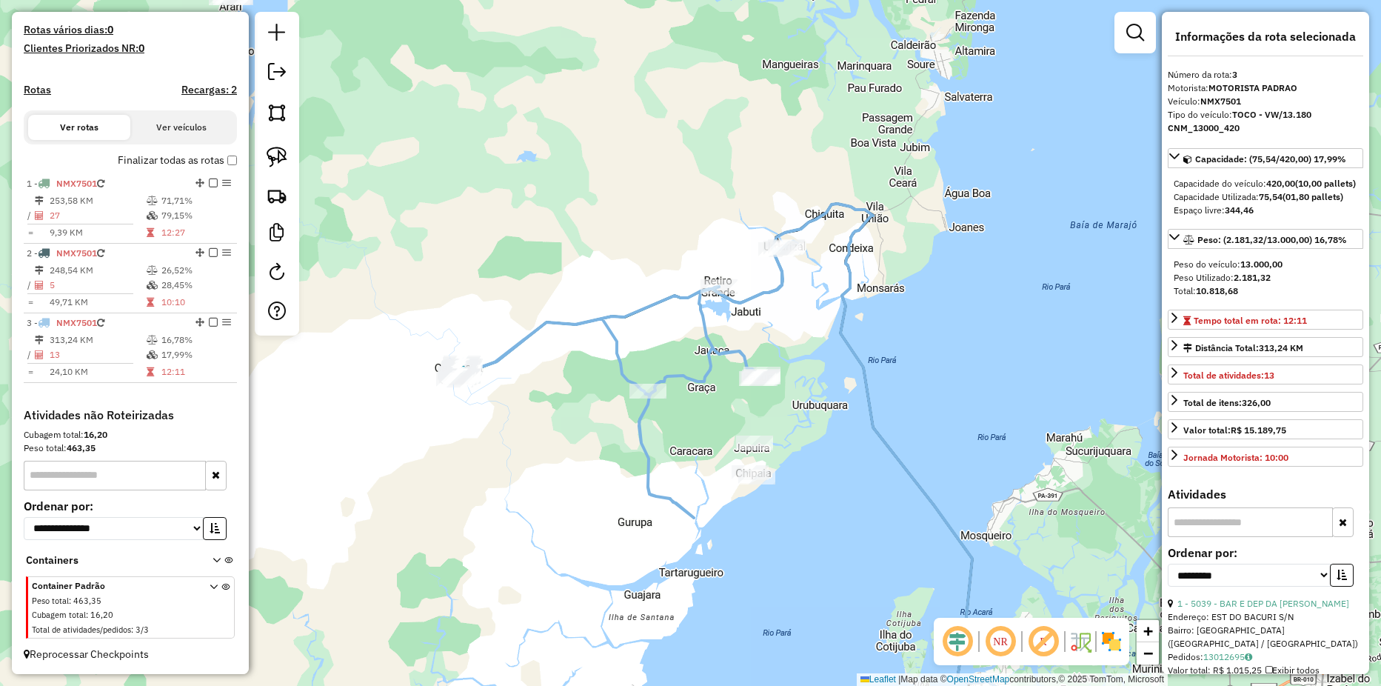
click at [210, 587] on icon at bounding box center [214, 611] width 8 height 56
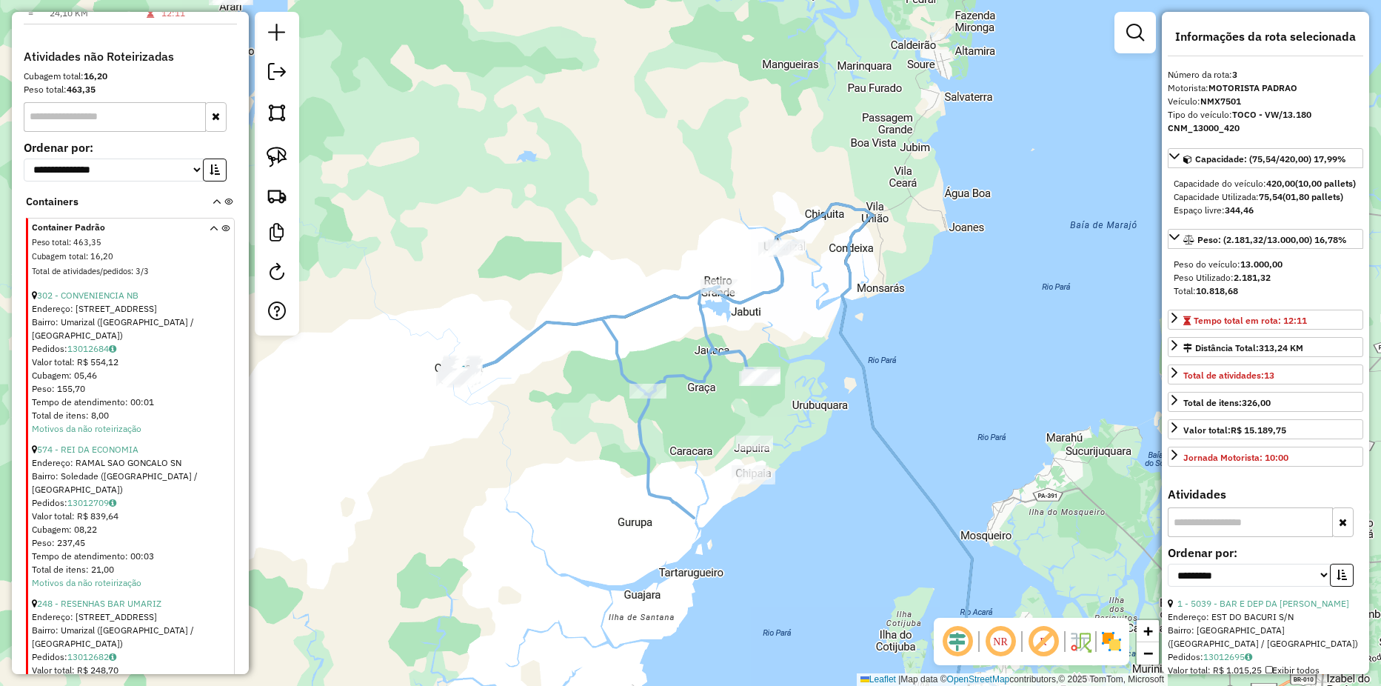
scroll to position [820, 0]
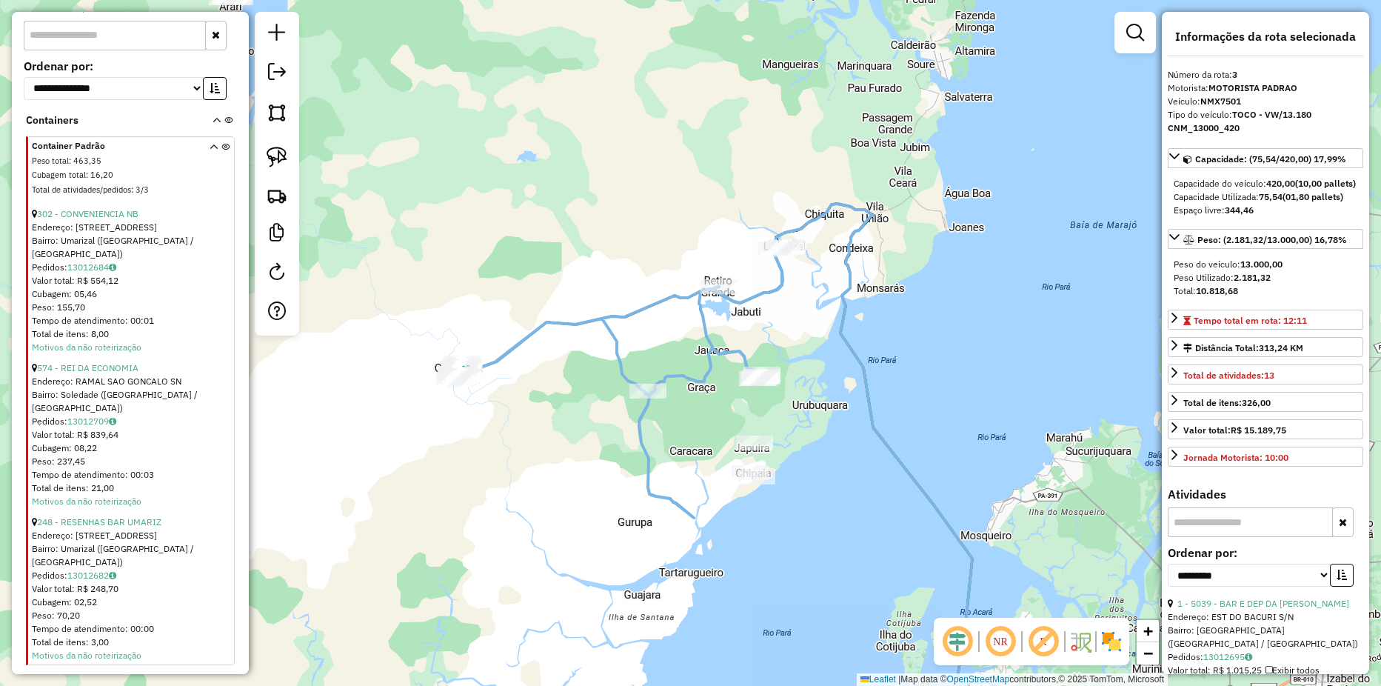
click at [210, 161] on icon at bounding box center [214, 171] width 8 height 56
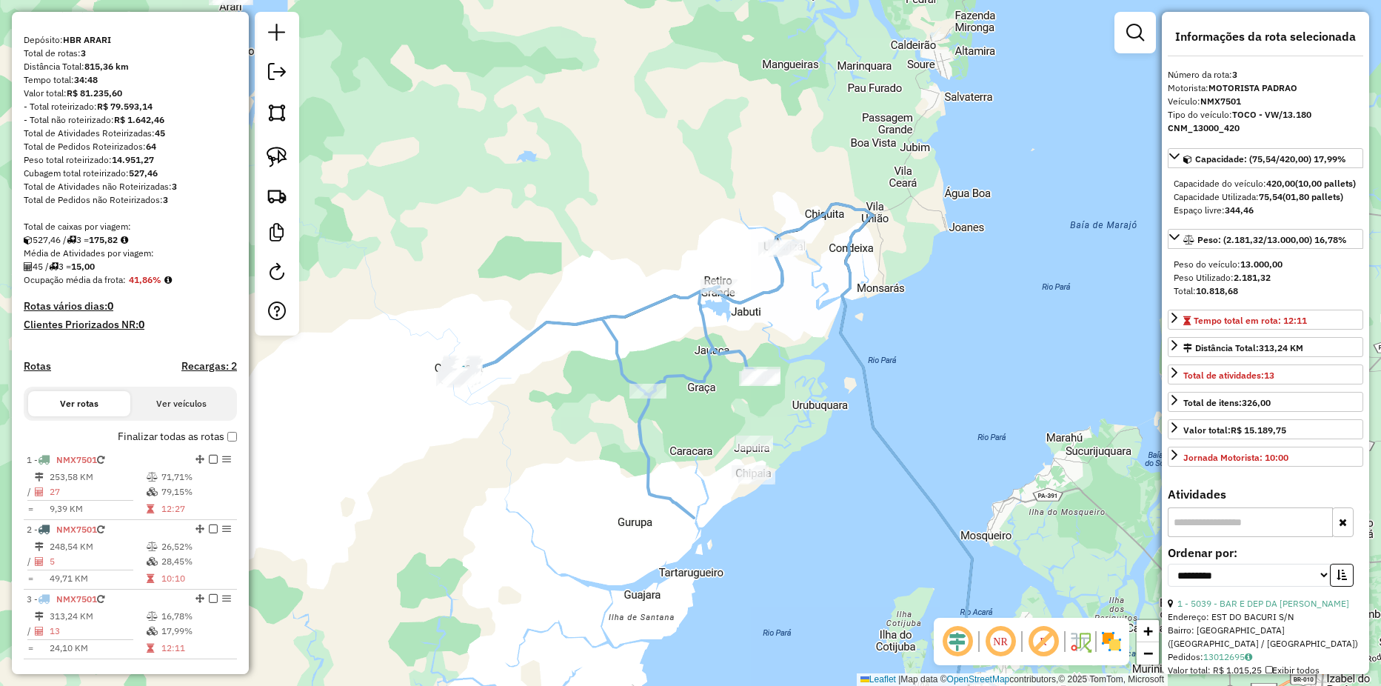
scroll to position [0, 0]
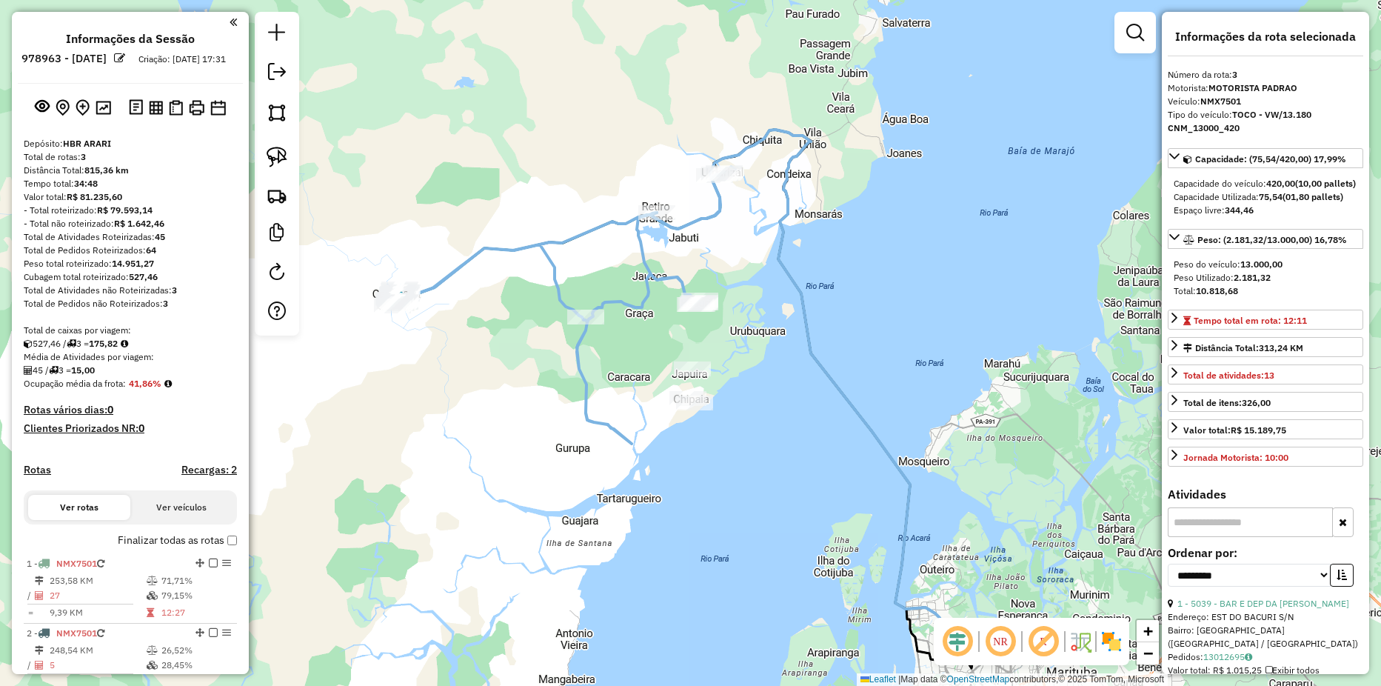
drag, startPoint x: 589, startPoint y: 226, endPoint x: 538, endPoint y: 164, distance: 79.5
click at [538, 164] on div "Janela de atendimento Grade de atendimento Capacidade Transportadoras Veículos …" at bounding box center [690, 343] width 1381 height 686
click at [198, 116] on img at bounding box center [197, 108] width 16 height 16
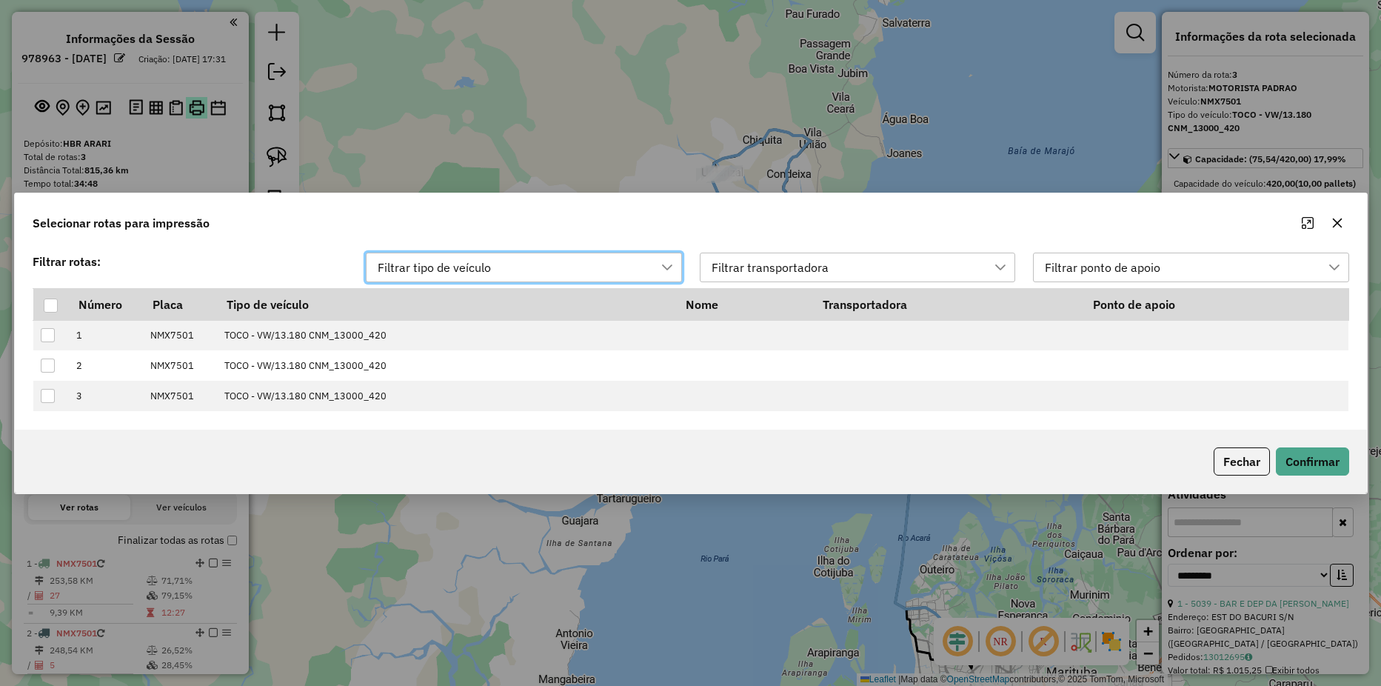
scroll to position [11, 67]
click at [50, 301] on div at bounding box center [50, 305] width 14 height 14
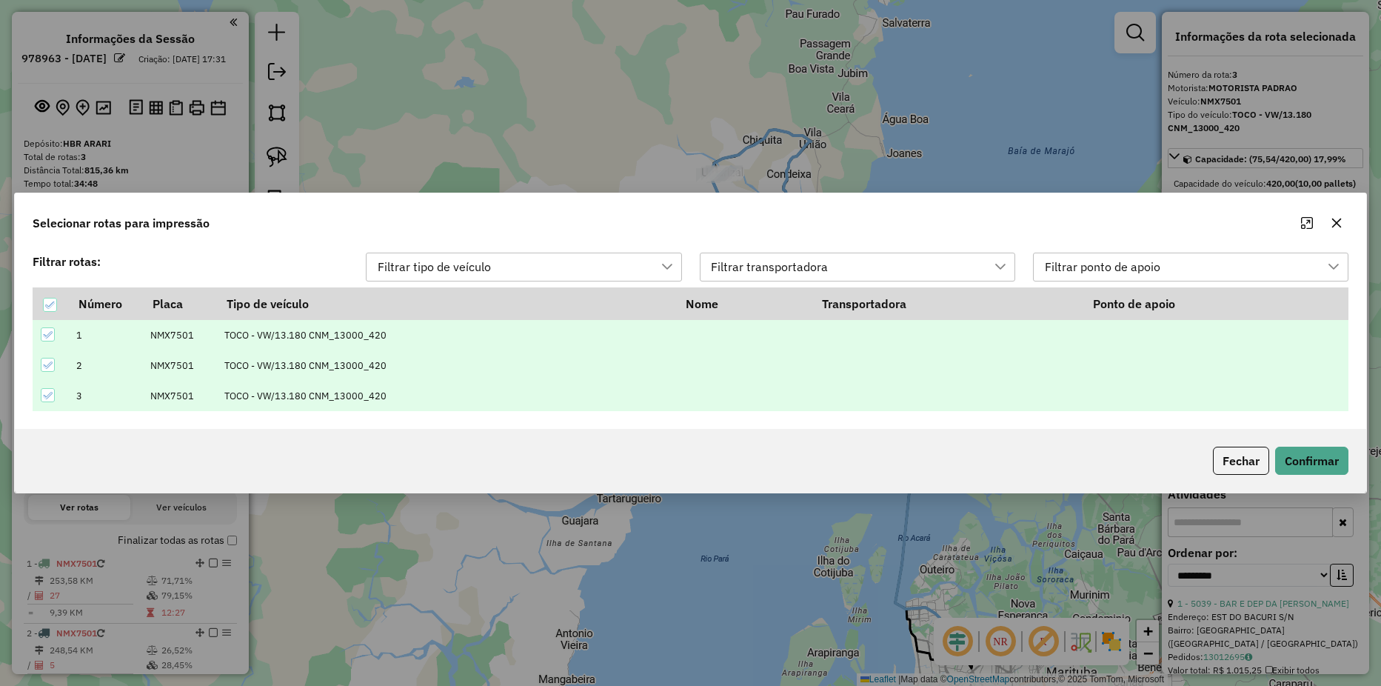
click at [1291, 477] on div "Fechar Confirmar" at bounding box center [691, 461] width 1352 height 64
click at [1297, 461] on button "Confirmar" at bounding box center [1311, 461] width 73 height 28
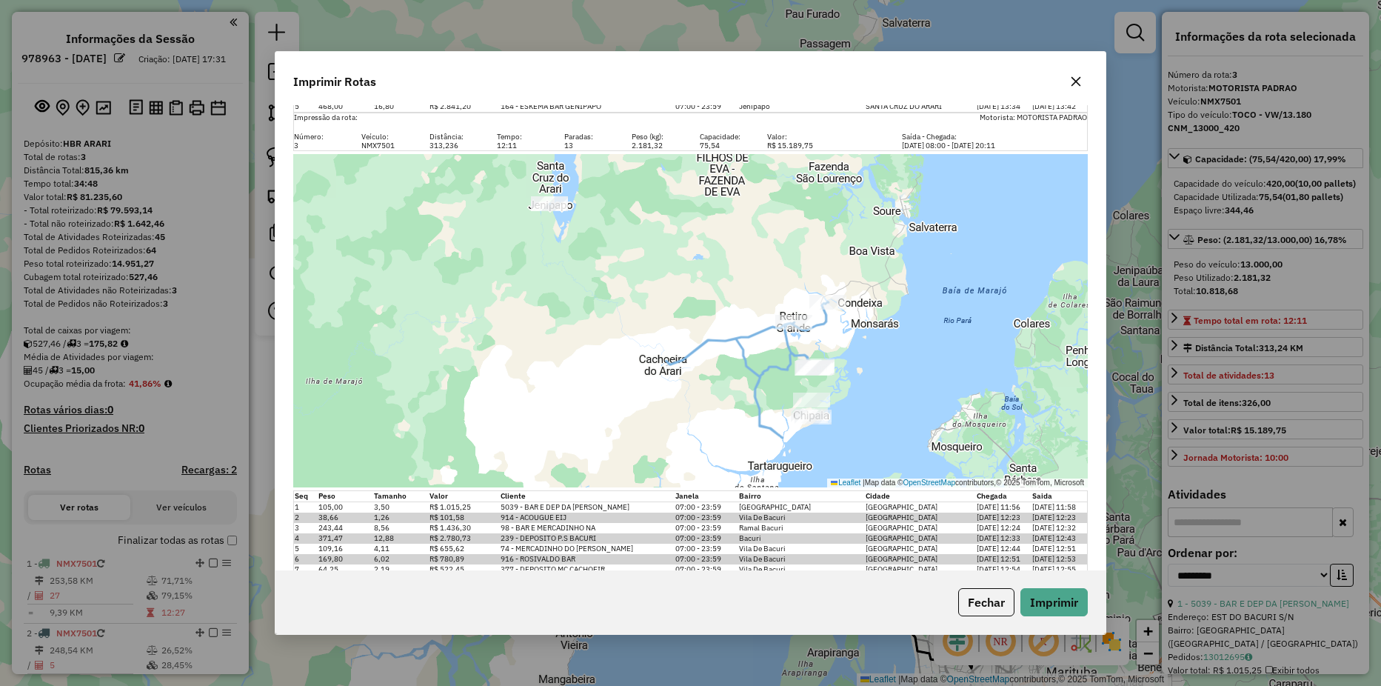
scroll to position [1196, 0]
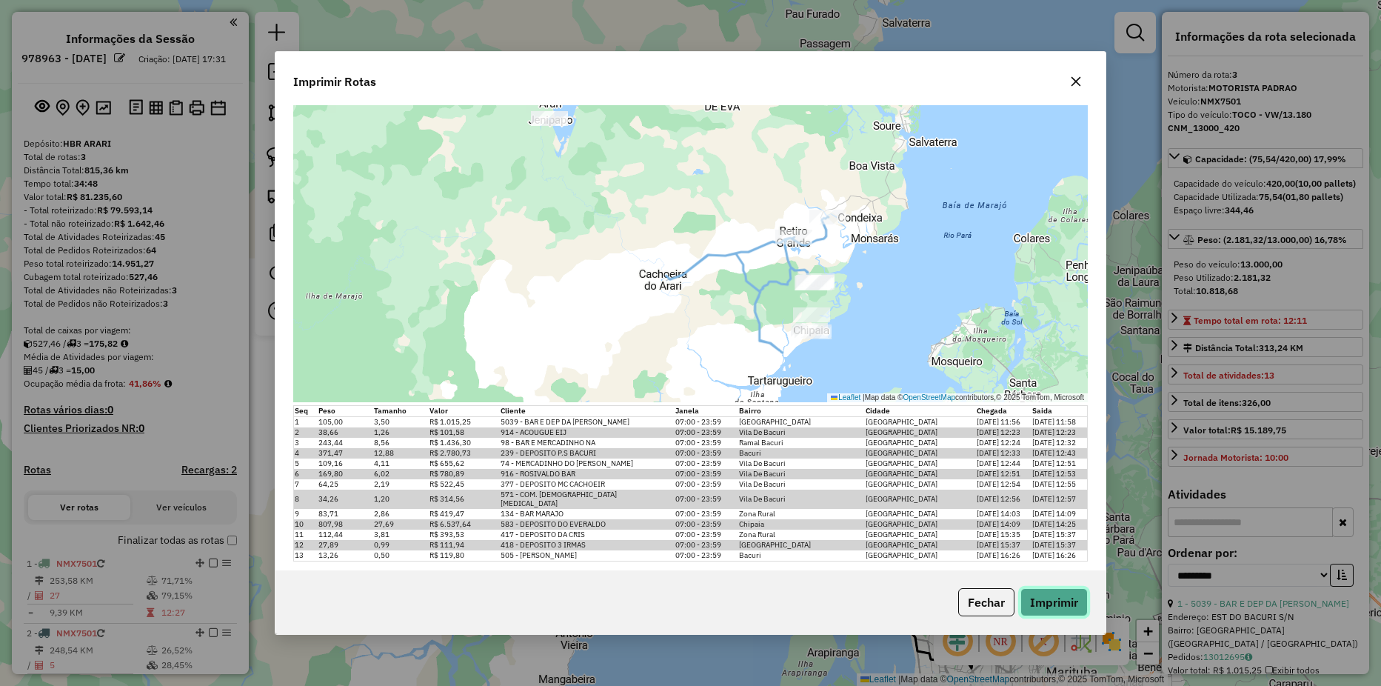
click at [1040, 601] on button "Imprimir" at bounding box center [1054, 602] width 67 height 28
click at [1056, 597] on button "Imprimir" at bounding box center [1054, 602] width 67 height 28
click at [845, 38] on div "Imprimir Rotas Impressão da rota: Motorista: MOTORISTA PADRAO Número: Veículo: …" at bounding box center [690, 343] width 1381 height 686
click at [381, 36] on div "Imprimir Rotas Impressão da rota: Motorista: MOTORISTA PADRAO Número: Veículo: …" at bounding box center [690, 343] width 1381 height 686
click at [984, 608] on button "Fechar" at bounding box center [986, 602] width 56 height 28
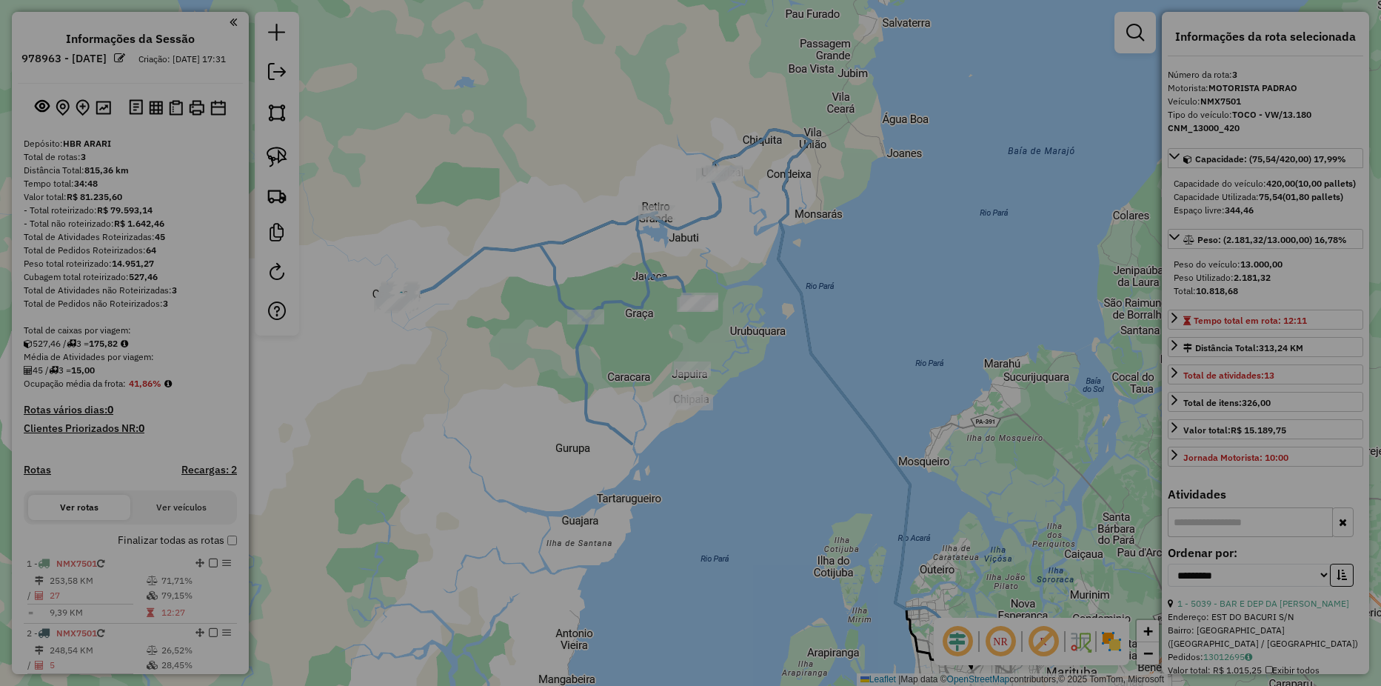
scroll to position [0, 0]
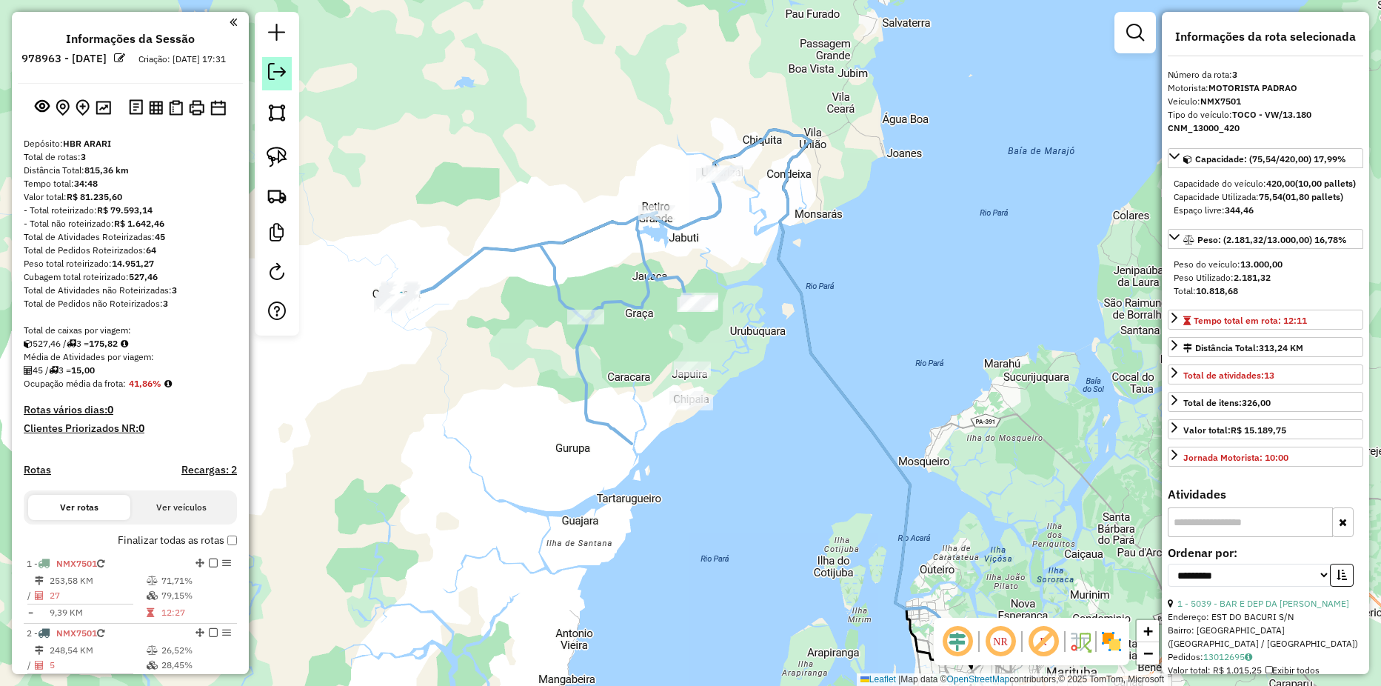
click at [270, 68] on em at bounding box center [277, 72] width 18 height 18
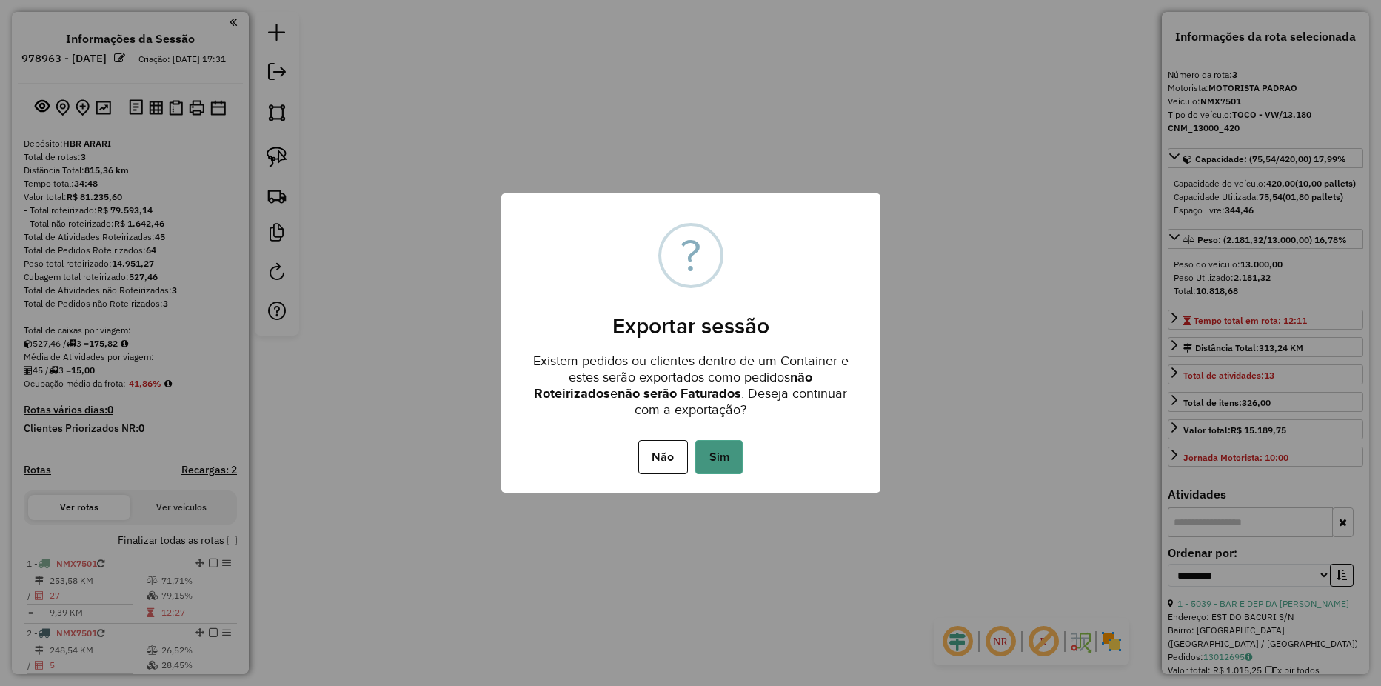
click at [728, 457] on button "Sim" at bounding box center [718, 457] width 47 height 34
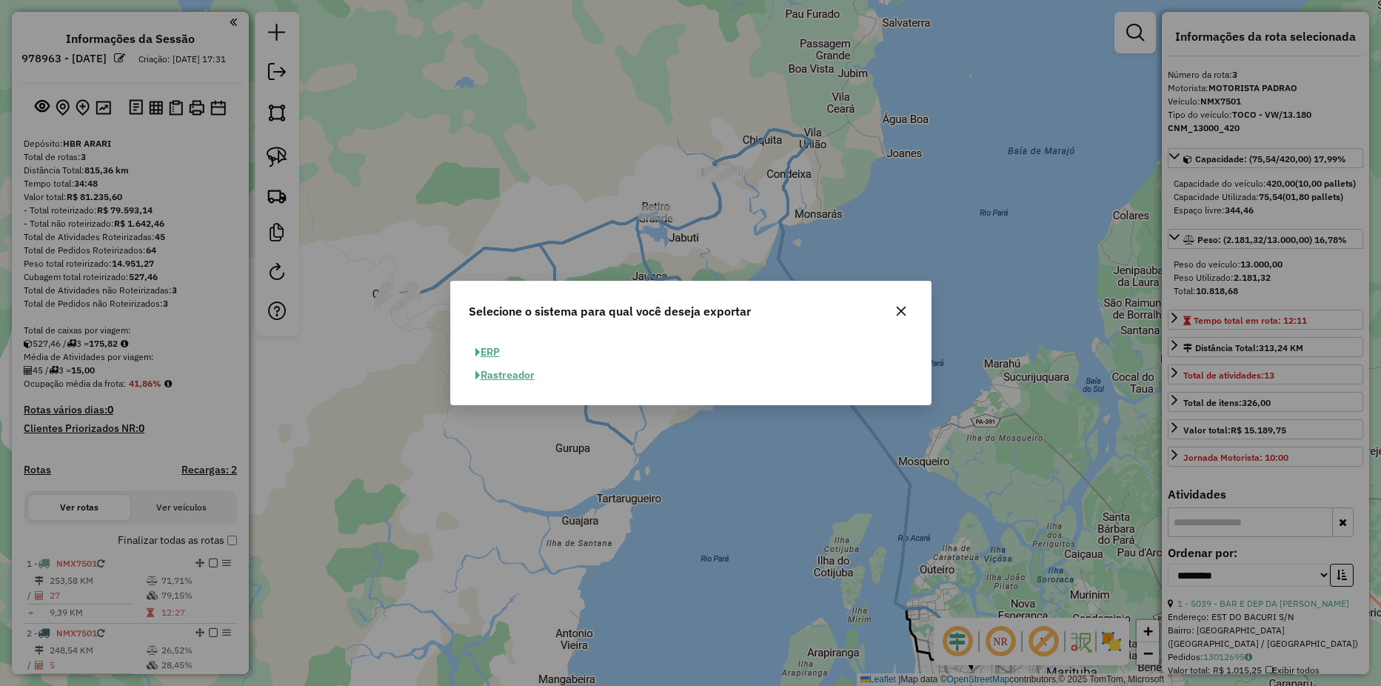
click at [494, 347] on button "ERP" at bounding box center [488, 352] width 38 height 23
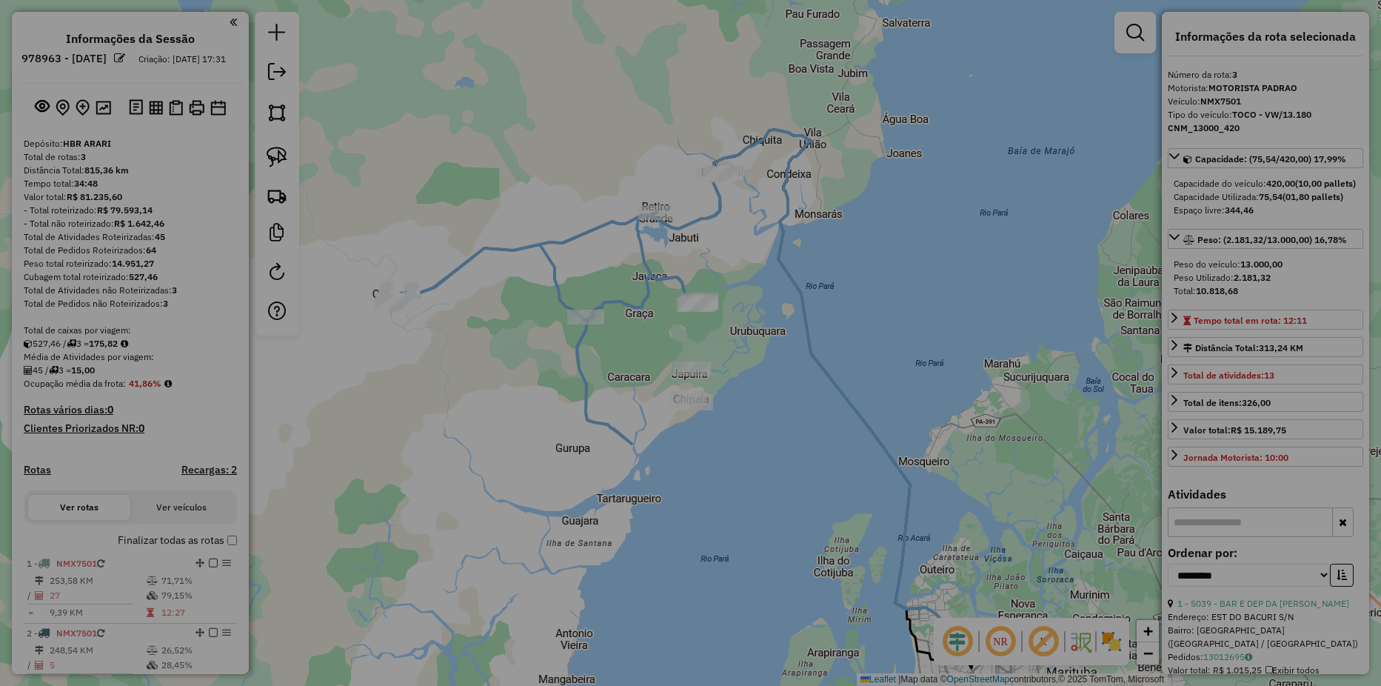
select select "**"
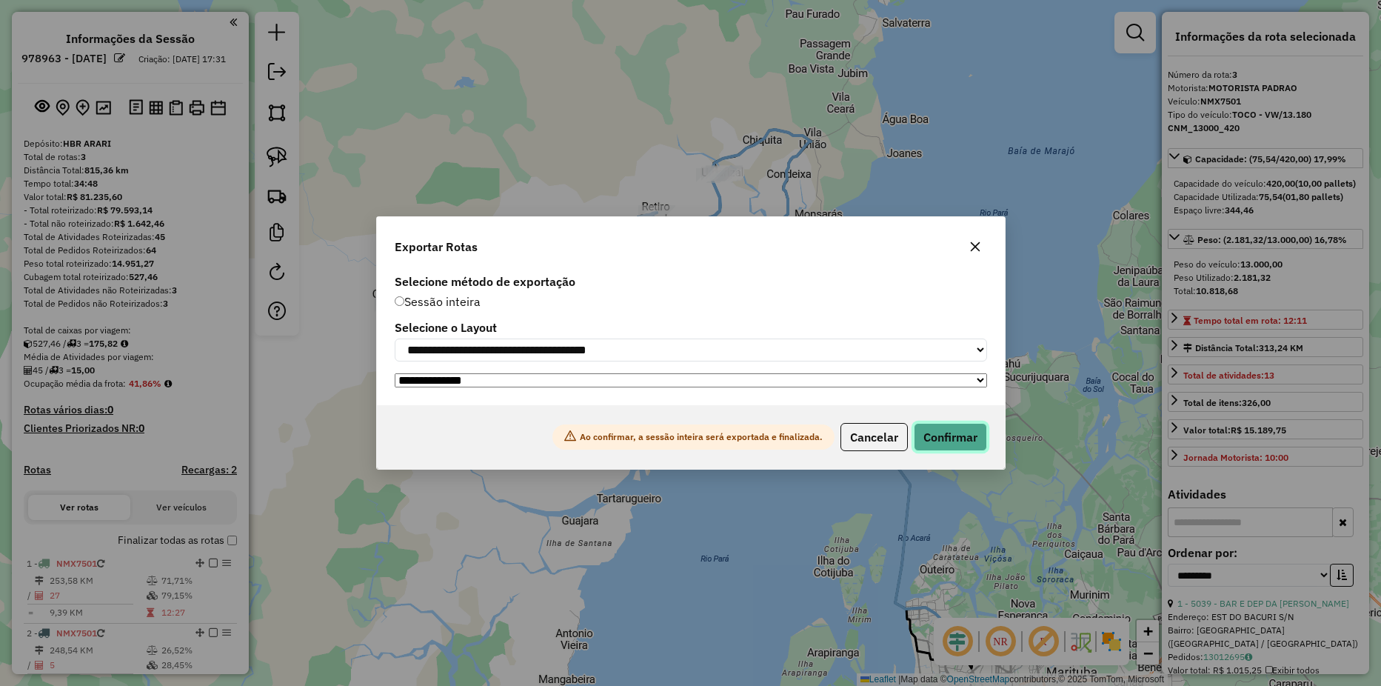
click at [971, 435] on button "Confirmar" at bounding box center [950, 437] width 73 height 28
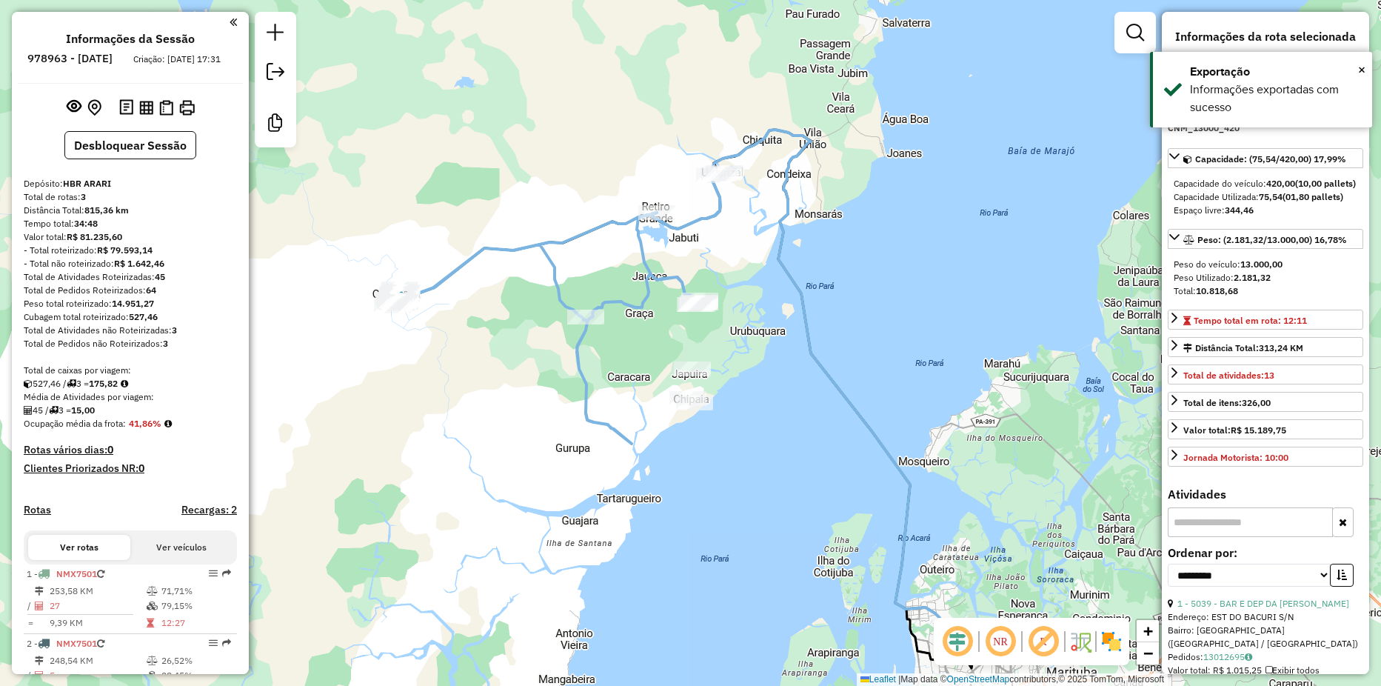
scroll to position [370, 0]
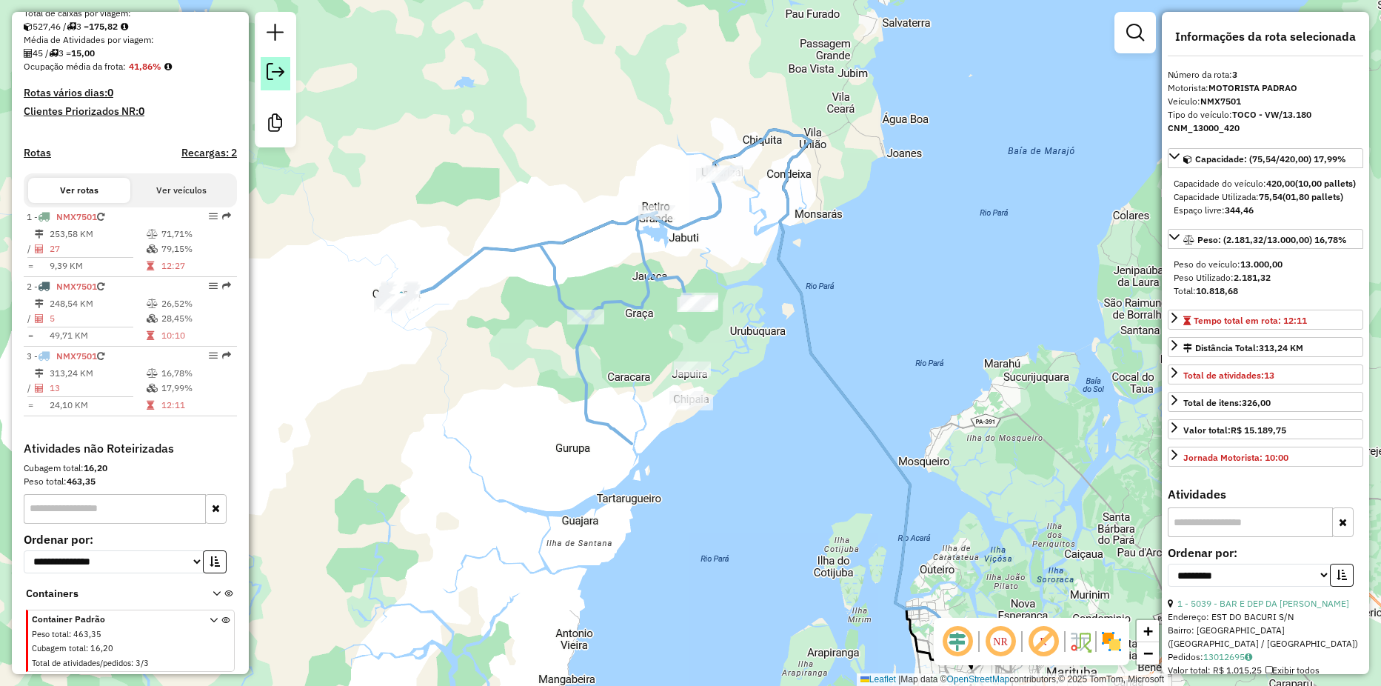
click at [287, 81] on link at bounding box center [276, 73] width 30 height 33
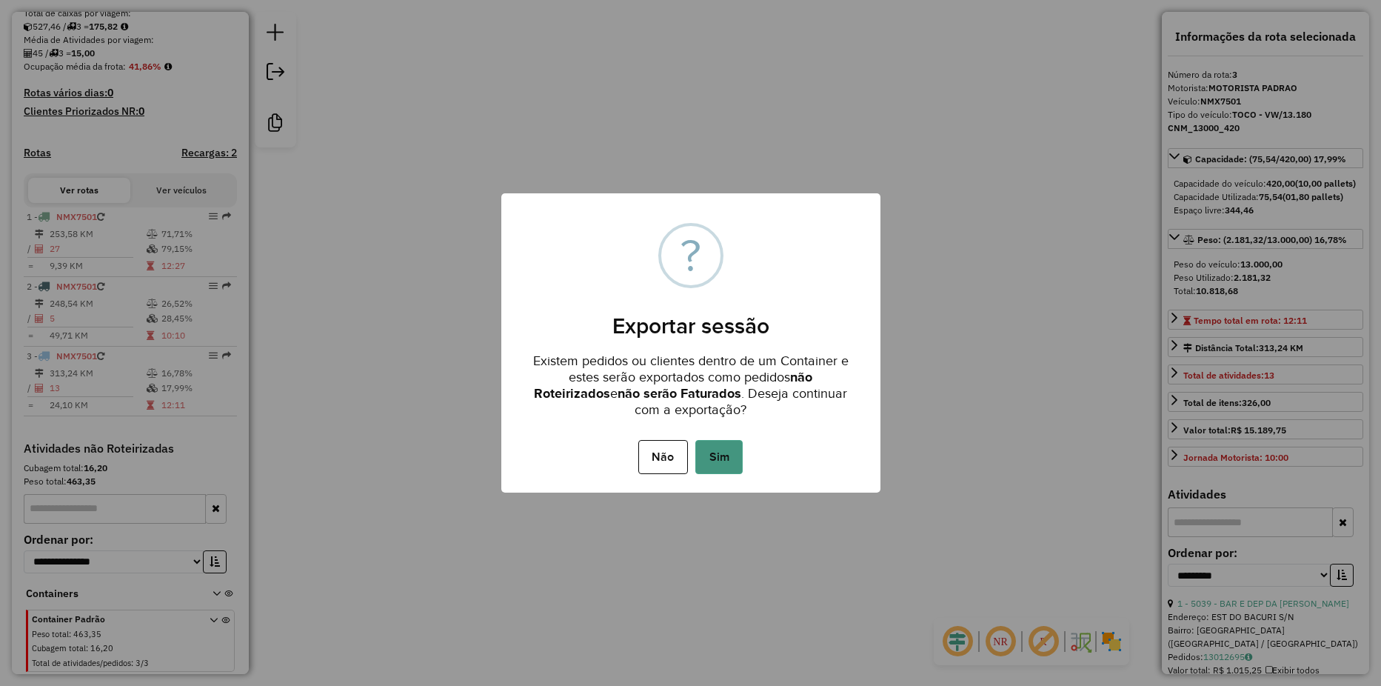
click at [733, 450] on button "Sim" at bounding box center [718, 457] width 47 height 34
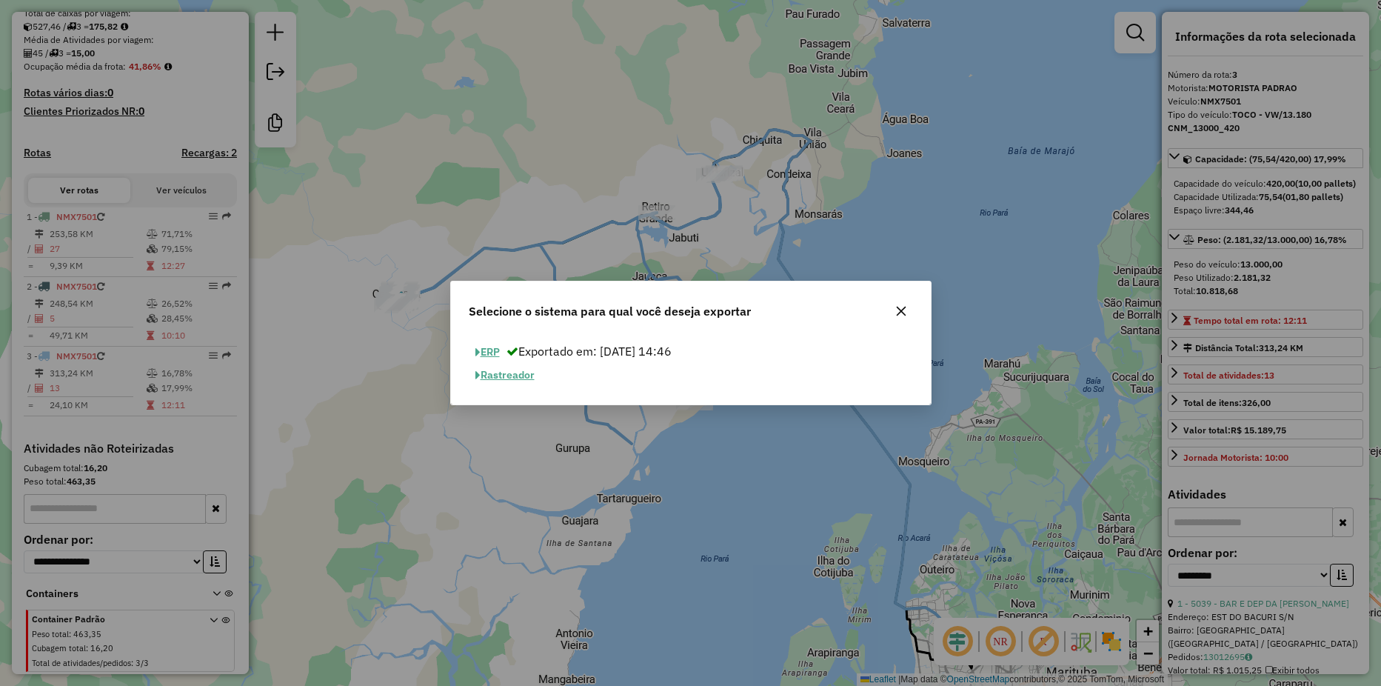
click at [493, 353] on button "ERP" at bounding box center [488, 352] width 38 height 23
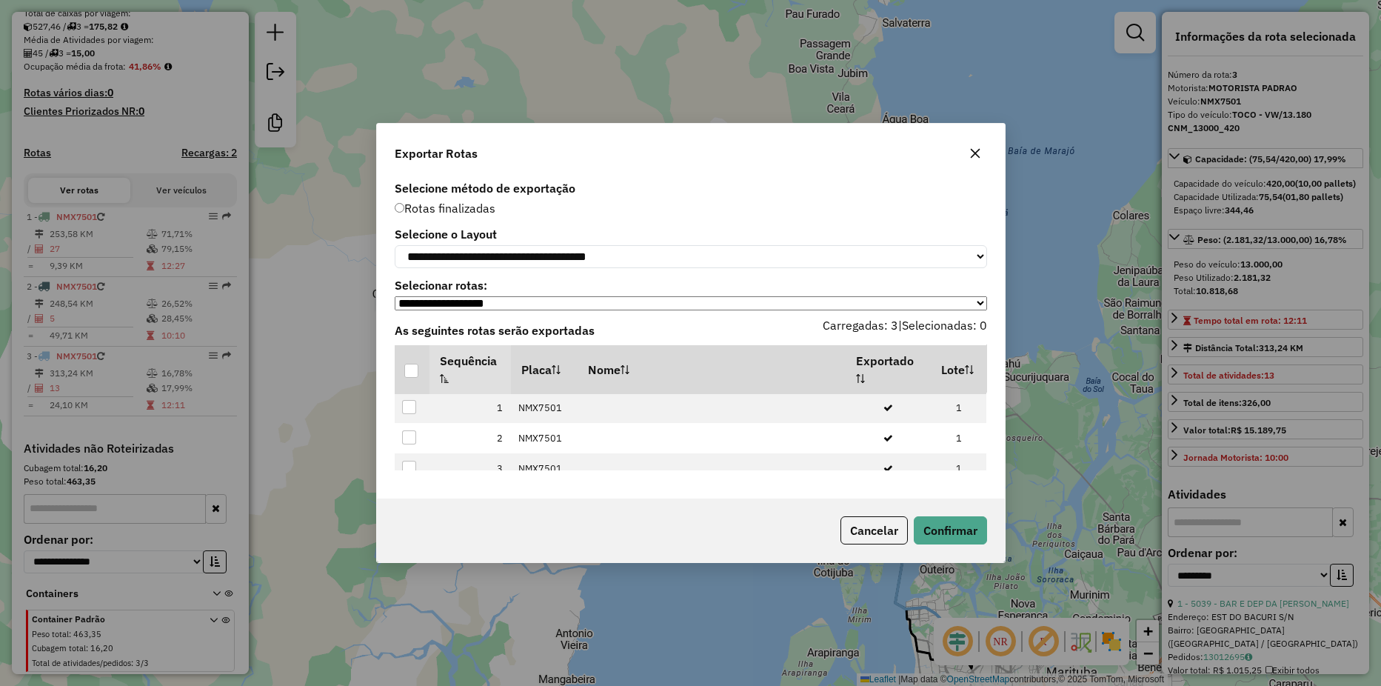
scroll to position [0, 0]
click at [411, 378] on div at bounding box center [411, 371] width 14 height 14
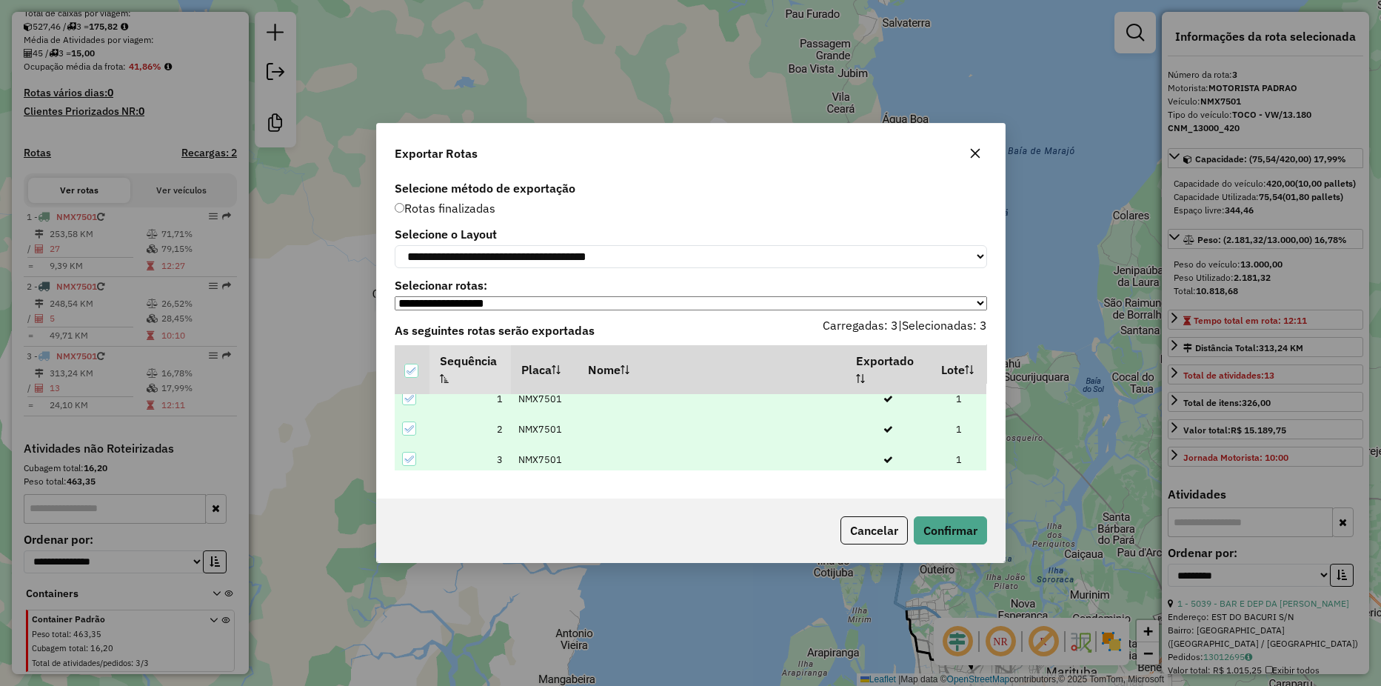
scroll to position [16, 0]
click at [873, 541] on button "Cancelar" at bounding box center [874, 530] width 67 height 28
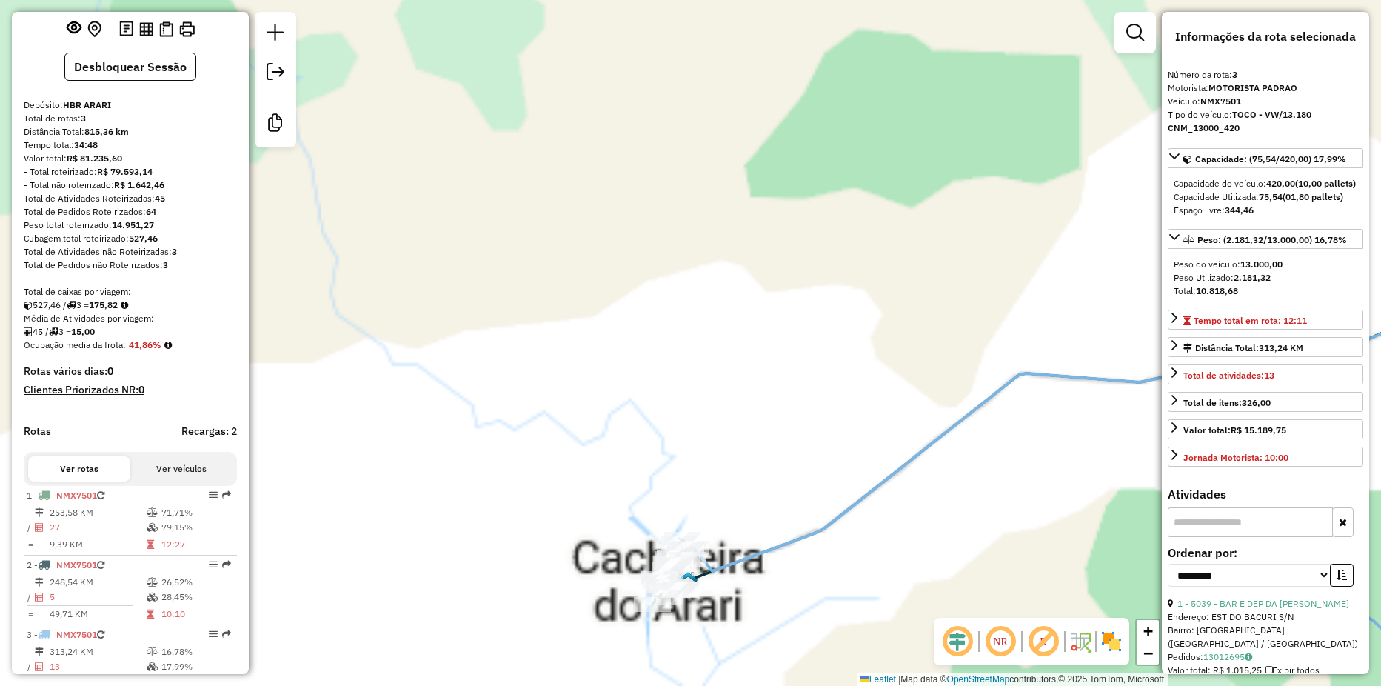
scroll to position [0, 0]
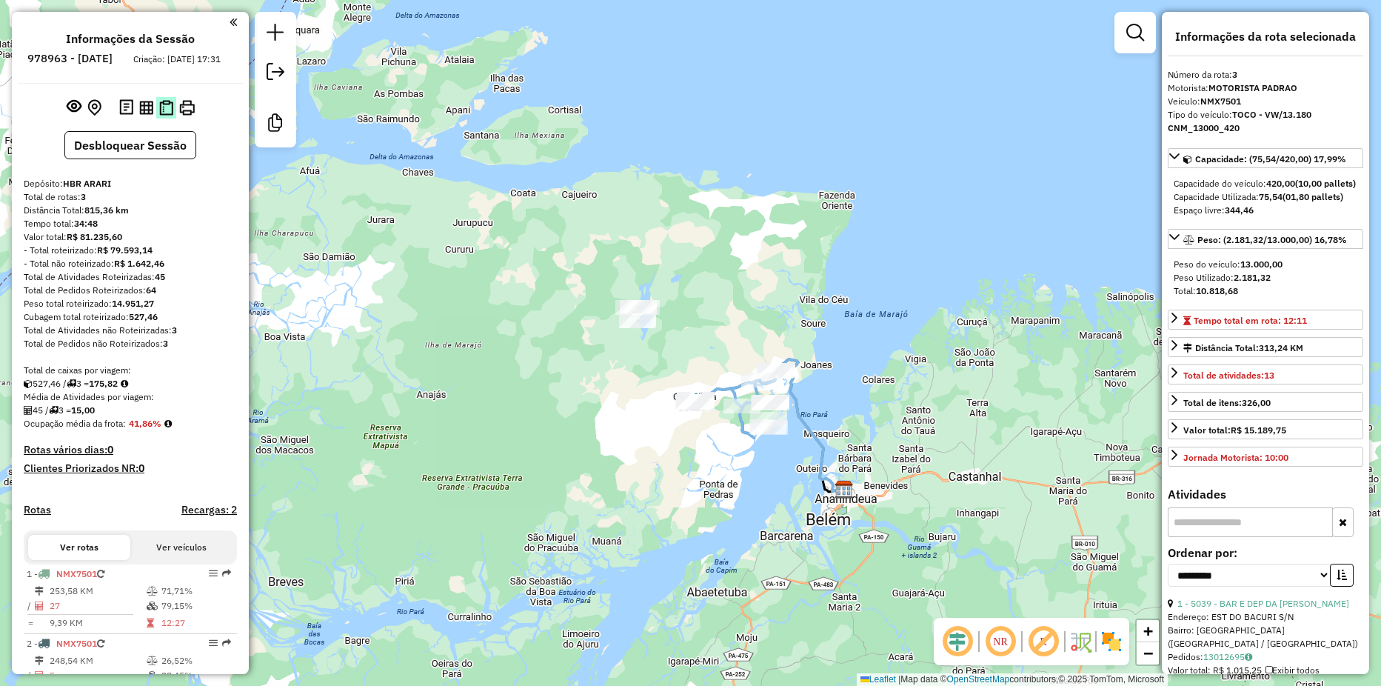
click at [170, 116] on img at bounding box center [166, 108] width 14 height 16
click at [189, 118] on button at bounding box center [186, 107] width 21 height 21
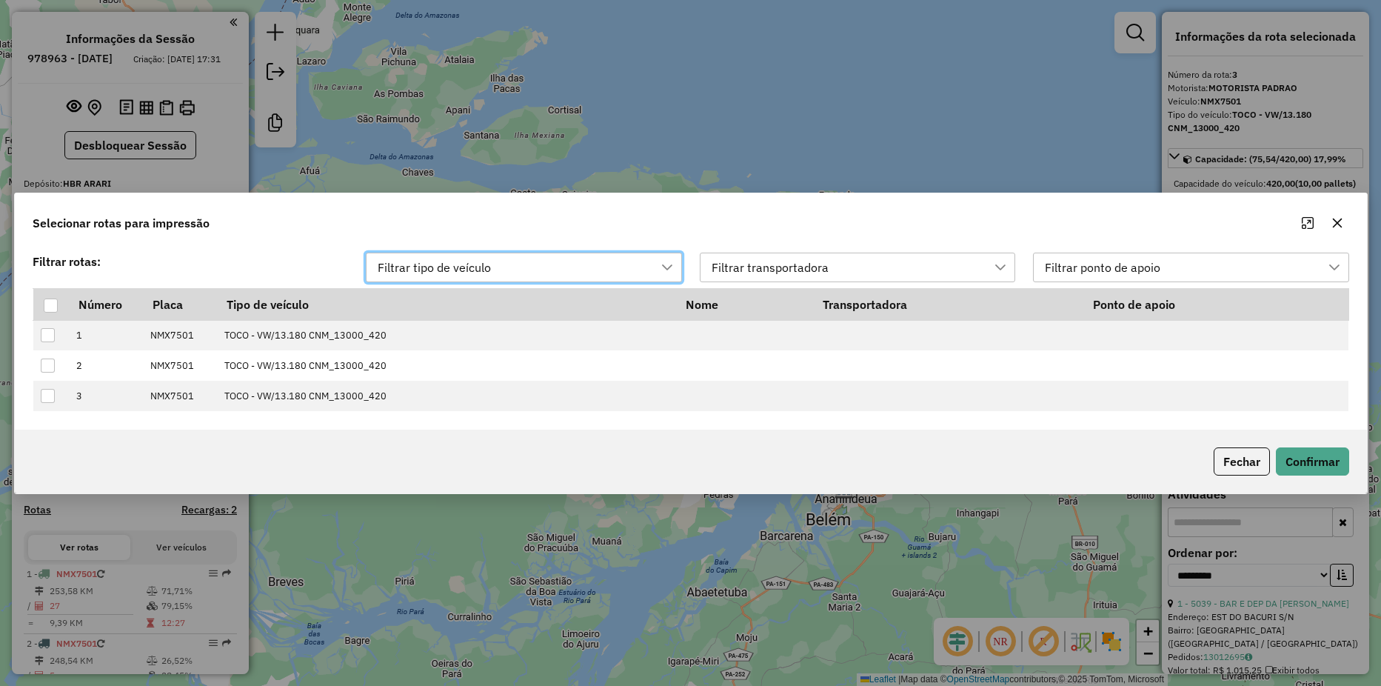
scroll to position [11, 67]
click at [39, 298] on th at bounding box center [51, 304] width 36 height 32
click at [52, 304] on div at bounding box center [50, 305] width 14 height 14
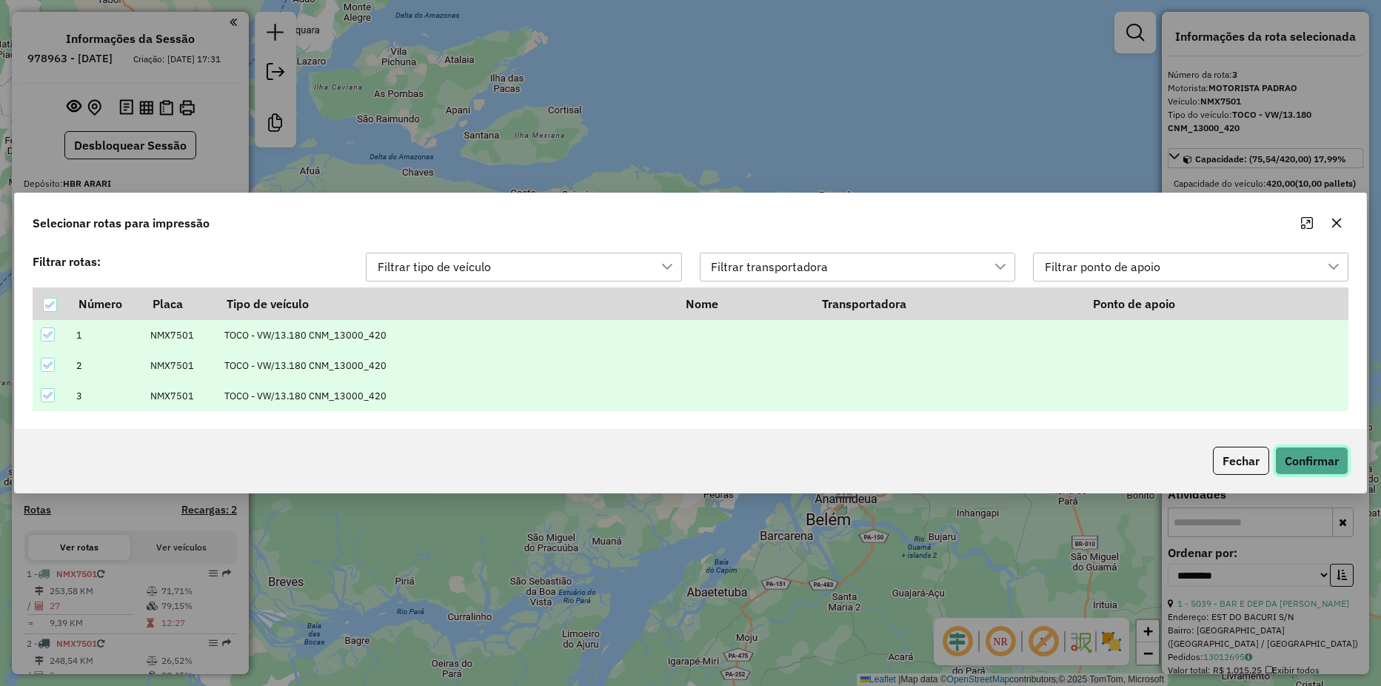
click at [1329, 465] on button "Confirmar" at bounding box center [1311, 461] width 73 height 28
